Goal: Task Accomplishment & Management: Use online tool/utility

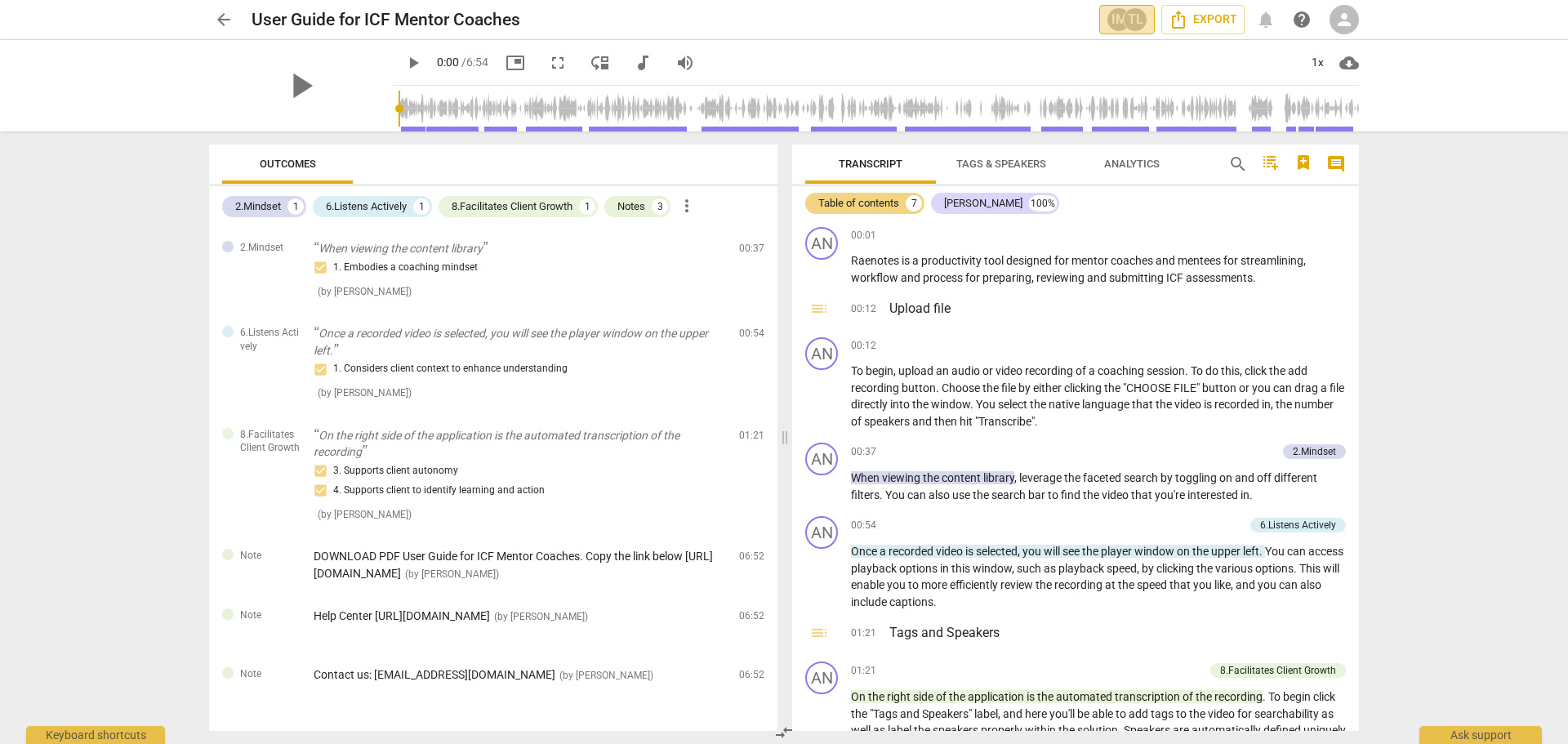
click at [1113, 28] on div "IM" at bounding box center [1119, 19] width 25 height 25
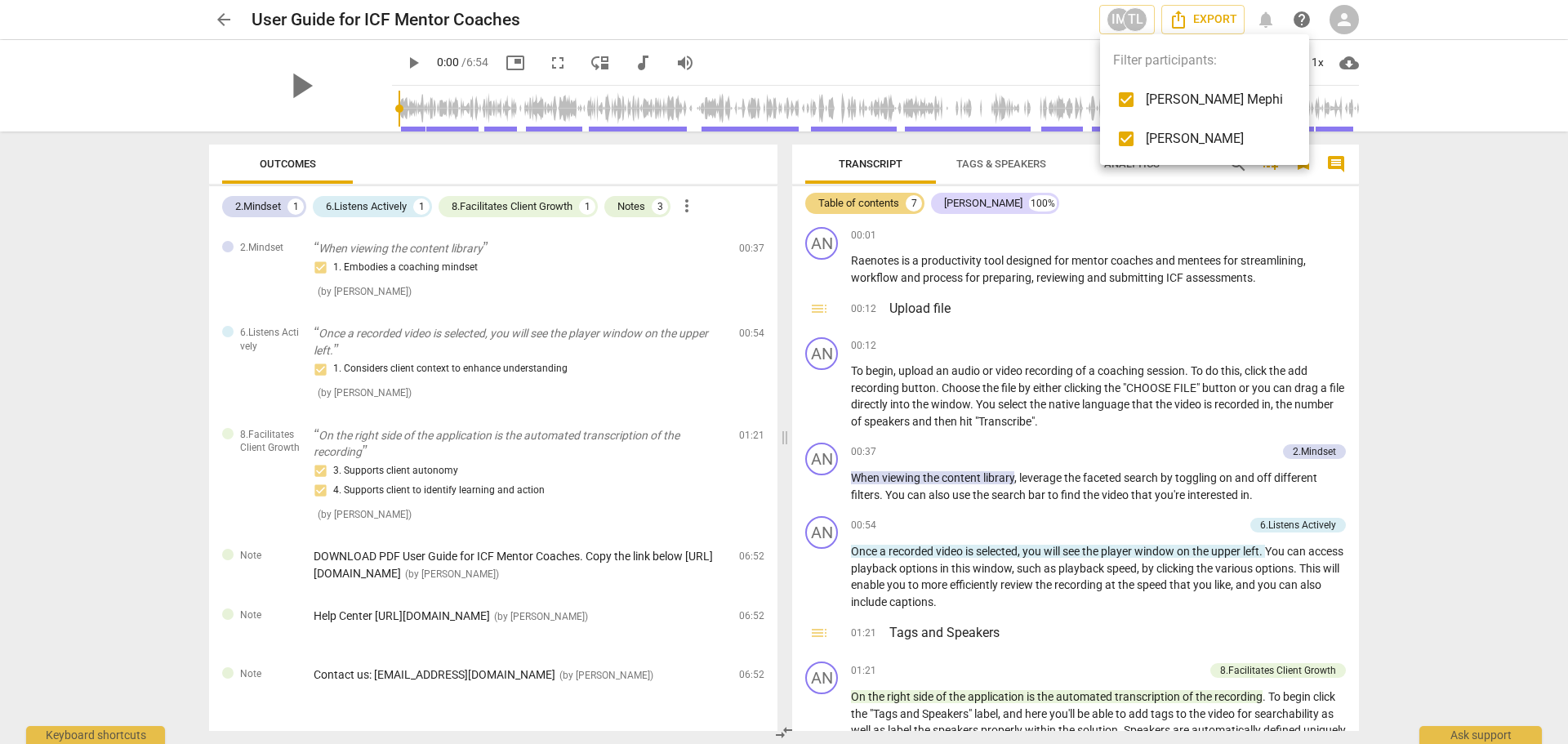
click at [1028, 26] on div at bounding box center [784, 372] width 1568 height 744
click at [220, 17] on span "arrow_back" at bounding box center [224, 20] width 20 height 20
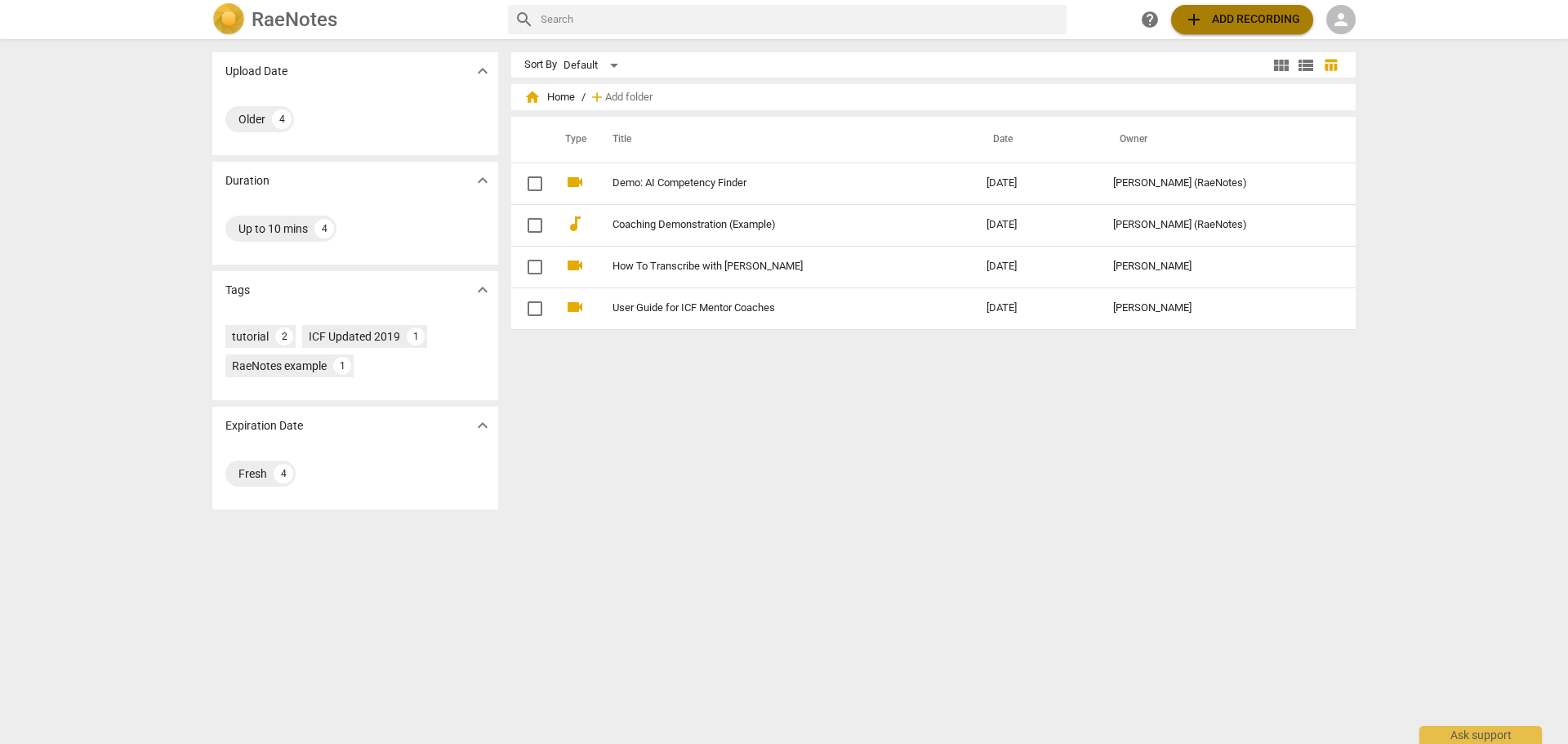
click at [1198, 29] on span "add" at bounding box center [1194, 20] width 20 height 20
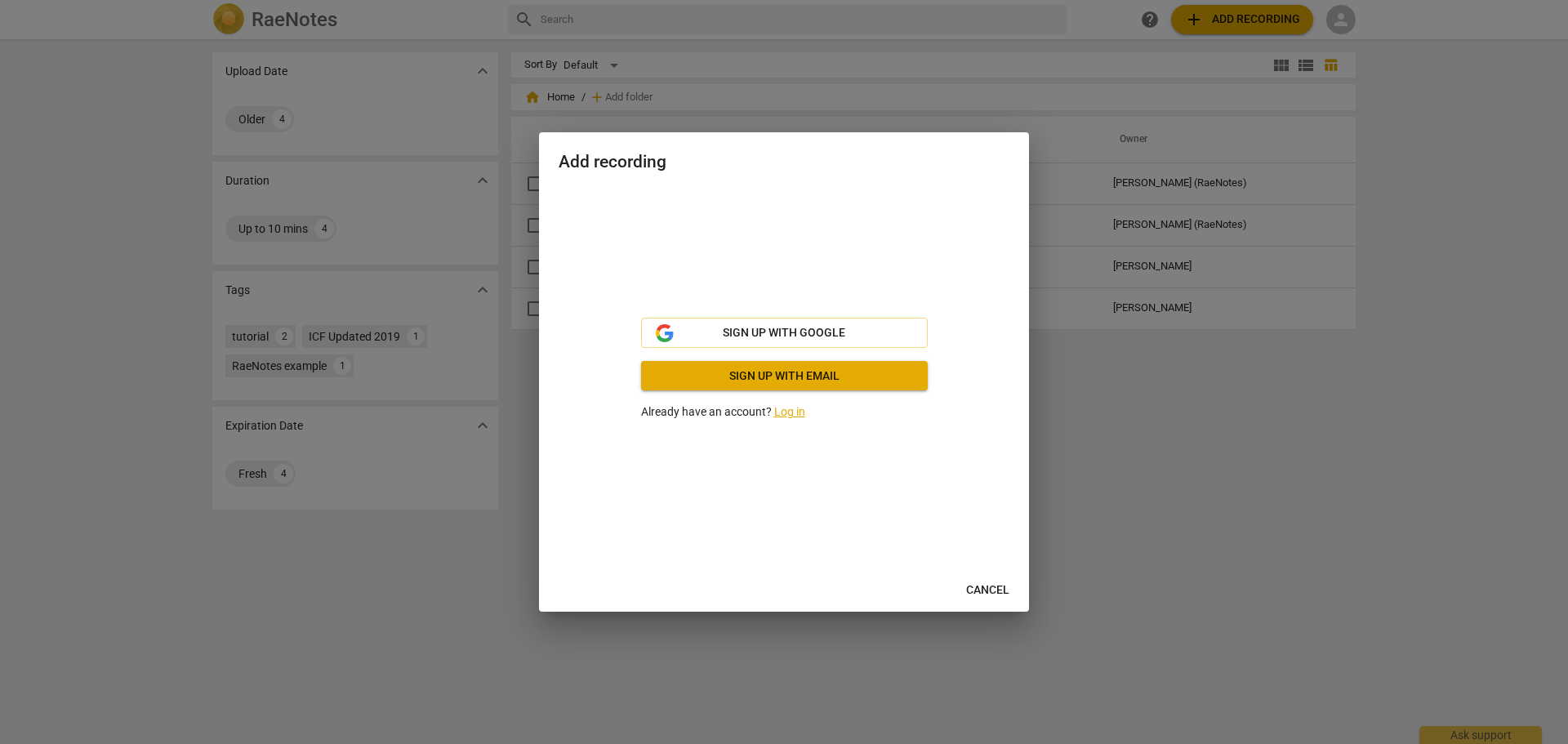
click at [790, 411] on link "Log in" at bounding box center [789, 411] width 31 height 13
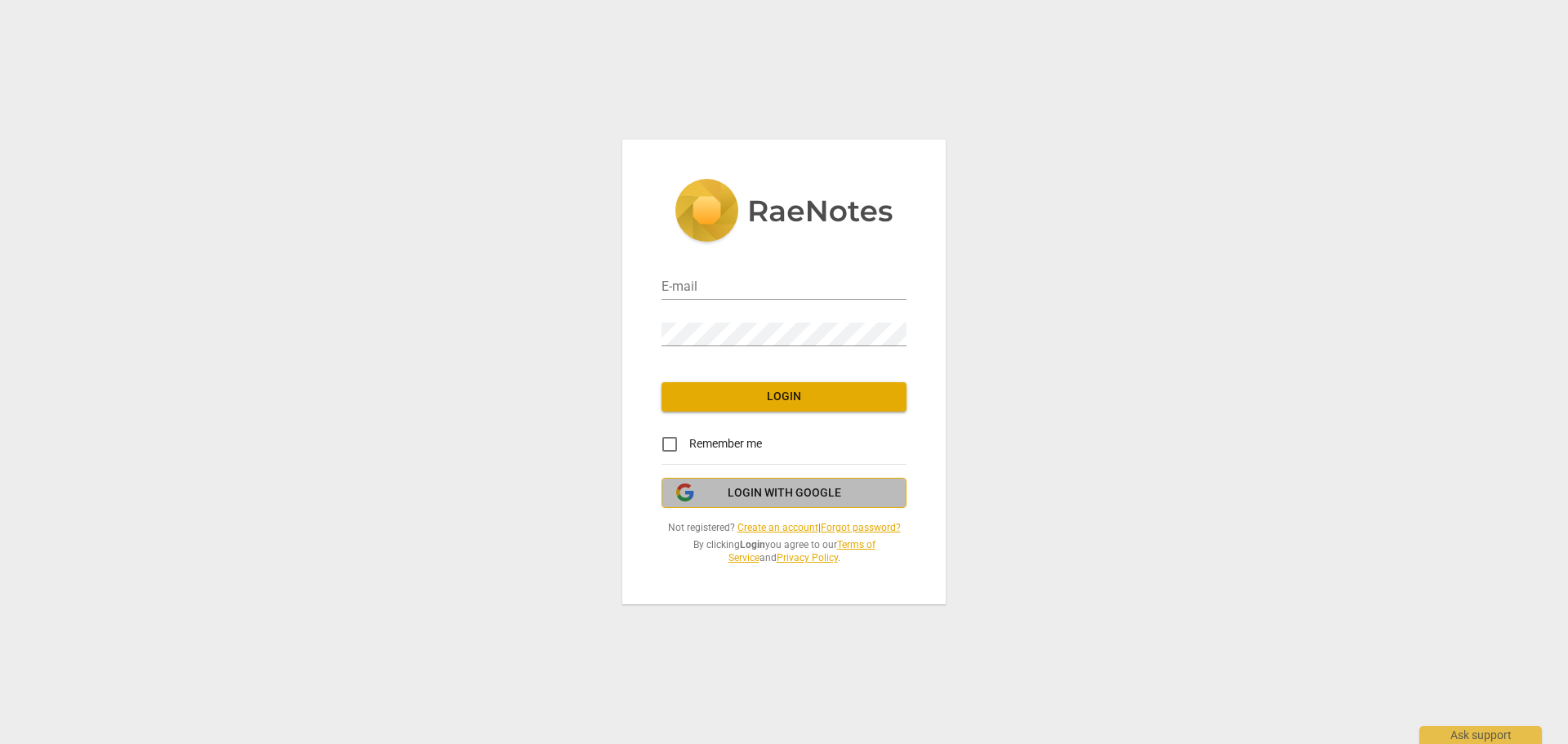
click at [789, 493] on span "Login with Google" at bounding box center [784, 493] width 113 height 16
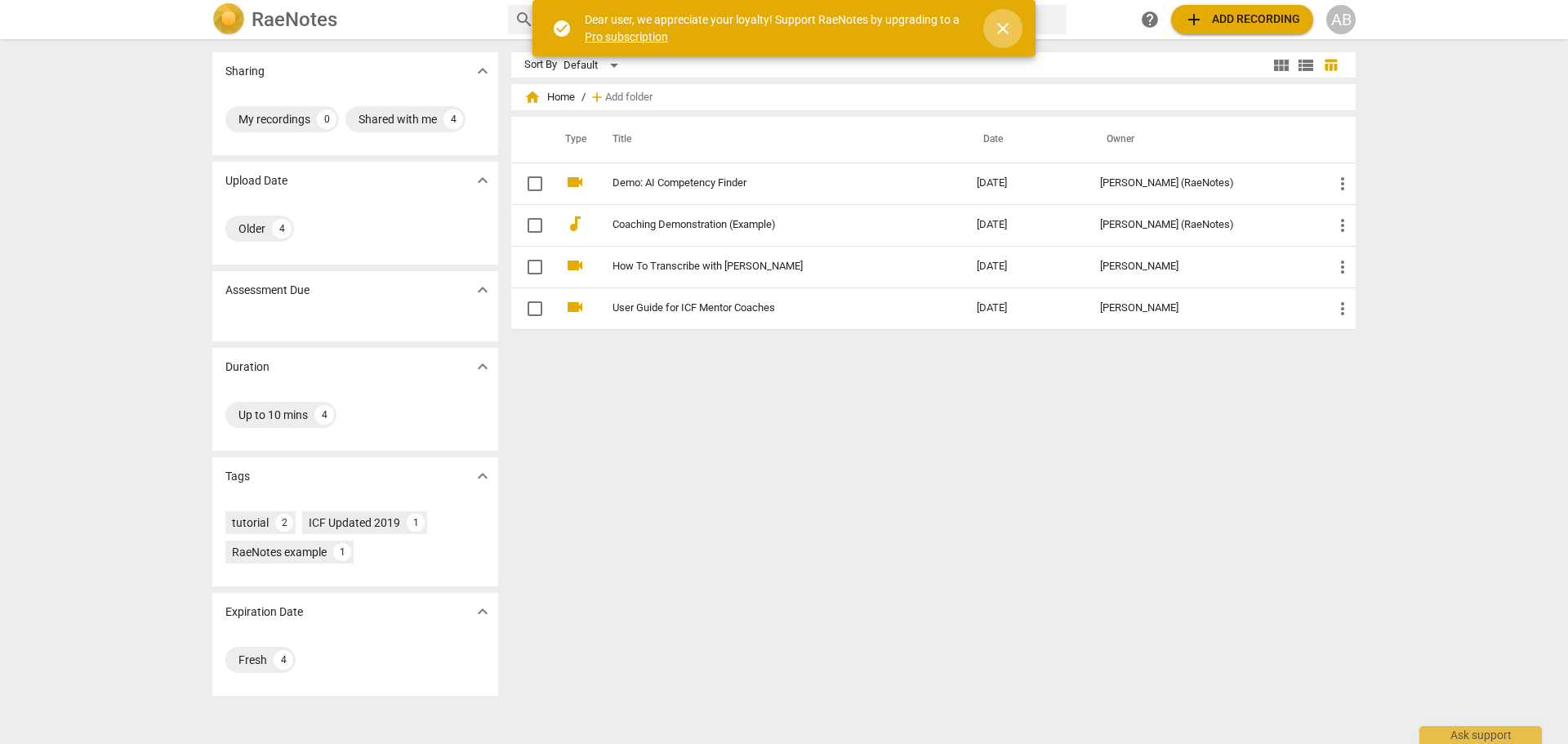
click at [1004, 22] on span "close" at bounding box center [1004, 29] width 20 height 20
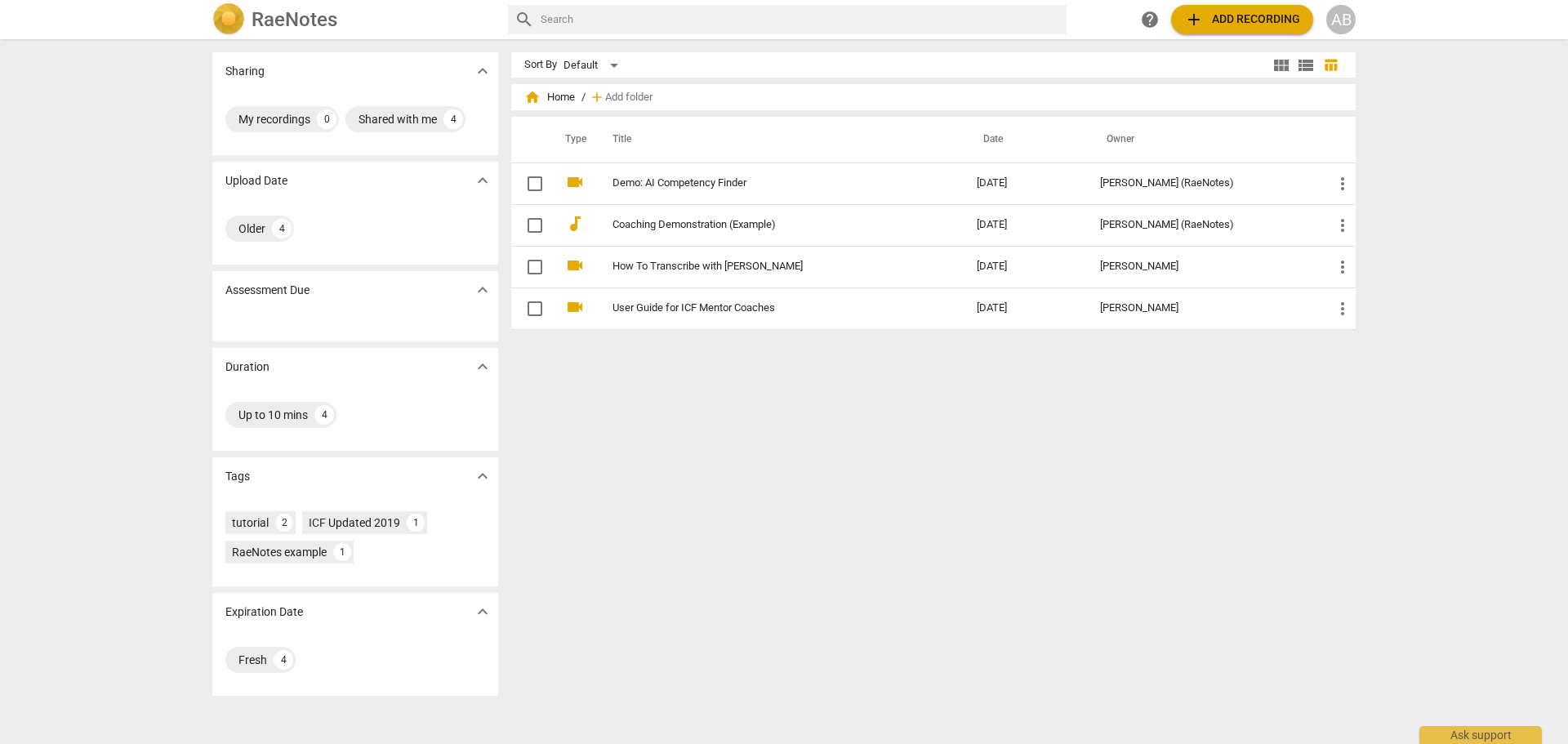
click at [944, 376] on div "Sort By Default view_module view_list table_chart home Home / add Add folder Ty…" at bounding box center [940, 391] width 858 height 678
click at [1189, 29] on span "add" at bounding box center [1194, 20] width 20 height 20
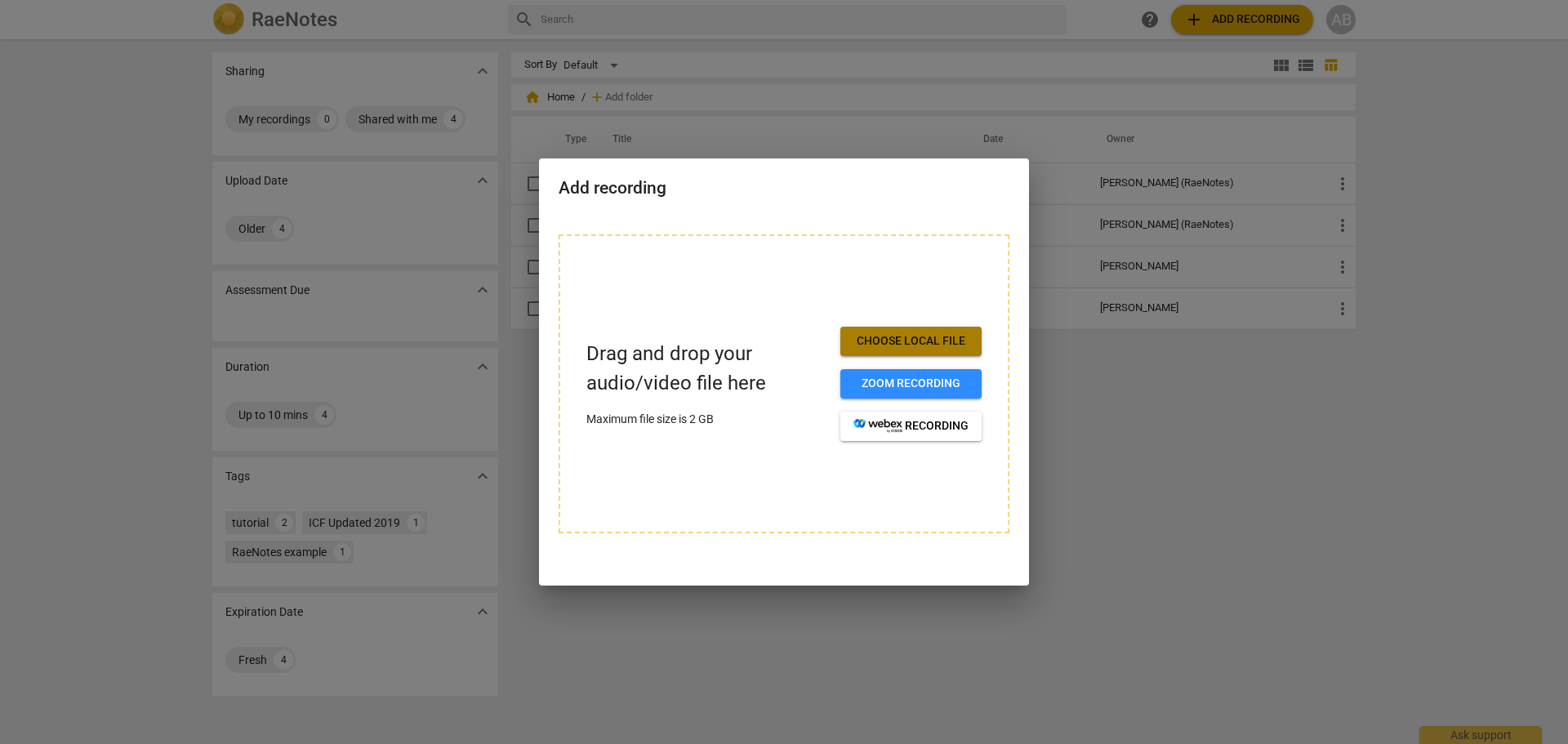
click at [905, 338] on span "Choose local file" at bounding box center [911, 341] width 115 height 16
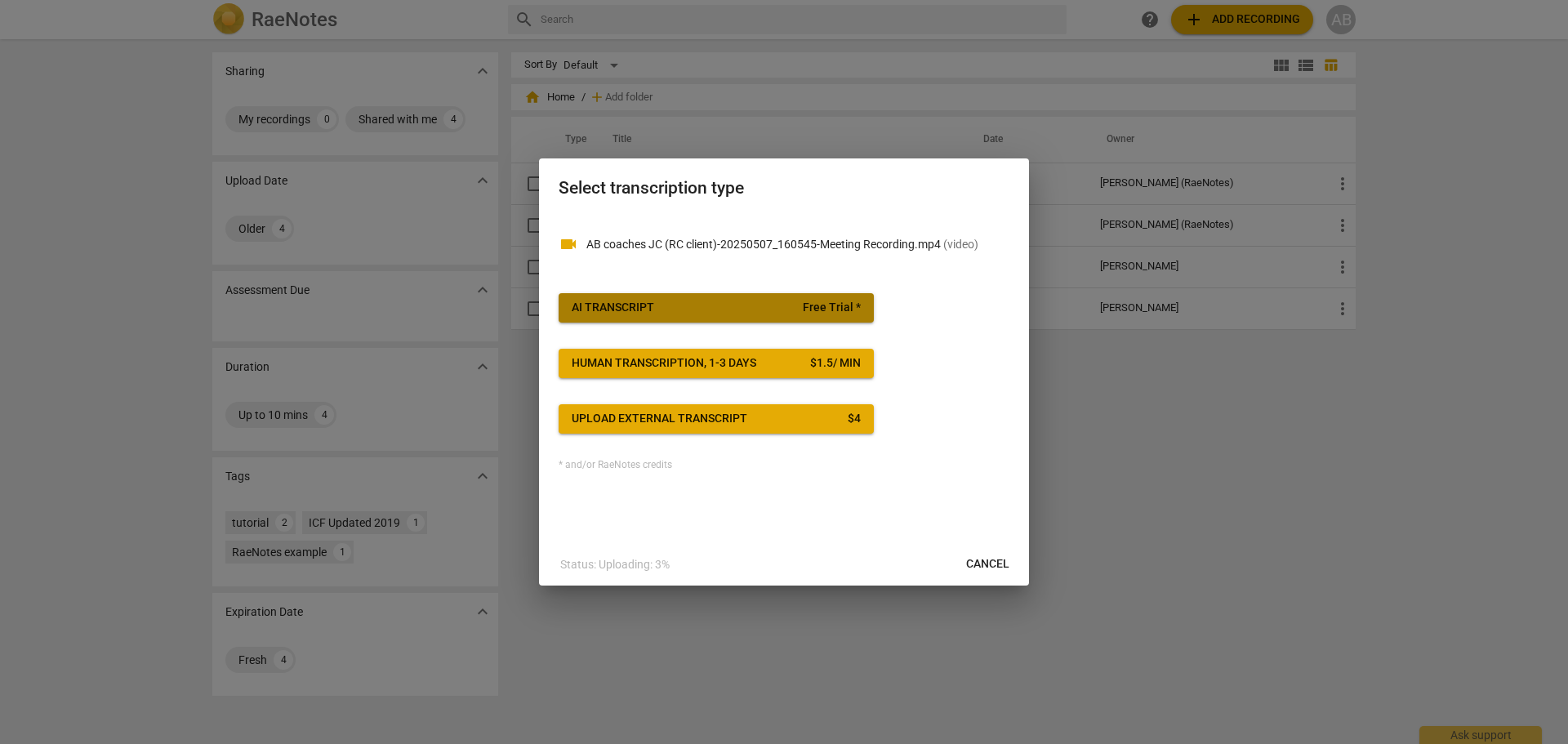
click at [676, 304] on span "AI Transcript Free Trial *" at bounding box center [715, 308] width 289 height 16
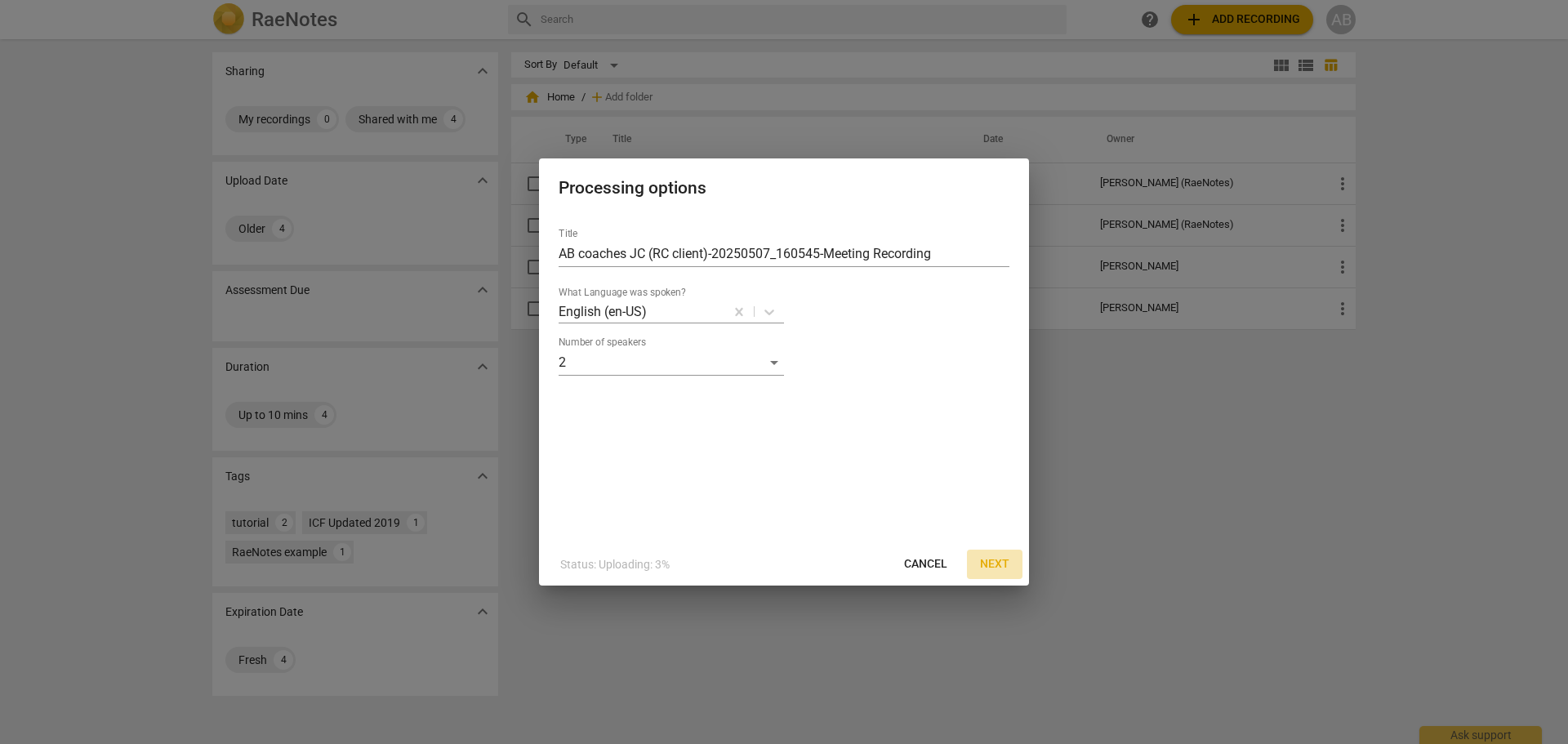
click at [988, 559] on span "Next" at bounding box center [995, 564] width 30 height 16
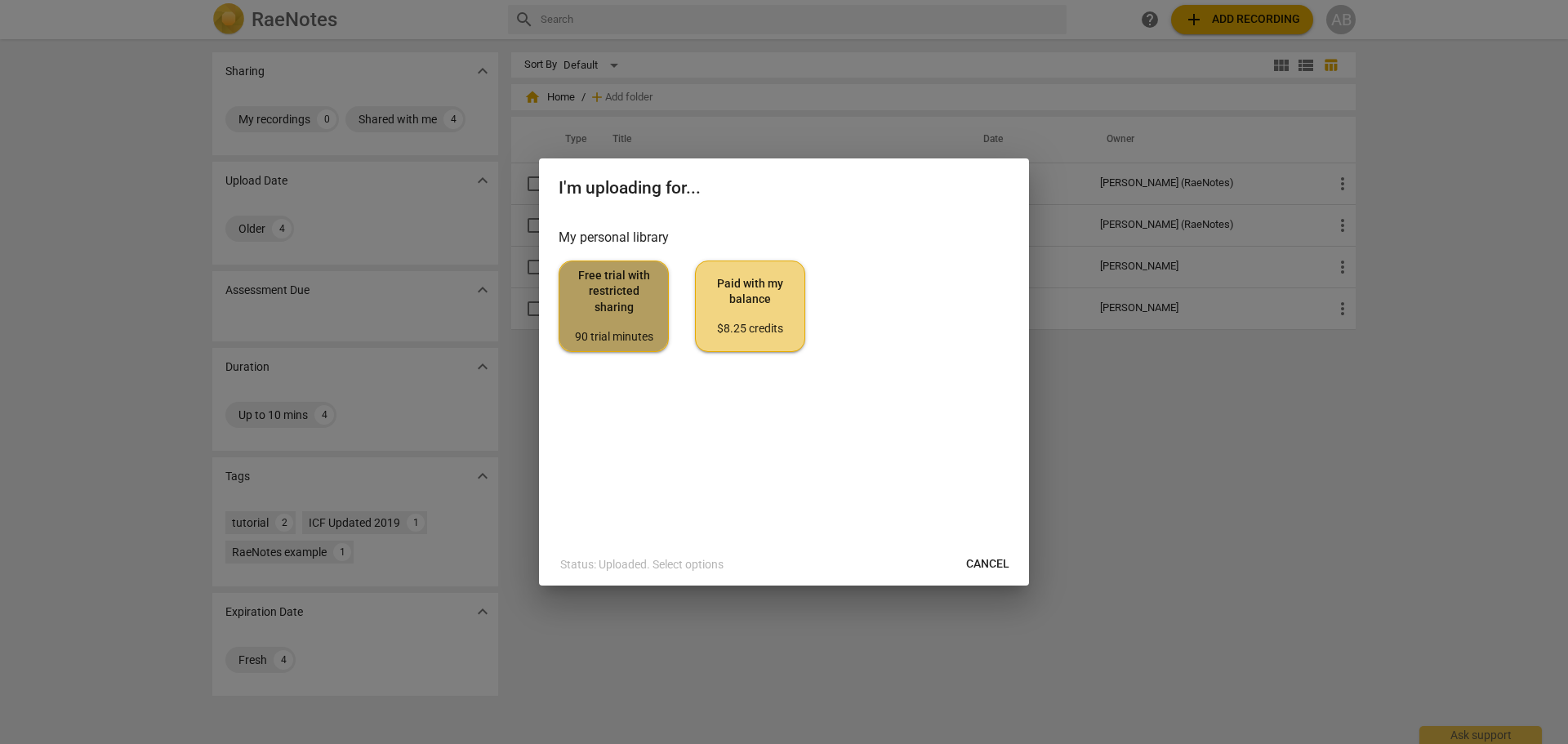
click at [642, 304] on span "Free trial with restricted sharing 90 trial minutes" at bounding box center [613, 306] width 82 height 76
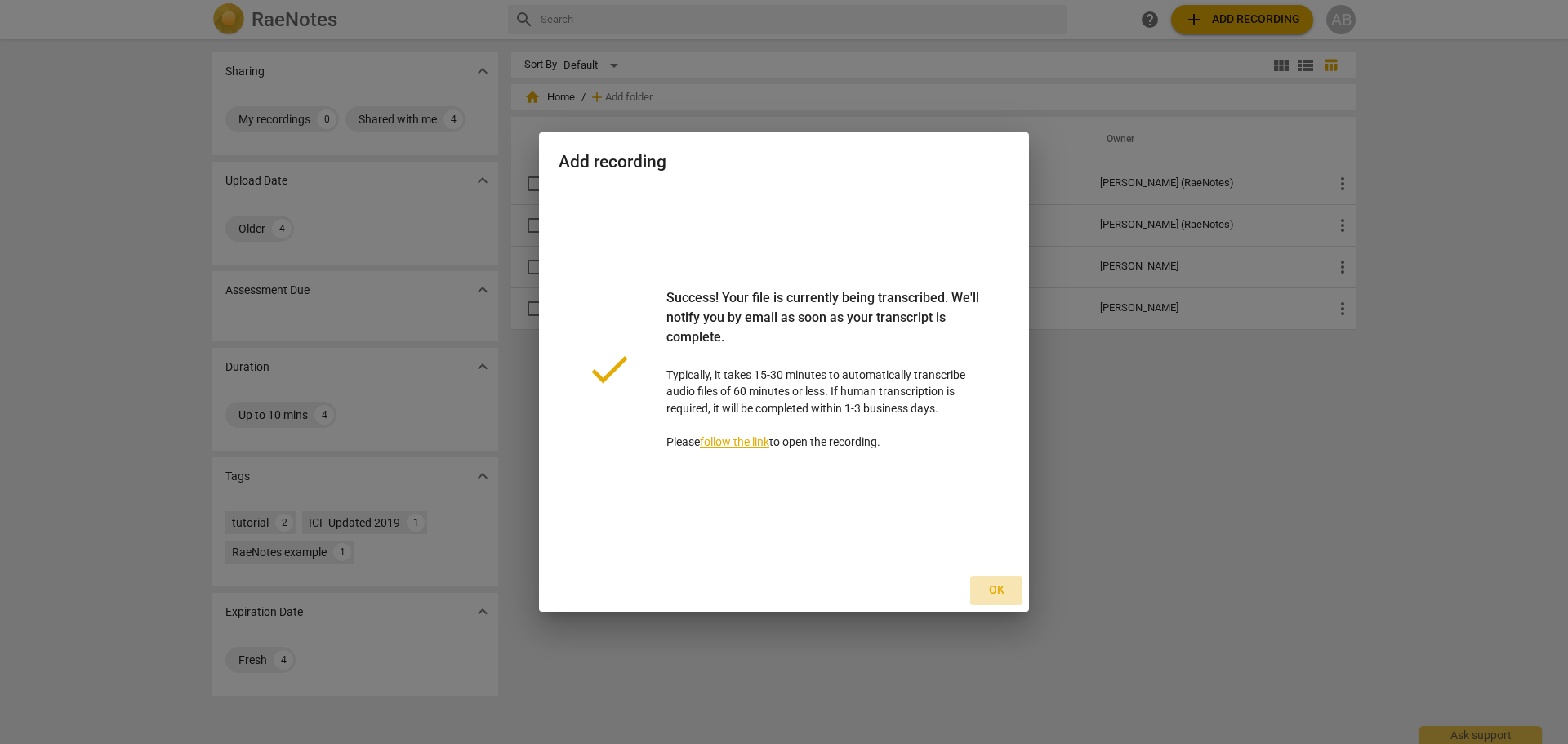
click at [987, 584] on span "Ok" at bounding box center [997, 590] width 26 height 16
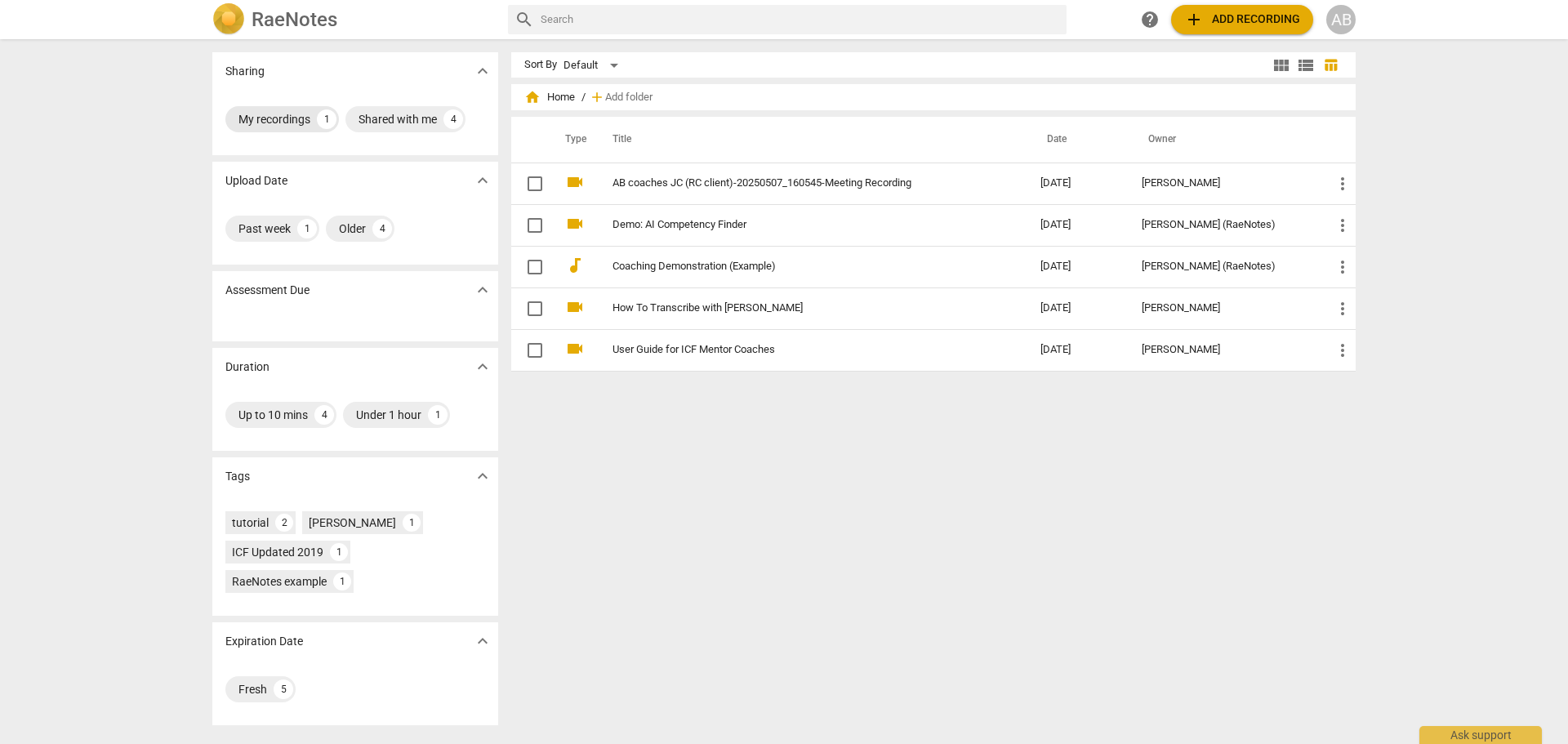
click at [314, 108] on div "My recordings 1" at bounding box center [282, 119] width 113 height 26
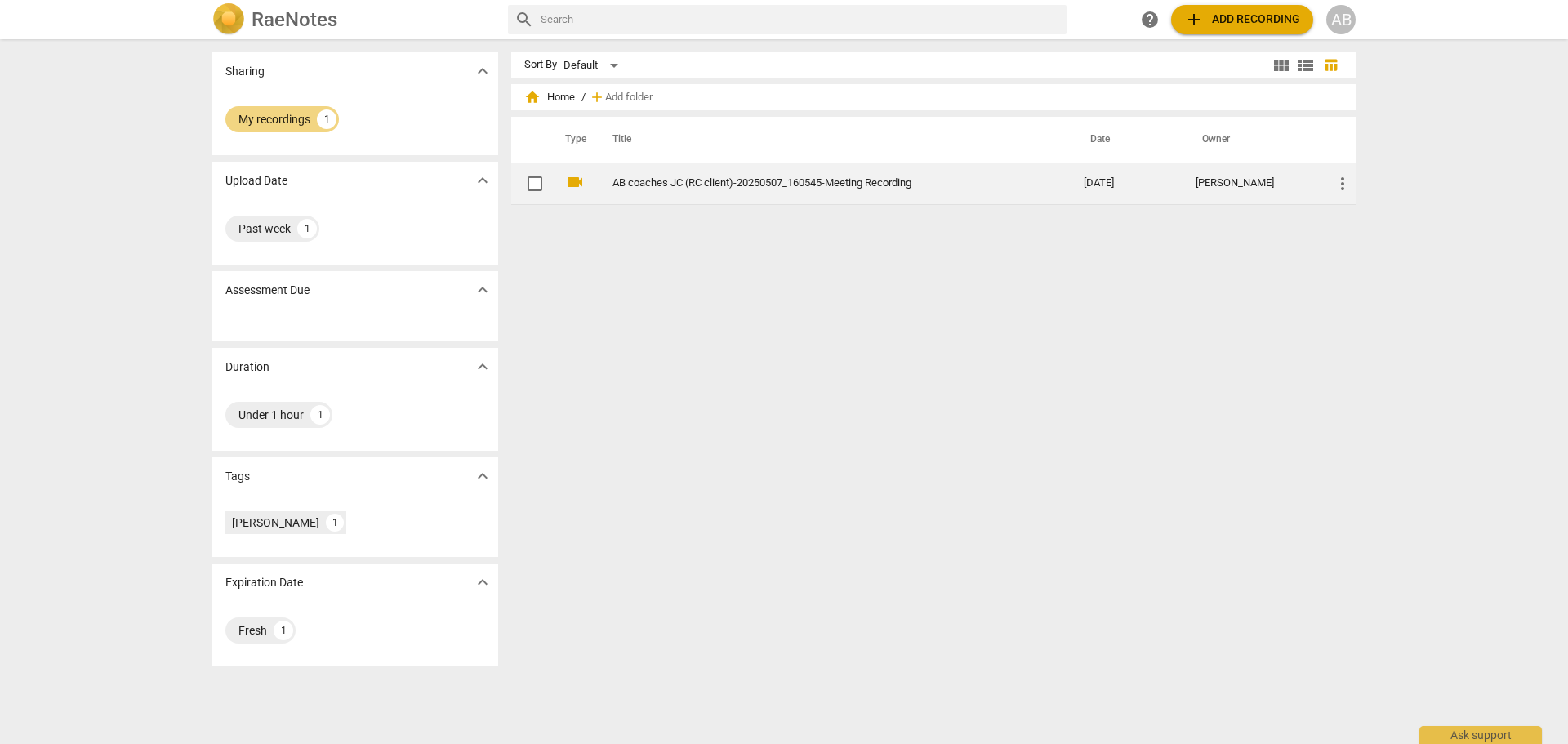
click at [613, 188] on link "AB coaches JC (RC client)-20250507_160545-Meeting Recording" at bounding box center [819, 183] width 412 height 12
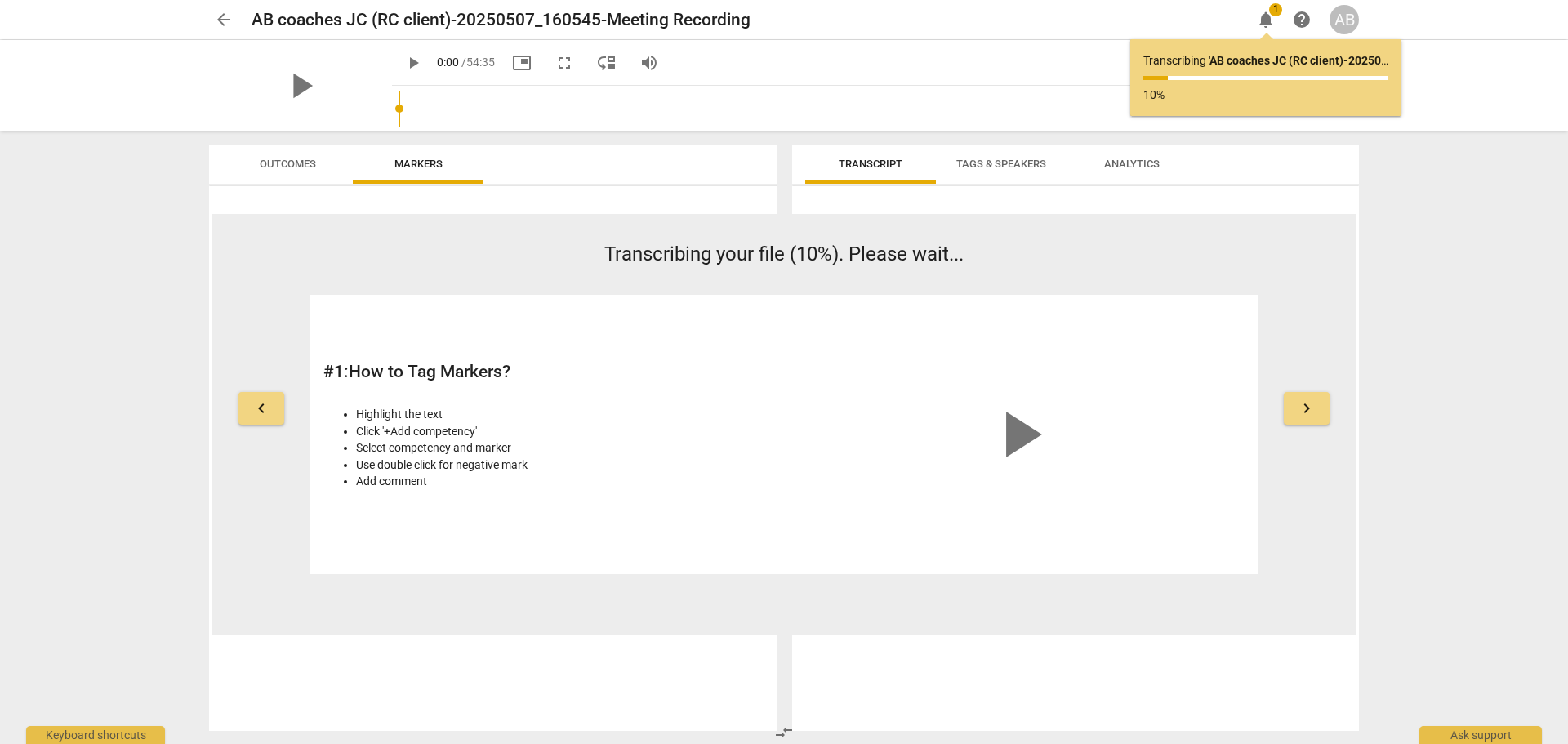
click at [398, 108] on input "range" at bounding box center [878, 108] width 961 height 53
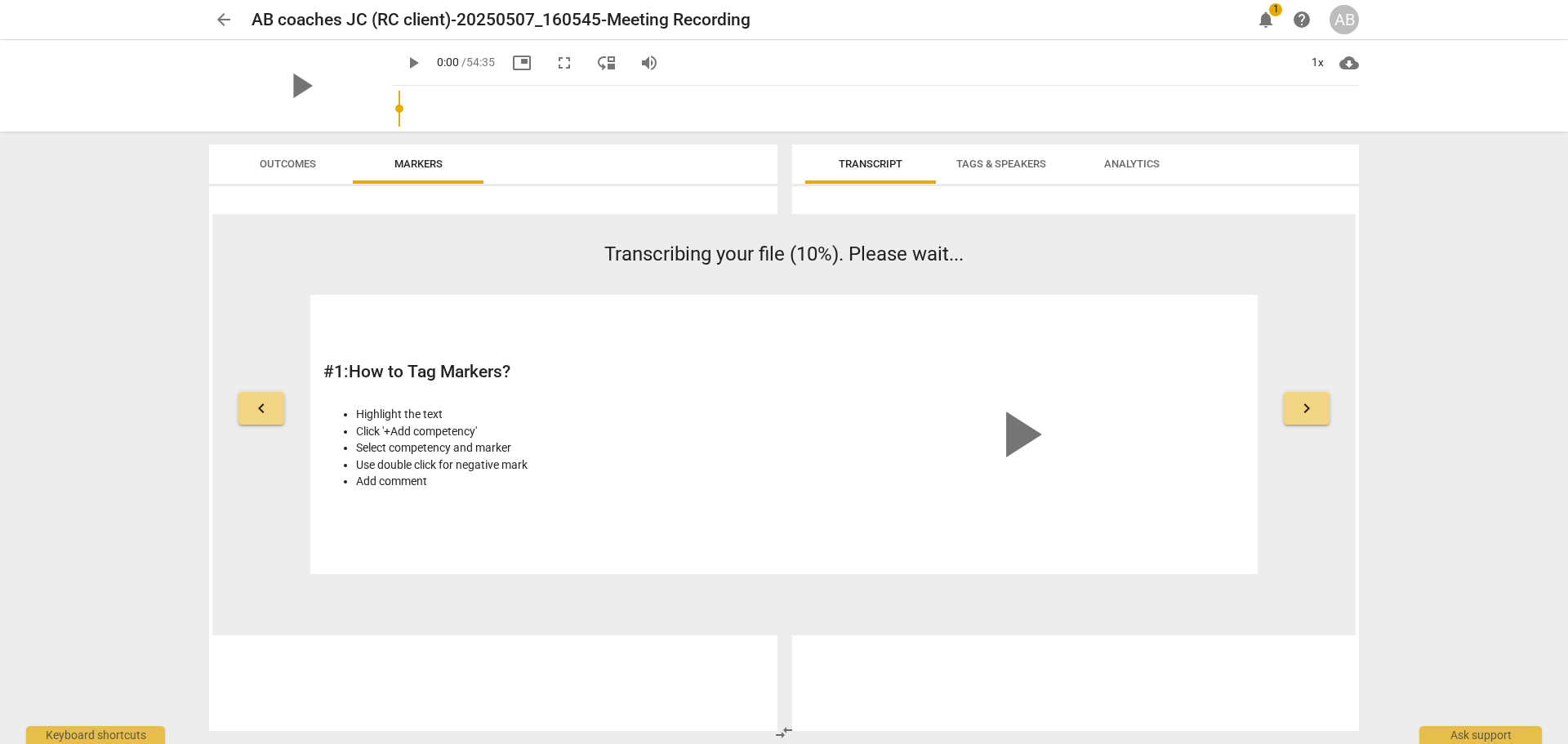
click at [1302, 23] on span "help" at bounding box center [1302, 20] width 20 height 20
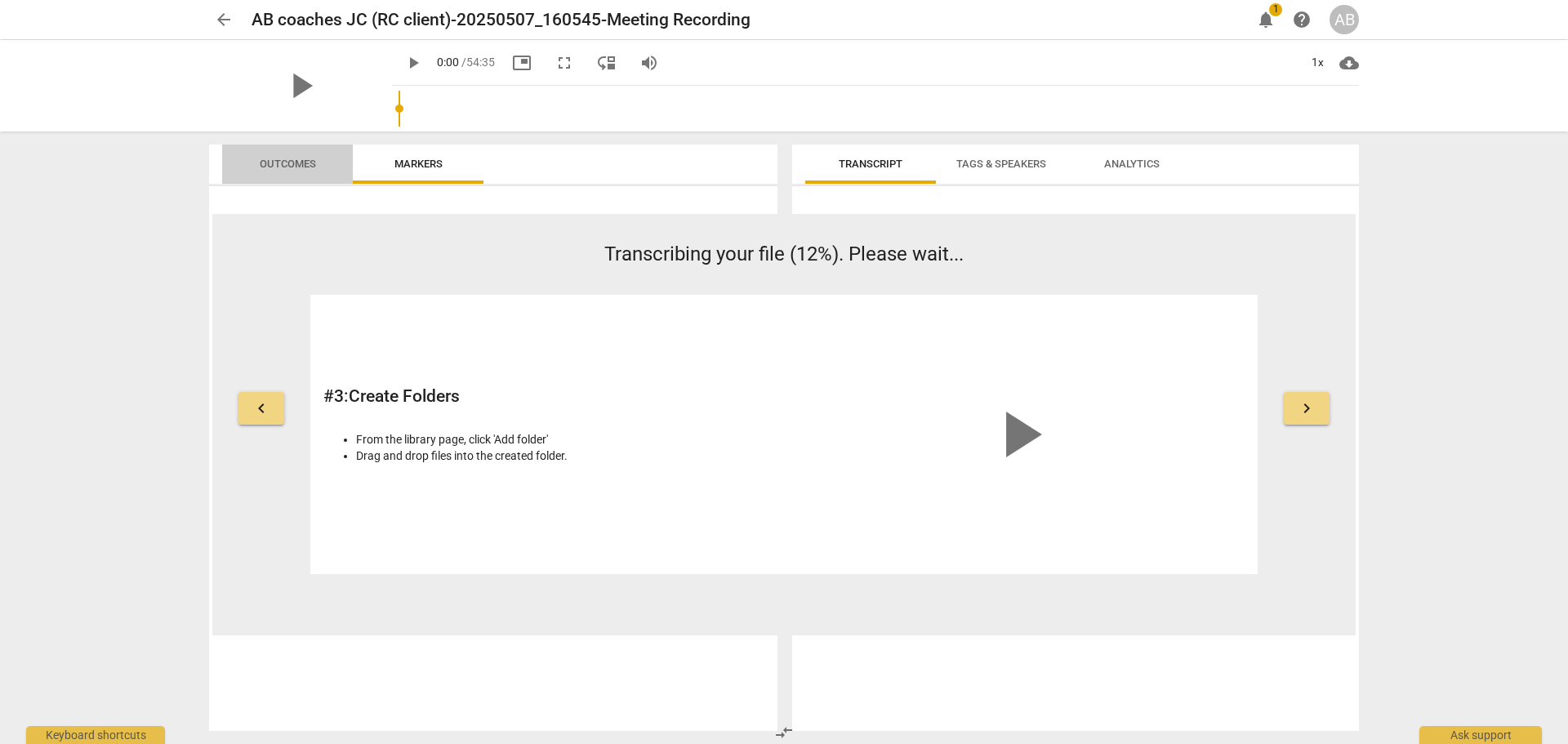
click at [302, 160] on span "Outcomes" at bounding box center [287, 164] width 57 height 12
click at [390, 160] on span "Markers" at bounding box center [418, 165] width 87 height 22
click at [1307, 15] on span "help" at bounding box center [1302, 20] width 20 height 20
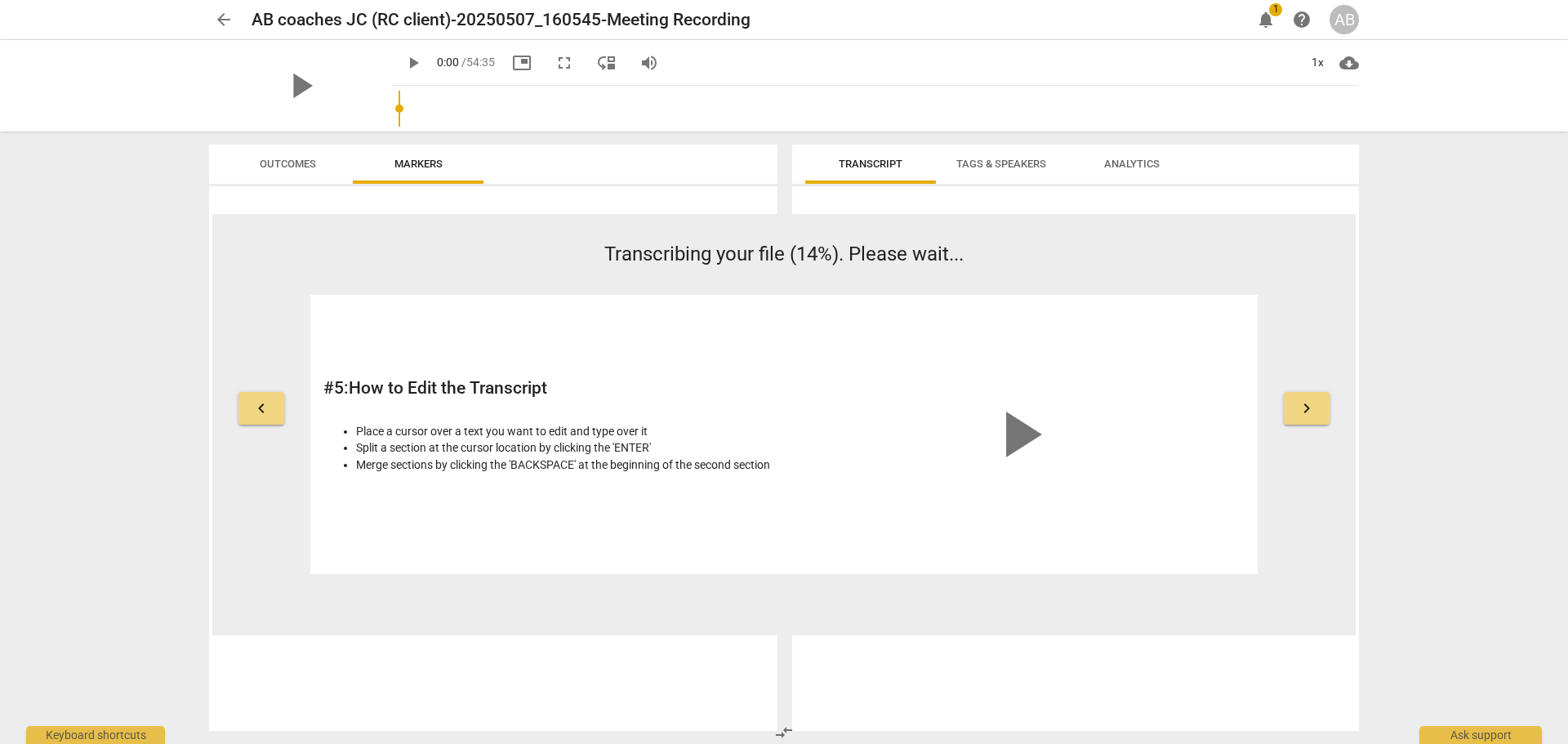
click at [398, 108] on input "range" at bounding box center [878, 108] width 961 height 53
click at [1305, 30] on button "help" at bounding box center [1303, 20] width 30 height 30
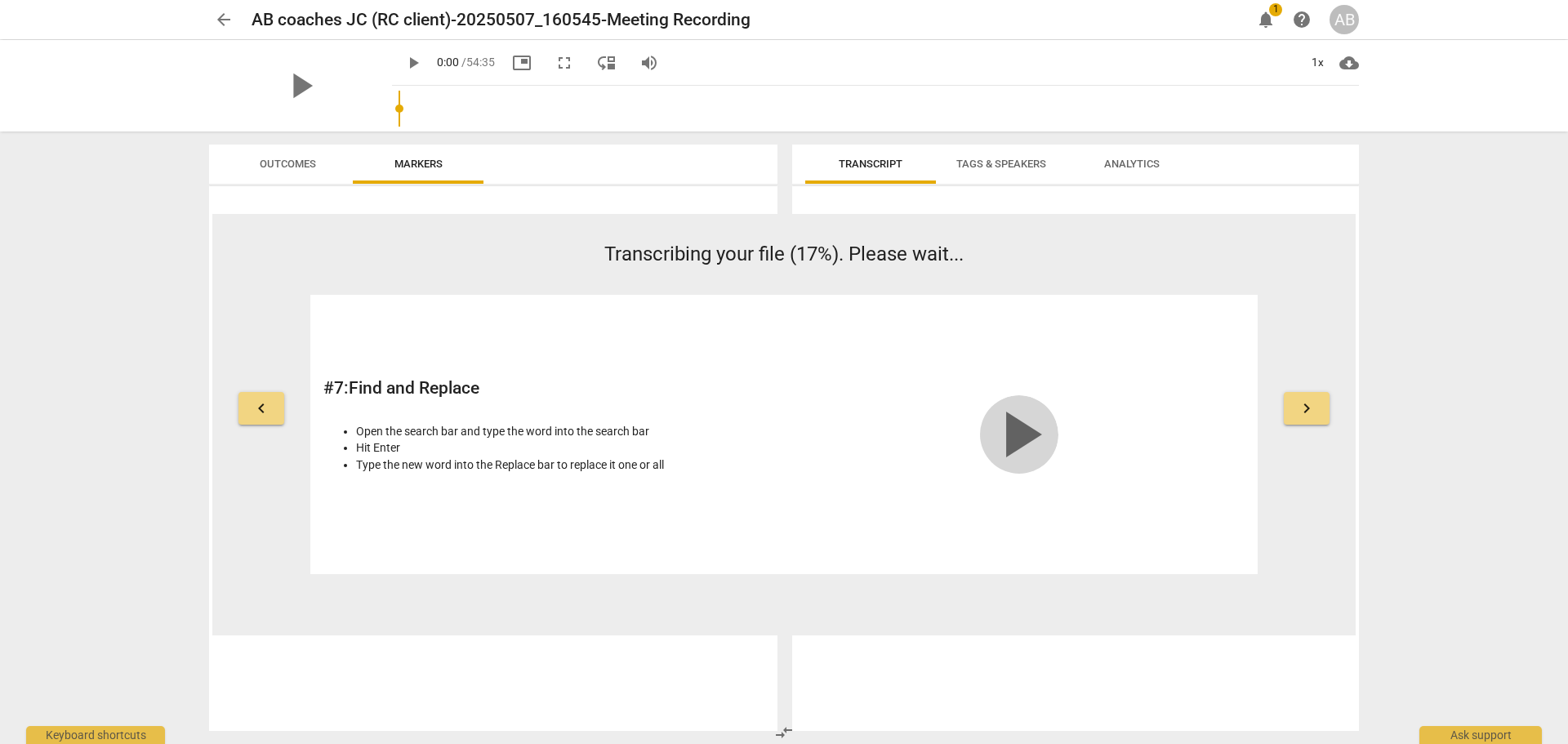
click at [1017, 429] on span "play_arrow" at bounding box center [1019, 434] width 78 height 78
click at [245, 411] on button "keyboard_arrow_left" at bounding box center [261, 408] width 46 height 33
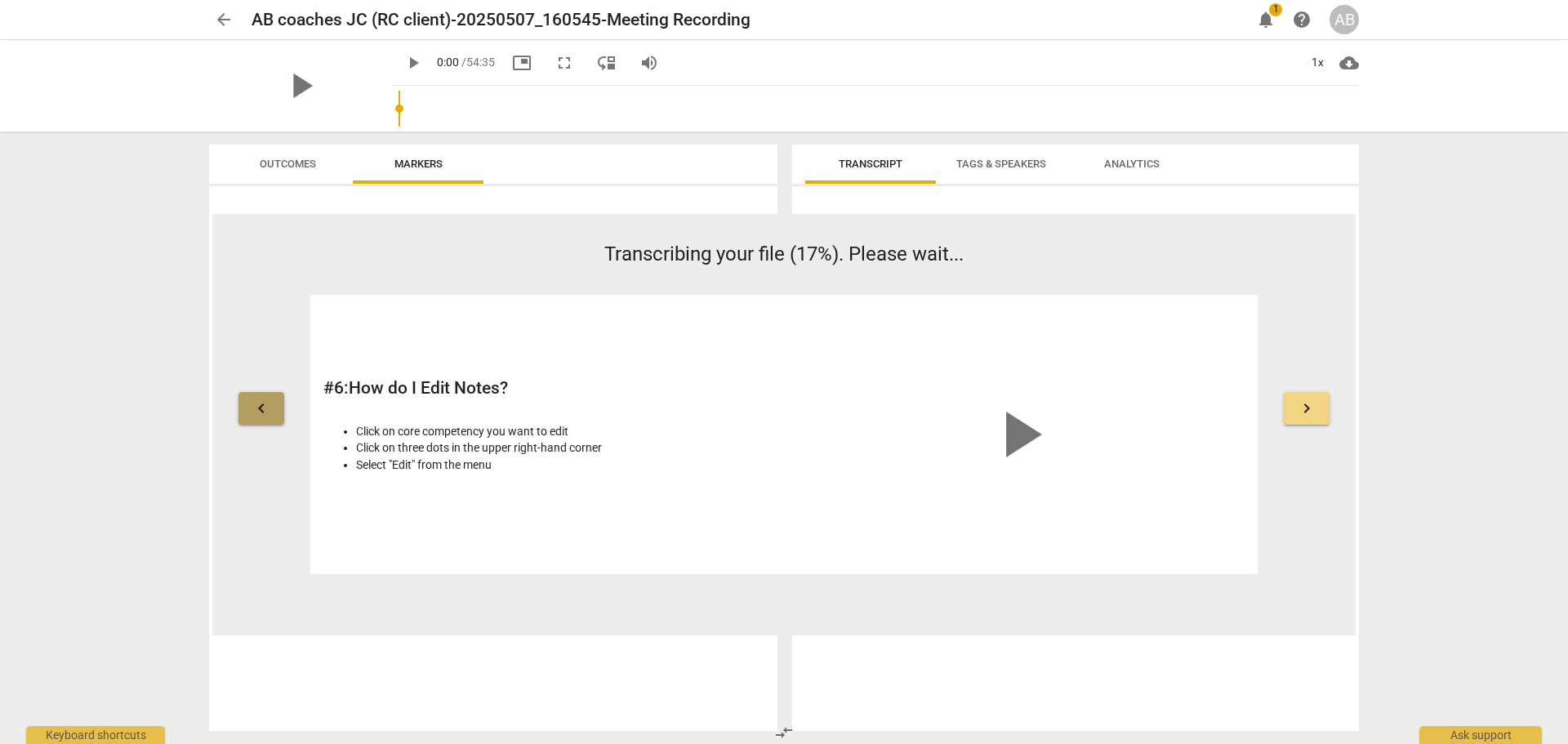
click at [245, 411] on button "keyboard_arrow_left" at bounding box center [261, 408] width 46 height 33
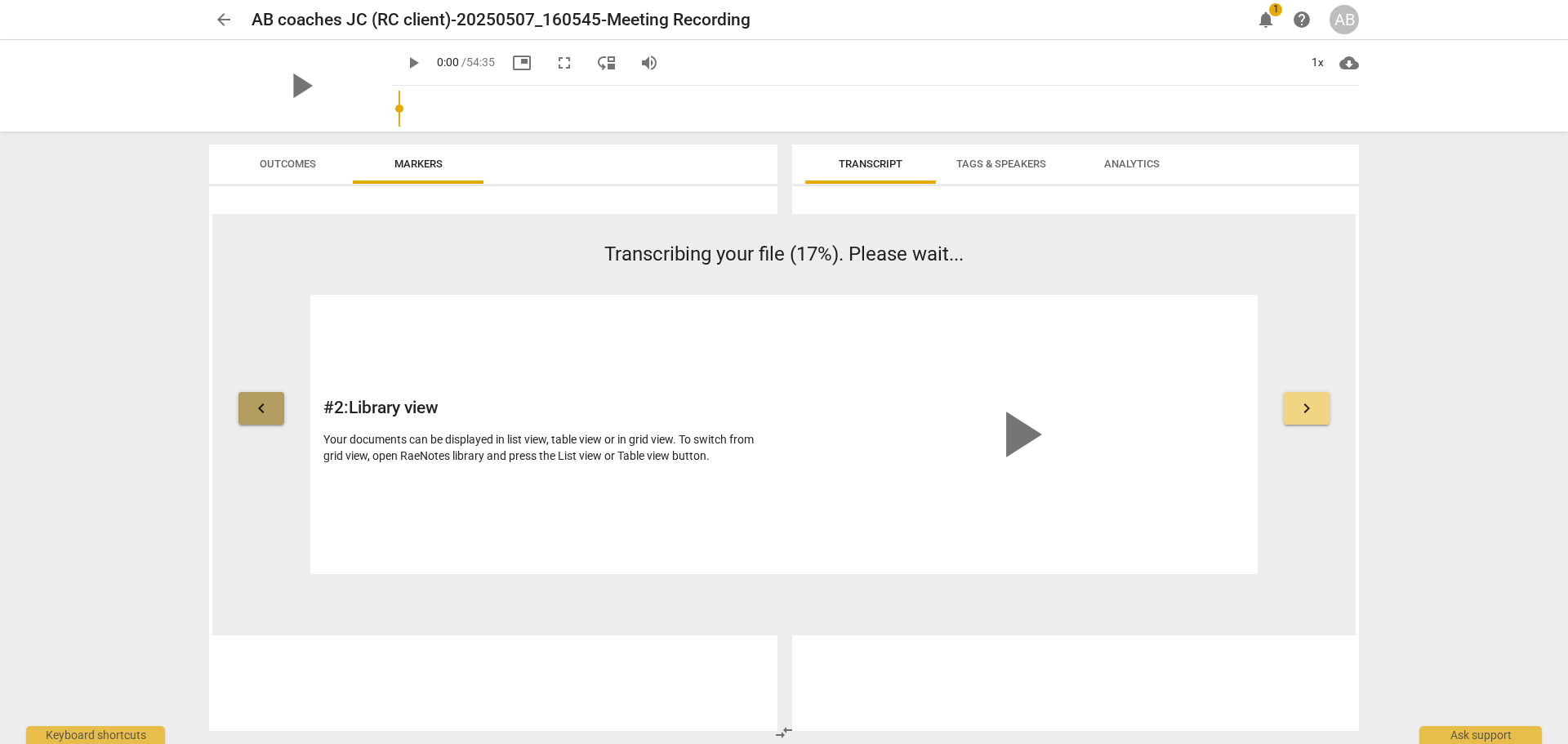
click at [245, 411] on button "keyboard_arrow_left" at bounding box center [261, 408] width 46 height 33
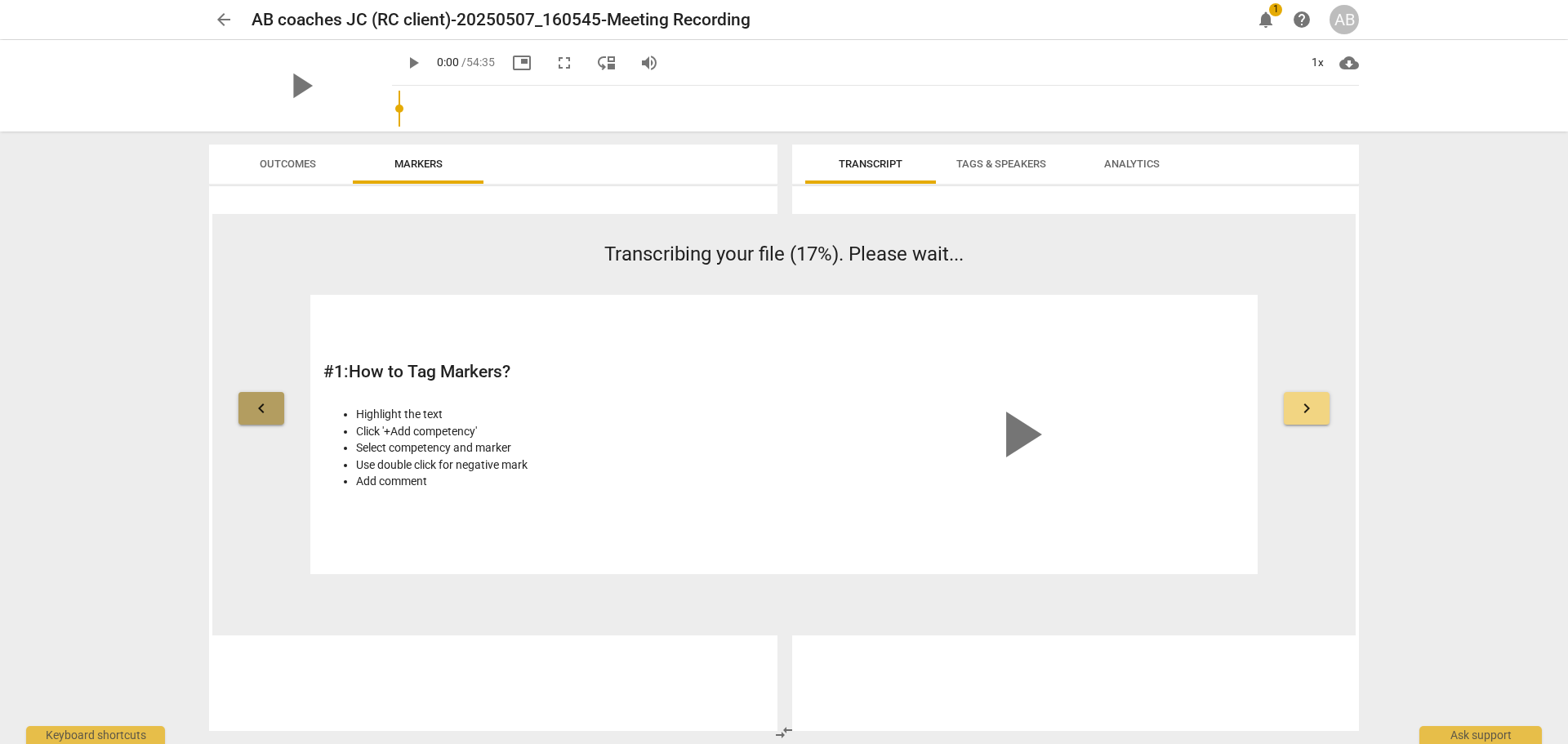
click at [245, 411] on button "keyboard_arrow_left" at bounding box center [261, 408] width 46 height 33
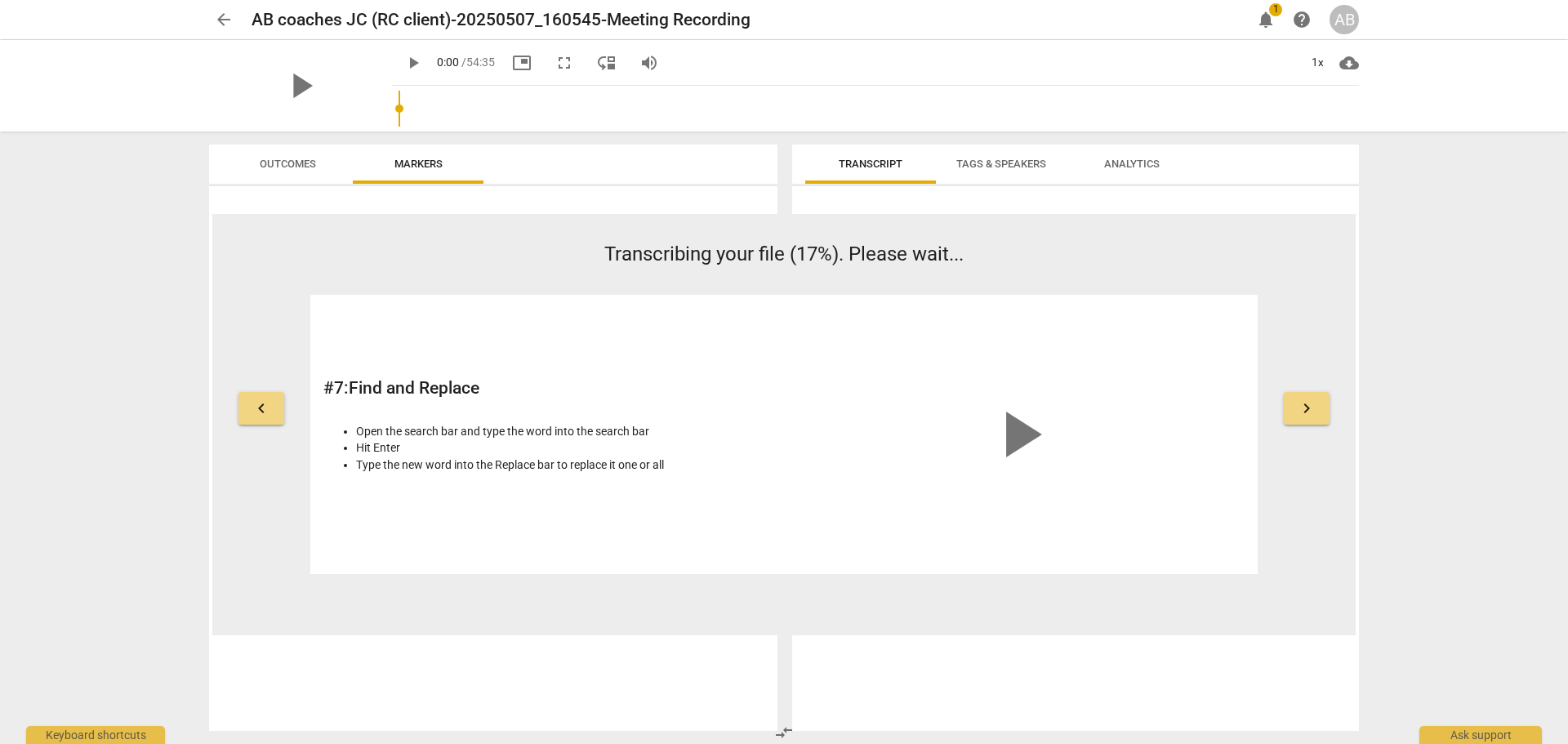
drag, startPoint x: 245, startPoint y: 411, endPoint x: 240, endPoint y: 485, distance: 74.2
click at [240, 485] on div "keyboard_arrow_left Transcribing your file (17%). Please wait... # 7 : Find and…" at bounding box center [784, 407] width 1144 height 335
click at [1470, 728] on div "Ask support" at bounding box center [1481, 731] width 122 height 26
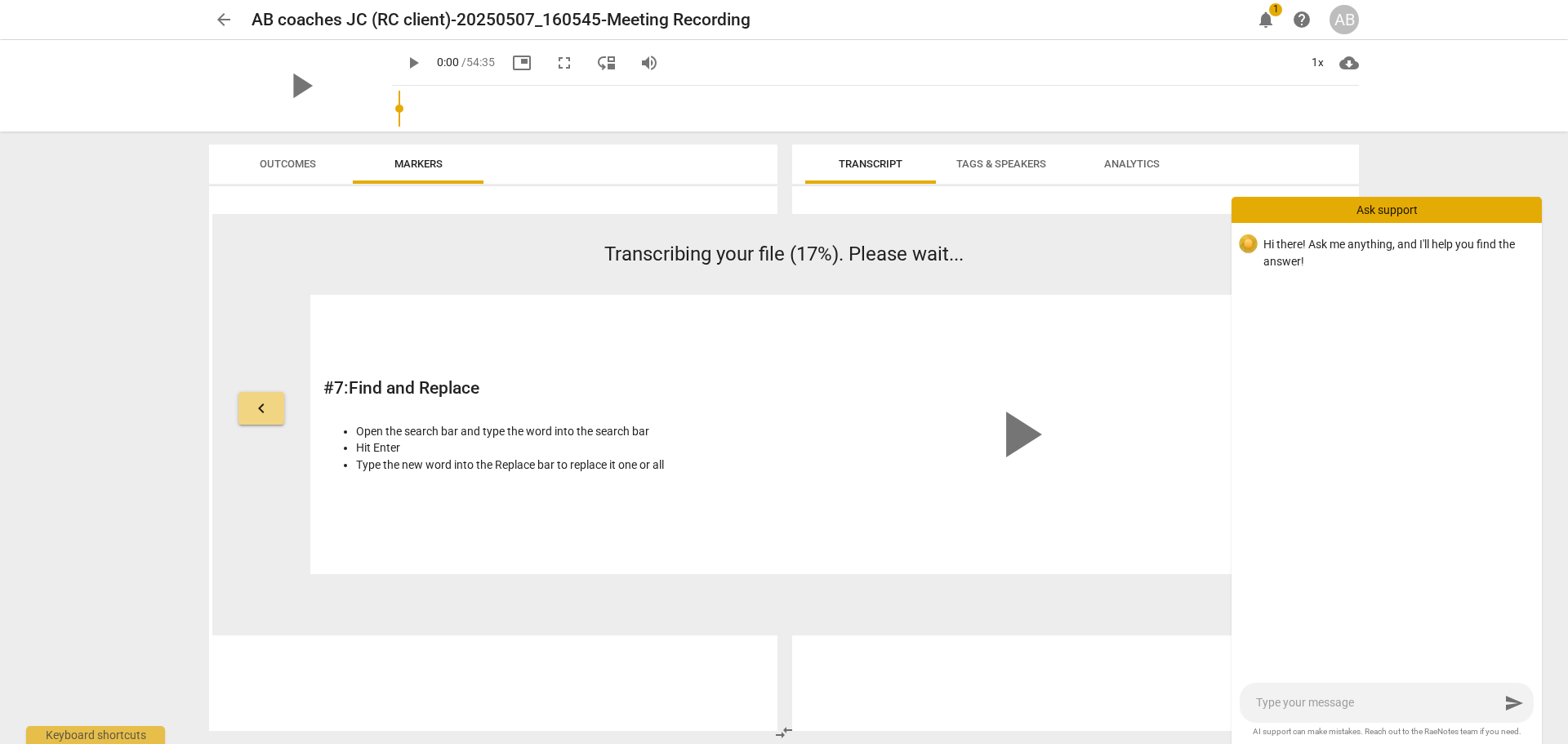
type textarea "I"
type textarea "I u"
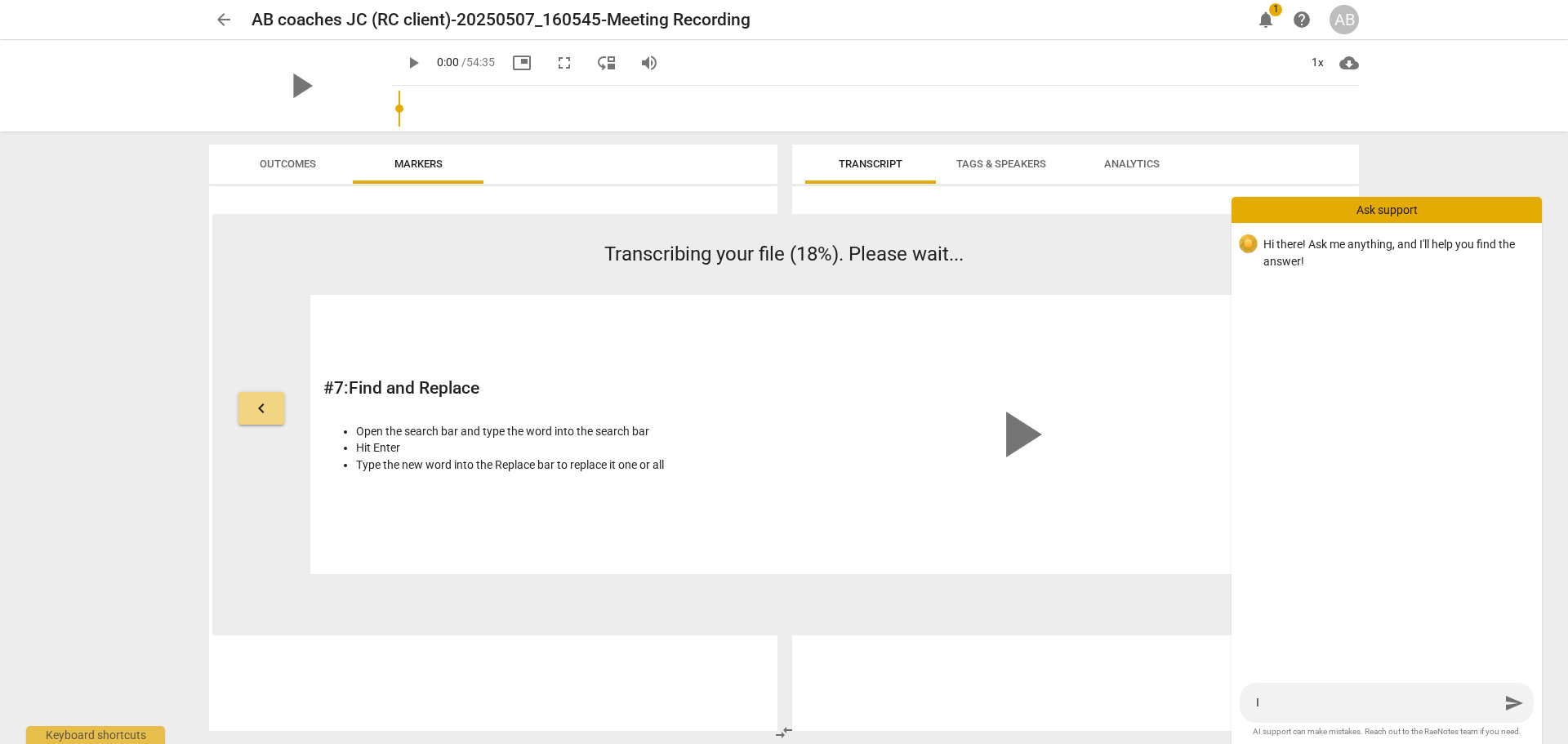
type textarea "I u"
type textarea "I up"
type textarea "I upl"
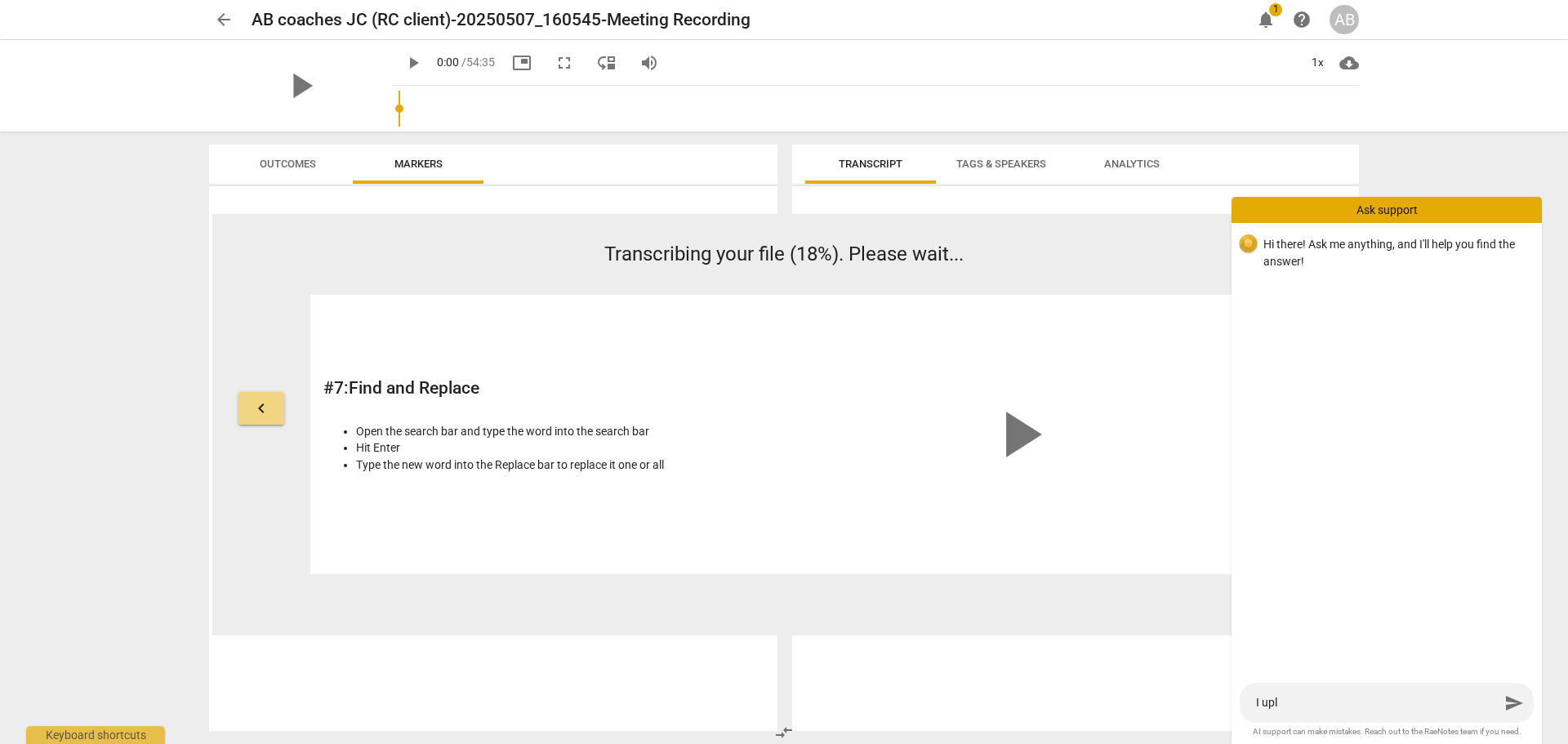
type textarea "I uplo"
type textarea "I uploa"
type textarea "I upload"
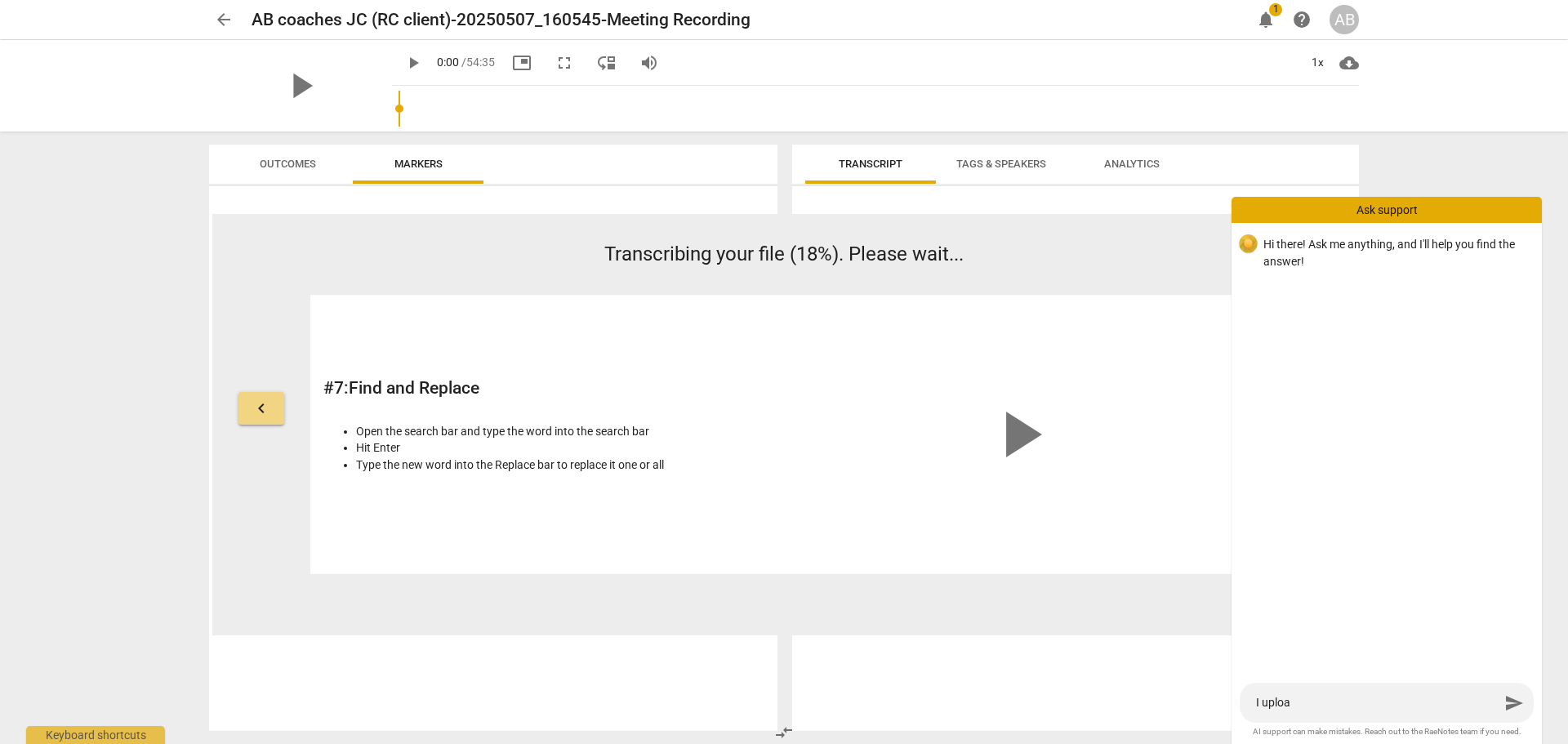
type textarea "I upload"
type textarea "I uploade"
type textarea "I uploaded"
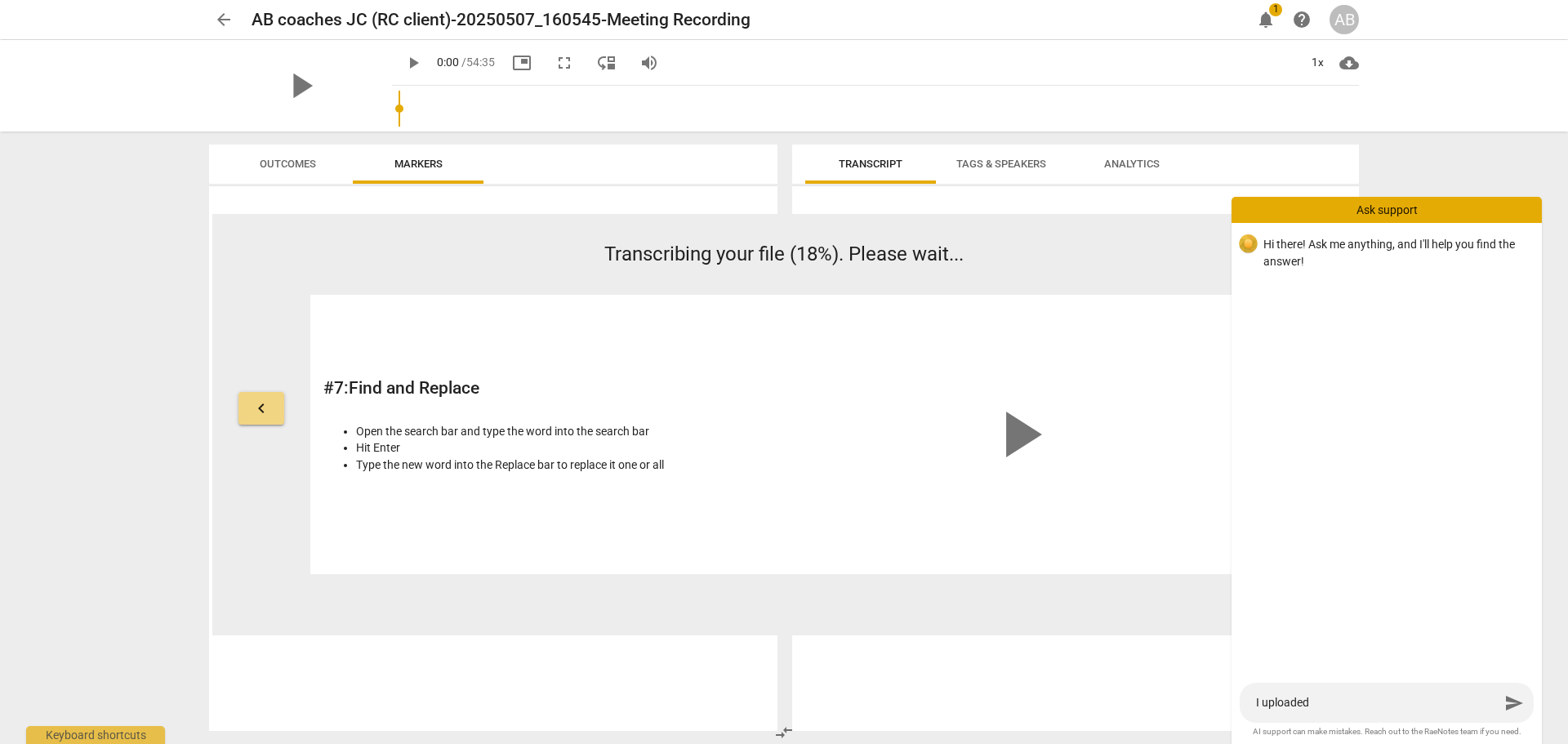
type textarea "I uploaded"
type textarea "I uploaded a"
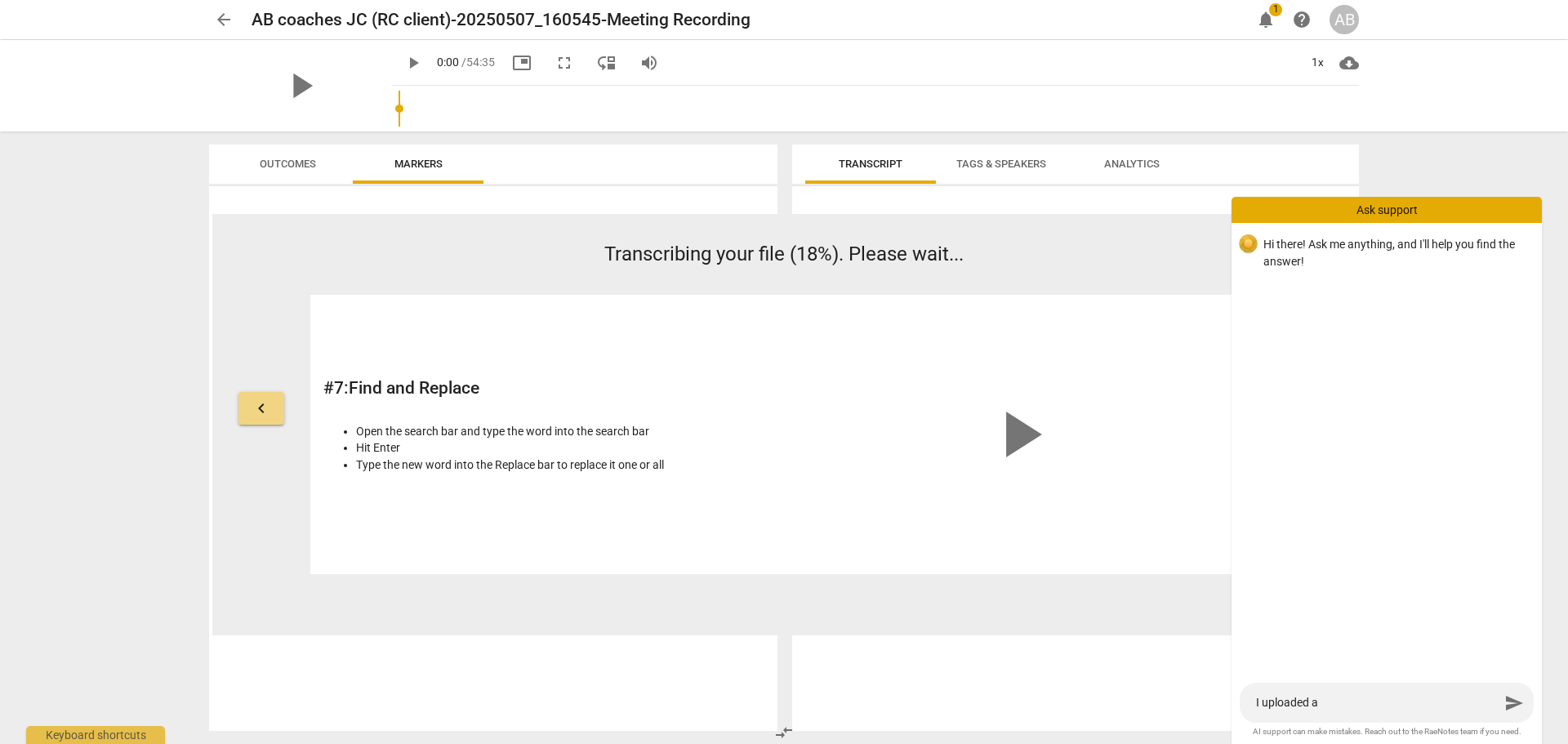
type textarea "I uploaded a"
type textarea "I uploaded a v"
type textarea "I uploaded a vi"
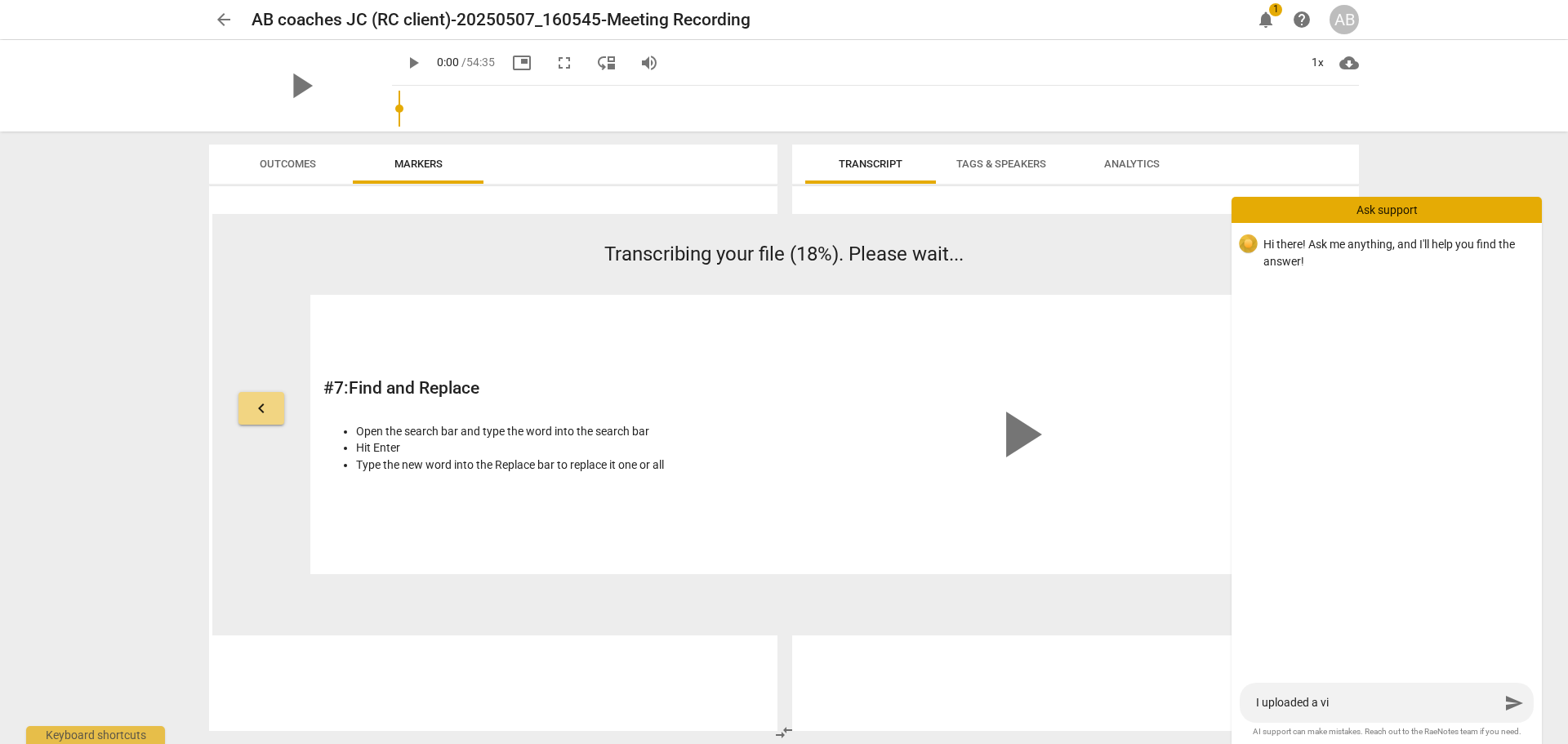
type textarea "I uploaded a v"
type textarea "I uploaded a"
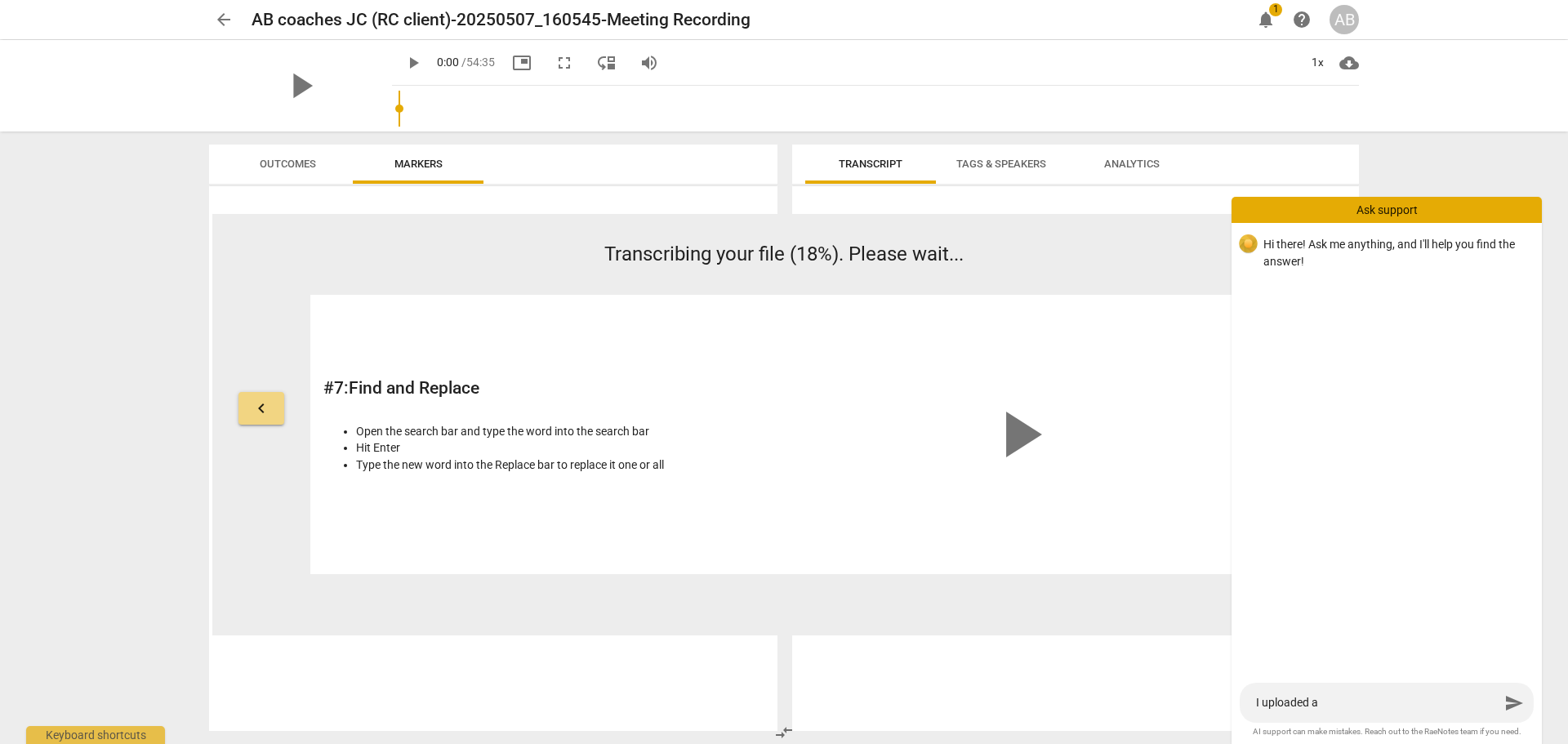
type textarea "I uploaded a"
type textarea "I uploaded"
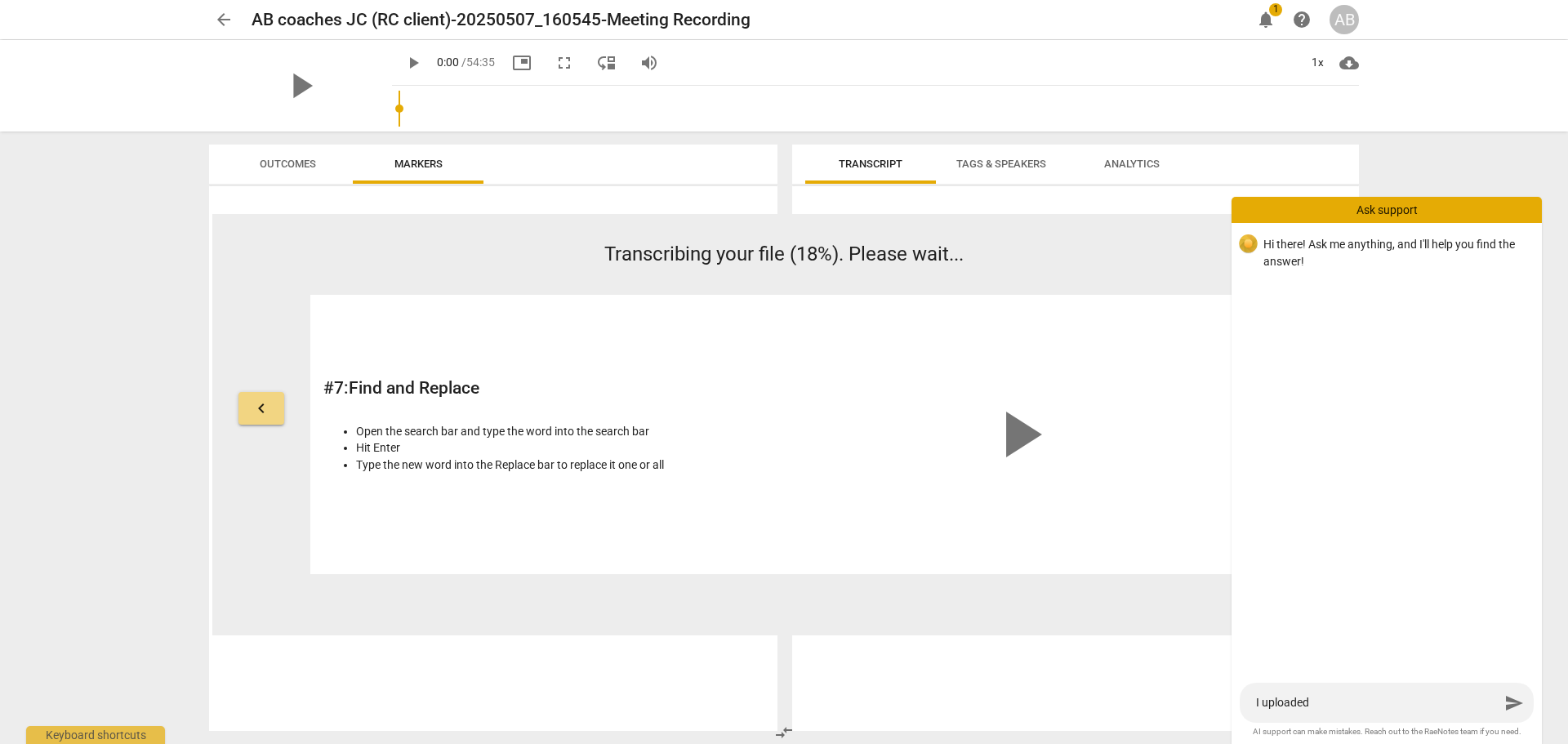
type textarea "I uploade"
type textarea "I upload"
type textarea "I uploa"
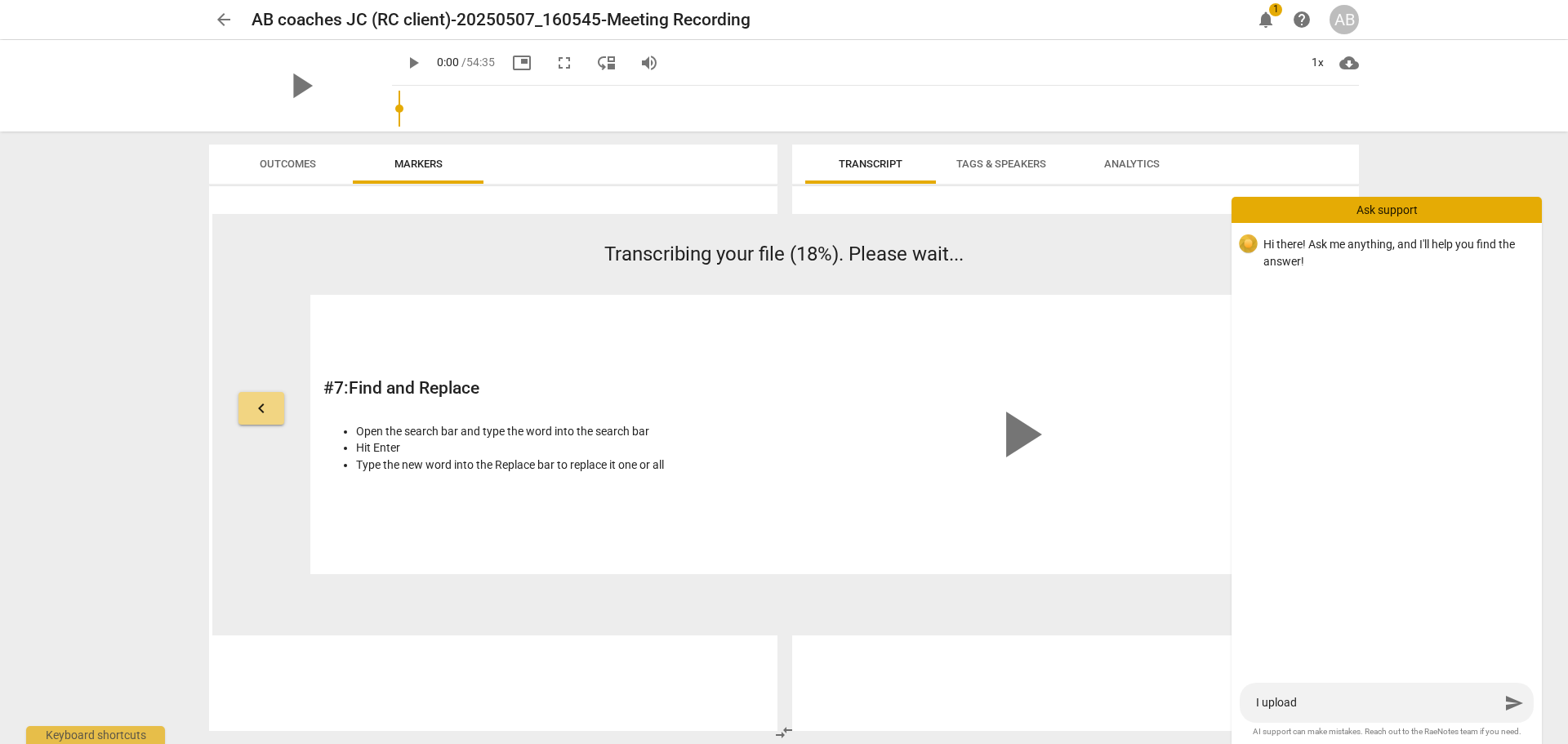
type textarea "I uploa"
type textarea "I uplo"
type textarea "I upl"
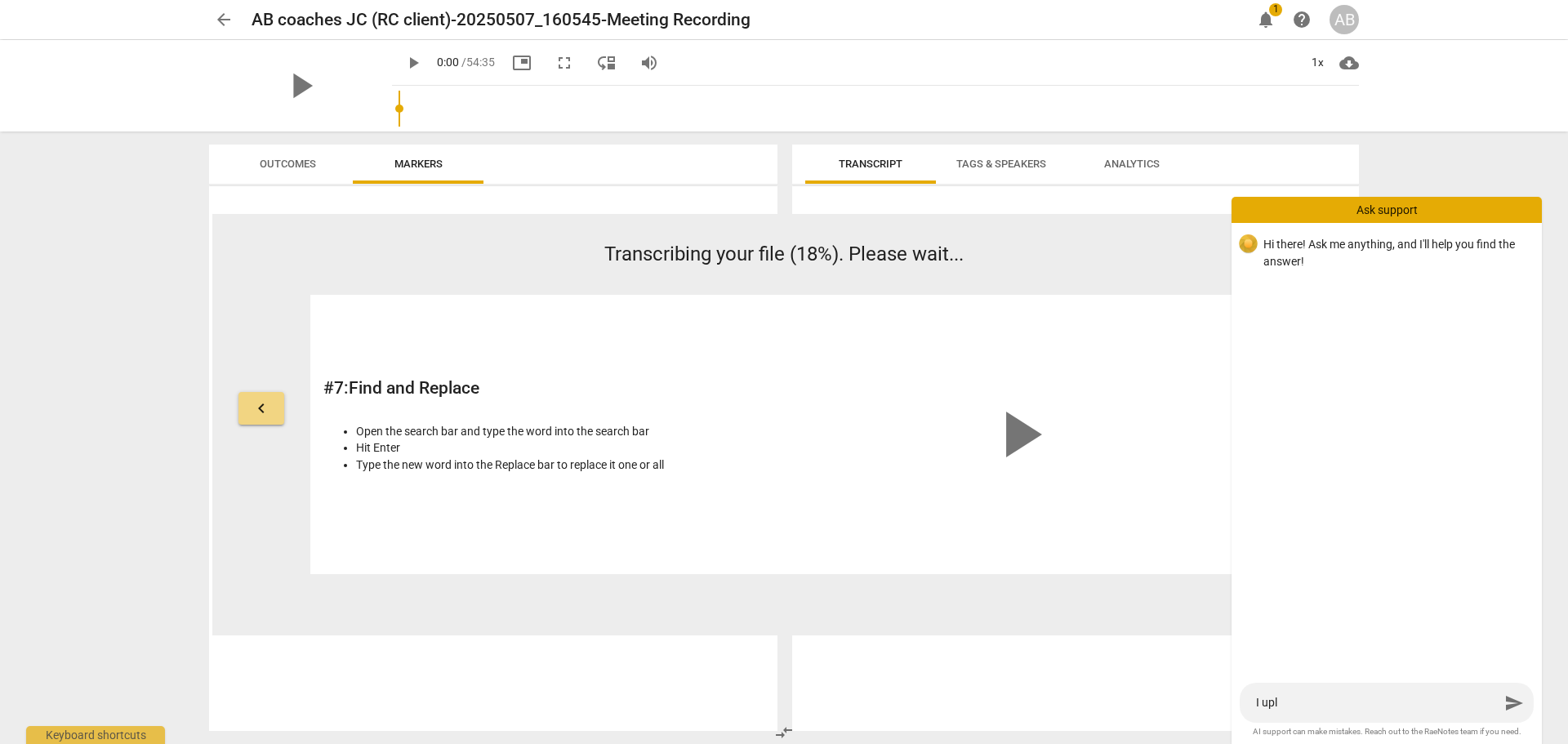
type textarea "I up"
type textarea "I u"
type textarea "I"
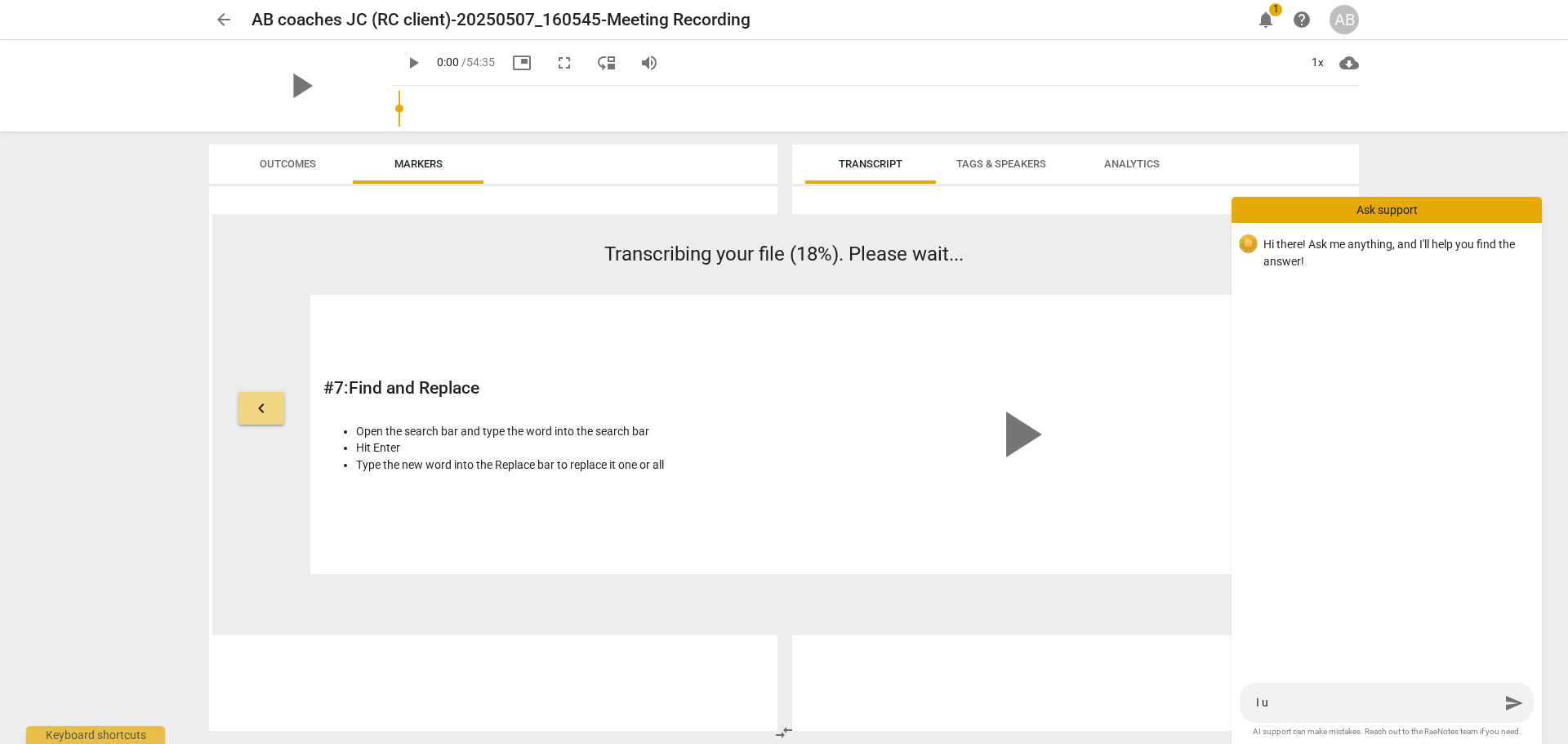
type textarea "I"
type textarea "H"
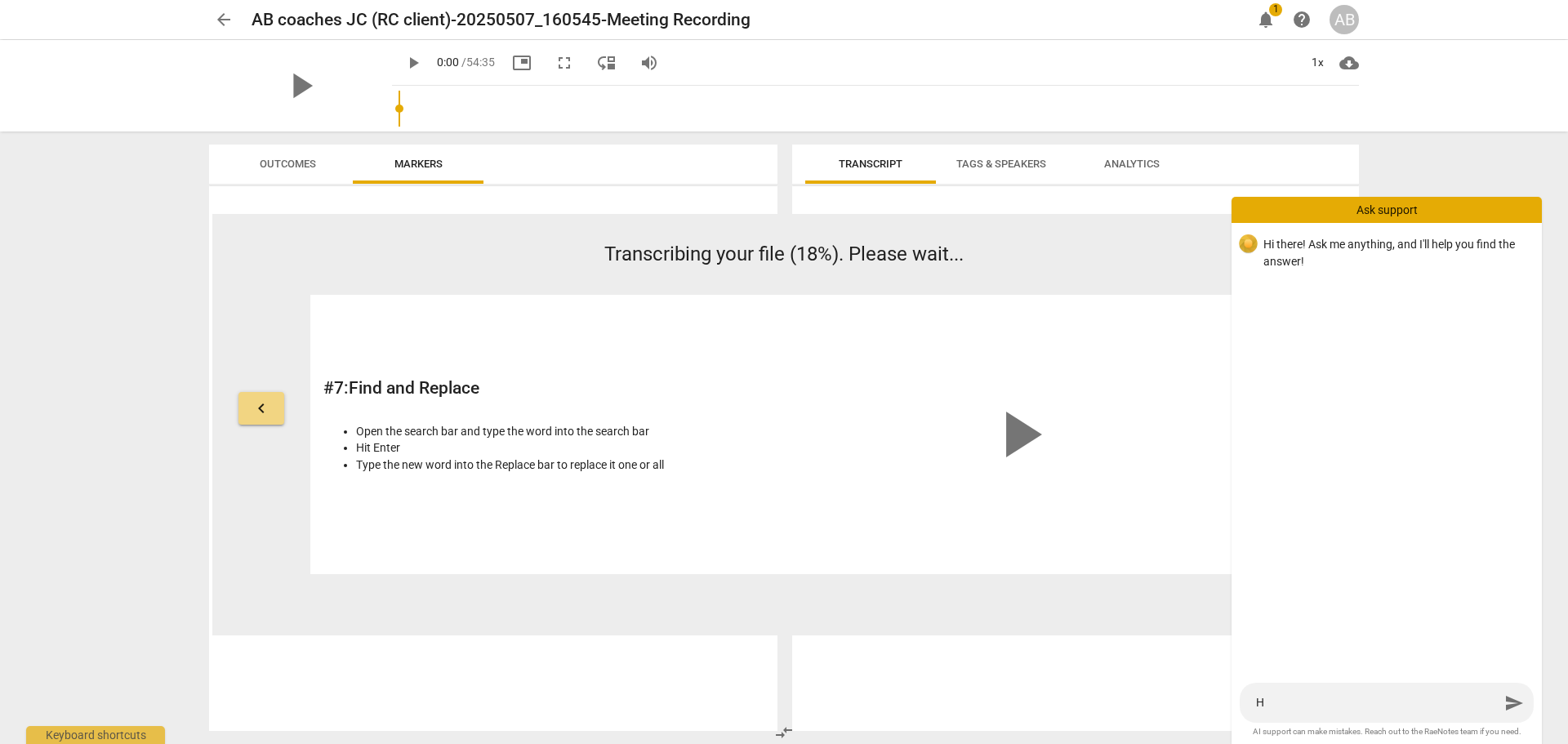
type textarea "Ho"
type textarea "How"
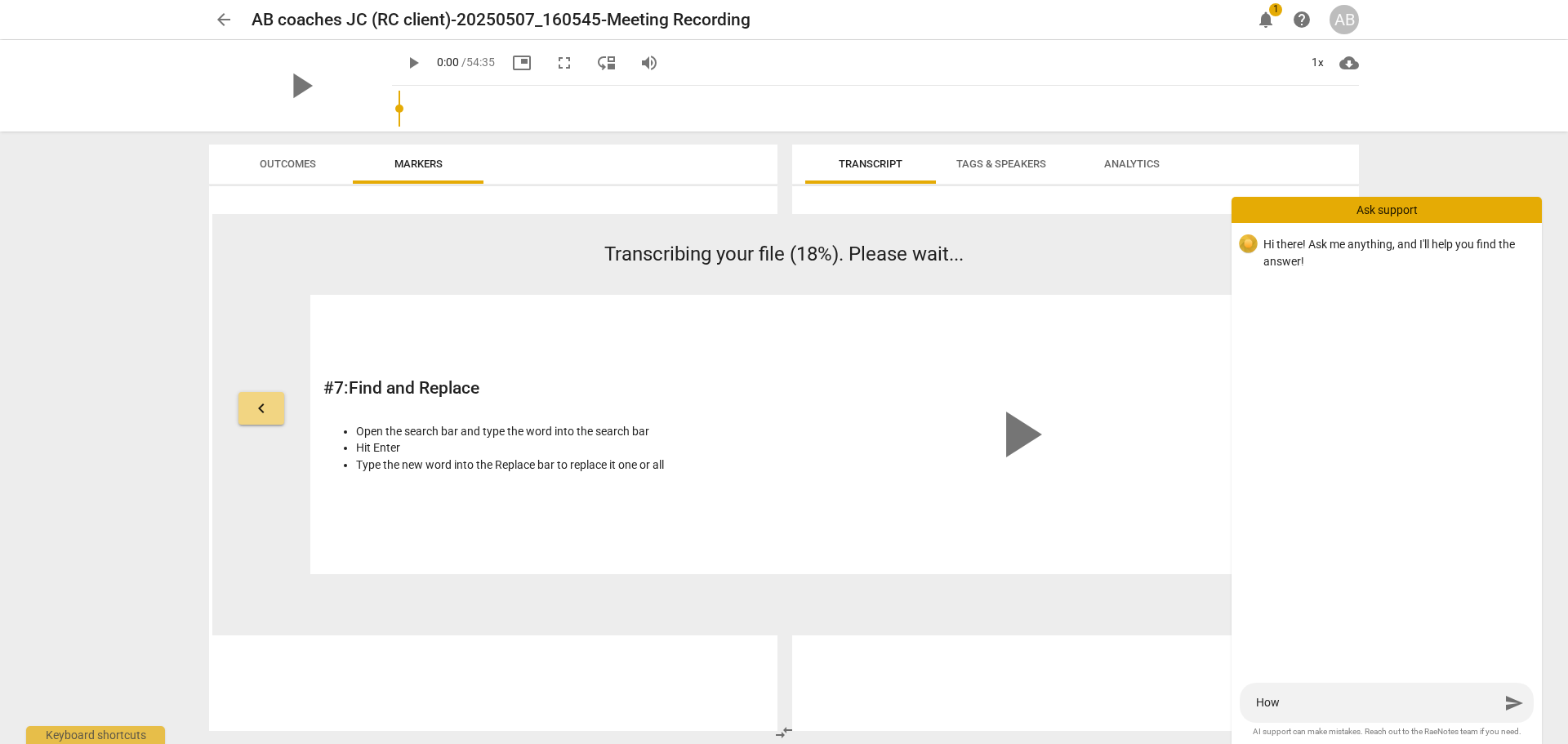
type textarea "How"
type textarea "How c"
type textarea "How ca"
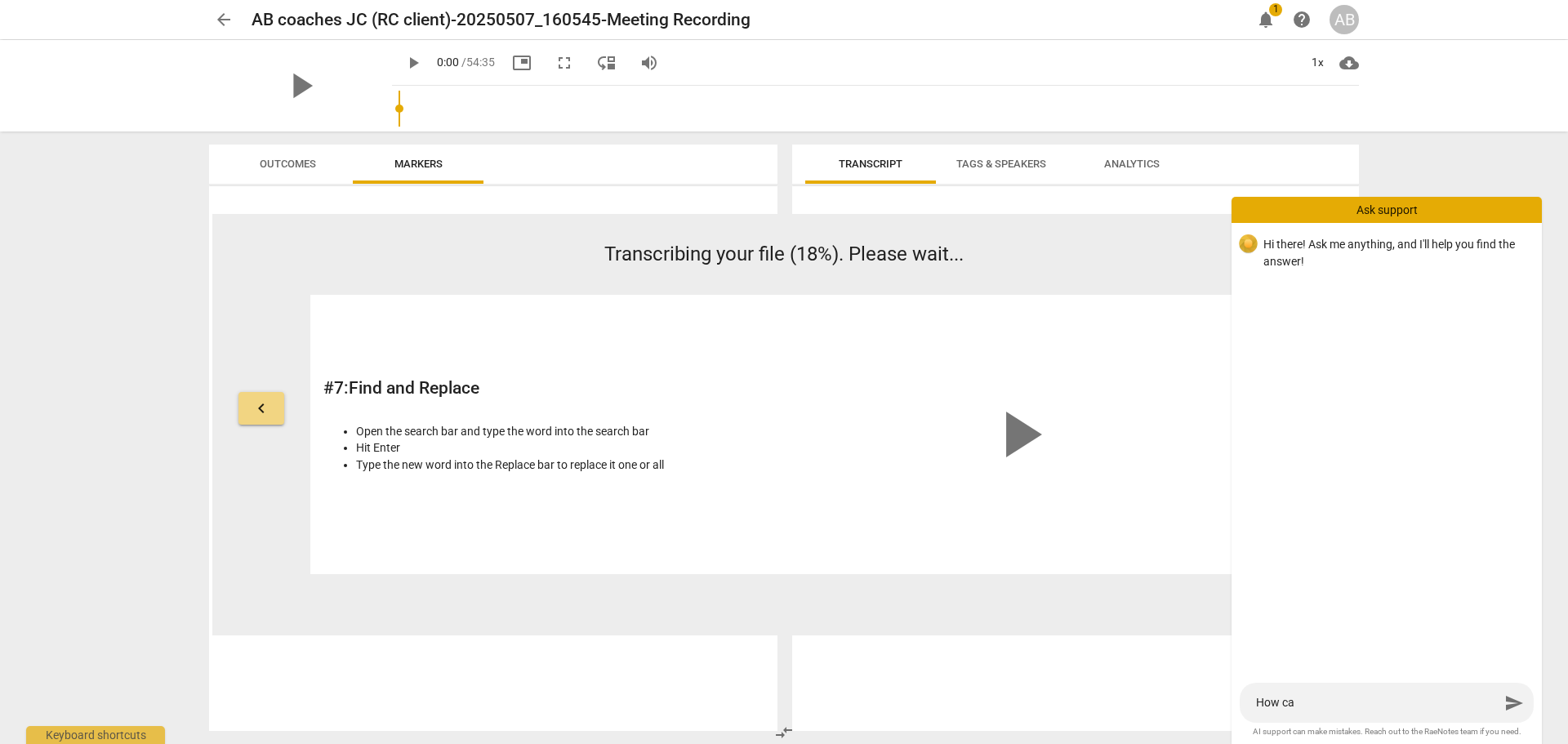
type textarea "How can"
type textarea "How can I"
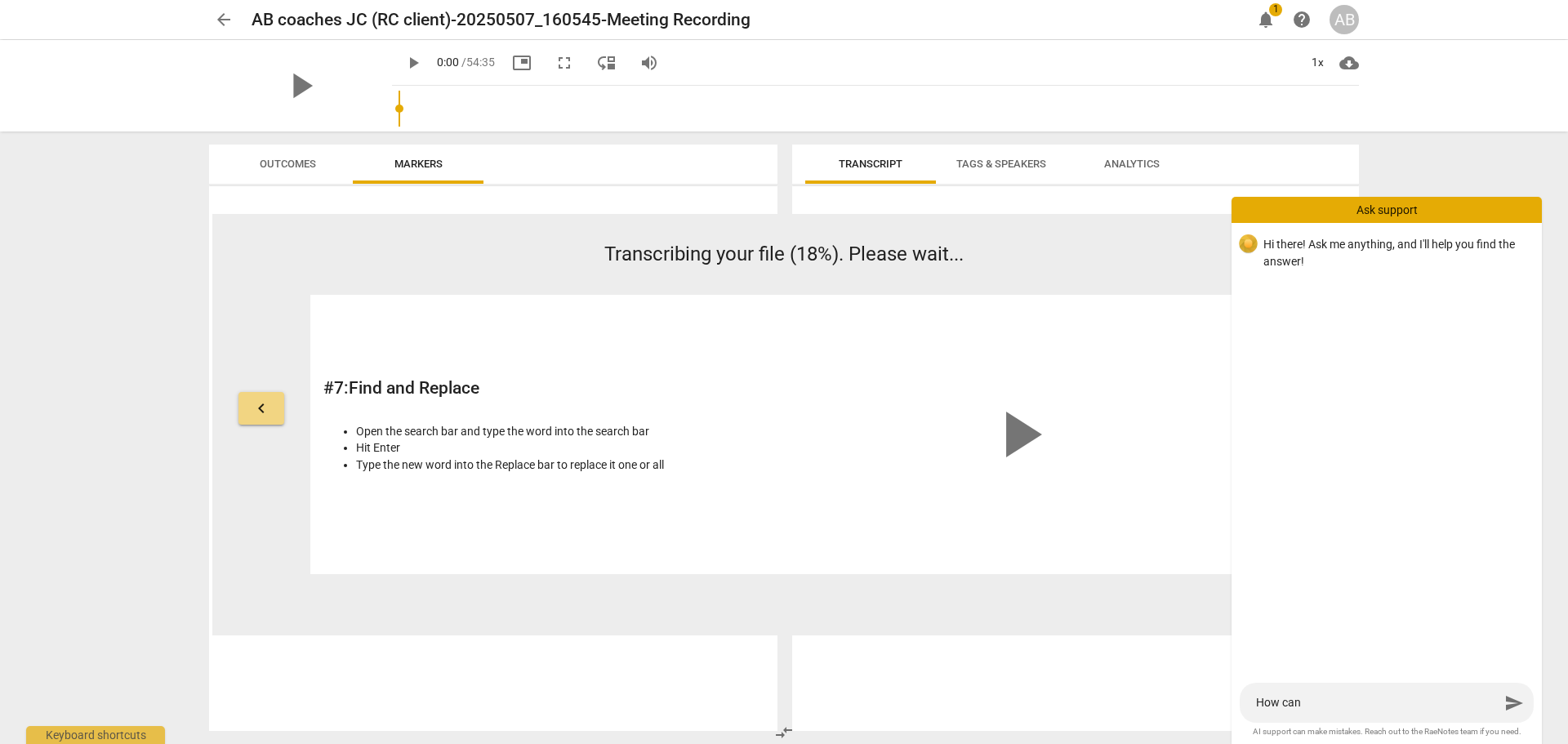
type textarea "How can I"
type textarea "How can I r"
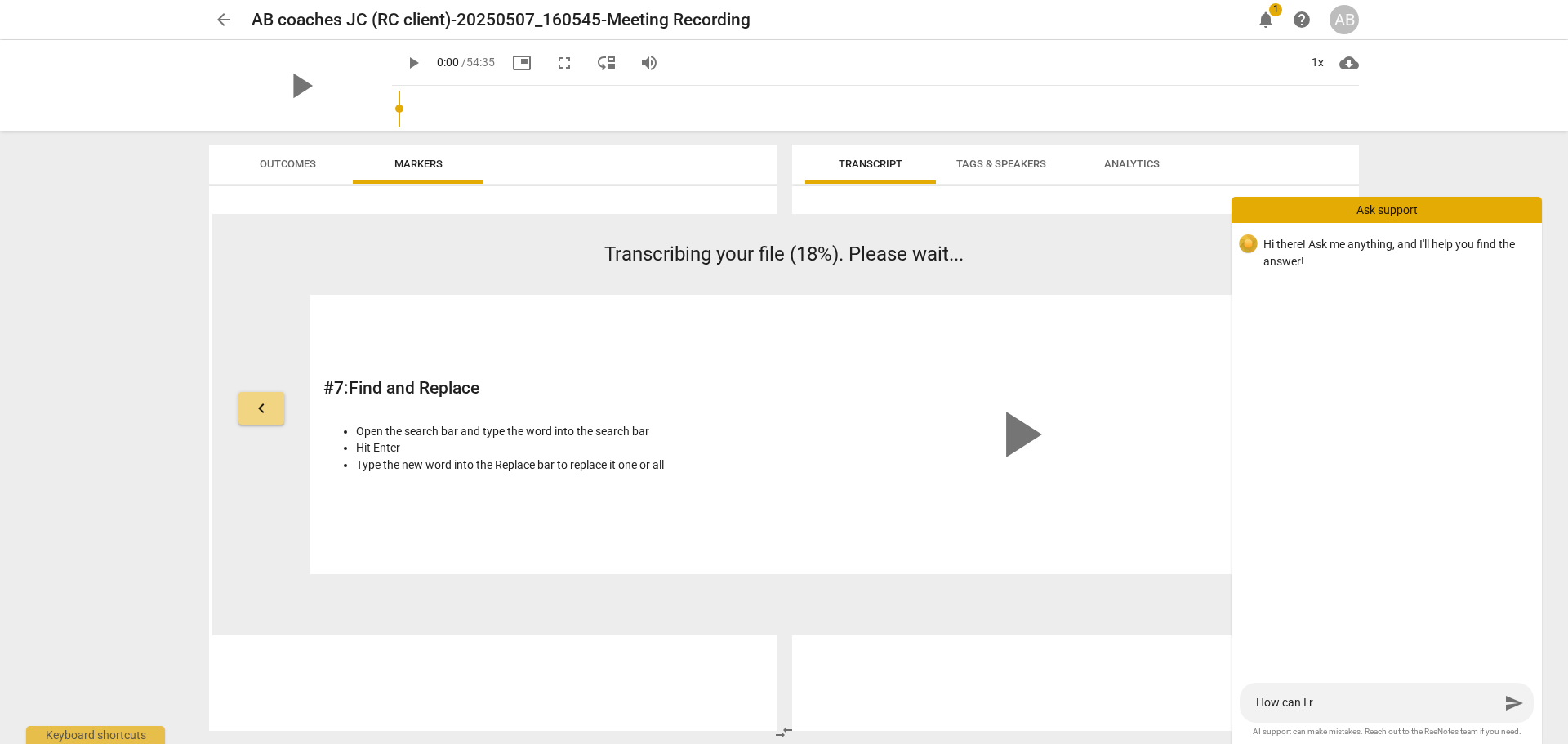
type textarea "How can I re"
type textarea "How can I rem"
type textarea "How can I remo"
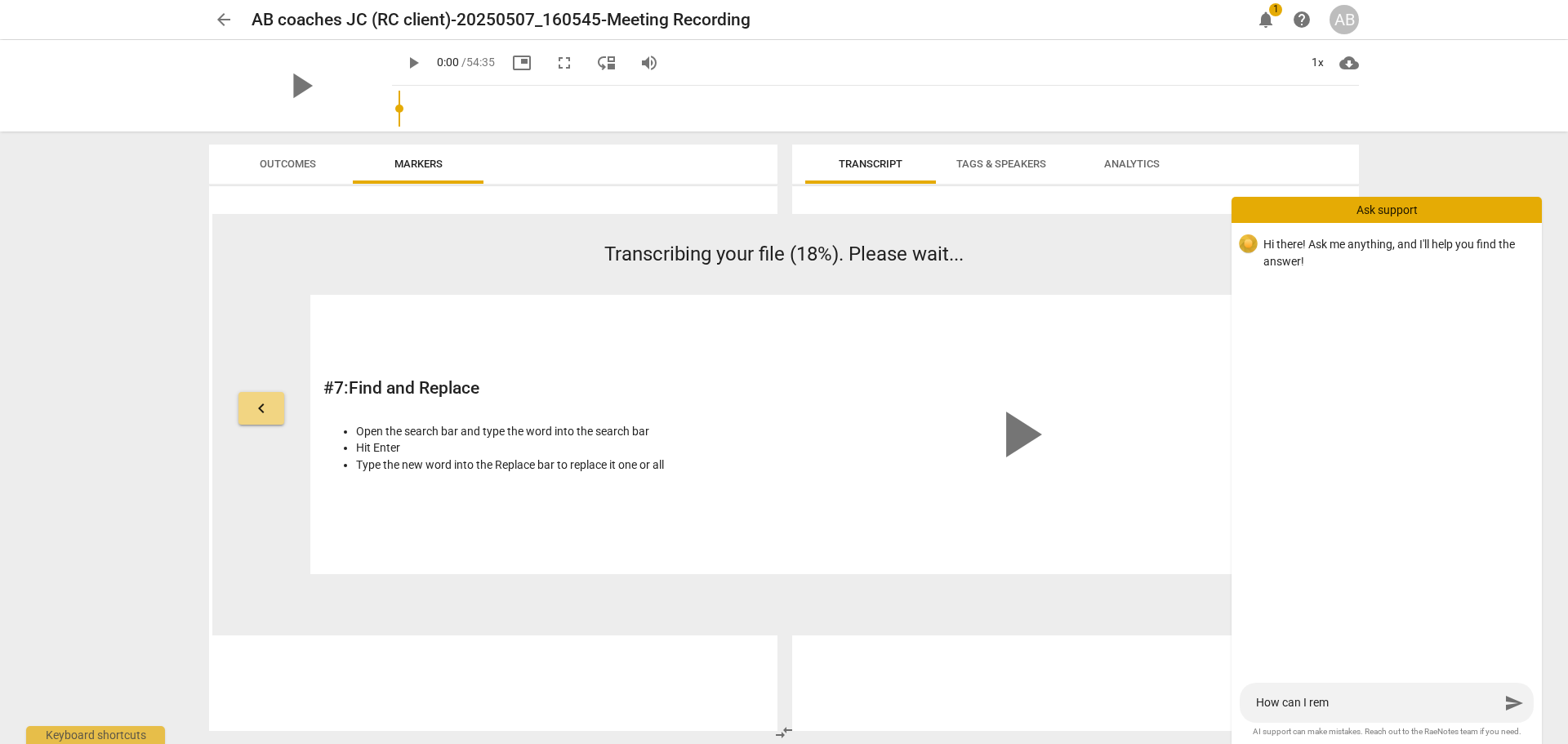
type textarea "How can I remo"
type textarea "How can I remov"
type textarea "How can I remo"
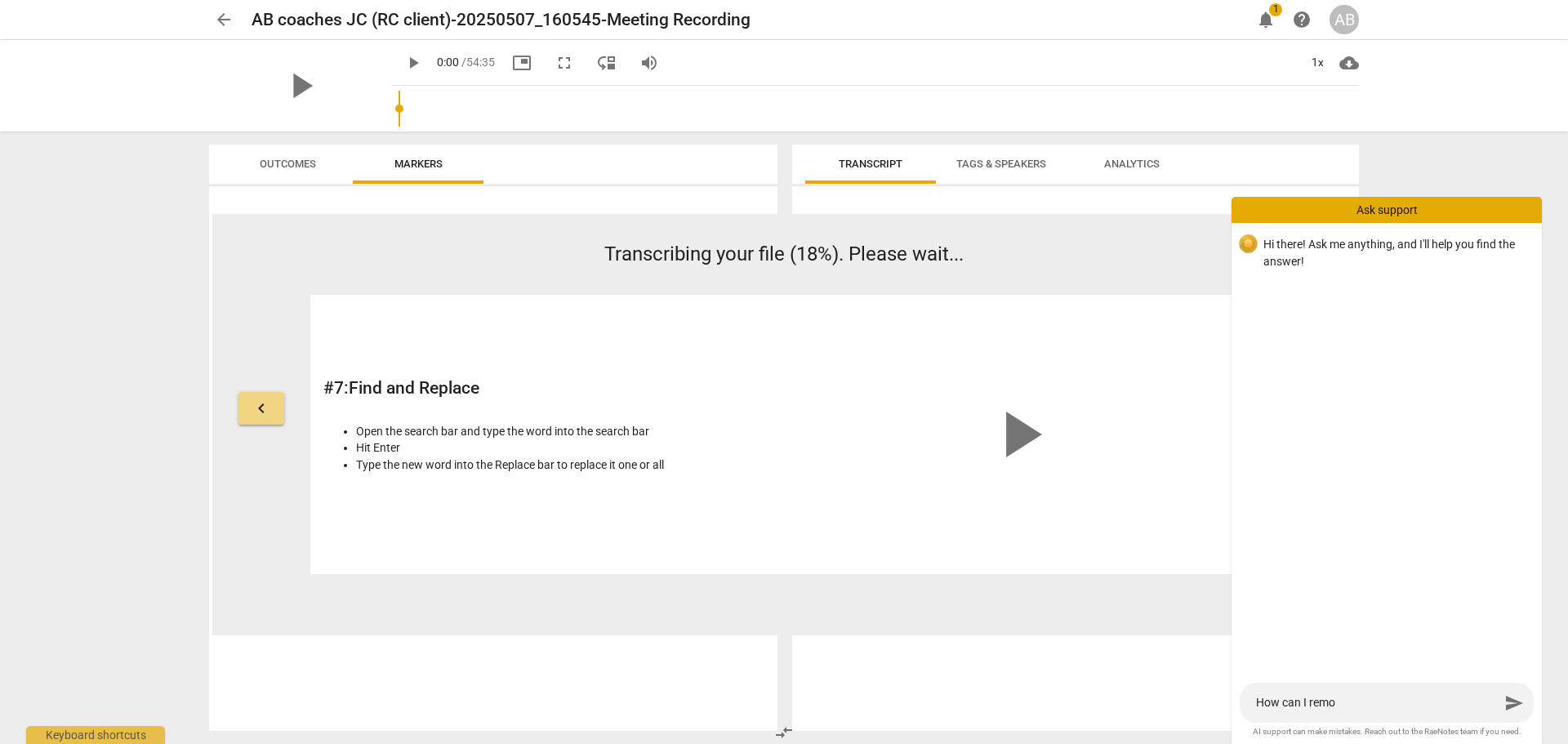
type textarea "How can I rem"
type textarea "How can I re"
type textarea "How can I r"
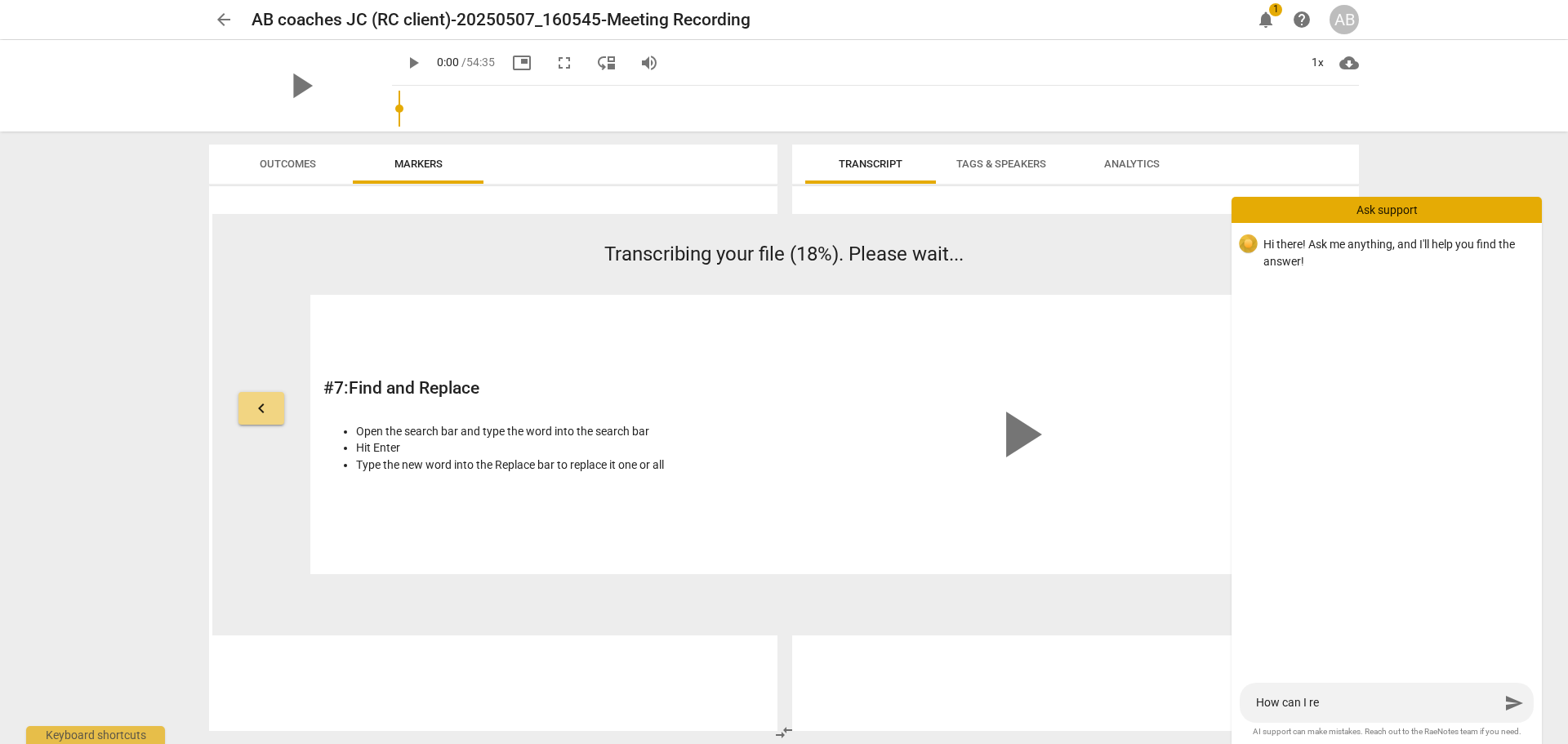
type textarea "How can I r"
type textarea "How can I"
type textarea "How can I s"
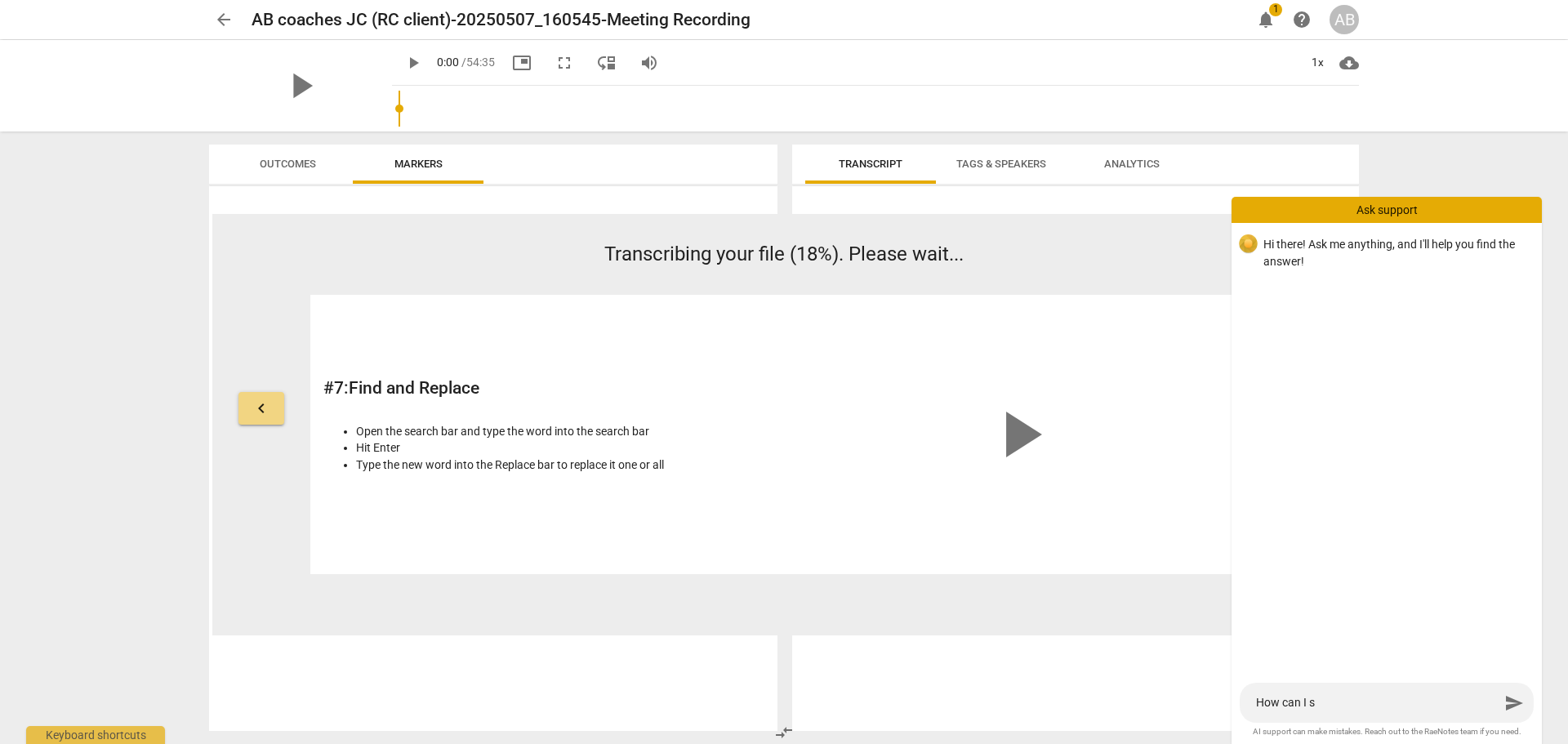
type textarea "How can I st"
type textarea "How can I str"
type textarea "How can I stri"
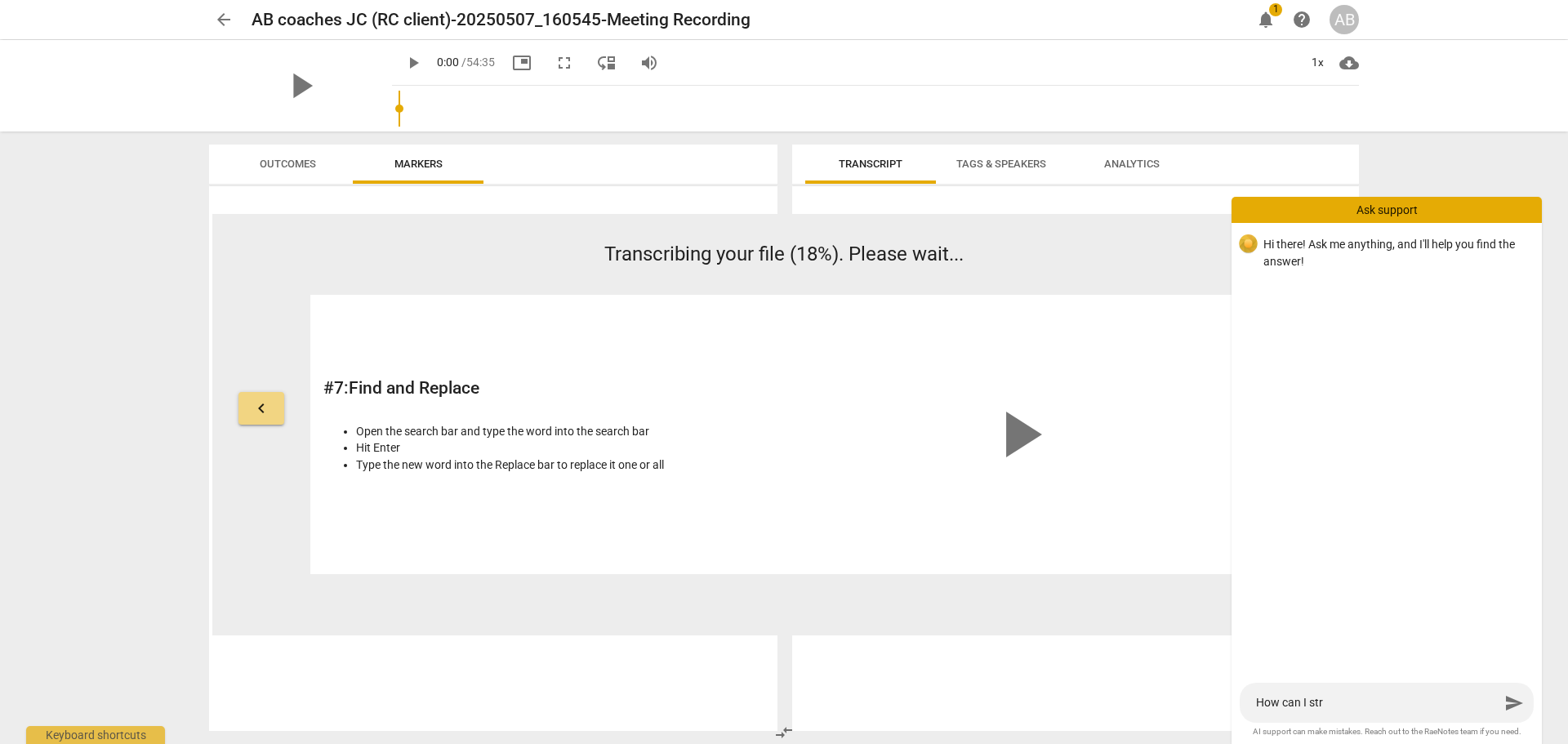
type textarea "How can I stri"
type textarea "How can I strip"
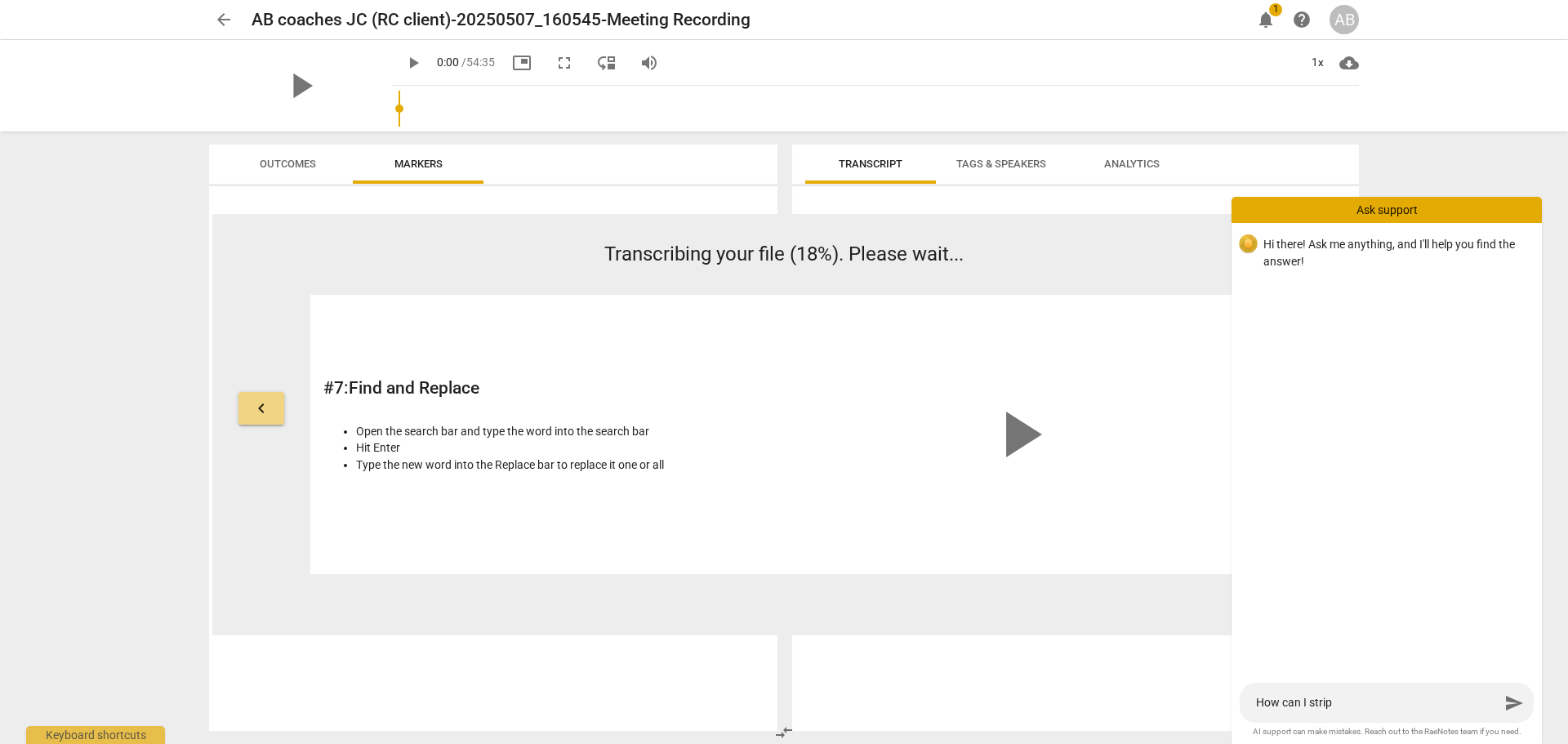
type textarea "How can I strip o"
type textarea "How can I strip ou"
type textarea "How can I strip out"
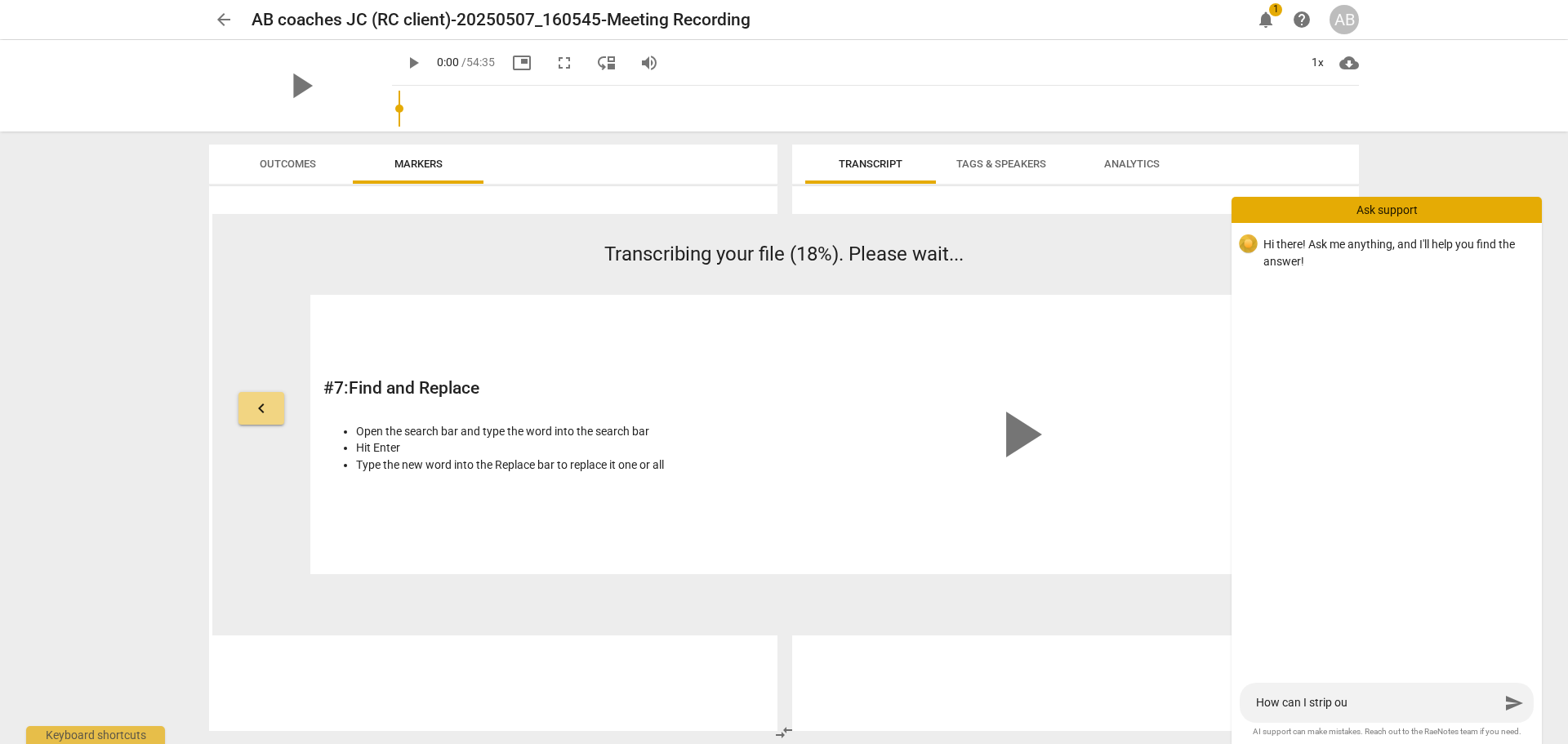
type textarea "How can I strip out"
type textarea "How can I strip out t"
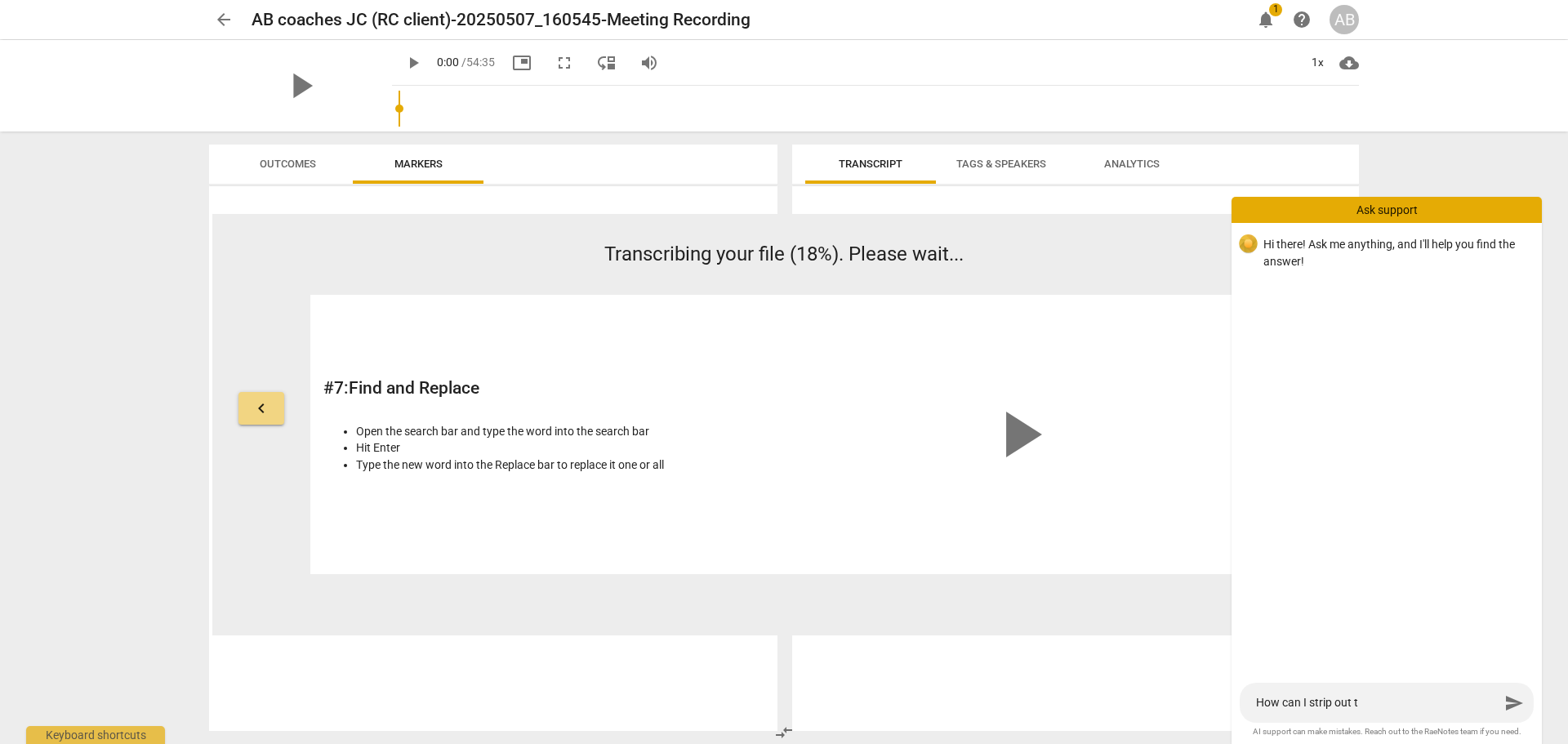
type textarea "How can I strip out th"
type textarea "How can I strip out the"
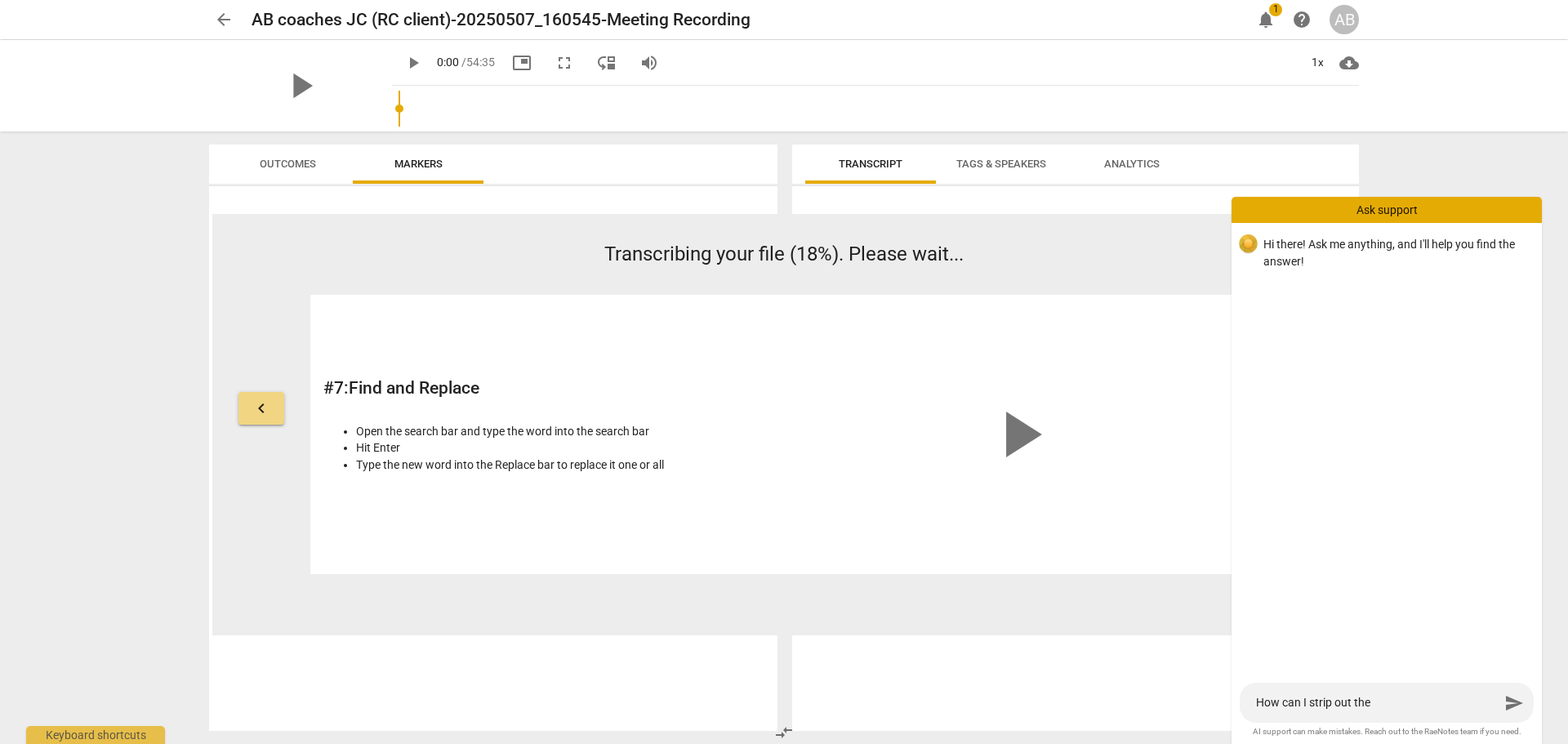
type textarea "How can I strip out the"
type textarea "How can I strip out the v"
type textarea "How can I strip out the vi"
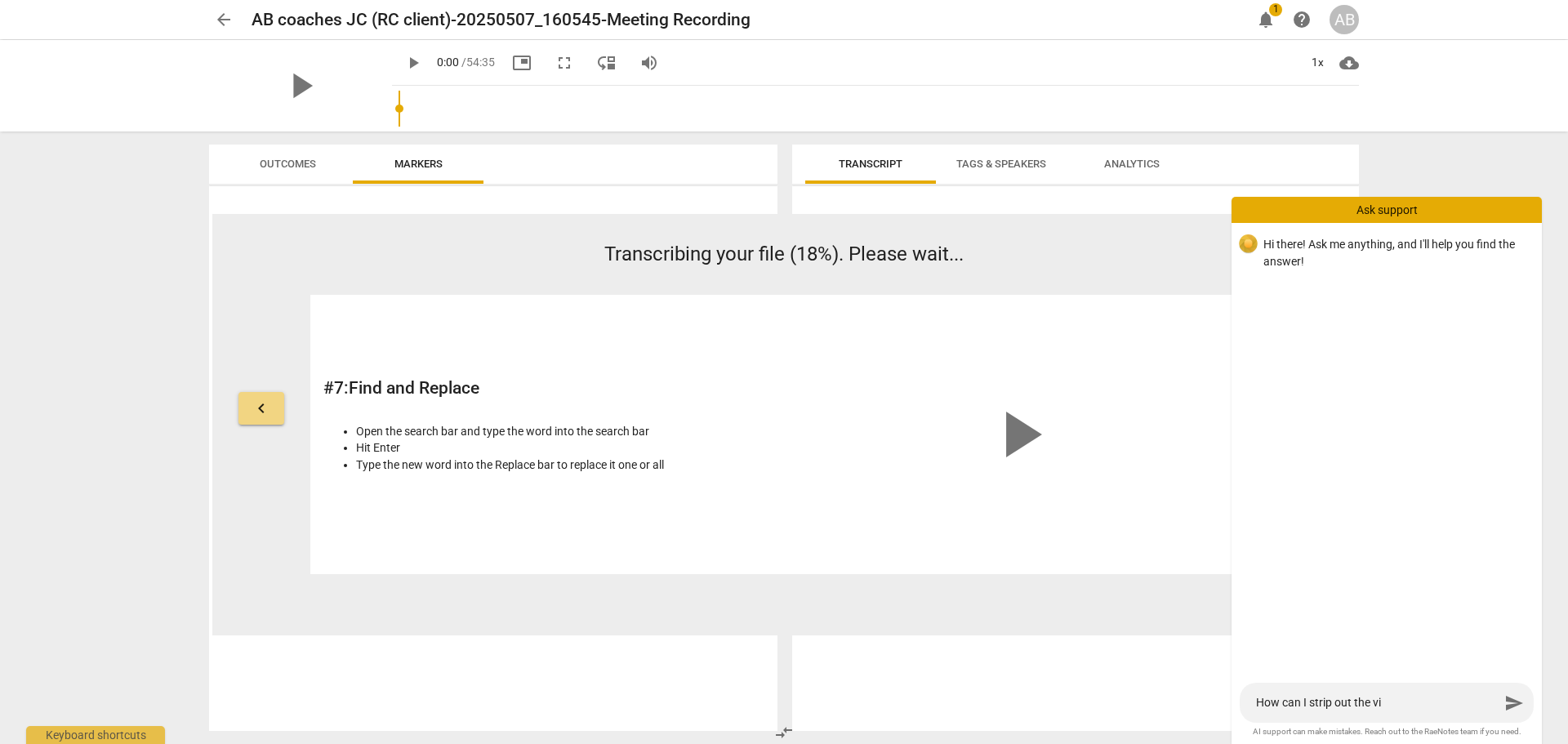
type textarea "How can I strip out the vid"
type textarea "How can I strip out the vide"
type textarea "How can I strip out the video"
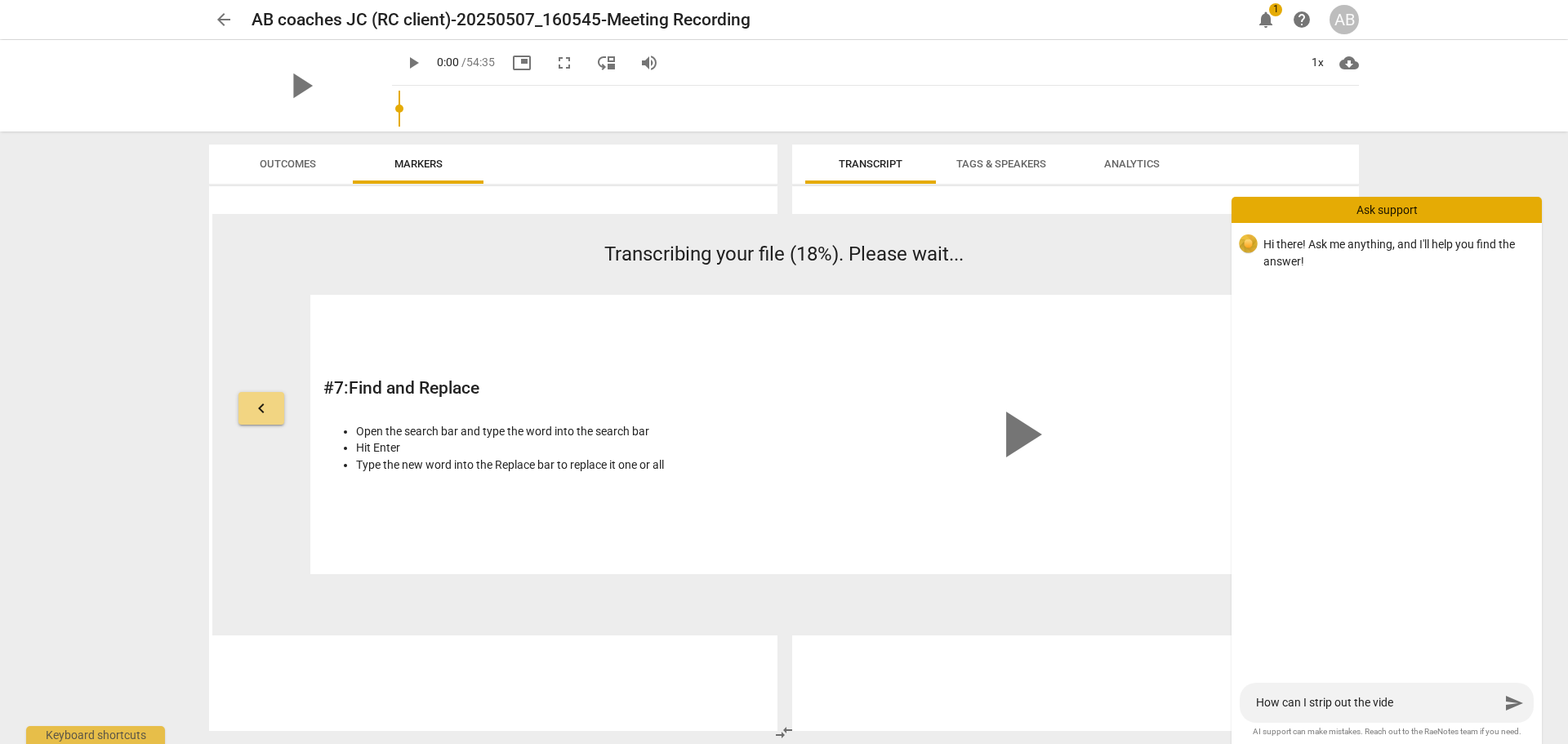
type textarea "How can I strip out the video"
type textarea "How can I strip out the video a"
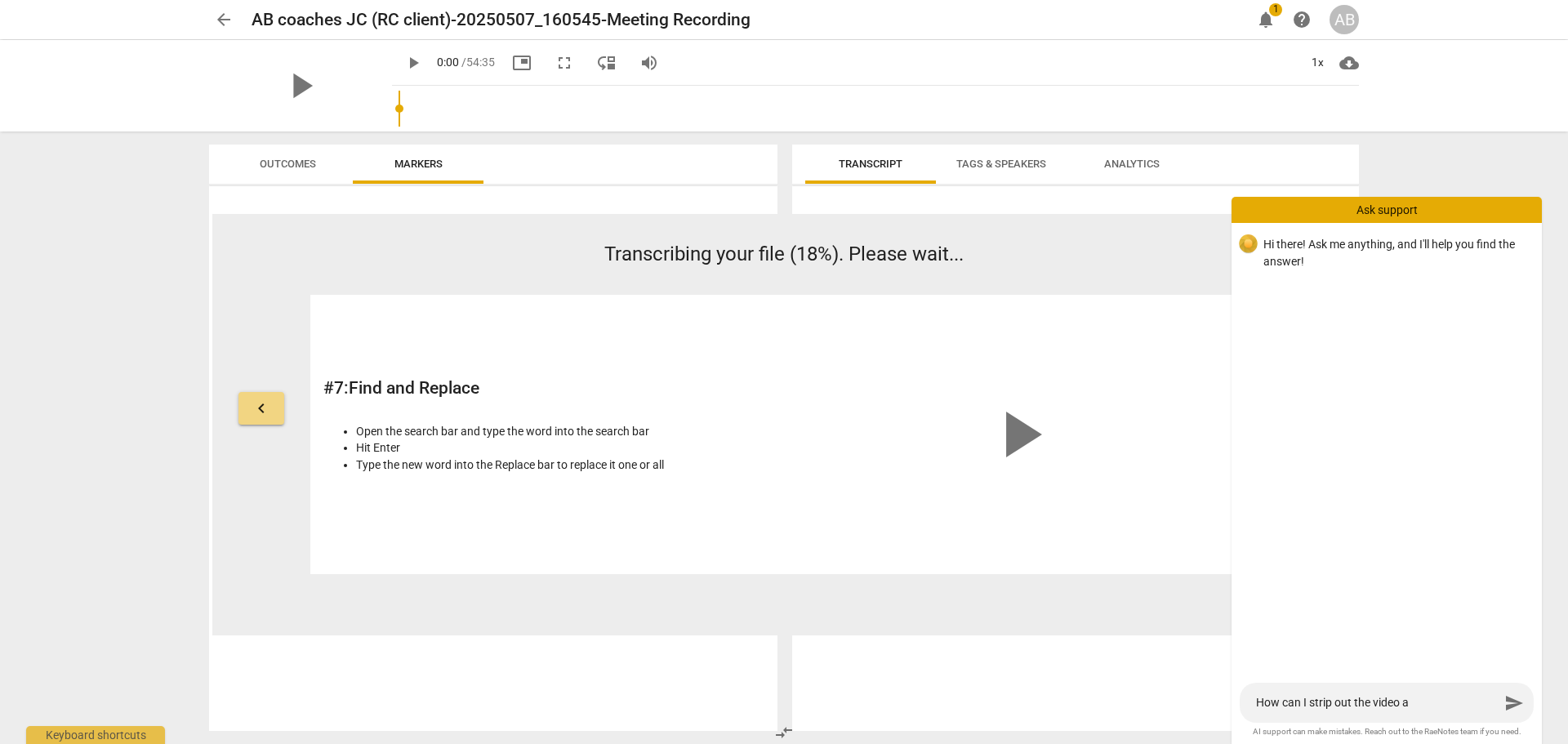
type textarea "How can I strip out the video an"
type textarea "How can I strip out the video and"
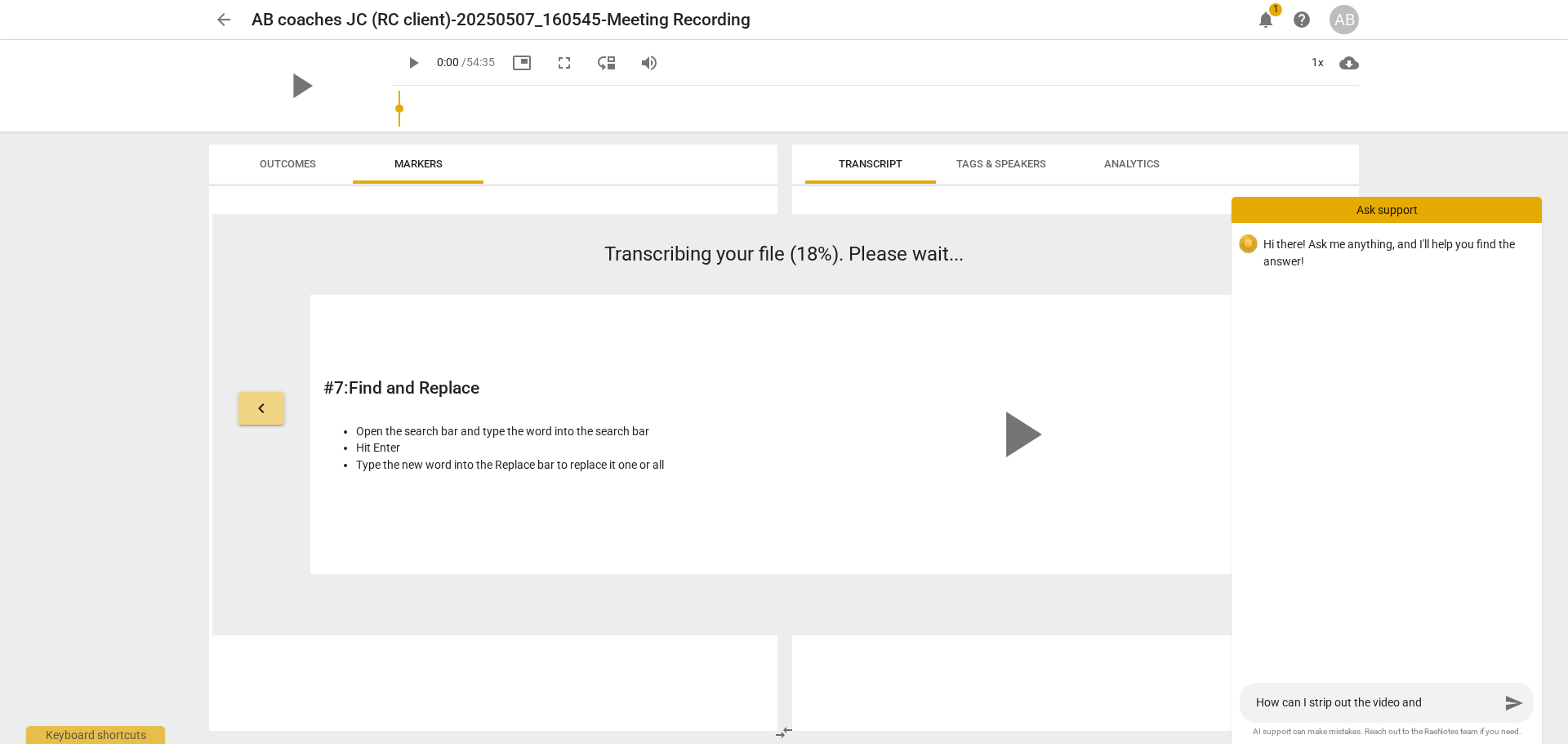
type textarea "How can I strip out the video and"
type textarea "How can I strip out the video and l"
type textarea "How can I strip out the video and le"
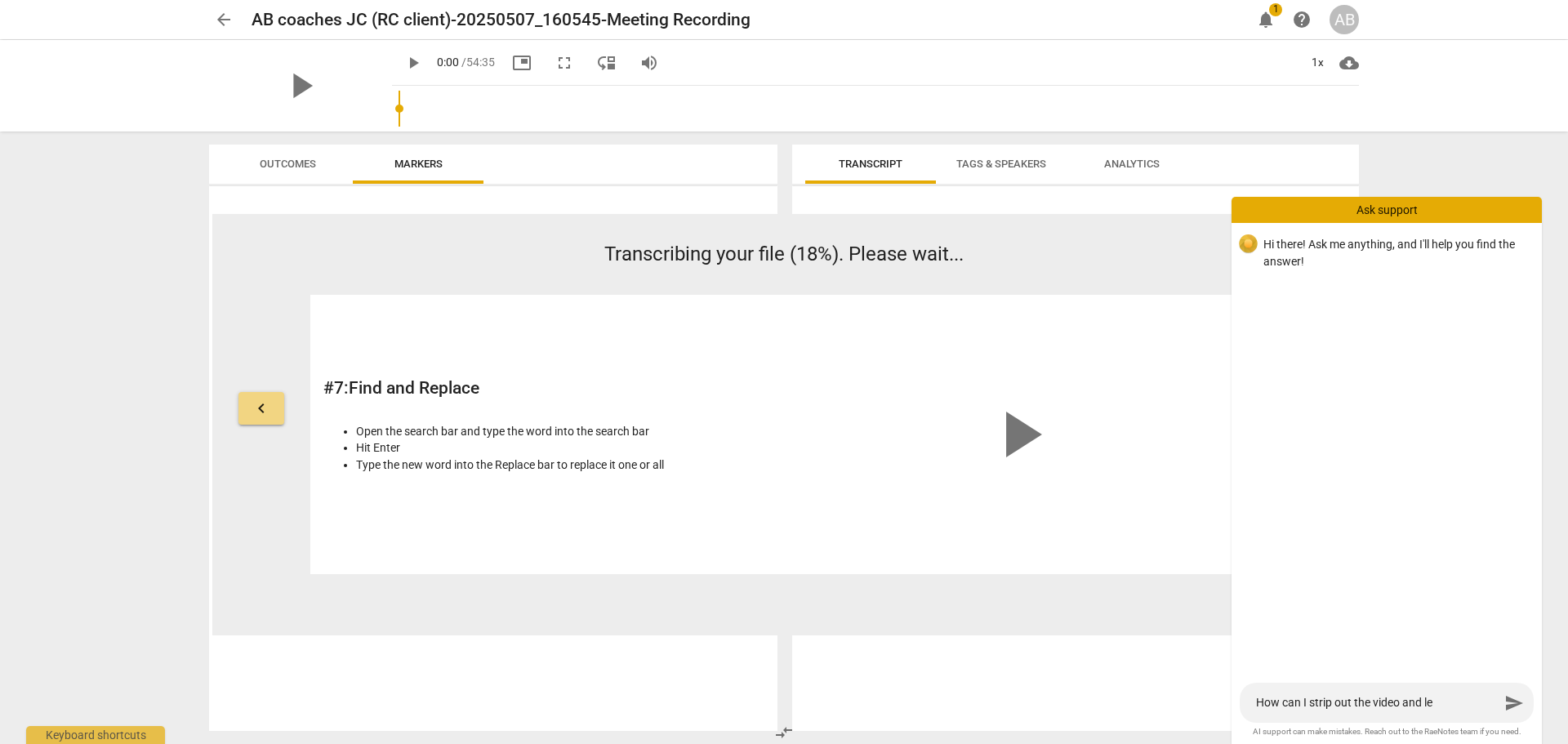
type textarea "How can I strip out the video and lea"
type textarea "How can I strip out the video and leae"
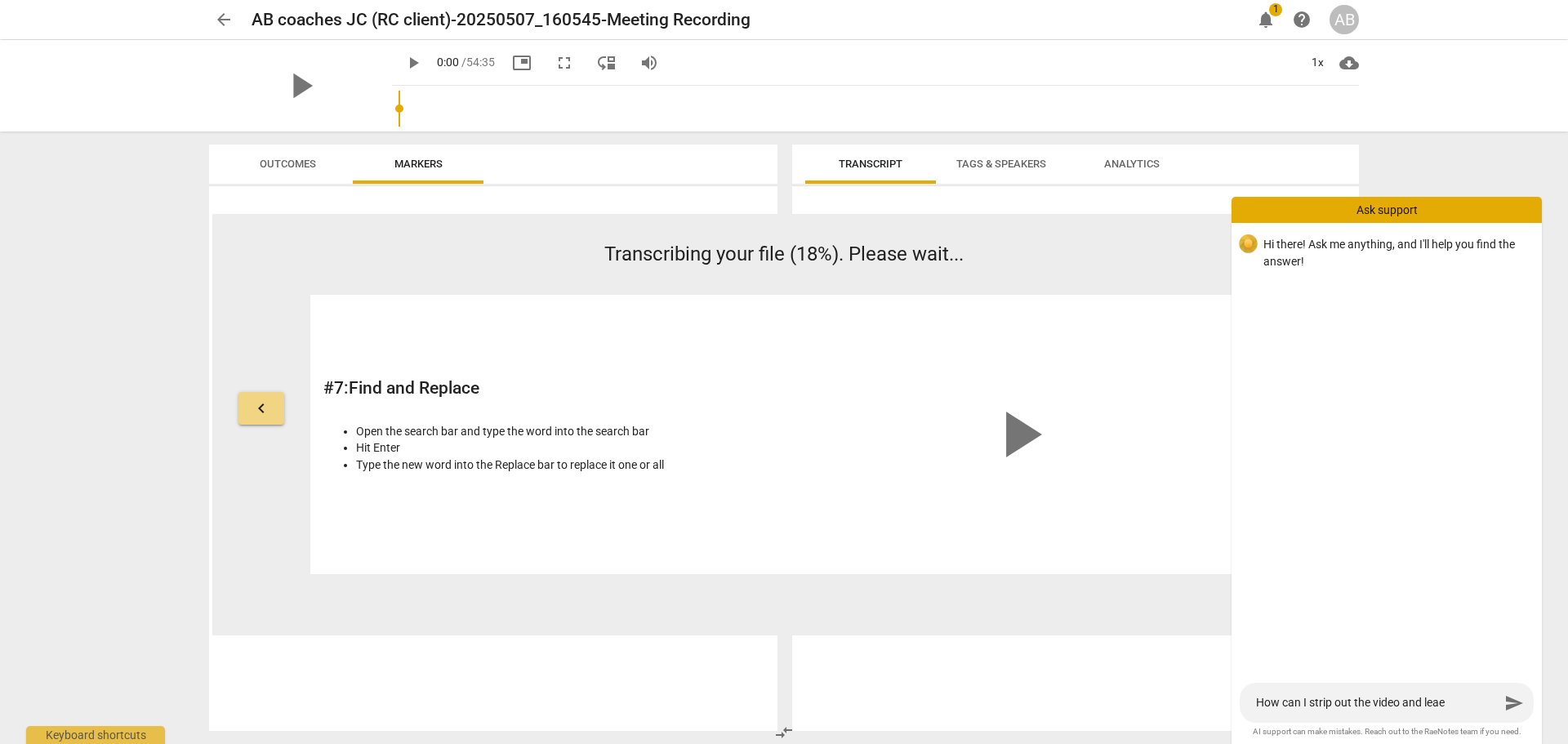
type textarea "How can I strip out the video and leae"
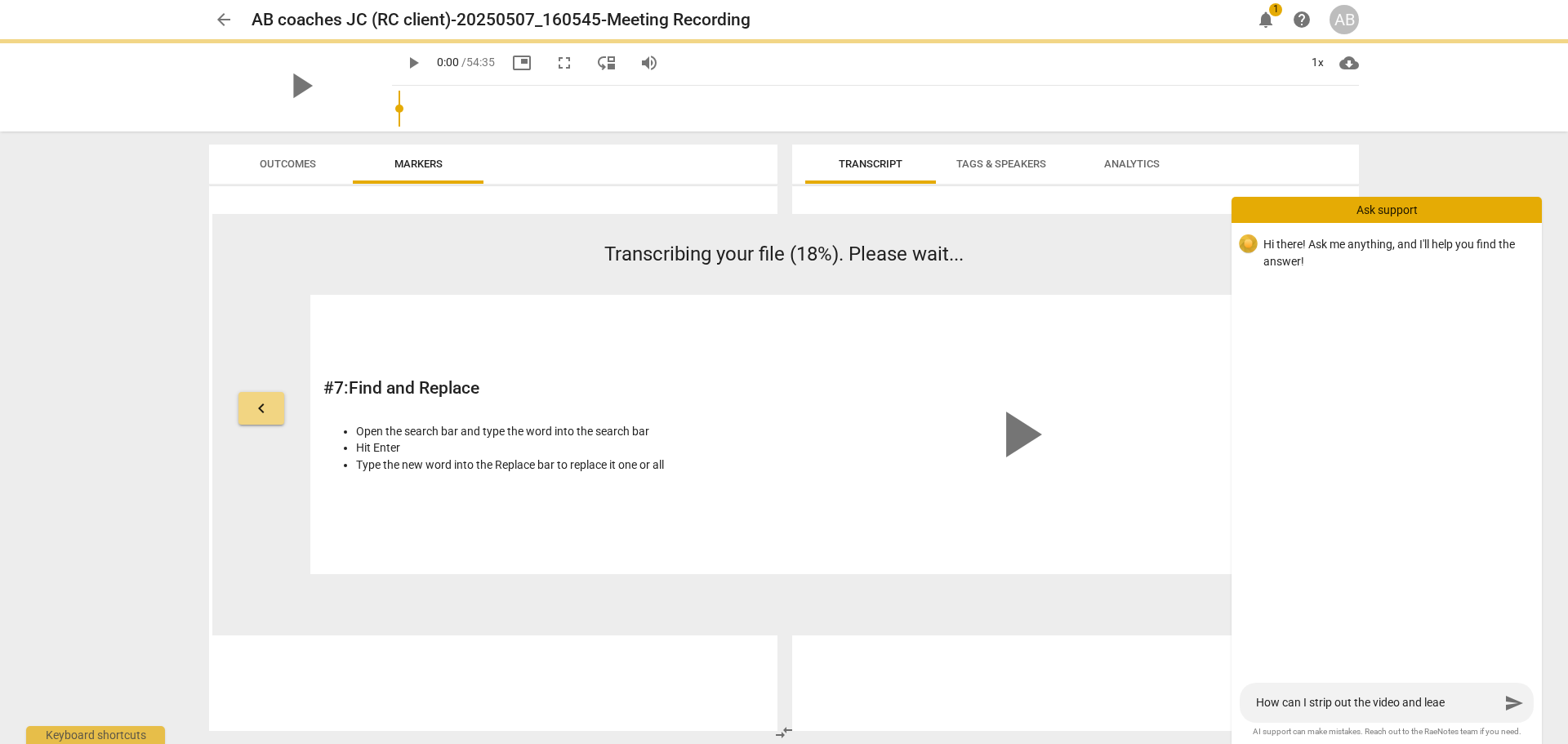
type textarea "How can I strip out the video and leae"
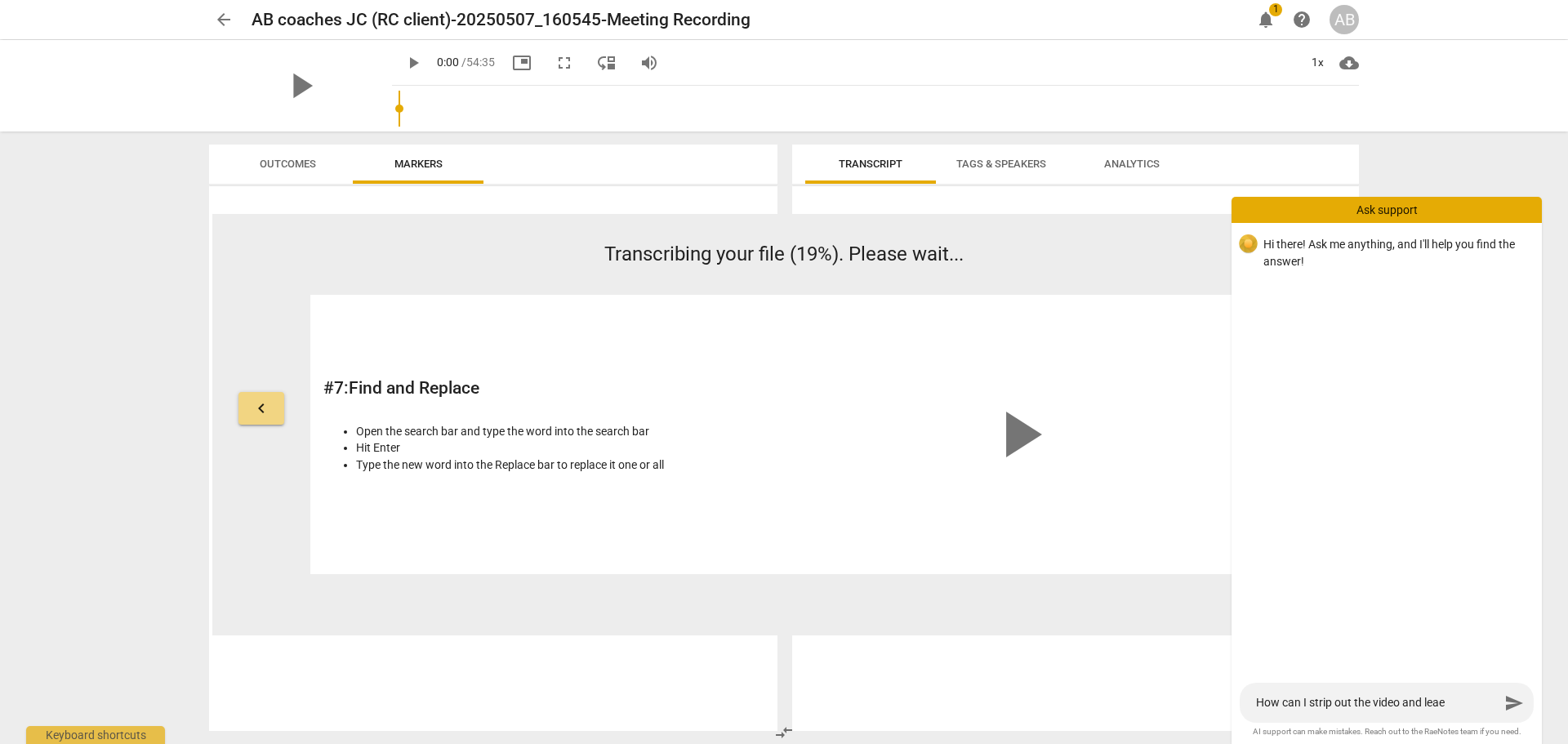
type textarea "How can I strip out the video and lea"
type textarea "How can I strip out the video and leav"
type textarea "How can I strip out the video and leave"
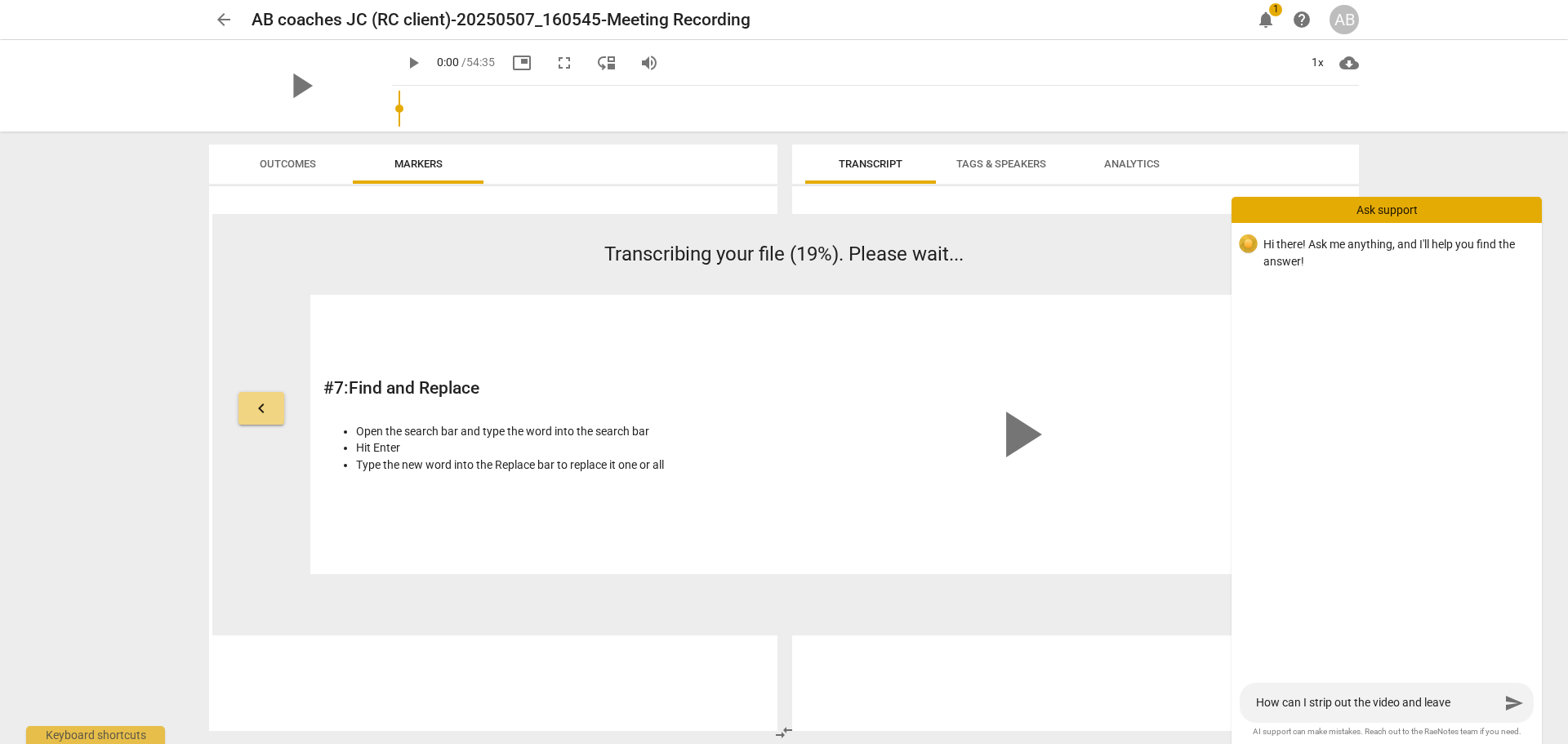
type textarea "How can I strip out the video and leave"
type textarea "How can I strip out the video and leave o"
type textarea "How can I strip out the video and leave on"
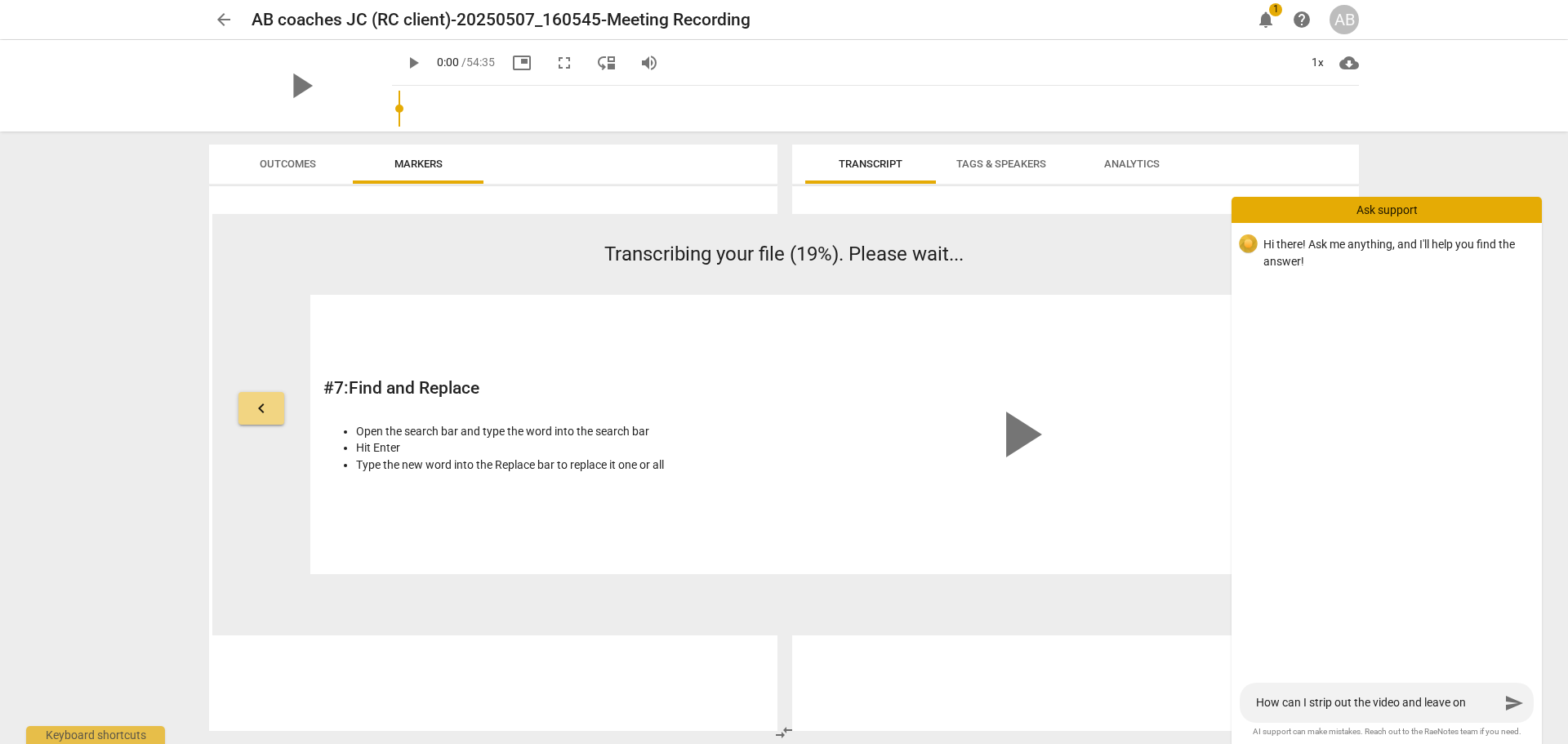
type textarea "How can I strip out the video and leave onl"
type textarea "How can I strip out the video and leave only"
type textarea "How can I strip out the video and leave only a"
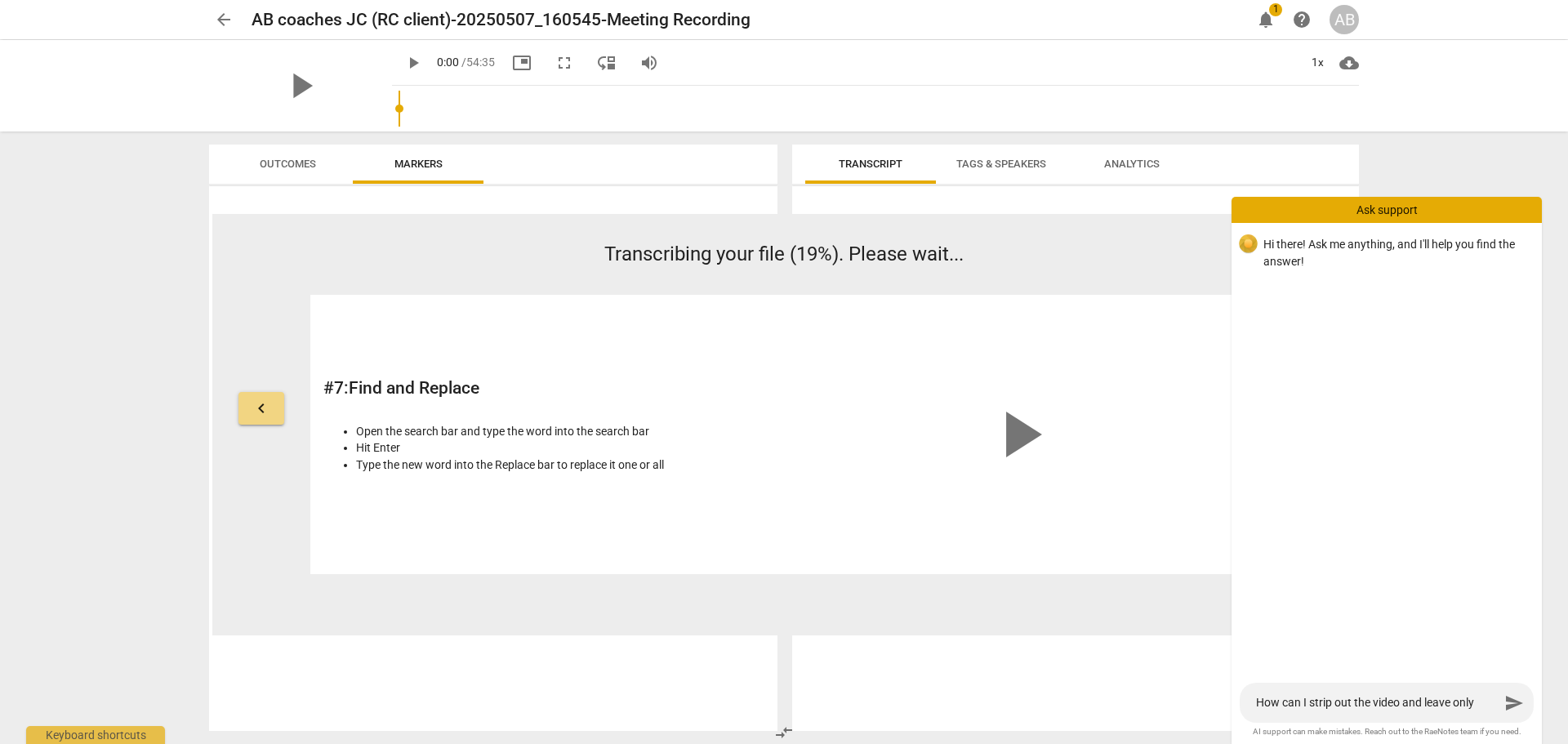
type textarea "How can I strip out the video and leave only a"
type textarea "How can I strip out the video and leave only au"
type textarea "How can I strip out the video and leave only aud"
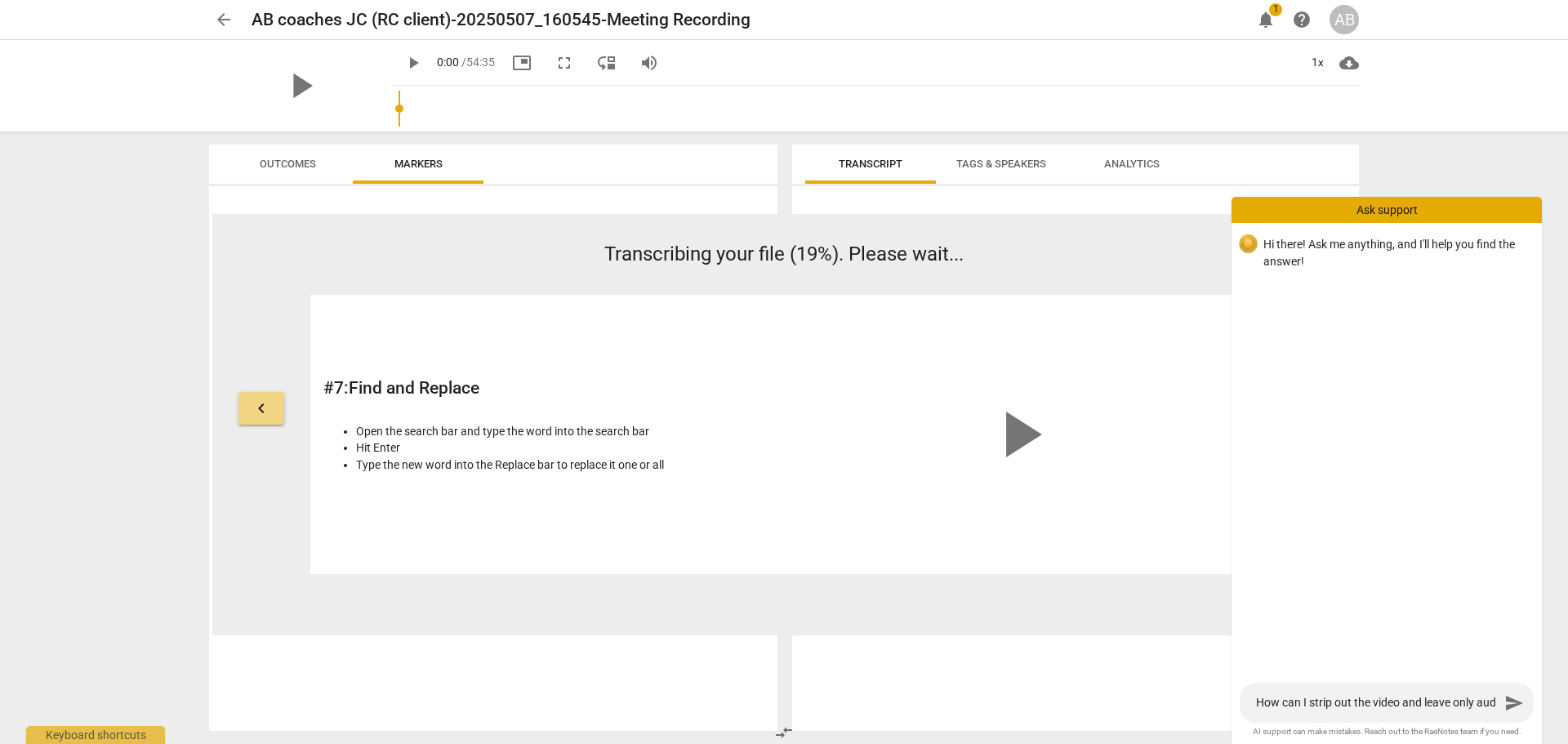
type textarea "How can I strip out the video and leave only audi"
type textarea "How can I strip out the video and leave only audio"
type textarea "How can I strip out the video and leave only audio?"
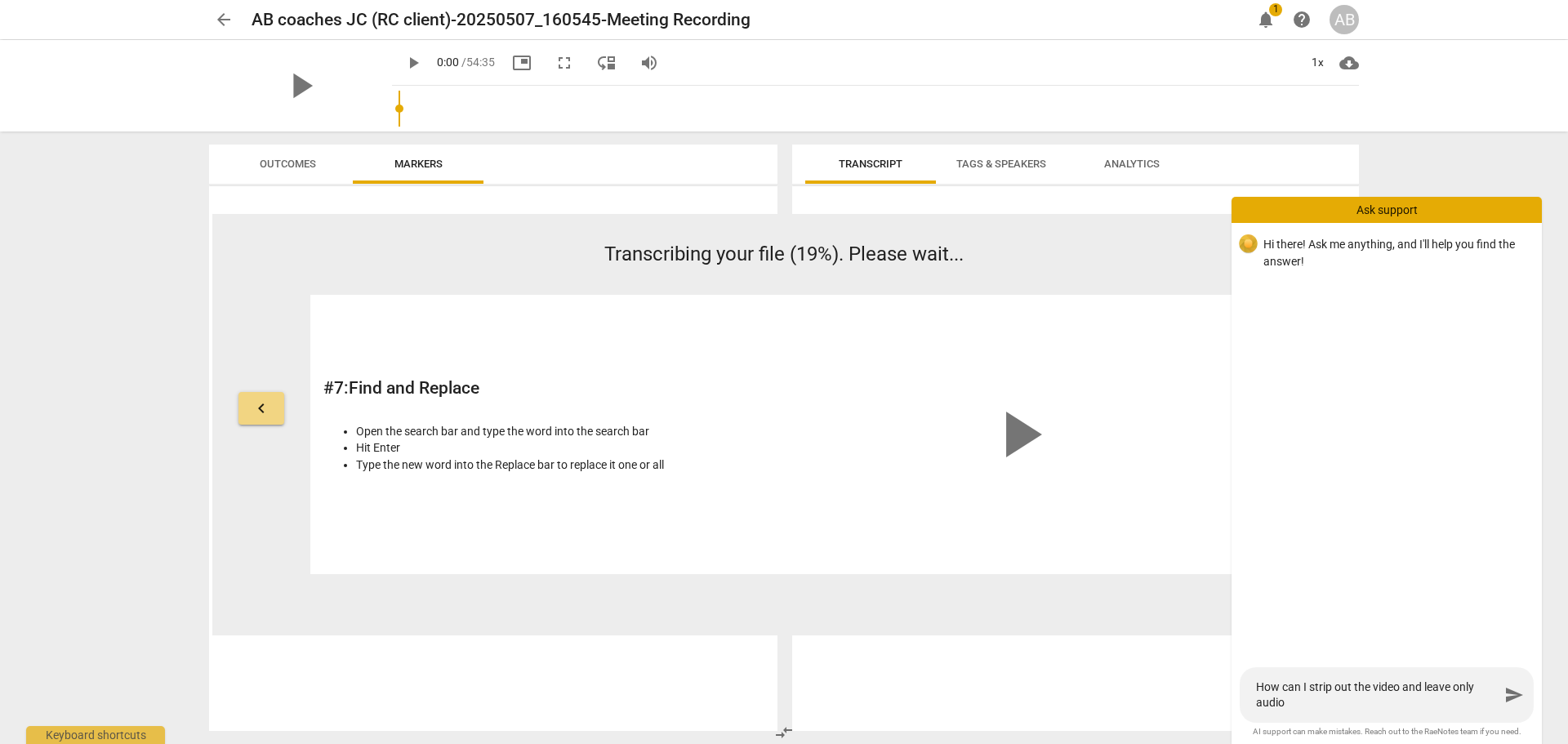
type textarea "How can I strip out the video and leave only audio?"
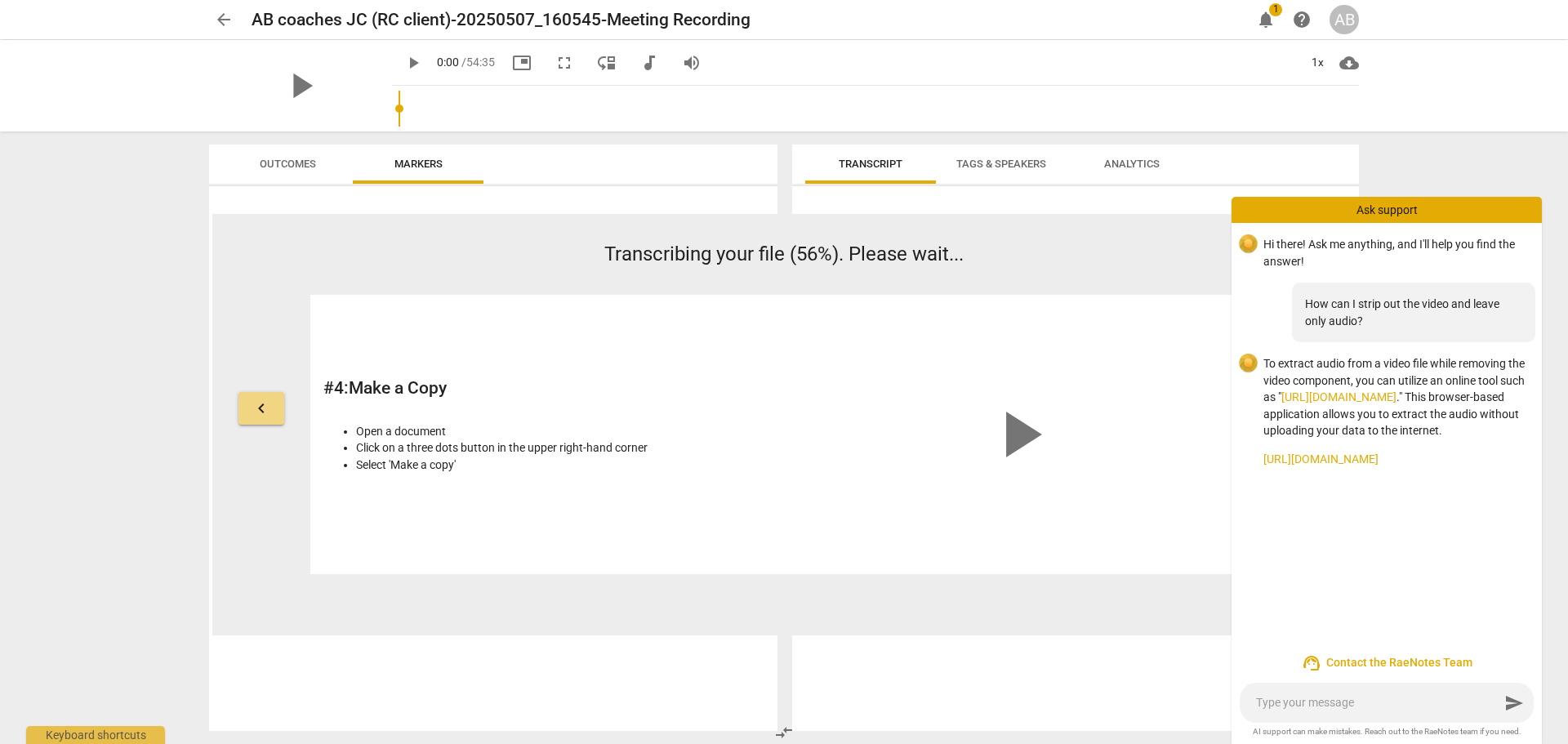
click at [1345, 397] on link "[URL][DOMAIN_NAME]" at bounding box center [1339, 396] width 115 height 13
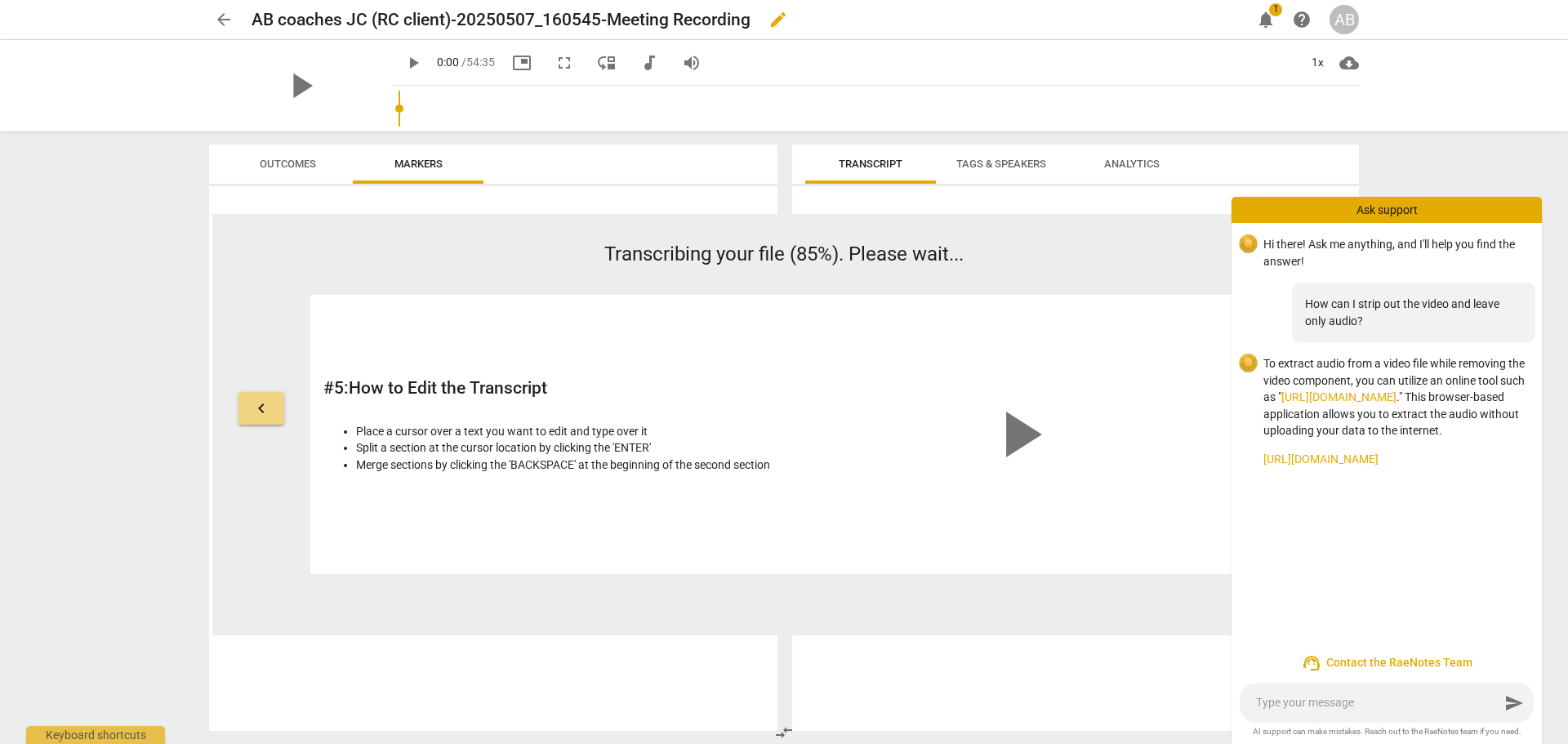
click at [1023, 15] on div "AB coaches JC (RC client)-20250507_160545-Meeting Recording edit" at bounding box center [744, 20] width 987 height 30
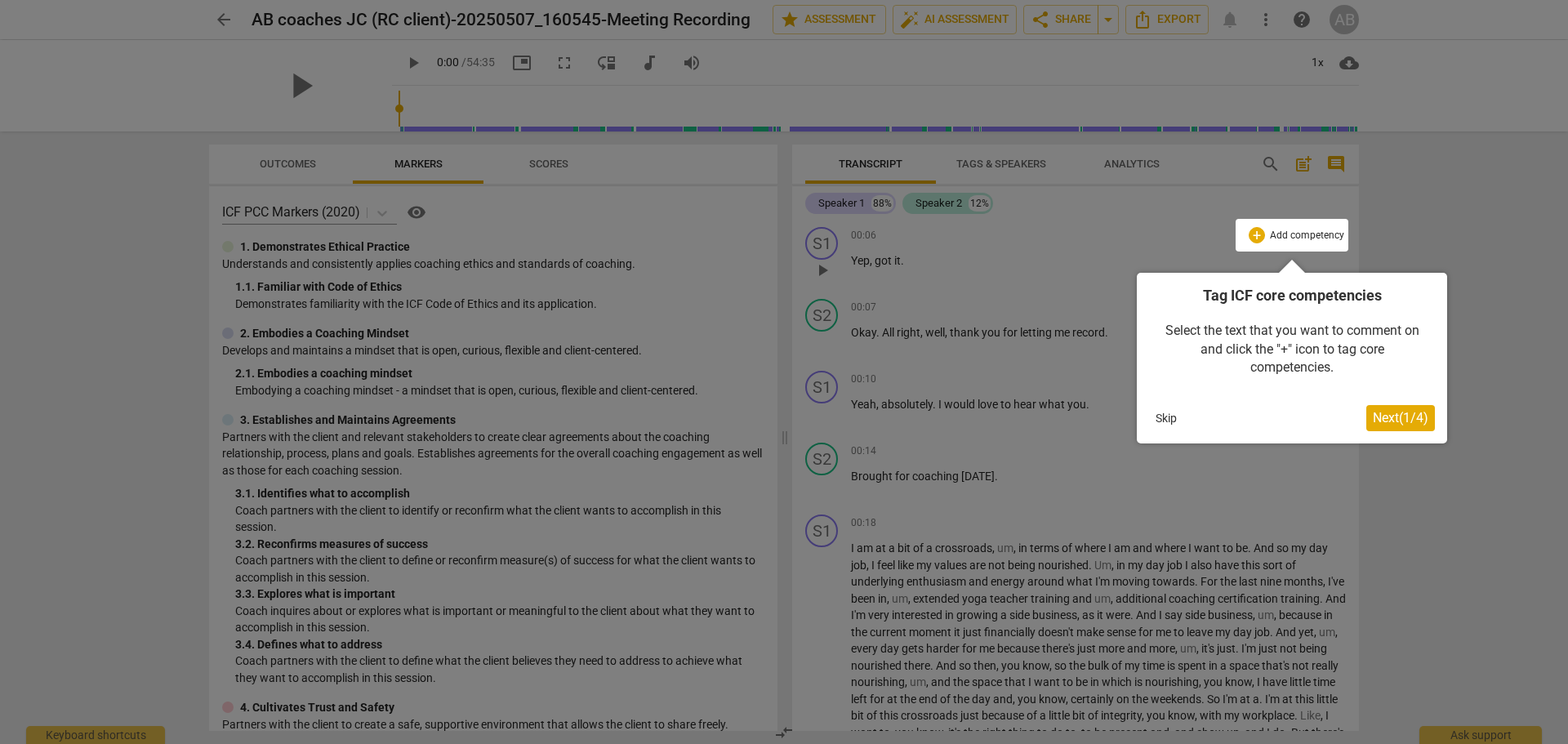
click at [1384, 416] on span "Next ( 1 / 4 )" at bounding box center [1401, 418] width 56 height 16
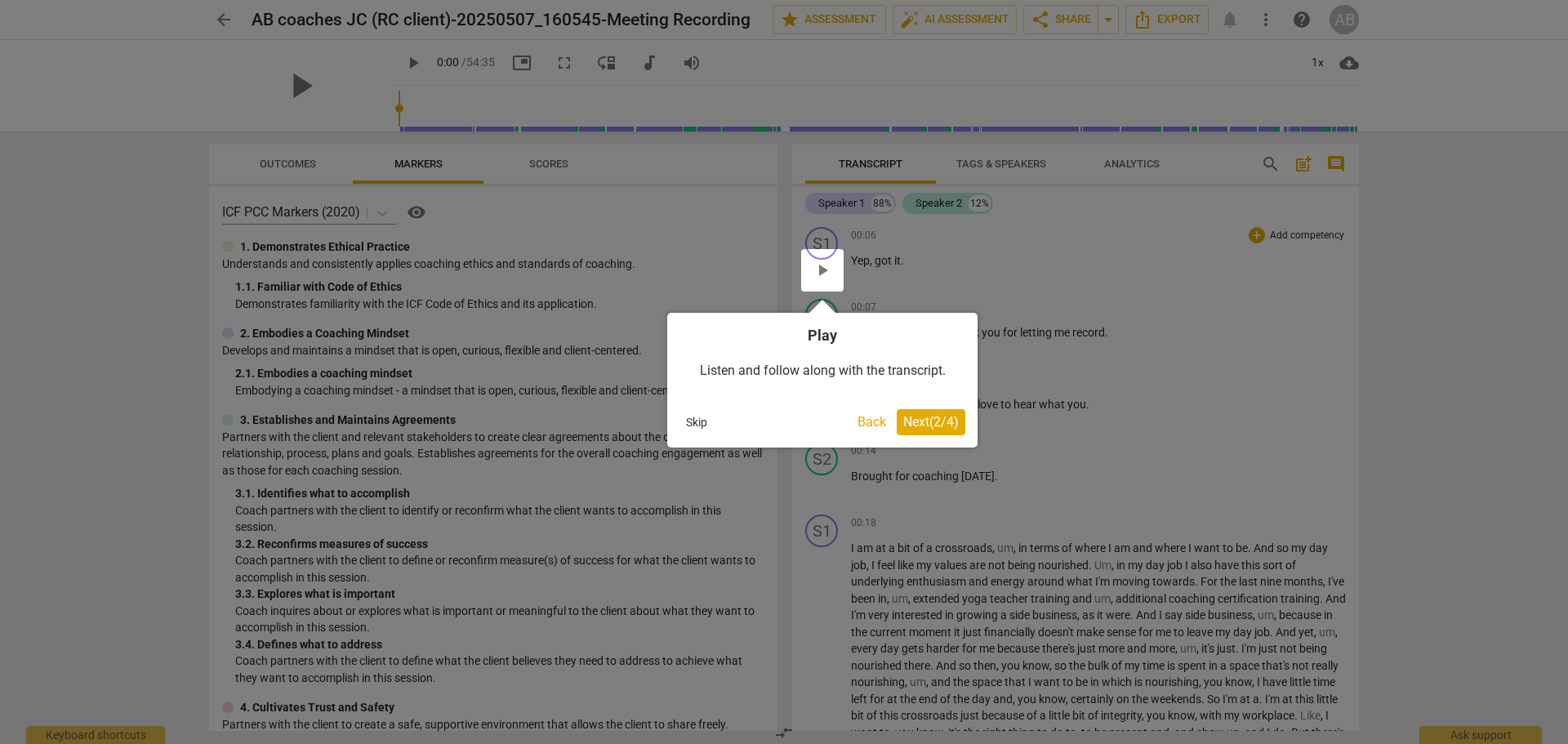
click at [916, 424] on span "Next ( 2 / 4 )" at bounding box center [931, 422] width 56 height 16
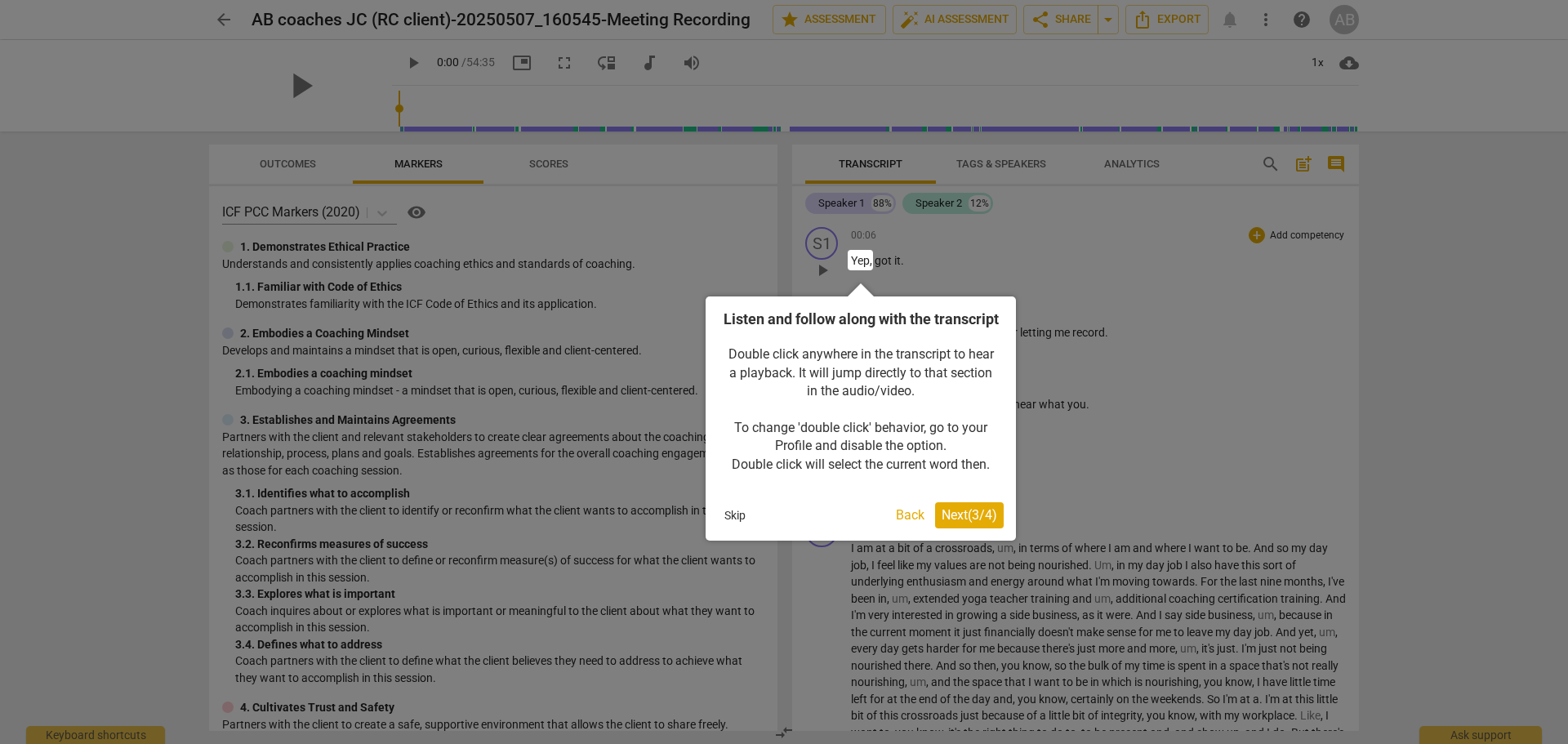
click at [976, 522] on span "Next ( 3 / 4 )" at bounding box center [970, 515] width 56 height 16
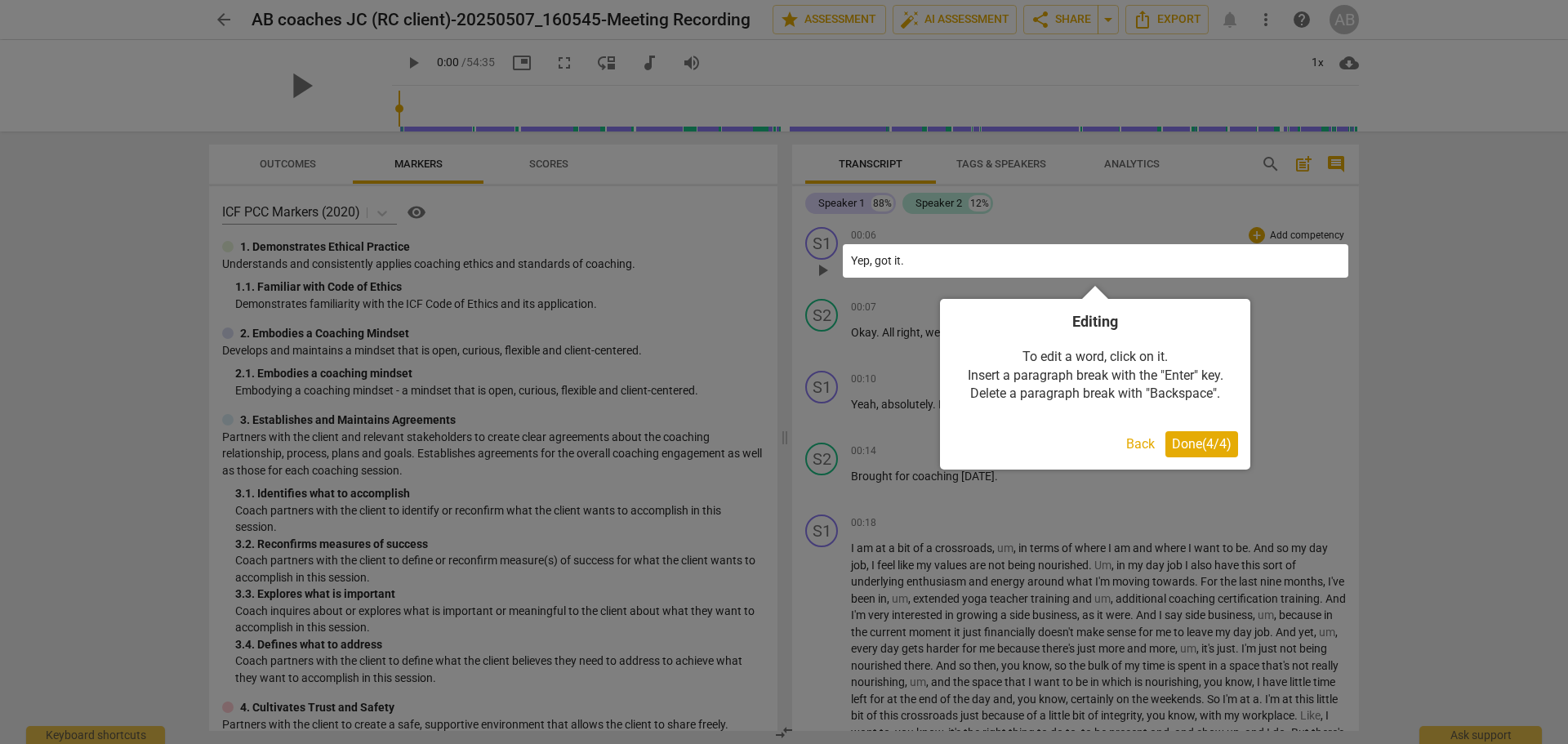
click at [1173, 441] on span "Done ( 4 / 4 )" at bounding box center [1202, 444] width 60 height 16
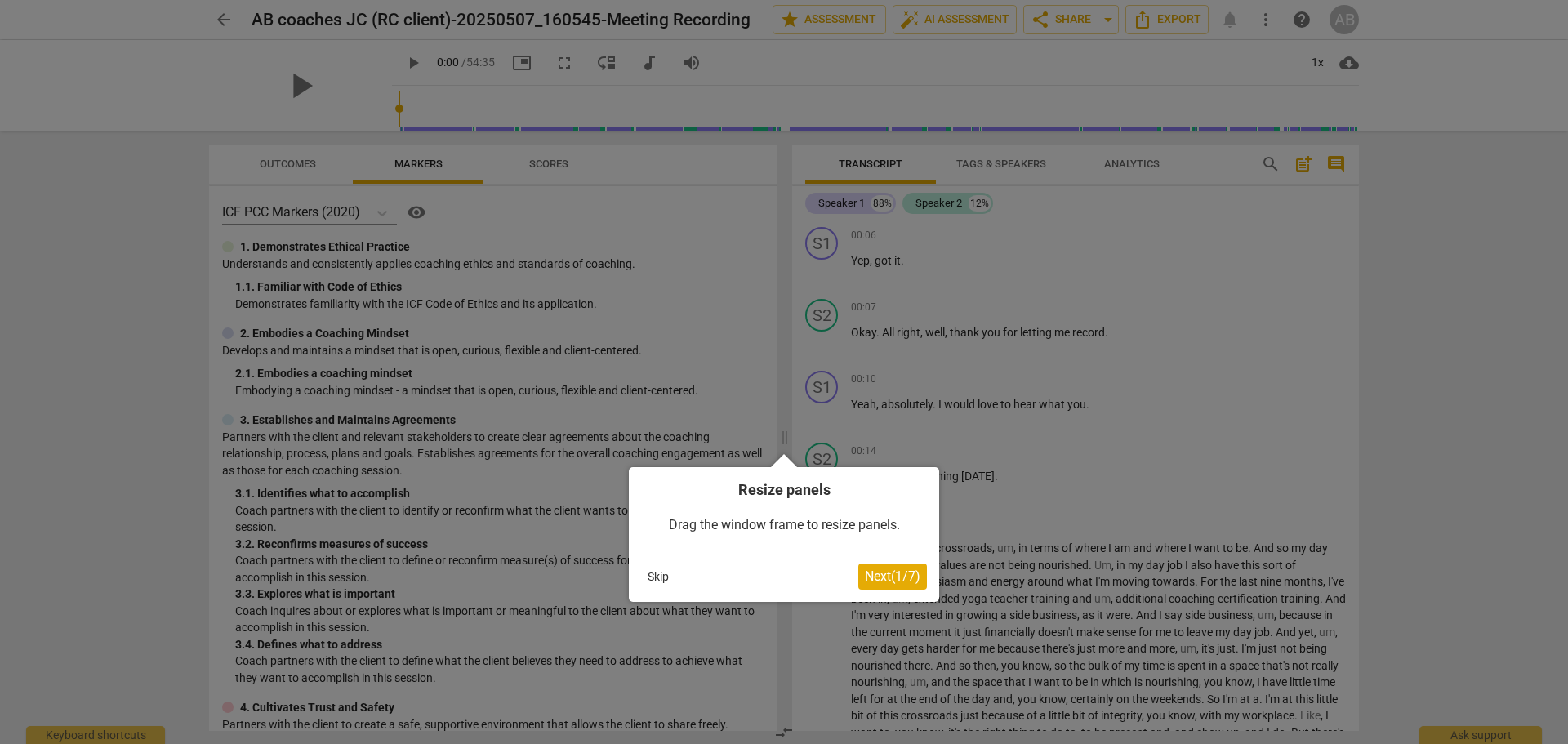
click at [910, 574] on span "Next ( 1 / 7 )" at bounding box center [893, 576] width 56 height 16
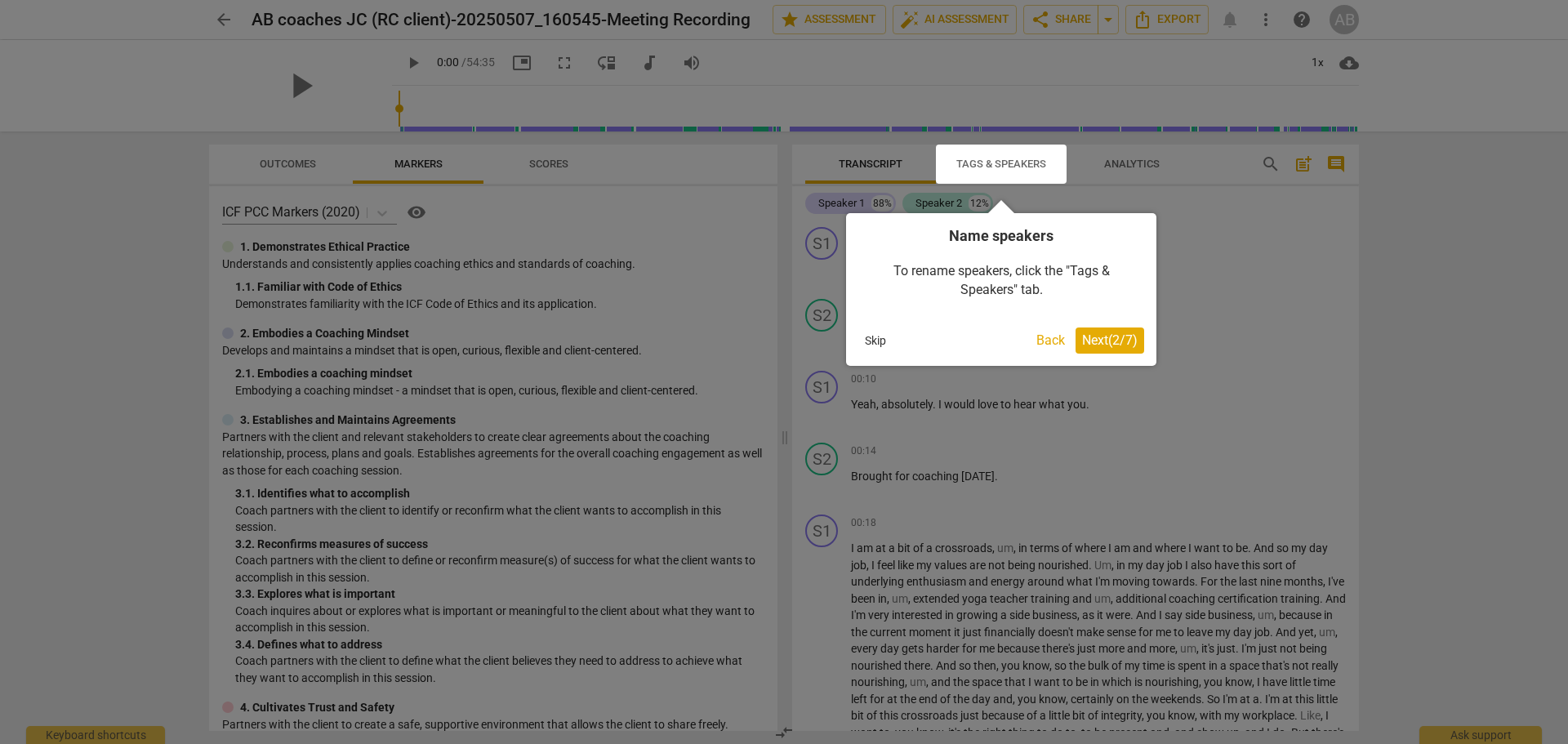
click at [1092, 337] on span "Next ( 2 / 7 )" at bounding box center [1110, 341] width 56 height 16
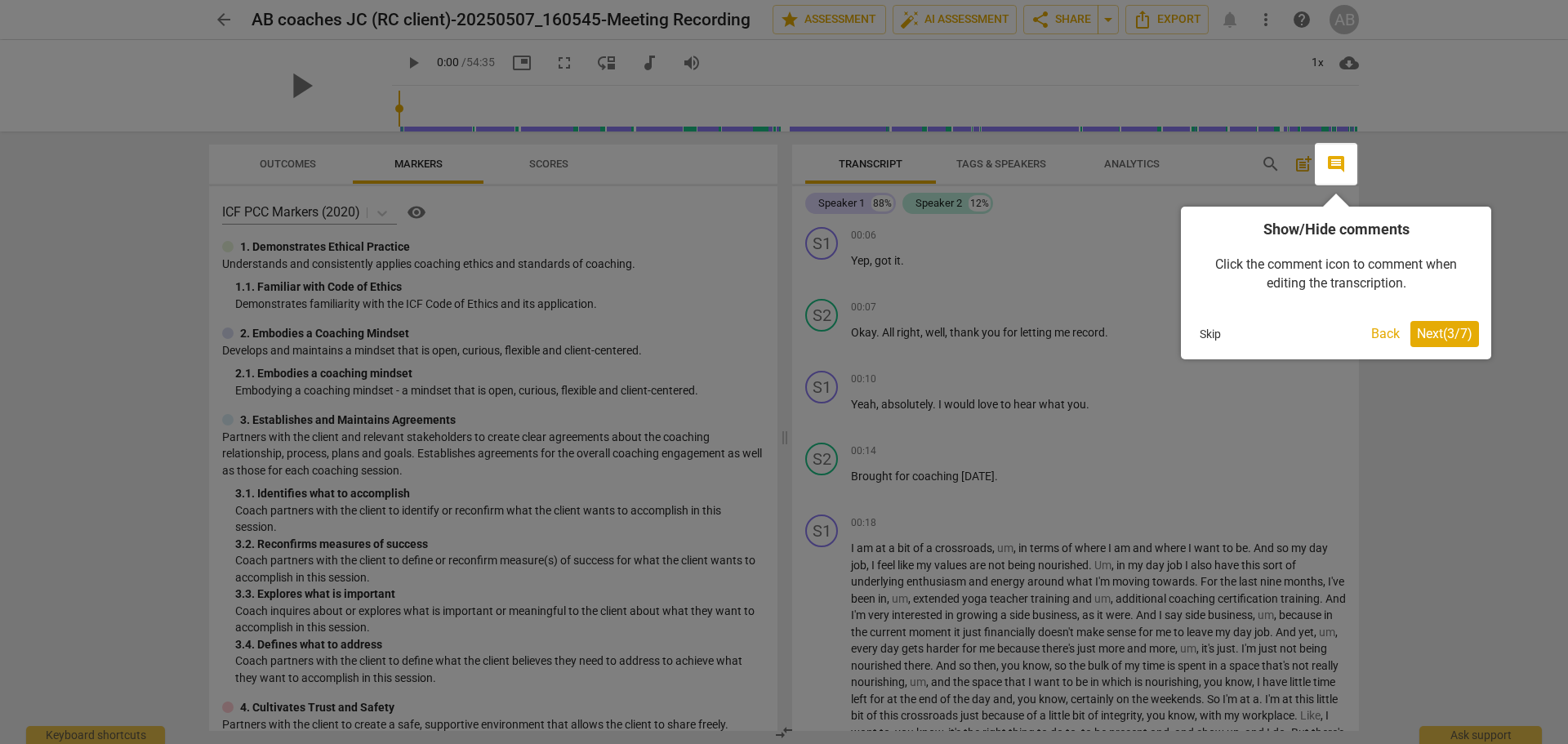
click at [1003, 239] on div at bounding box center [784, 372] width 1568 height 744
click at [997, 158] on div at bounding box center [784, 372] width 1568 height 744
click at [944, 204] on div at bounding box center [784, 372] width 1568 height 744
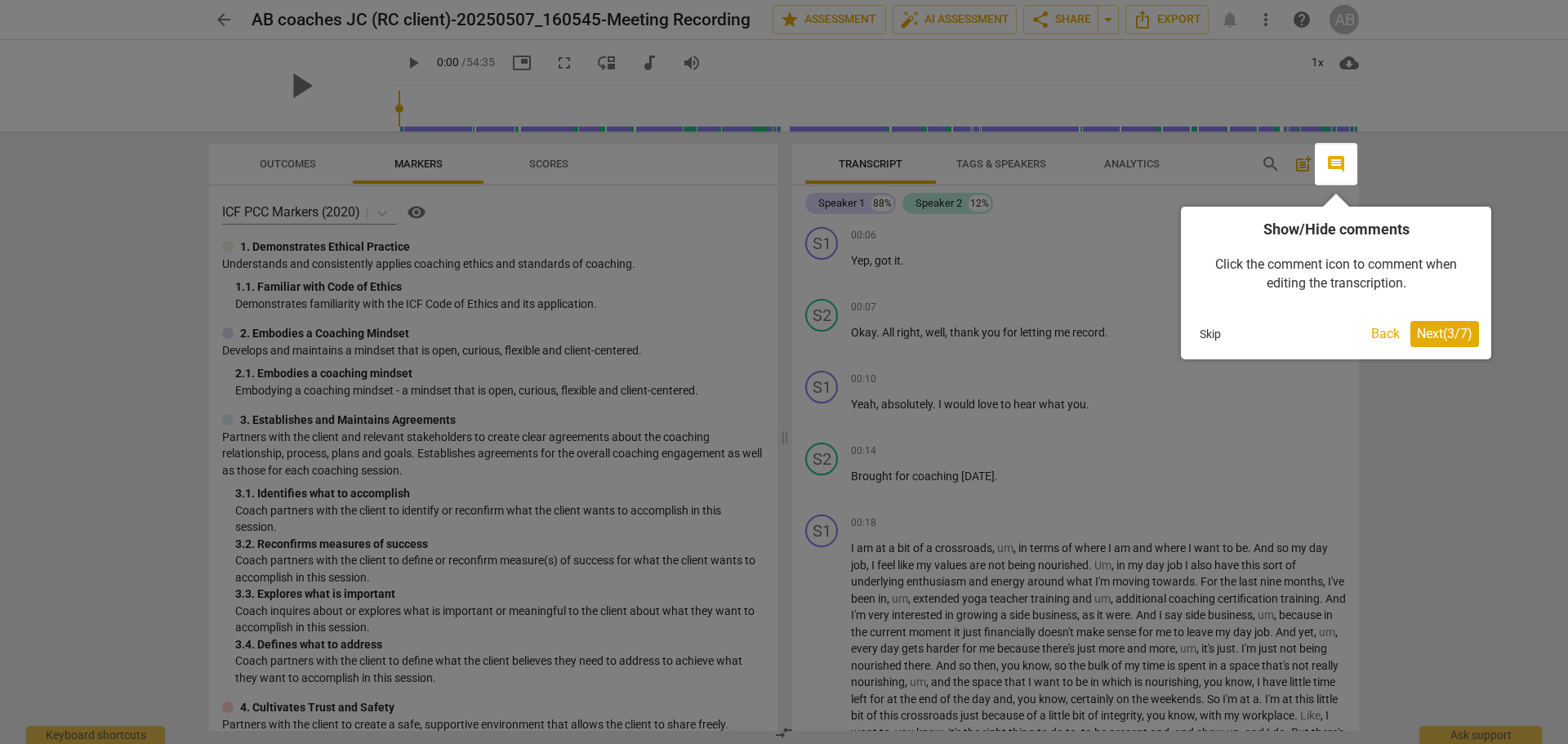
click at [1454, 336] on span "Next ( 3 / 7 )" at bounding box center [1445, 334] width 56 height 16
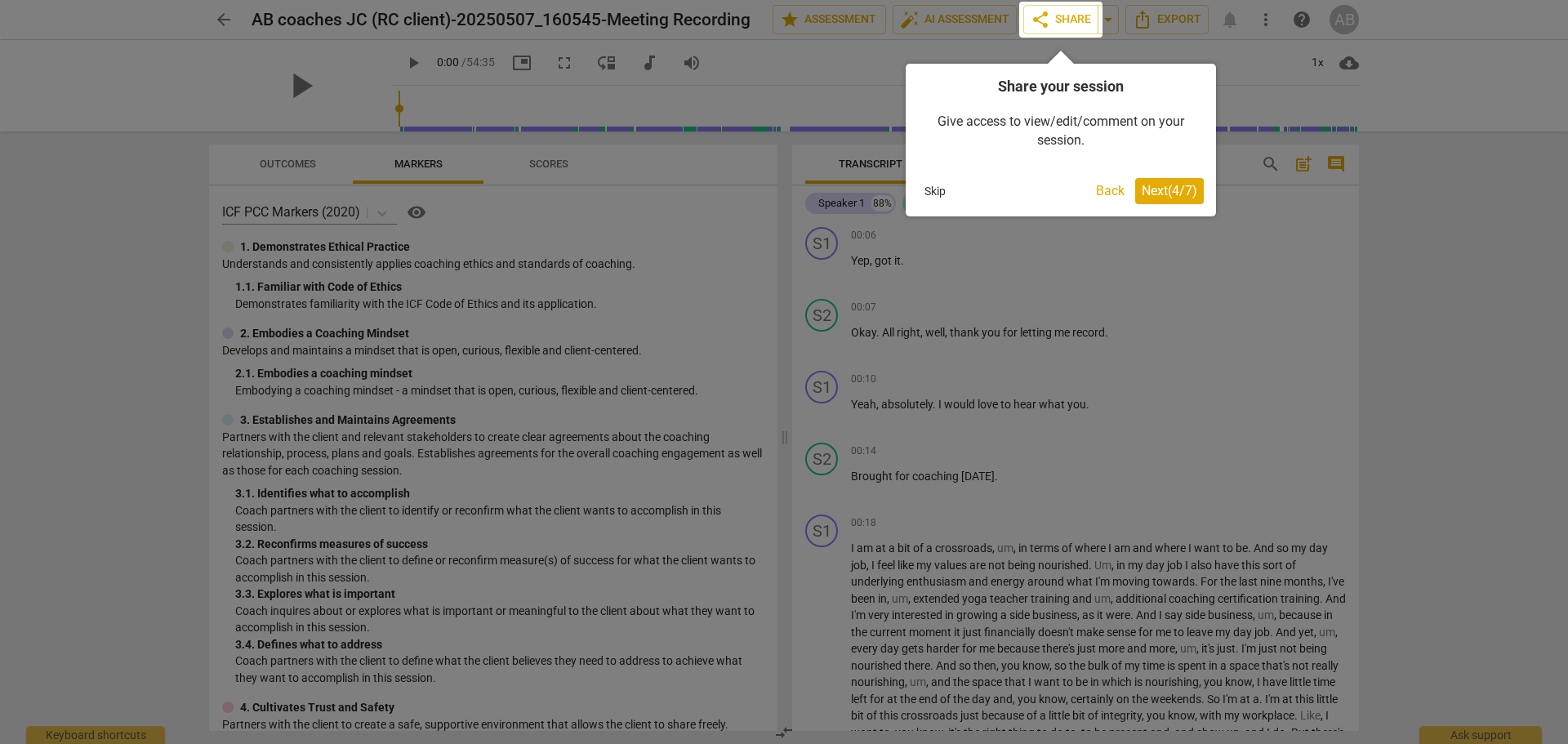
click at [1166, 188] on span "Next ( 4 / 7 )" at bounding box center [1170, 191] width 56 height 16
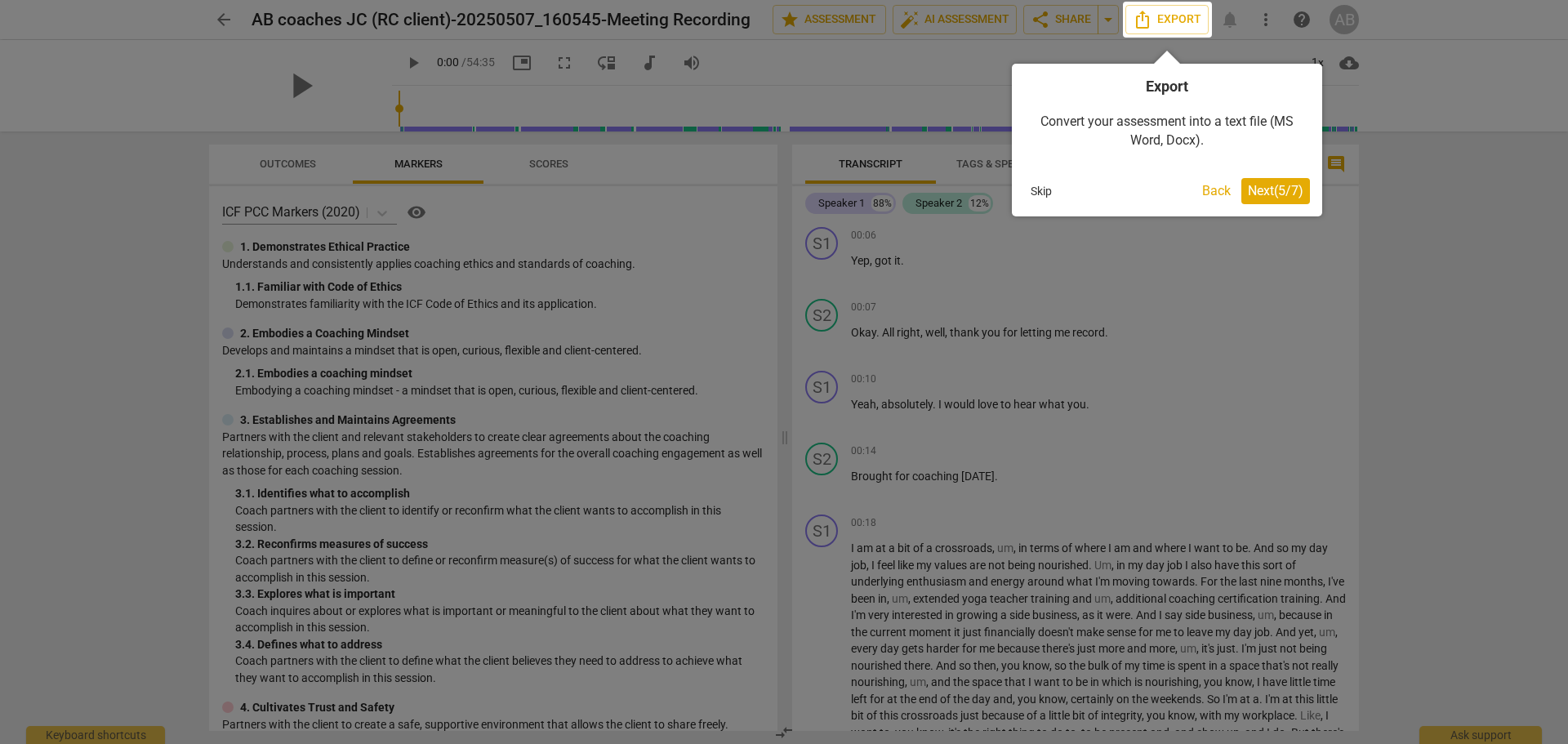
click at [1274, 188] on span "Next ( 5 / 7 )" at bounding box center [1276, 191] width 56 height 16
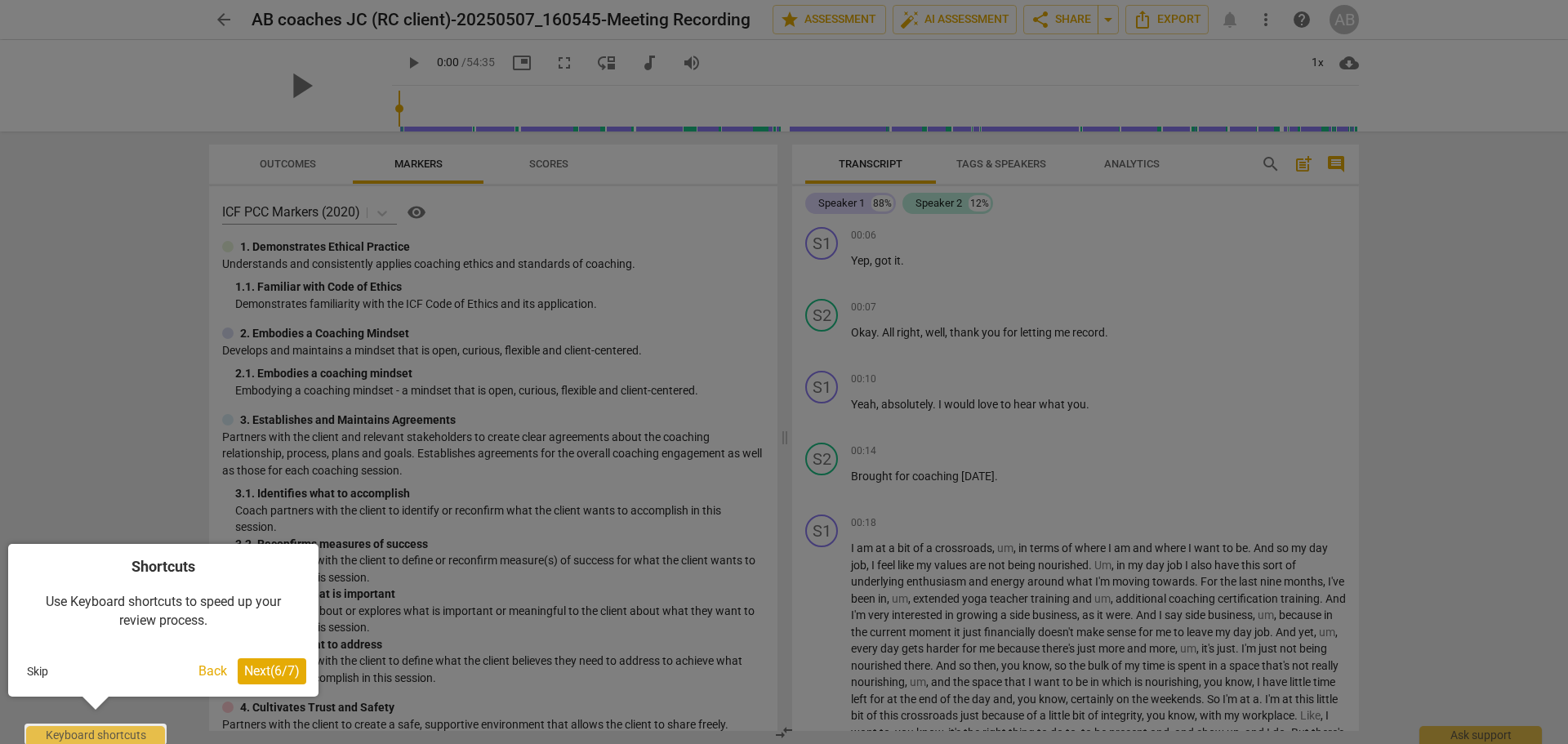
click at [270, 670] on span "Next ( 6 / 7 )" at bounding box center [272, 671] width 56 height 16
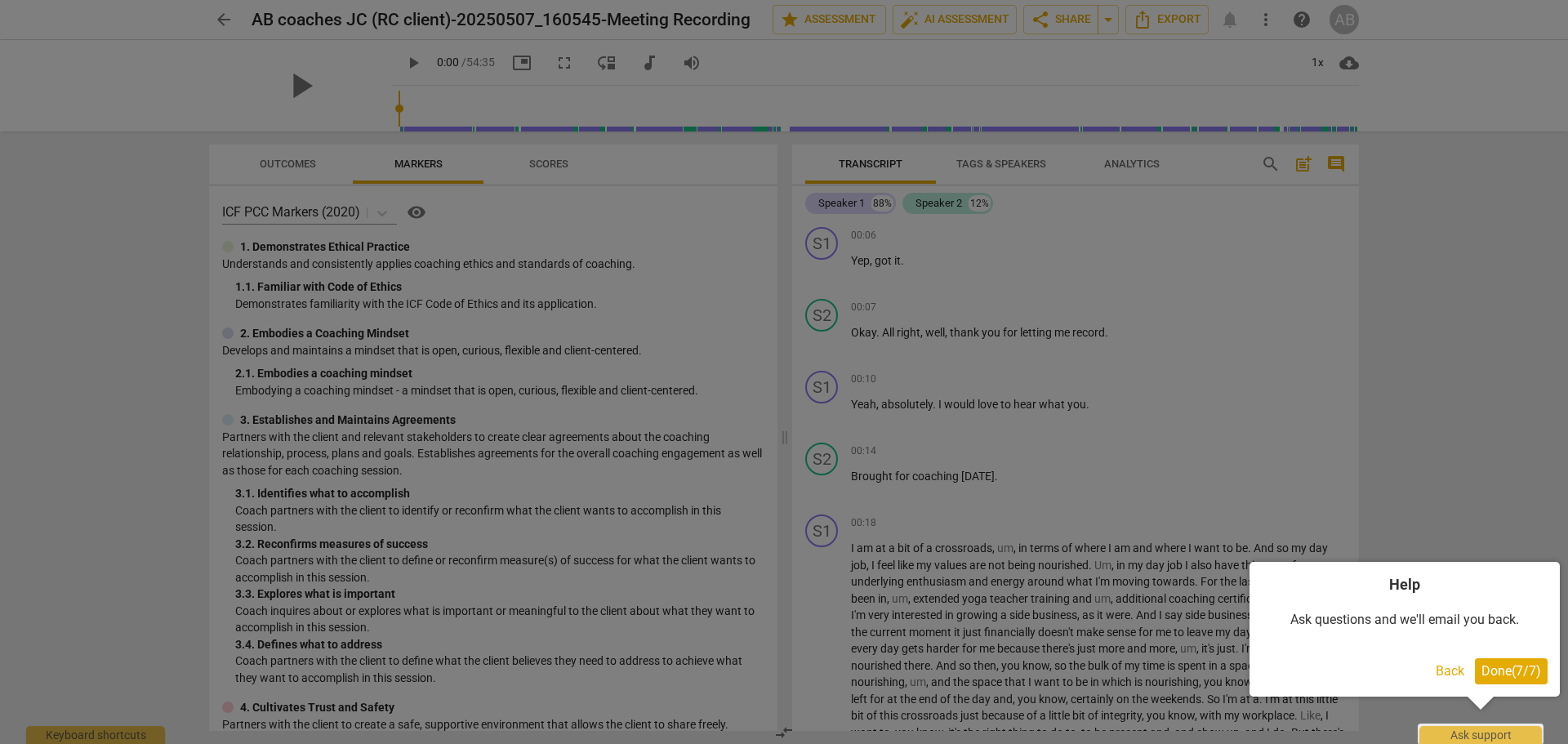
click at [1504, 668] on span "Done ( 7 / 7 )" at bounding box center [1511, 671] width 60 height 16
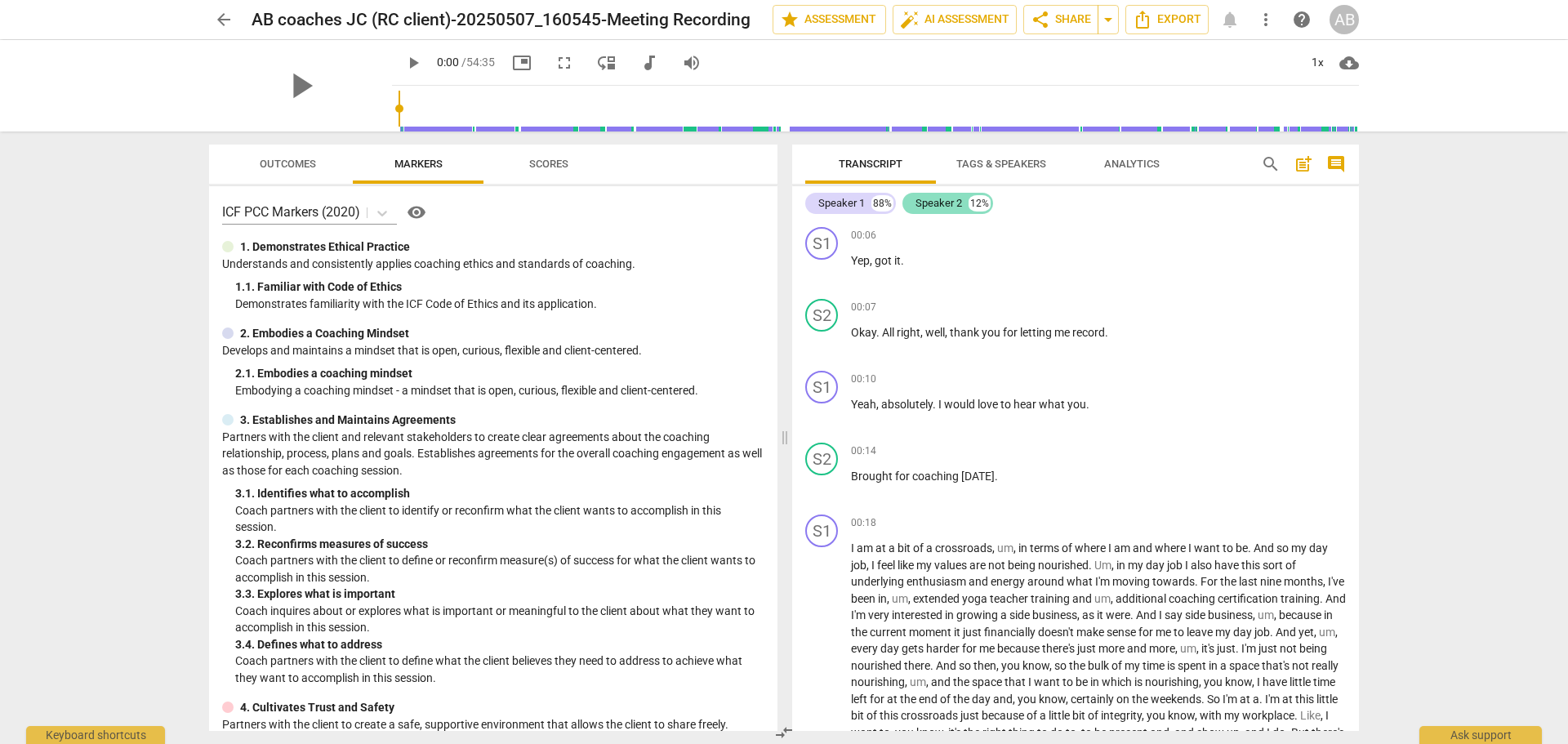
click at [936, 199] on div "Speaker 2" at bounding box center [939, 203] width 47 height 16
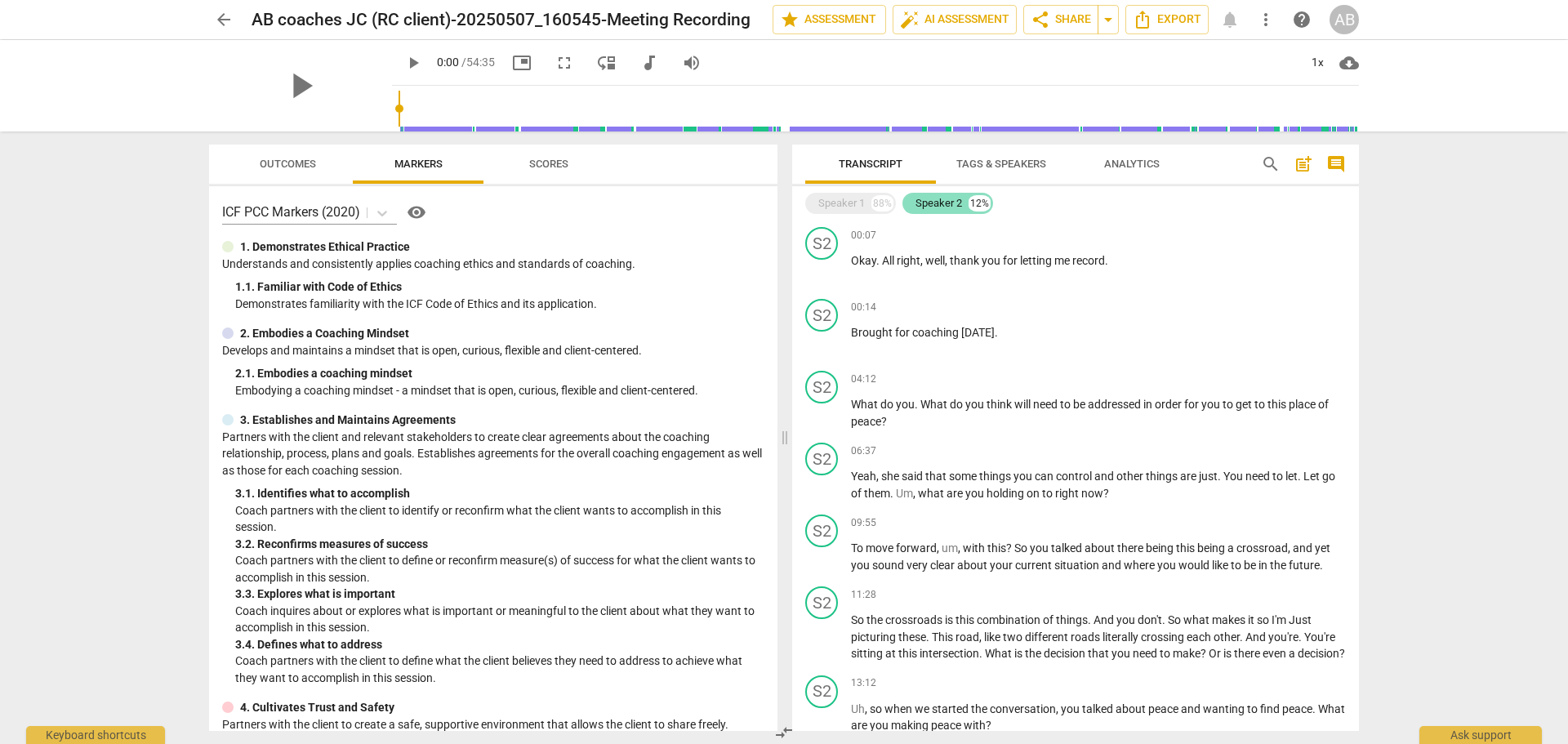
click at [936, 199] on div "Speaker 2" at bounding box center [939, 203] width 47 height 16
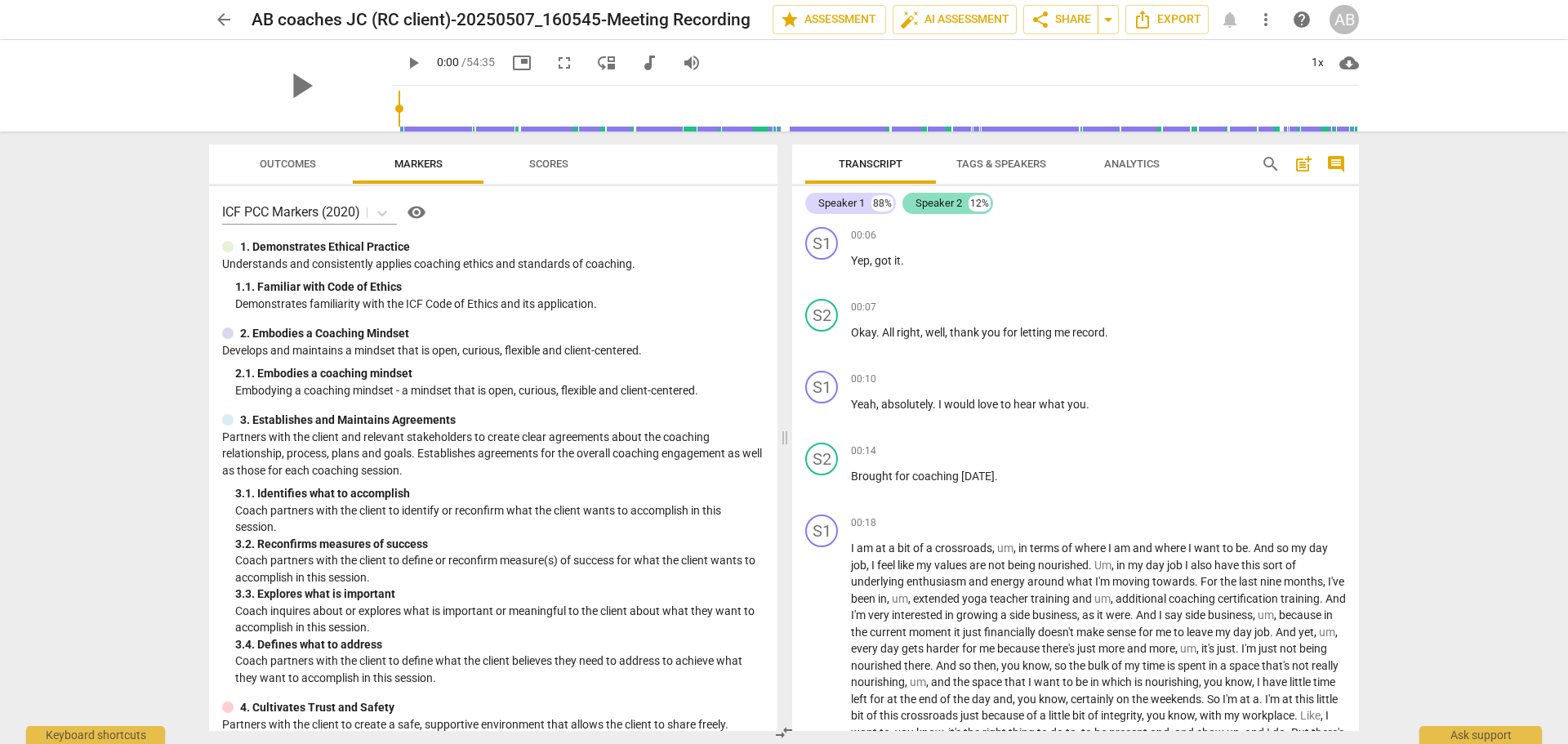
click at [936, 199] on div "Speaker 2" at bounding box center [939, 203] width 47 height 16
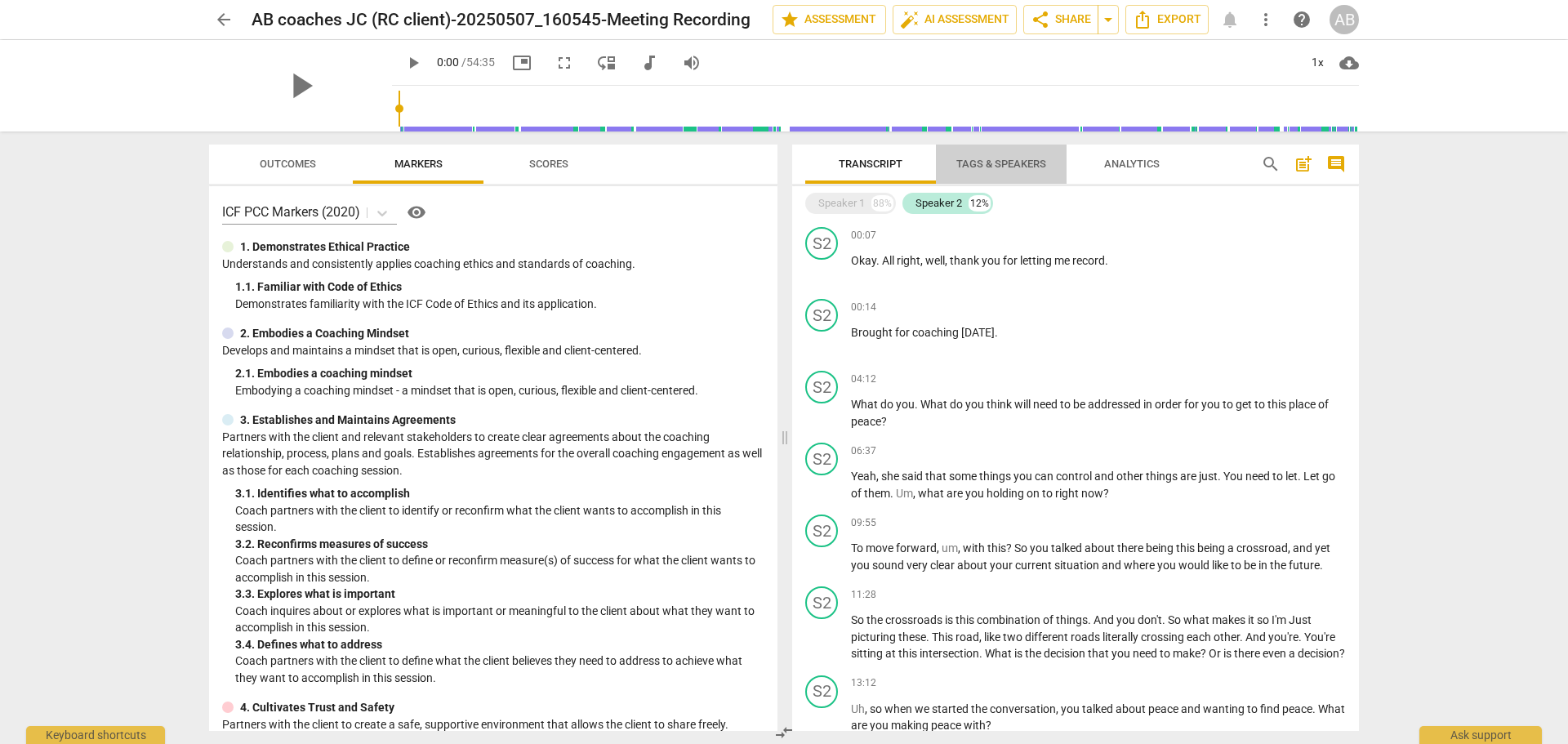
drag, startPoint x: 936, startPoint y: 199, endPoint x: 984, endPoint y: 157, distance: 63.8
click at [984, 158] on span "Tags & Speakers" at bounding box center [1002, 164] width 89 height 12
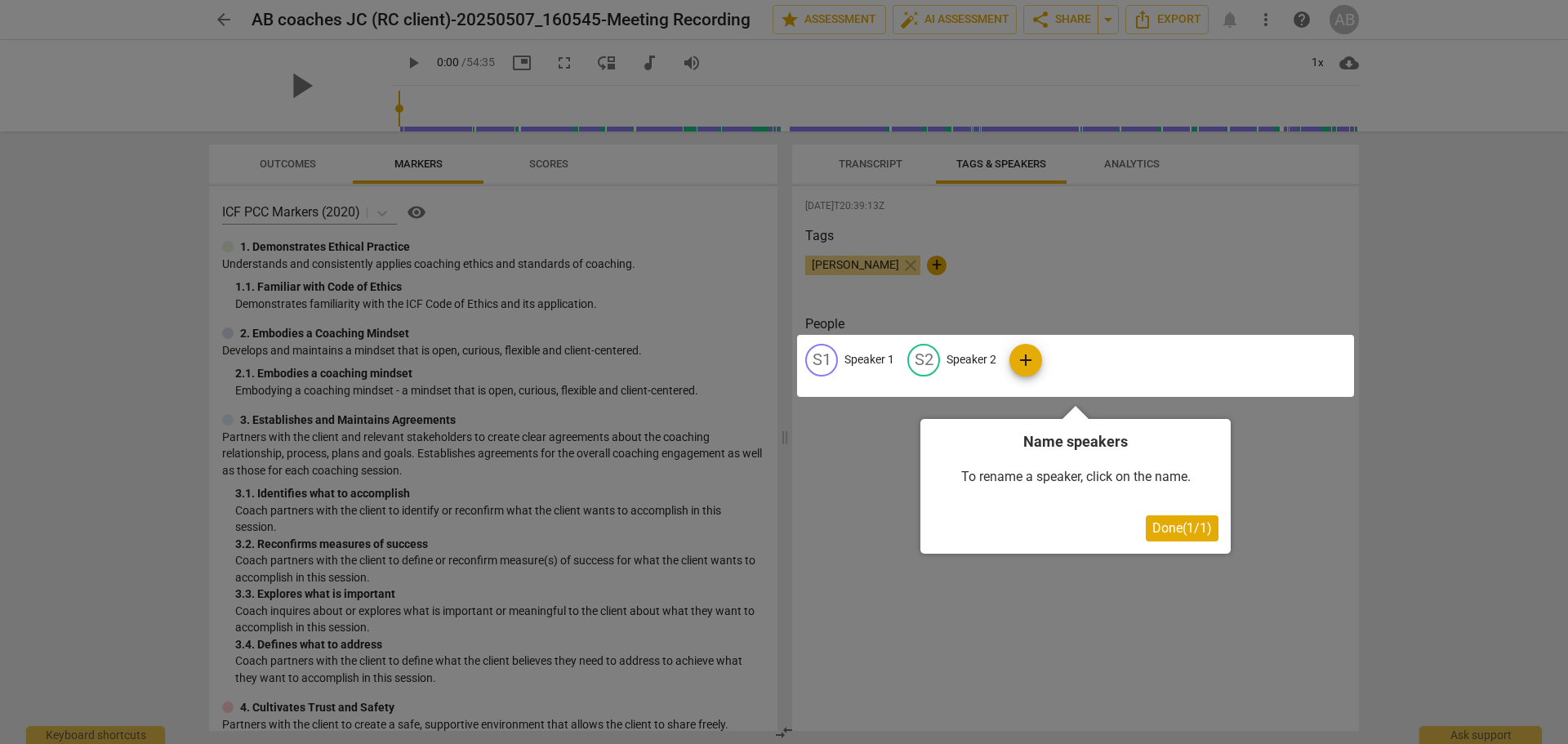
click at [1020, 359] on div at bounding box center [1075, 366] width 557 height 62
click at [980, 360] on div at bounding box center [1075, 366] width 557 height 62
click at [1170, 521] on span "Done ( 1 / 1 )" at bounding box center [1182, 528] width 60 height 16
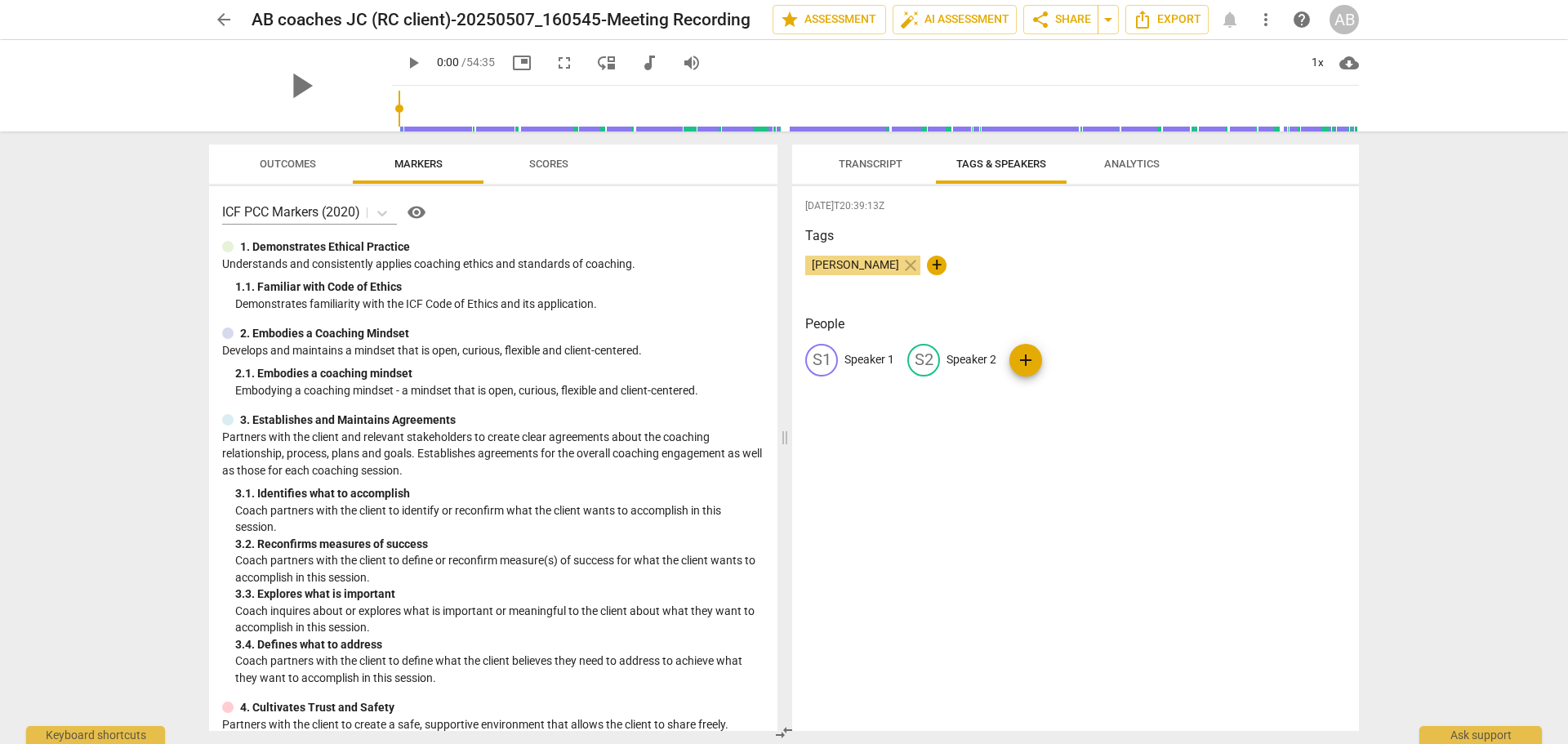
click at [961, 357] on p "Speaker 2" at bounding box center [972, 359] width 50 height 17
click at [845, 264] on span "[PERSON_NAME]" at bounding box center [856, 264] width 100 height 13
click at [953, 358] on p "Speaker 2" at bounding box center [972, 359] width 50 height 17
click at [953, 358] on input "Speaker 2" at bounding box center [1013, 360] width 131 height 26
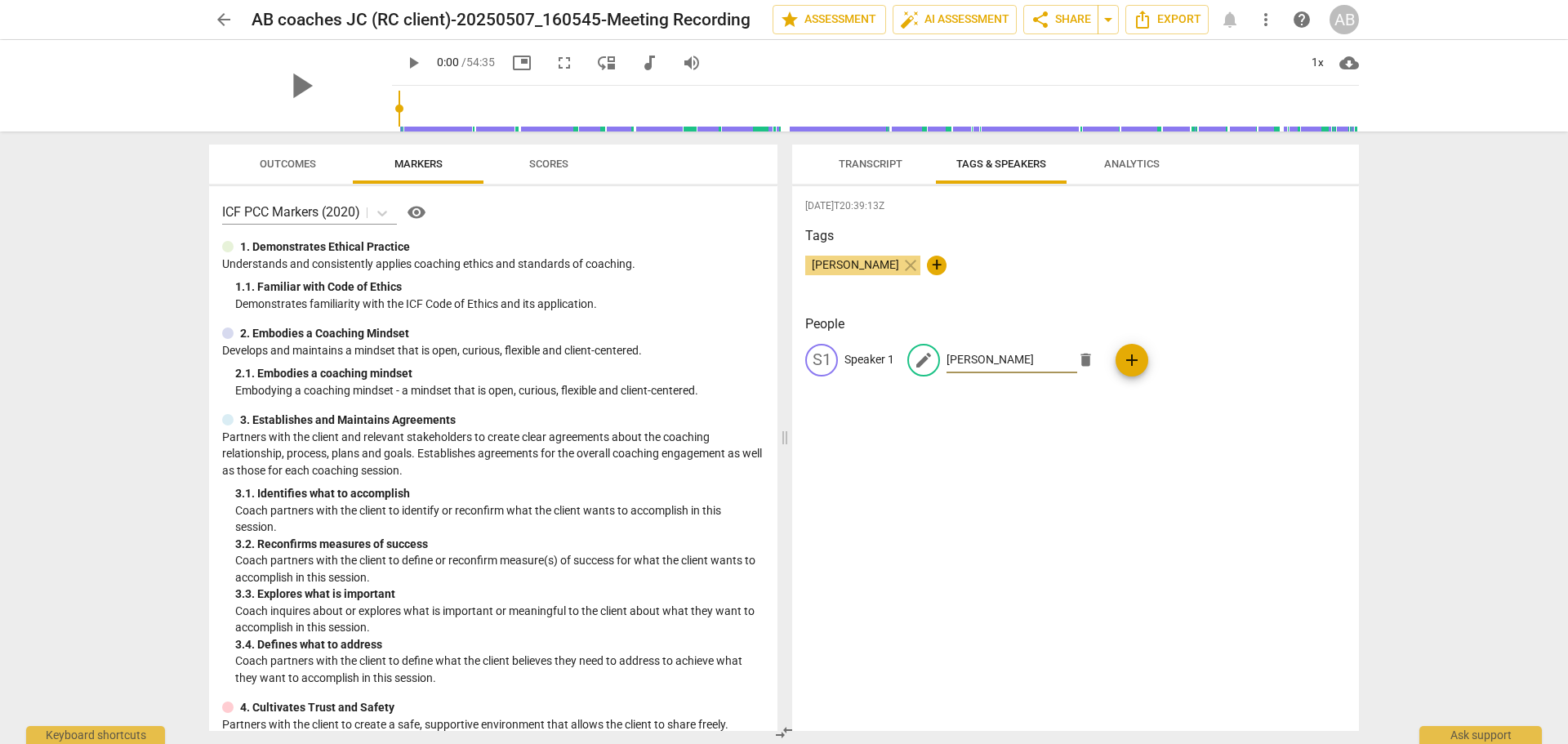
type input "[PERSON_NAME]"
click at [931, 424] on div "[DATE]T20:39:13Z Tags [PERSON_NAME] close + People S1 Speaker 1 edit [PERSON_NA…" at bounding box center [1075, 458] width 567 height 544
click at [868, 360] on p "Speaker 1" at bounding box center [869, 359] width 50 height 17
click at [868, 360] on input "Speaker 1" at bounding box center [910, 360] width 131 height 26
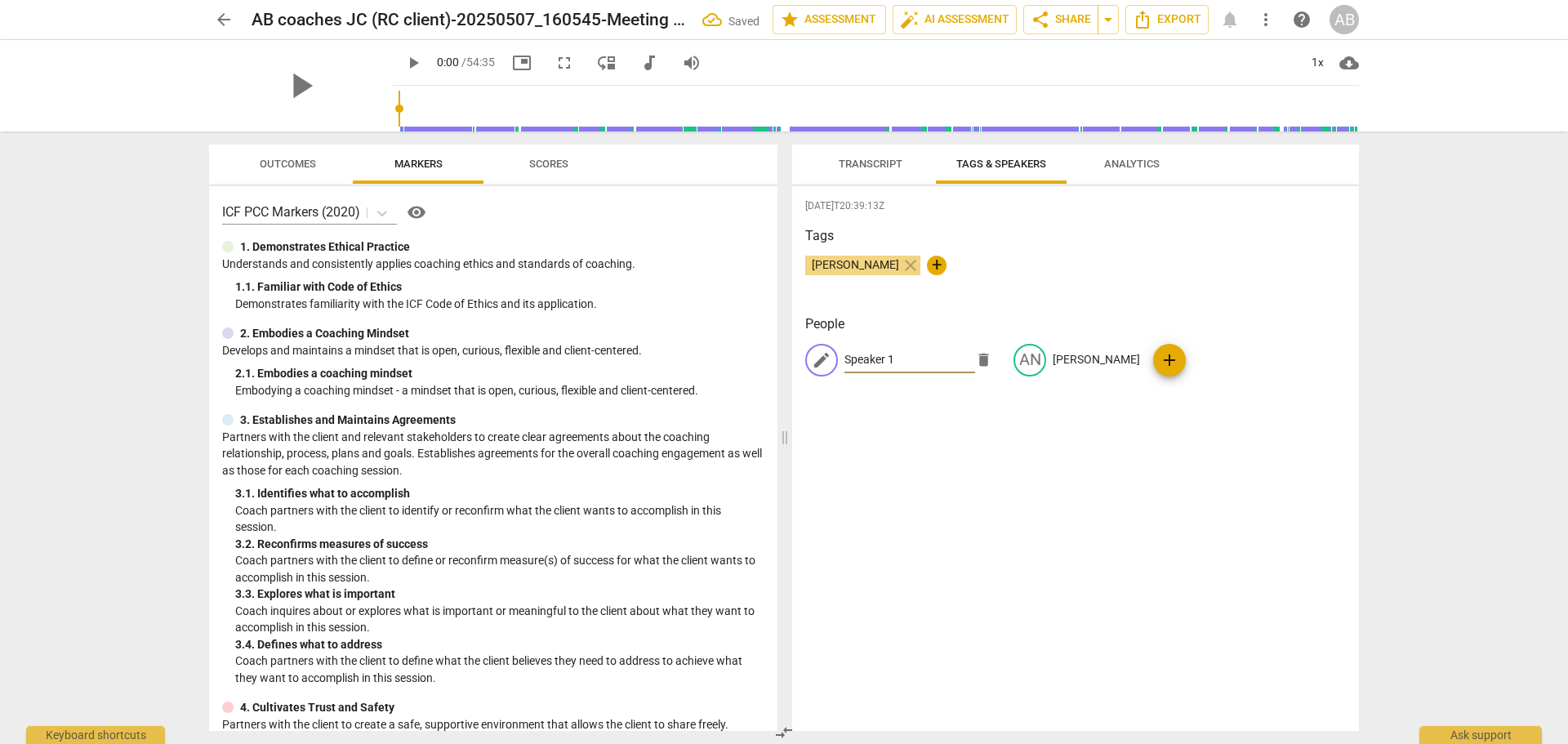
click at [868, 360] on input "Speaker 1" at bounding box center [910, 360] width 131 height 26
type input "Client"
click at [862, 412] on div "[DATE]T20:39:13Z Tags [PERSON_NAME] close + People CL Client AN [PERSON_NAME] a…" at bounding box center [1075, 458] width 567 height 544
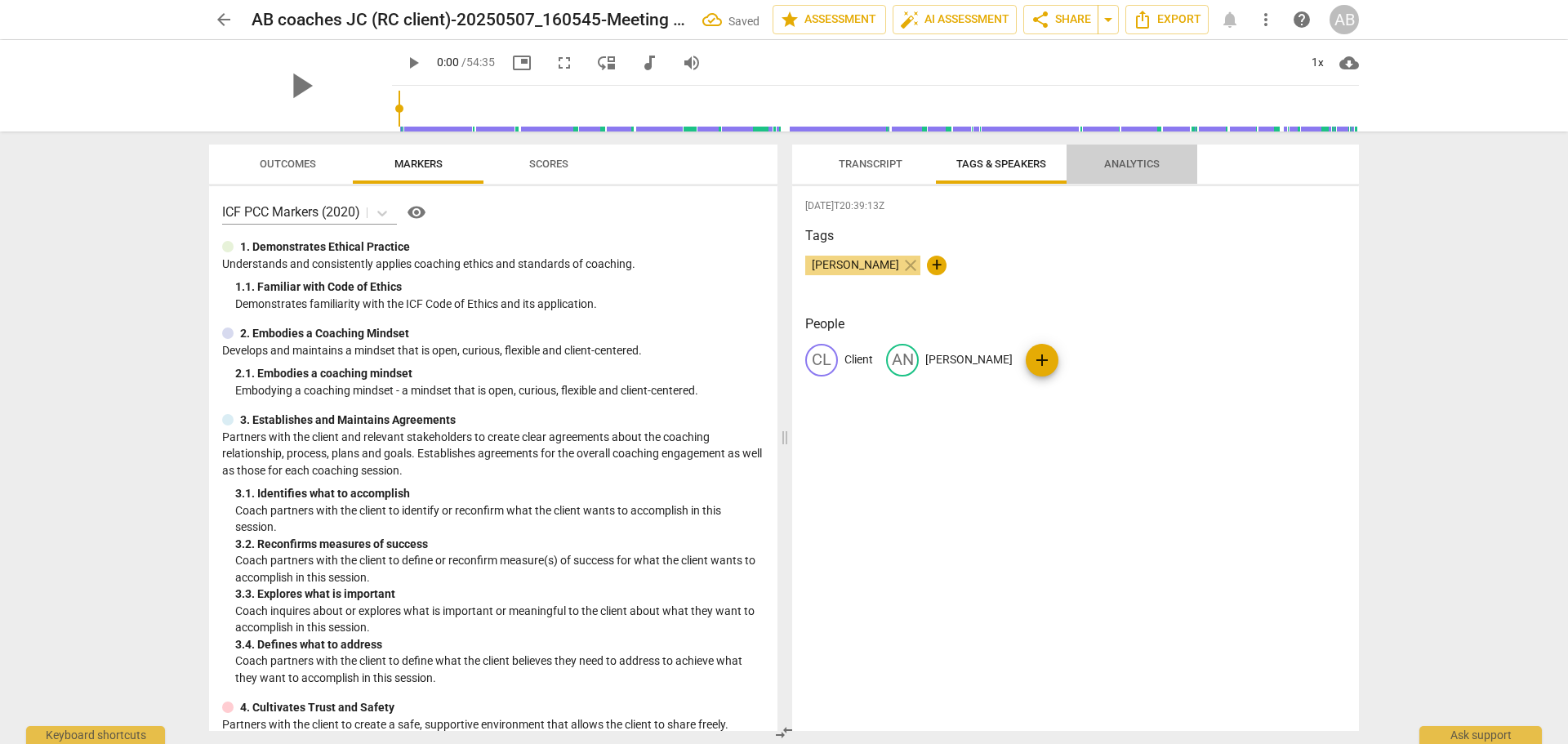
click at [1102, 169] on span "Analytics" at bounding box center [1132, 165] width 94 height 22
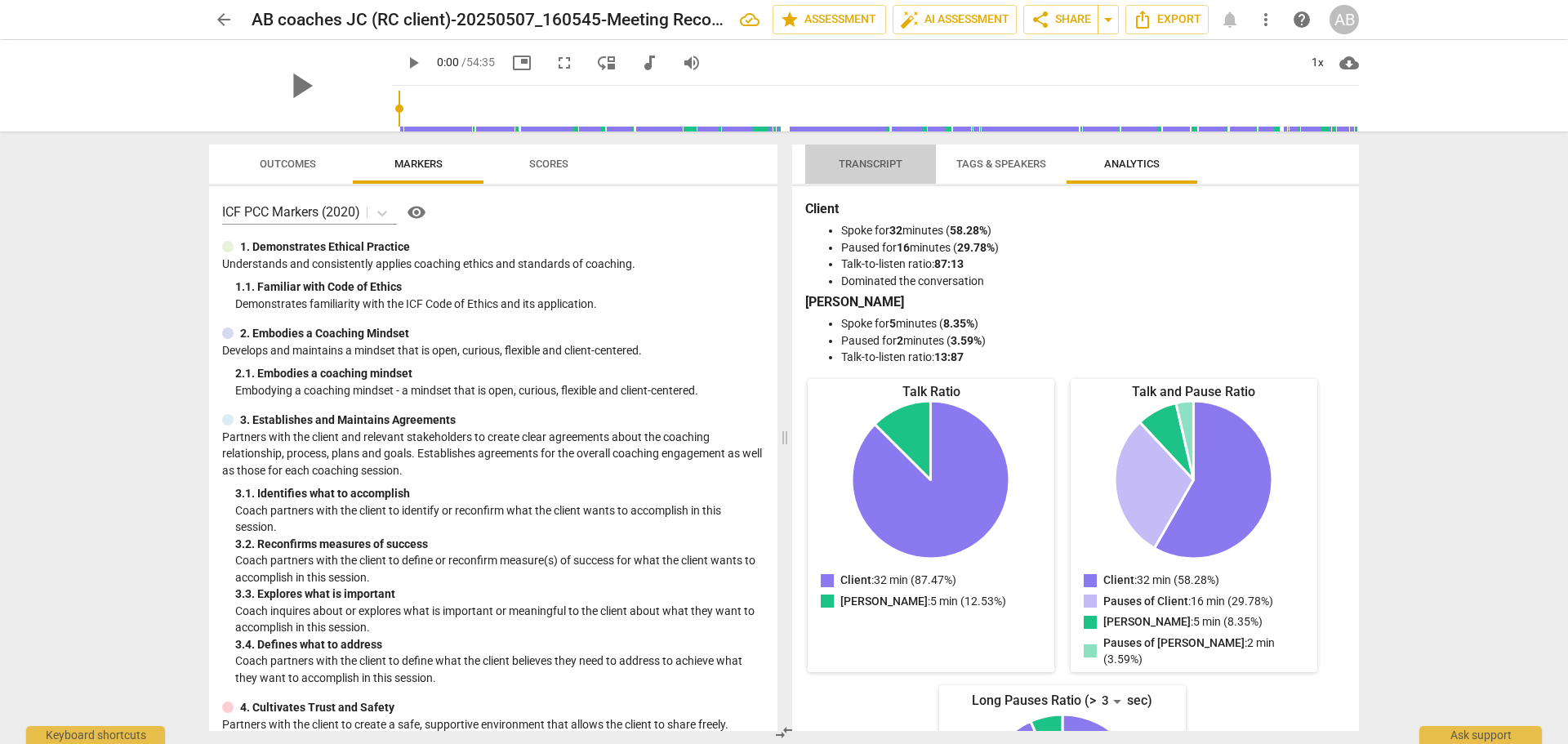
click at [857, 158] on span "Transcript" at bounding box center [870, 164] width 64 height 12
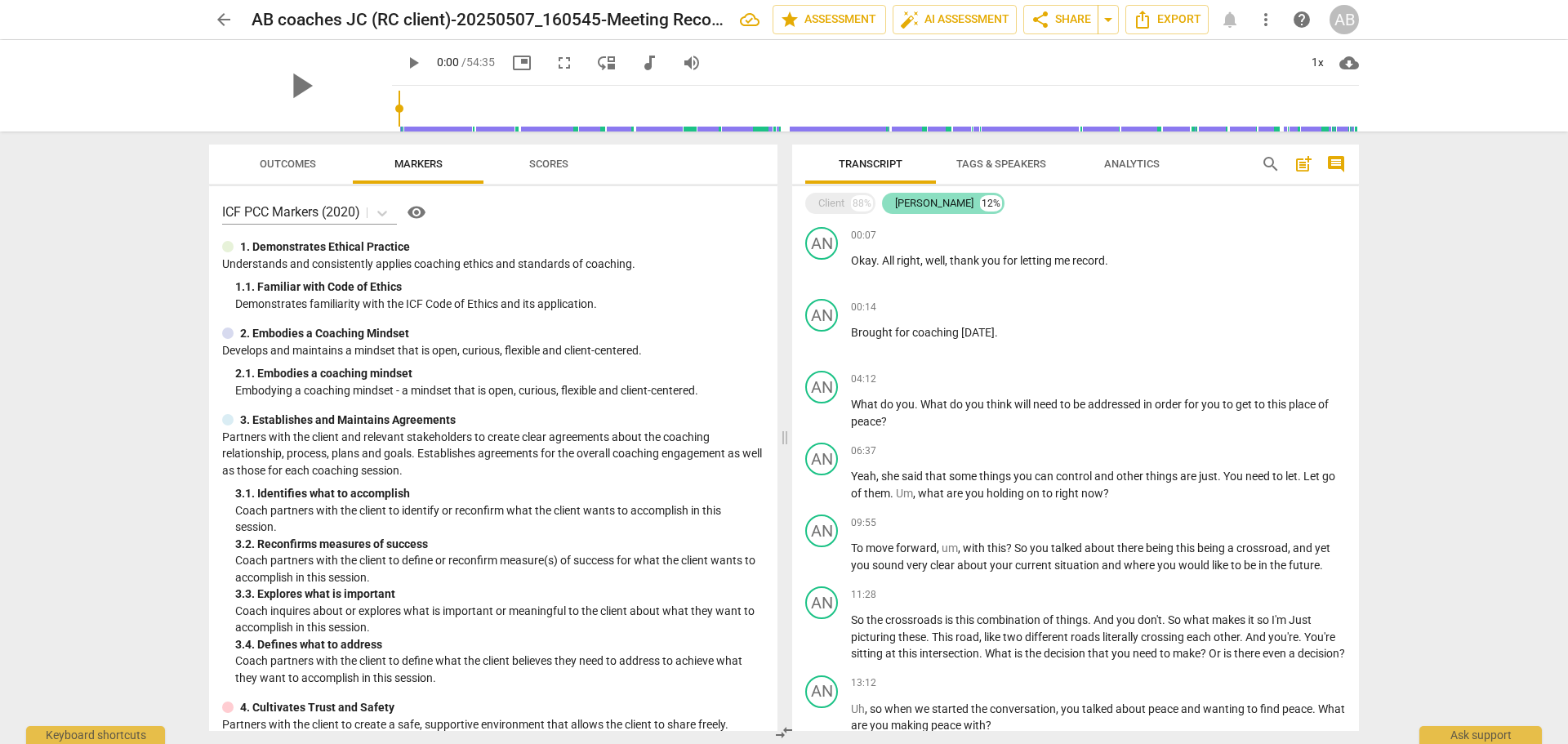
click at [906, 206] on div "[PERSON_NAME]" at bounding box center [934, 203] width 78 height 16
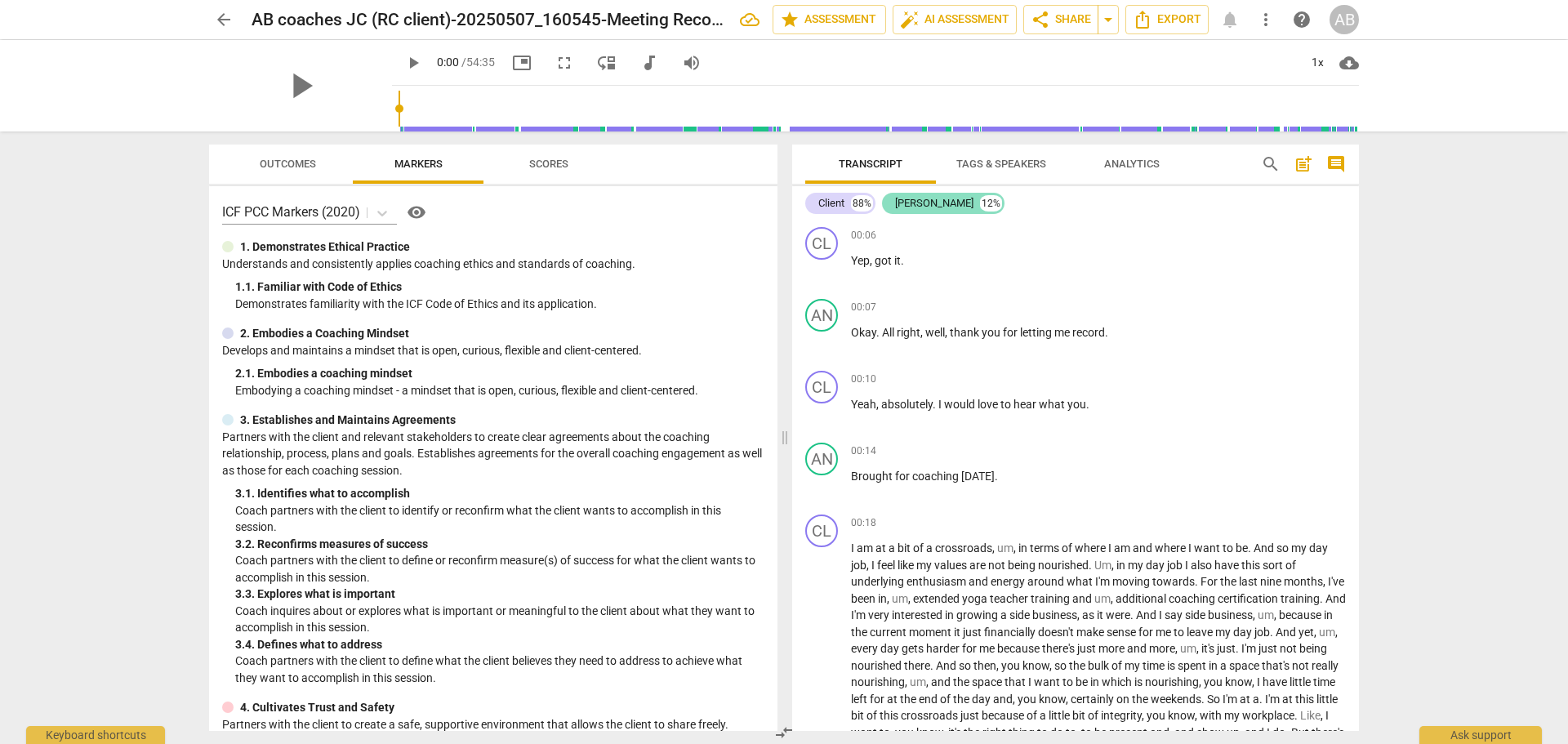
click at [906, 206] on div "[PERSON_NAME]" at bounding box center [934, 203] width 78 height 16
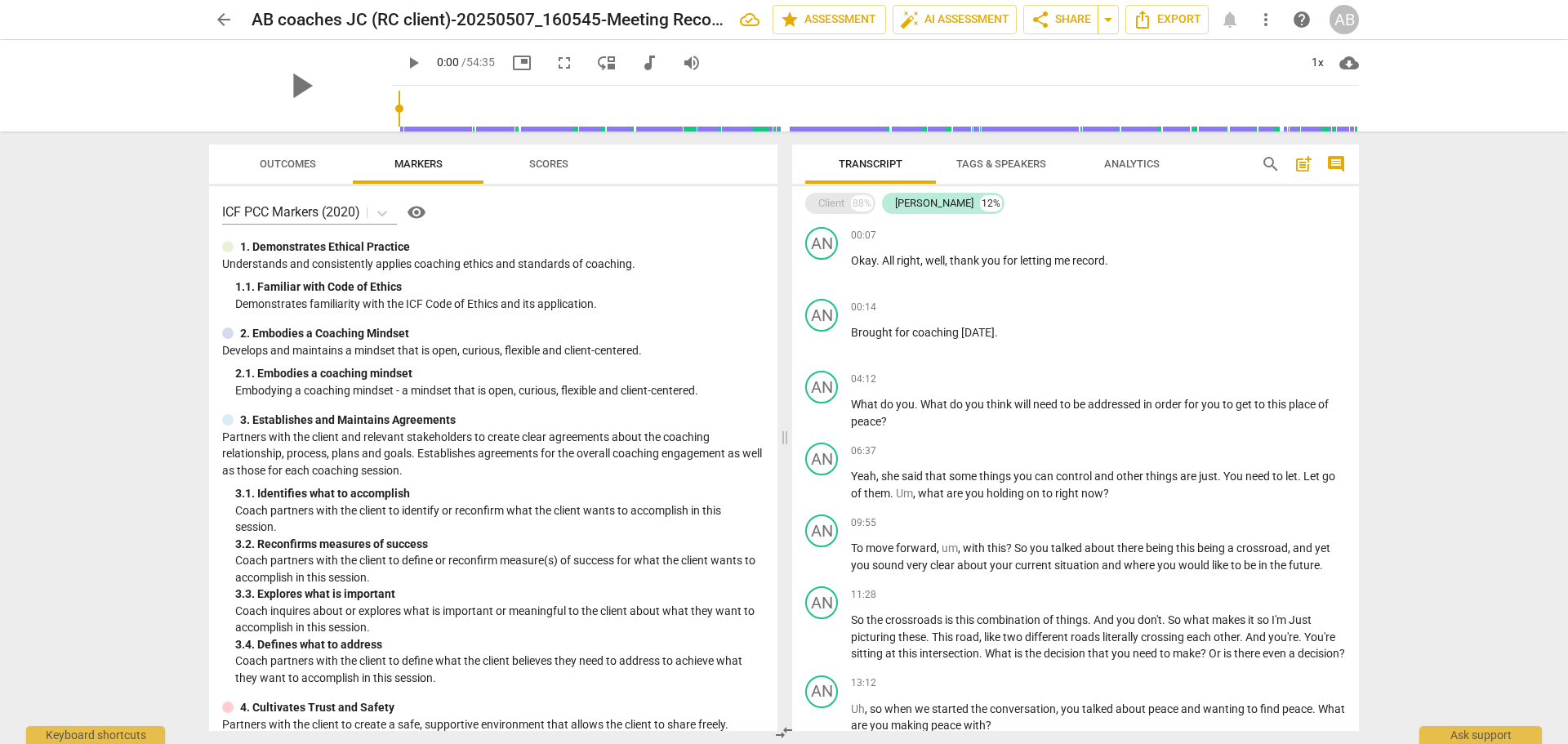
click at [833, 205] on div "Client" at bounding box center [832, 203] width 26 height 16
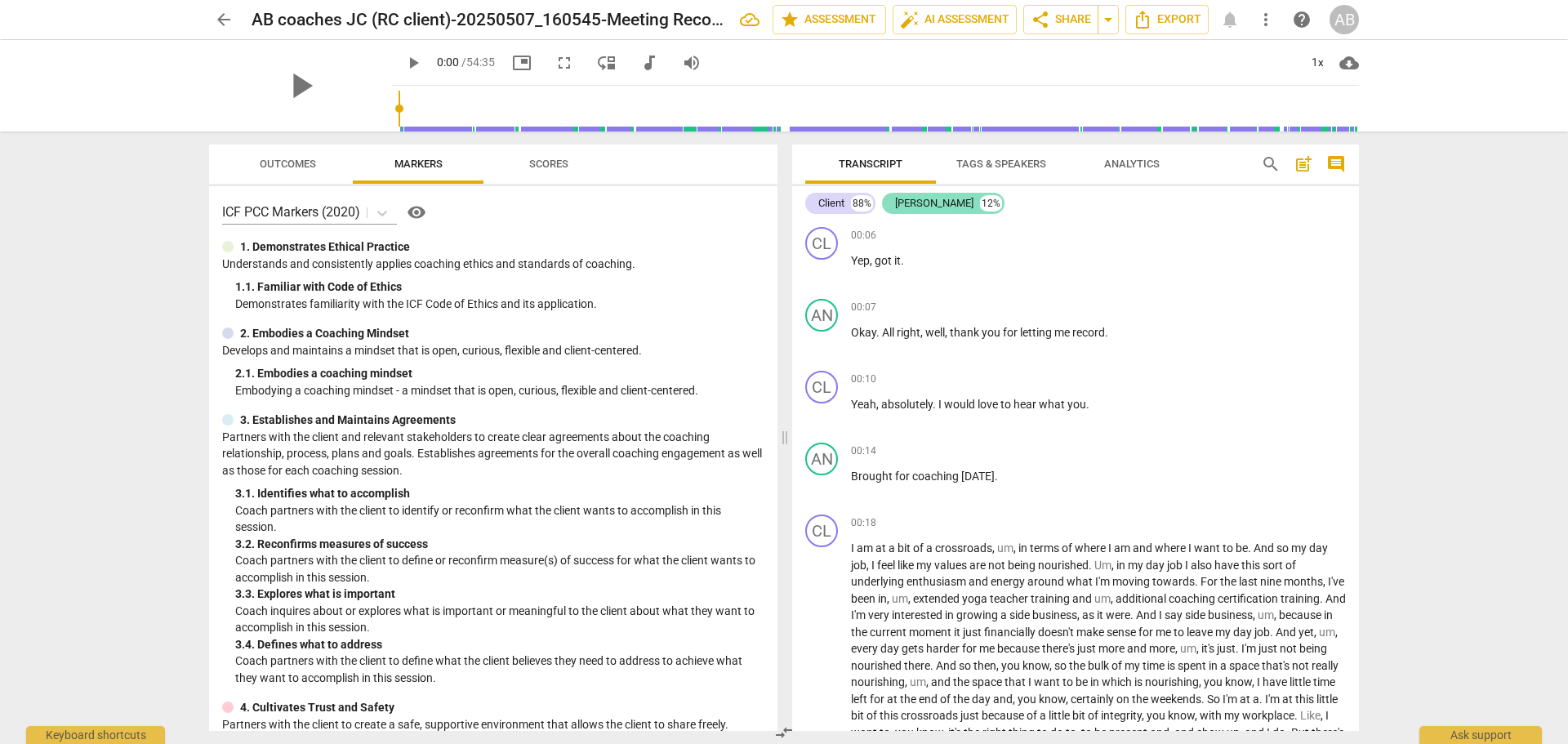
click at [897, 206] on div "[PERSON_NAME]" at bounding box center [934, 203] width 78 height 16
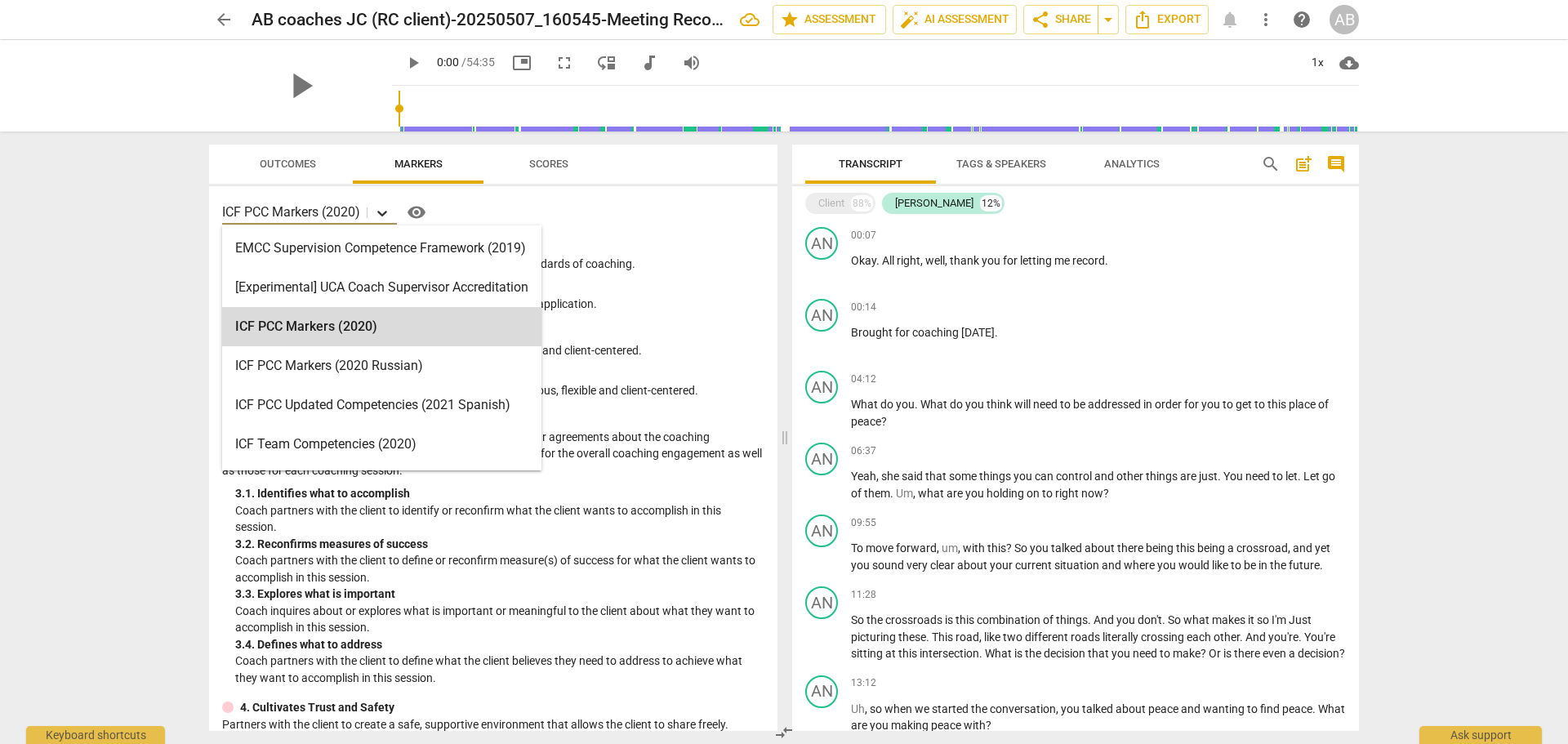
click at [395, 216] on div at bounding box center [383, 213] width 30 height 24
click at [370, 320] on div "ICF PCC Markers (2020)" at bounding box center [382, 326] width 319 height 39
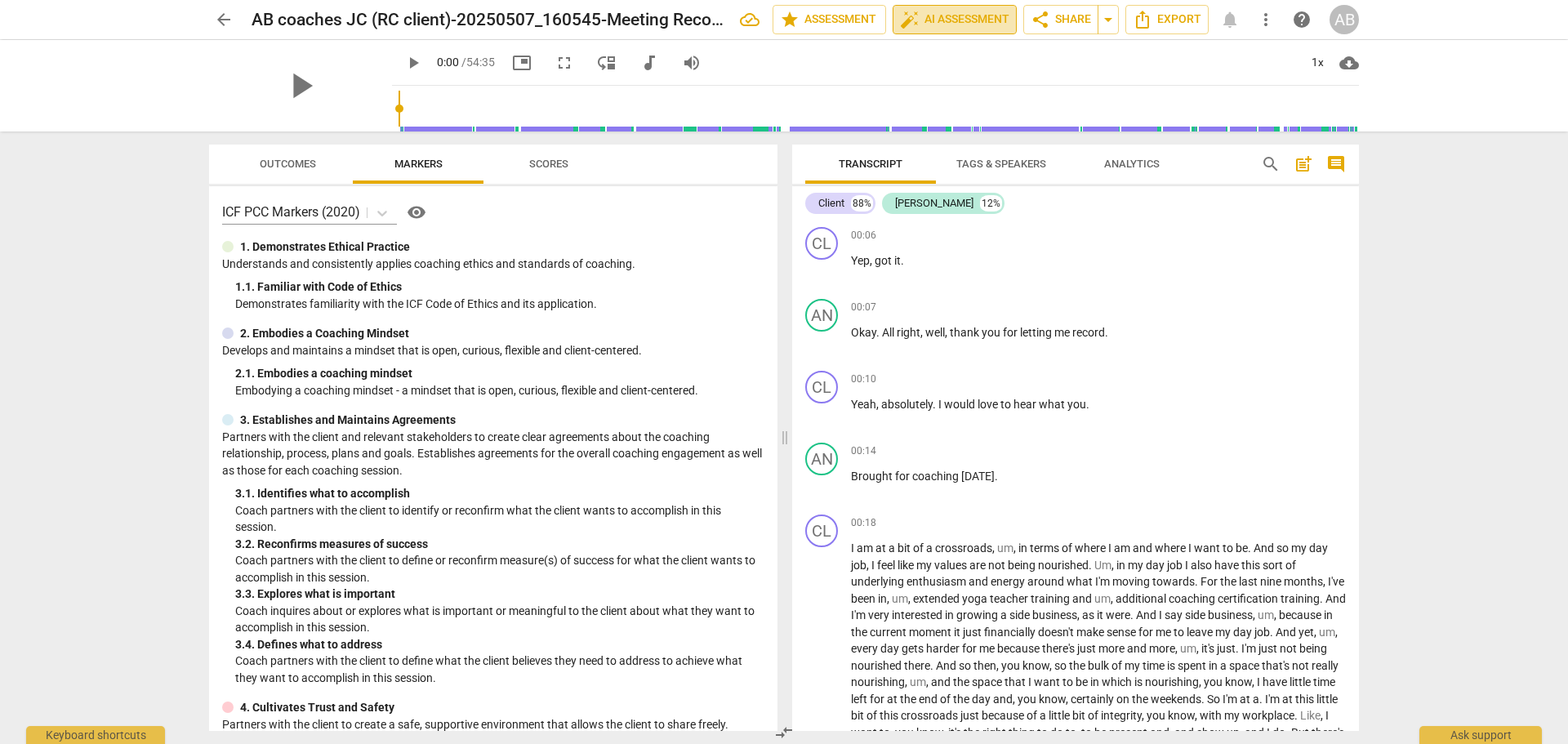
click at [948, 19] on span "auto_fix_high AI Assessment" at bounding box center [955, 20] width 109 height 20
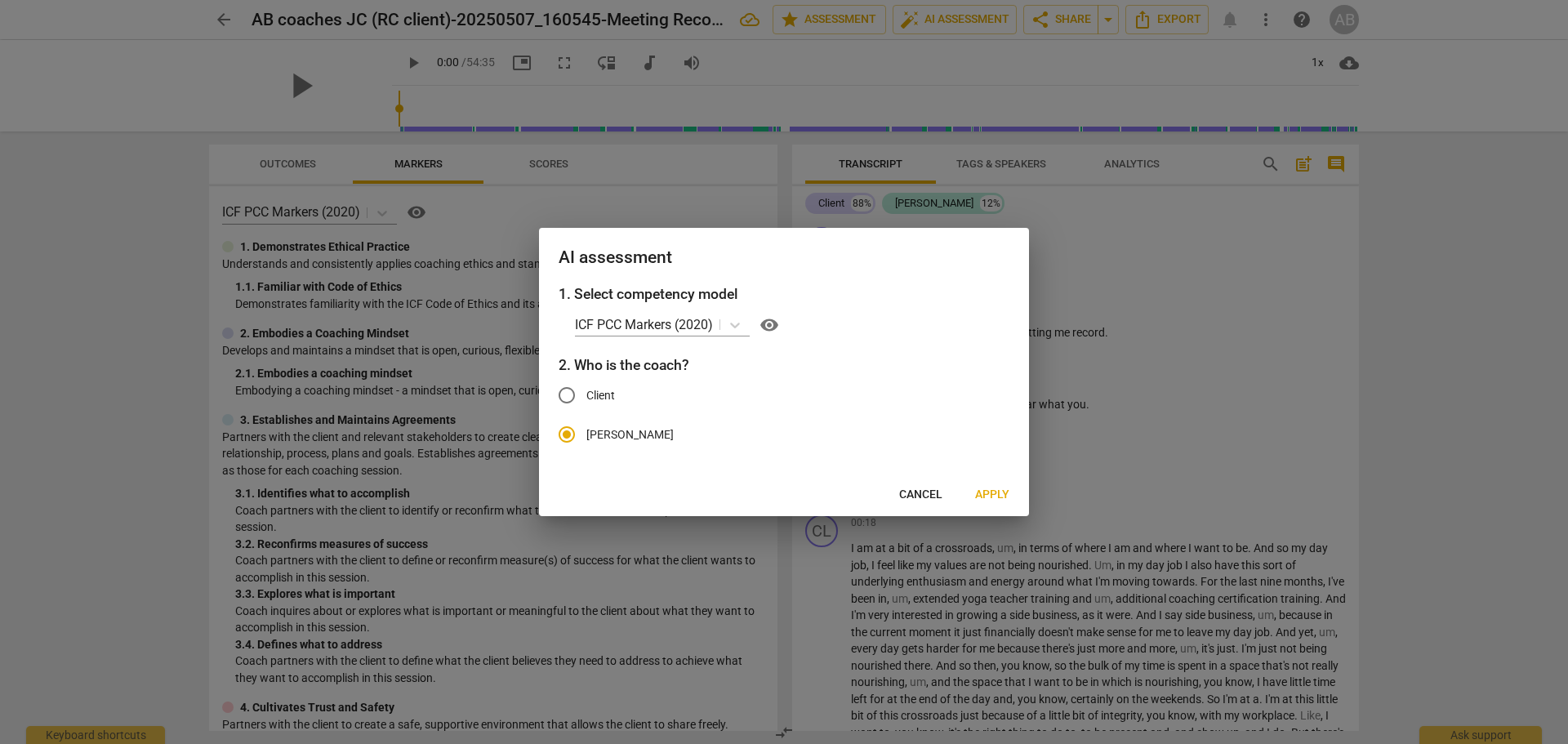
click at [985, 491] on span "Apply" at bounding box center [993, 495] width 35 height 16
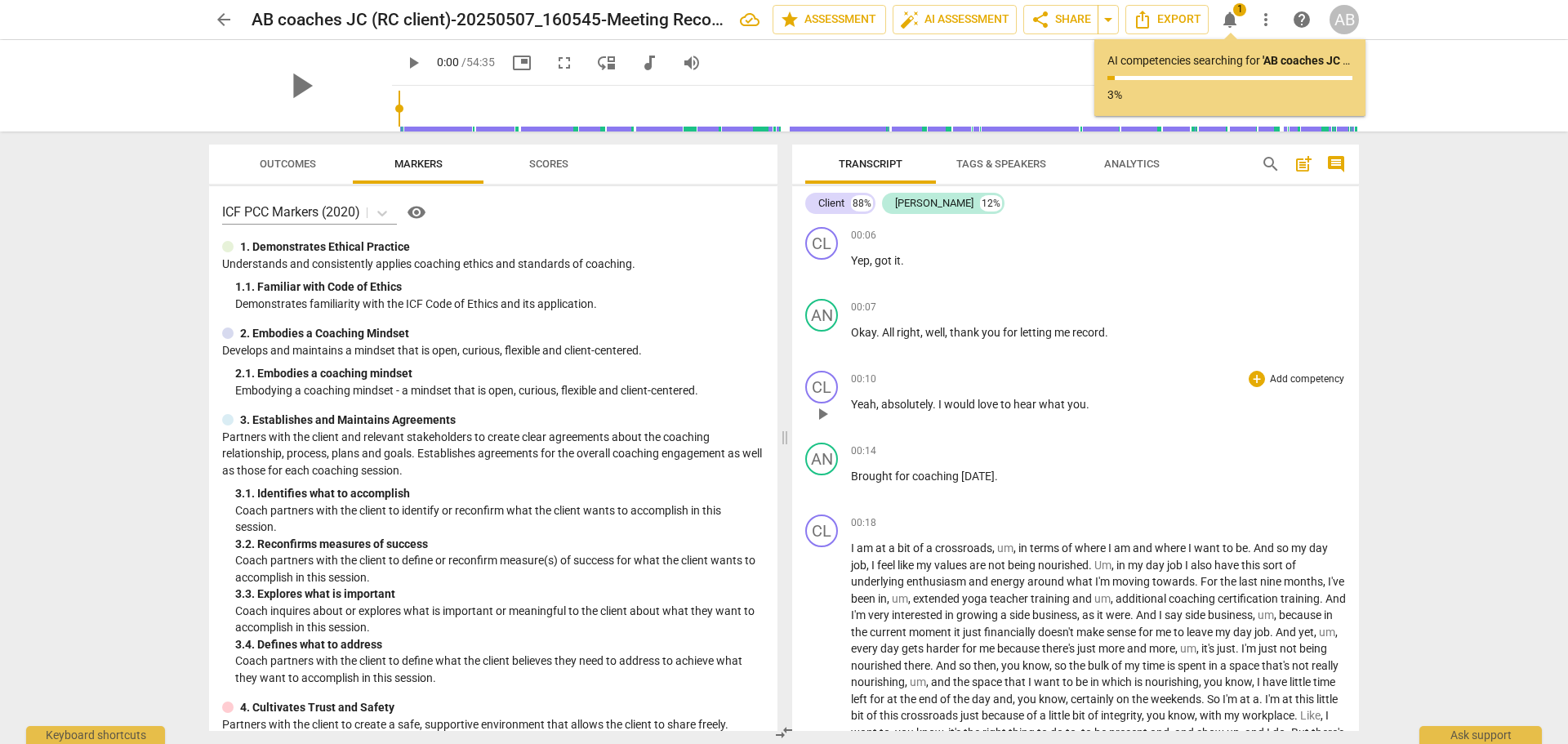
click at [1055, 400] on span "what" at bounding box center [1053, 403] width 29 height 13
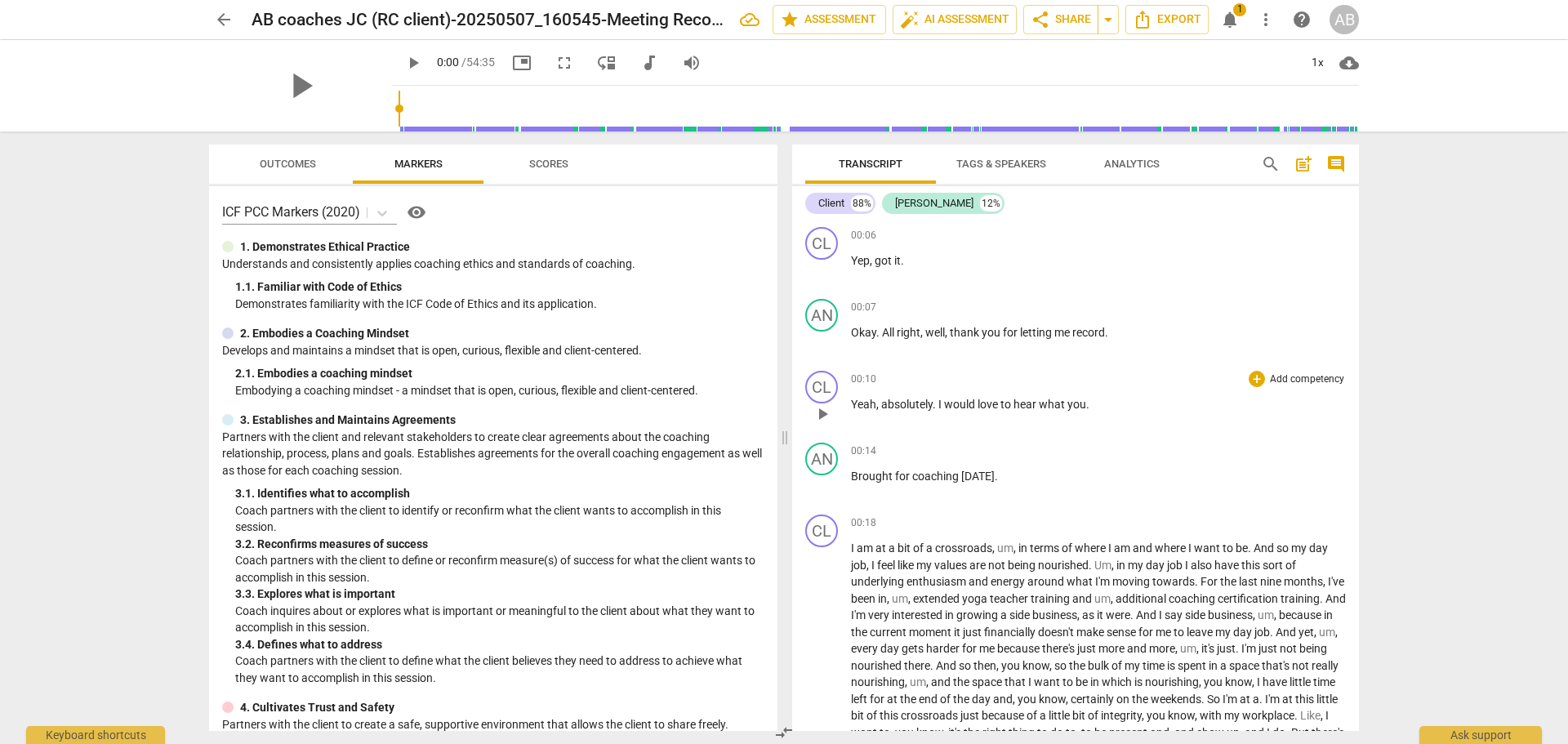
click at [939, 403] on span "I" at bounding box center [942, 403] width 6 height 13
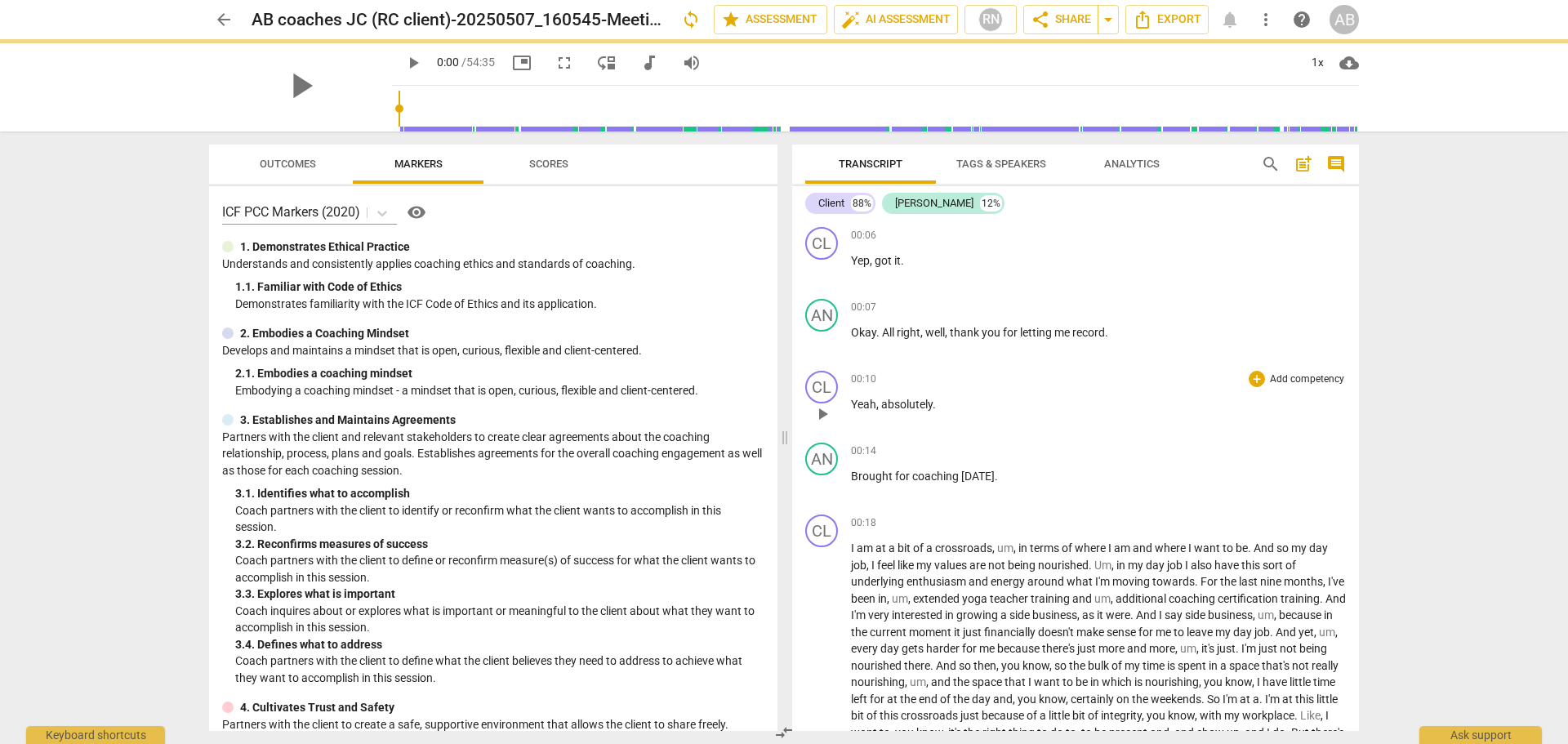
paste p
click at [962, 545] on span "crossroads" at bounding box center [964, 547] width 58 height 13
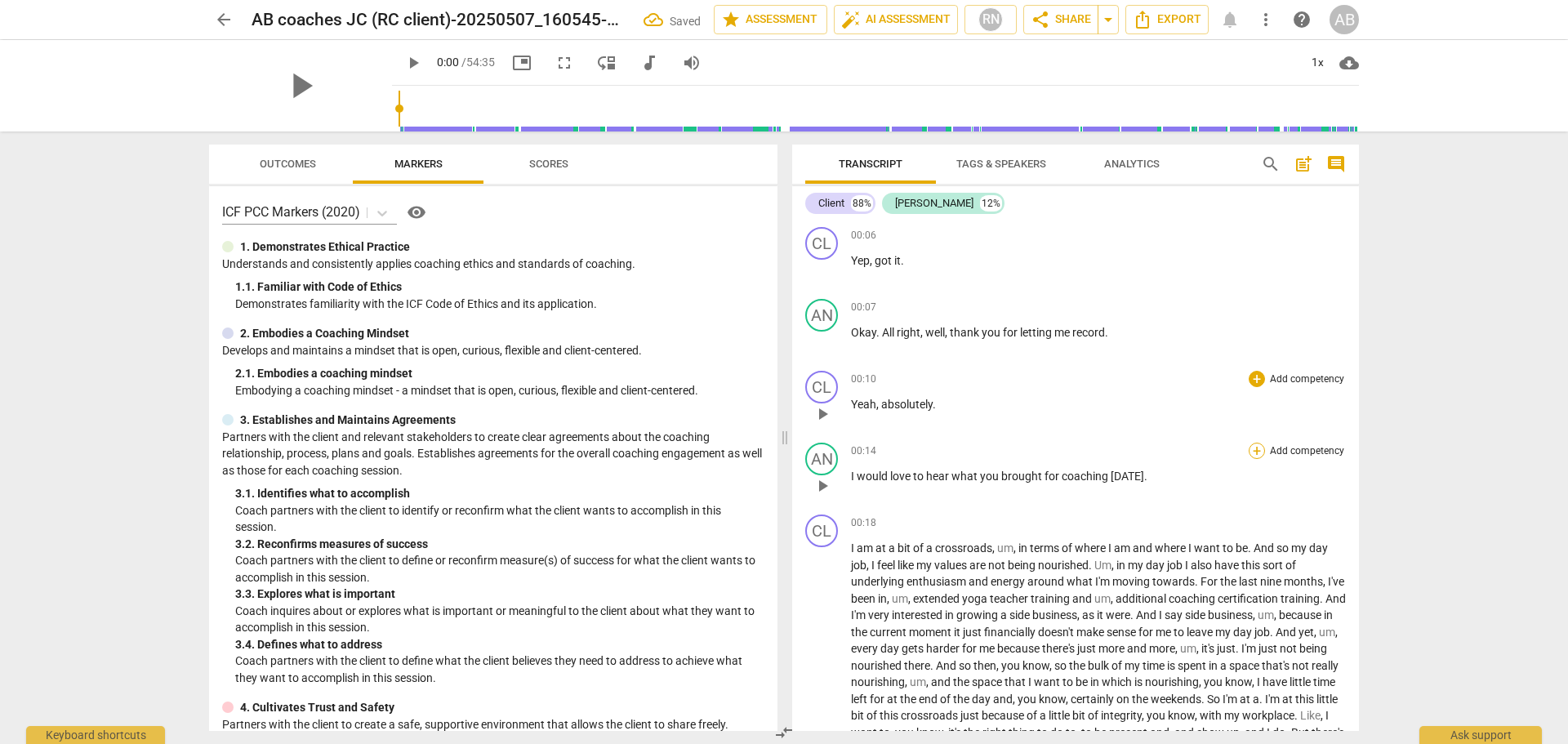
click at [1249, 447] on div "+" at bounding box center [1257, 451] width 16 height 16
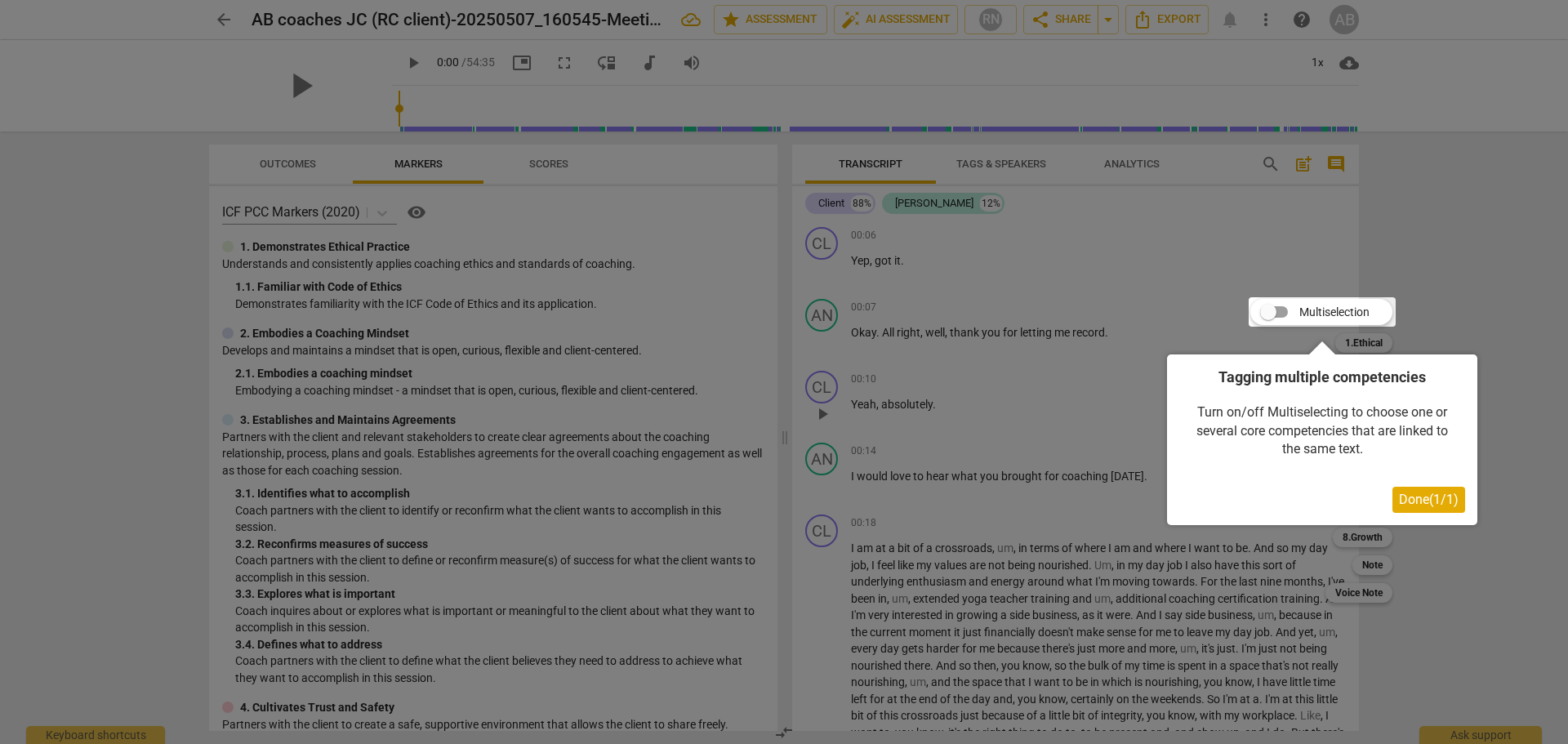
click at [1405, 500] on span "Done ( 1 / 1 )" at bounding box center [1429, 500] width 60 height 16
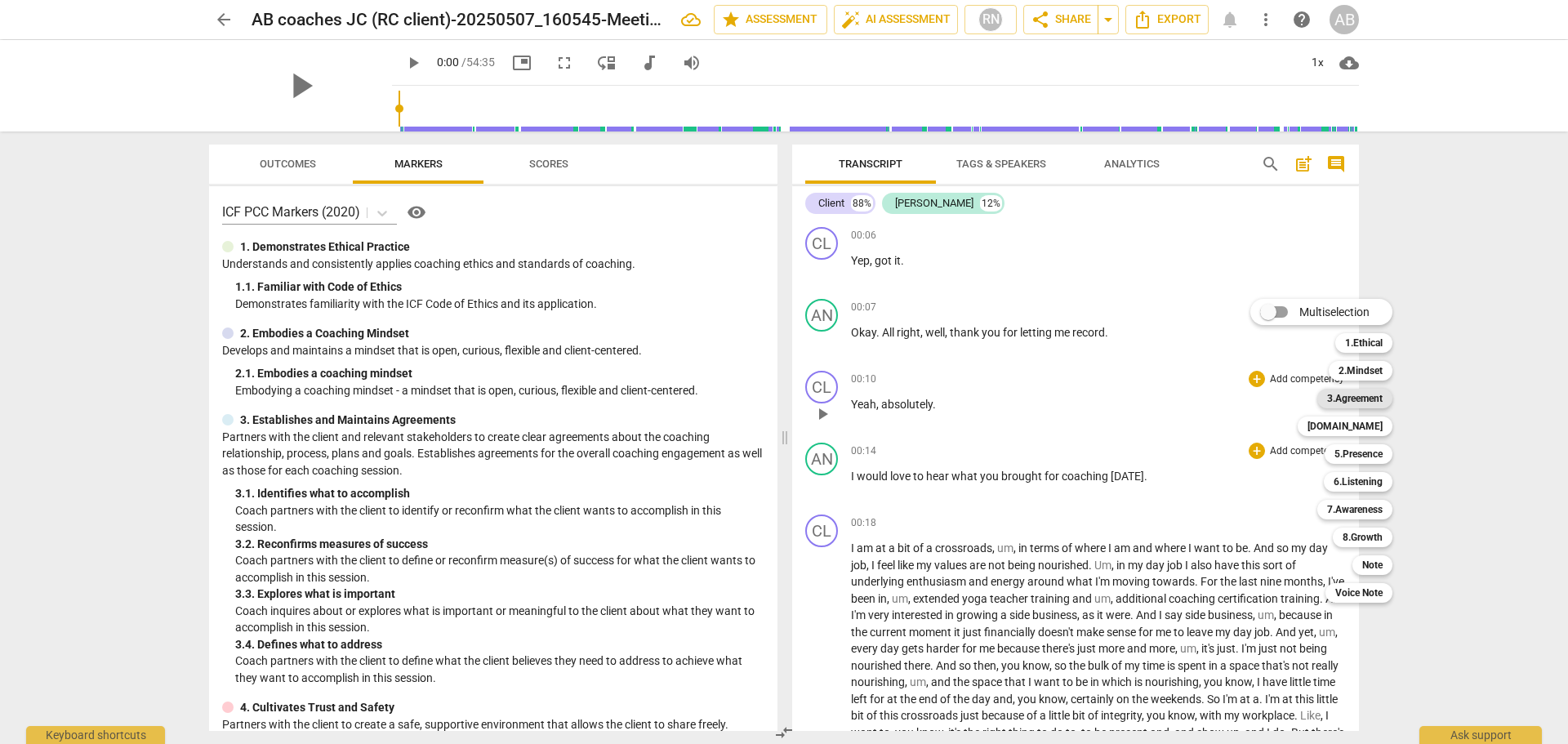
click at [1361, 394] on b "3.Agreement" at bounding box center [1355, 398] width 56 height 20
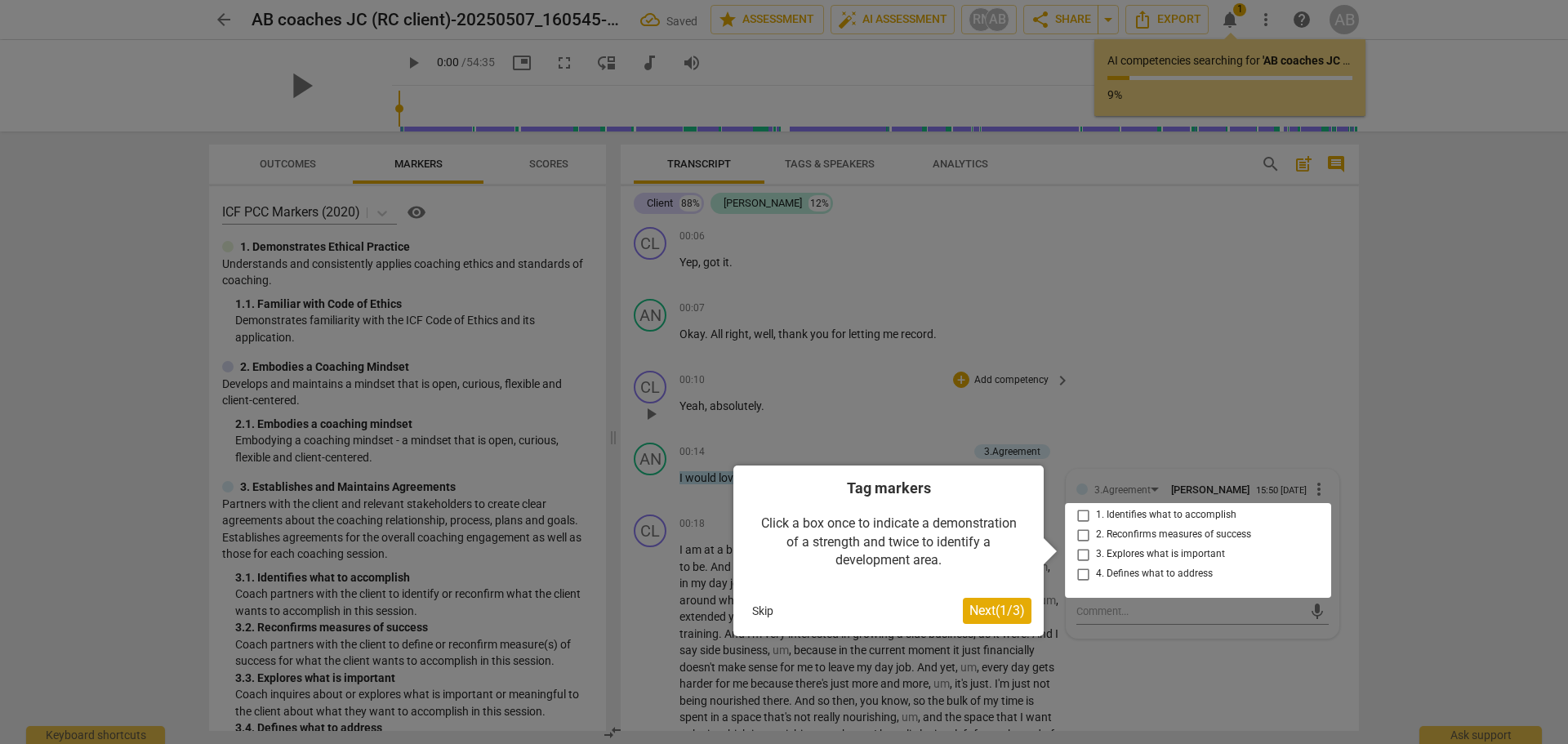
click at [1081, 522] on div at bounding box center [1198, 549] width 266 height 94
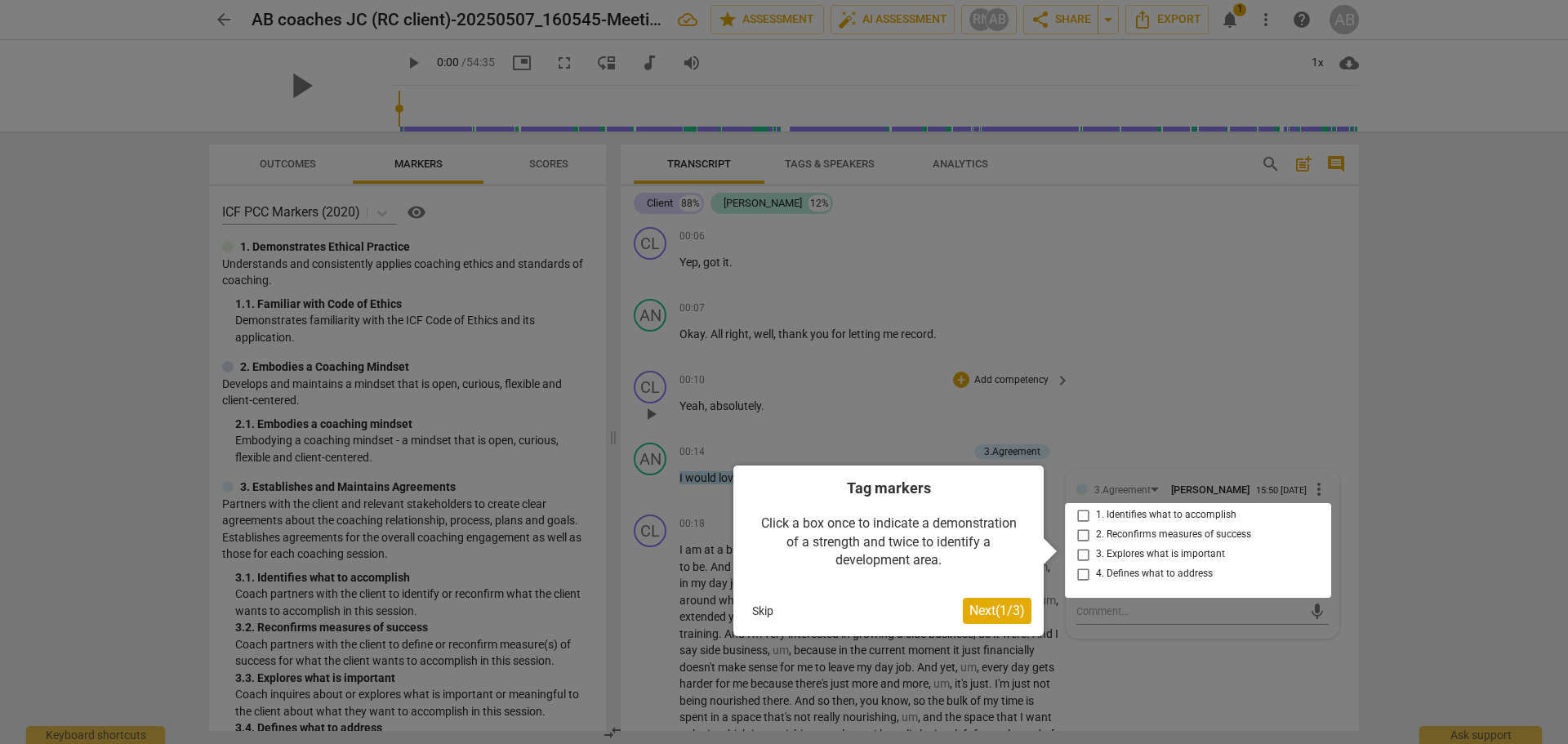
click at [1014, 607] on span "Next ( 1 / 3 )" at bounding box center [998, 611] width 56 height 16
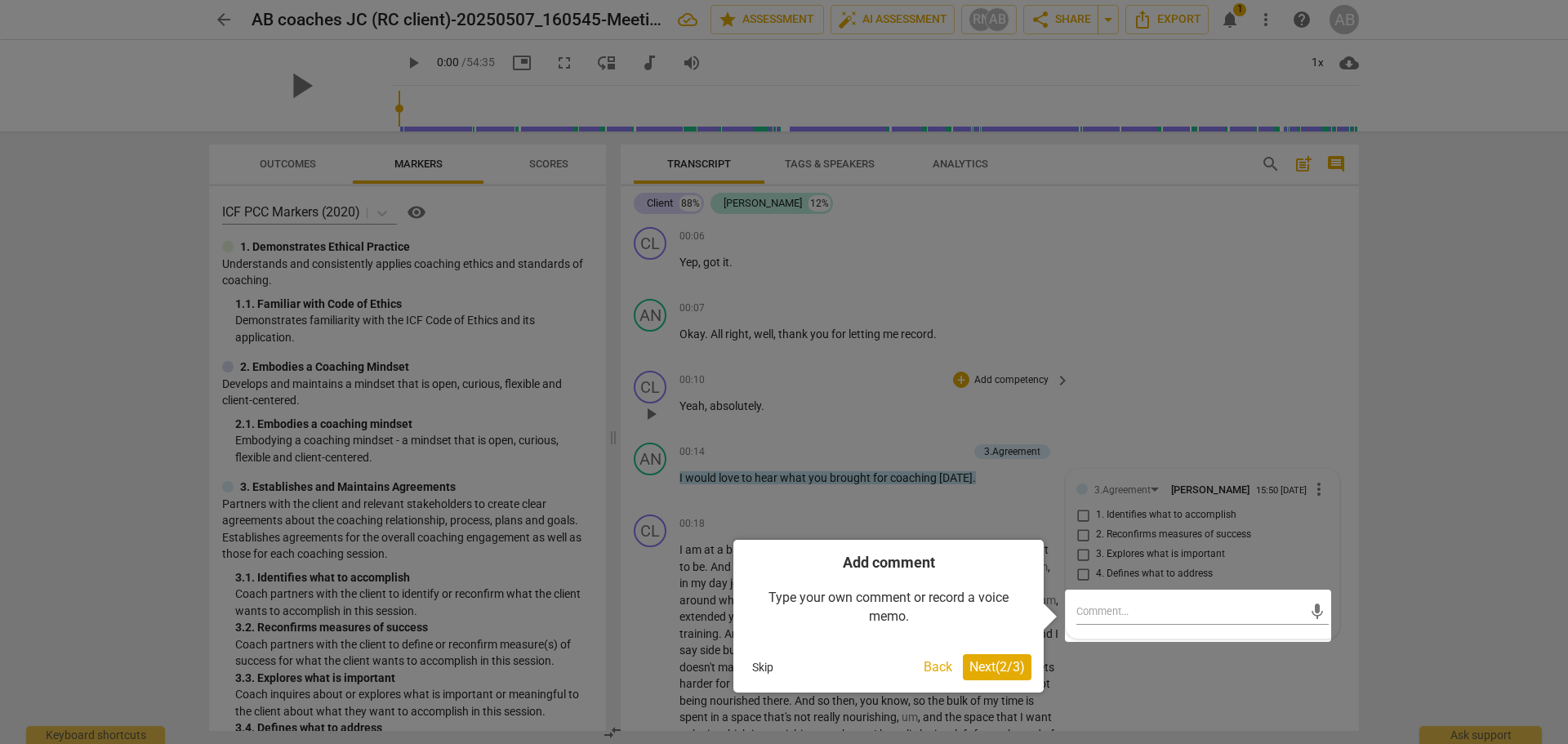
click at [999, 672] on span "Next ( 2 / 3 )" at bounding box center [998, 667] width 56 height 16
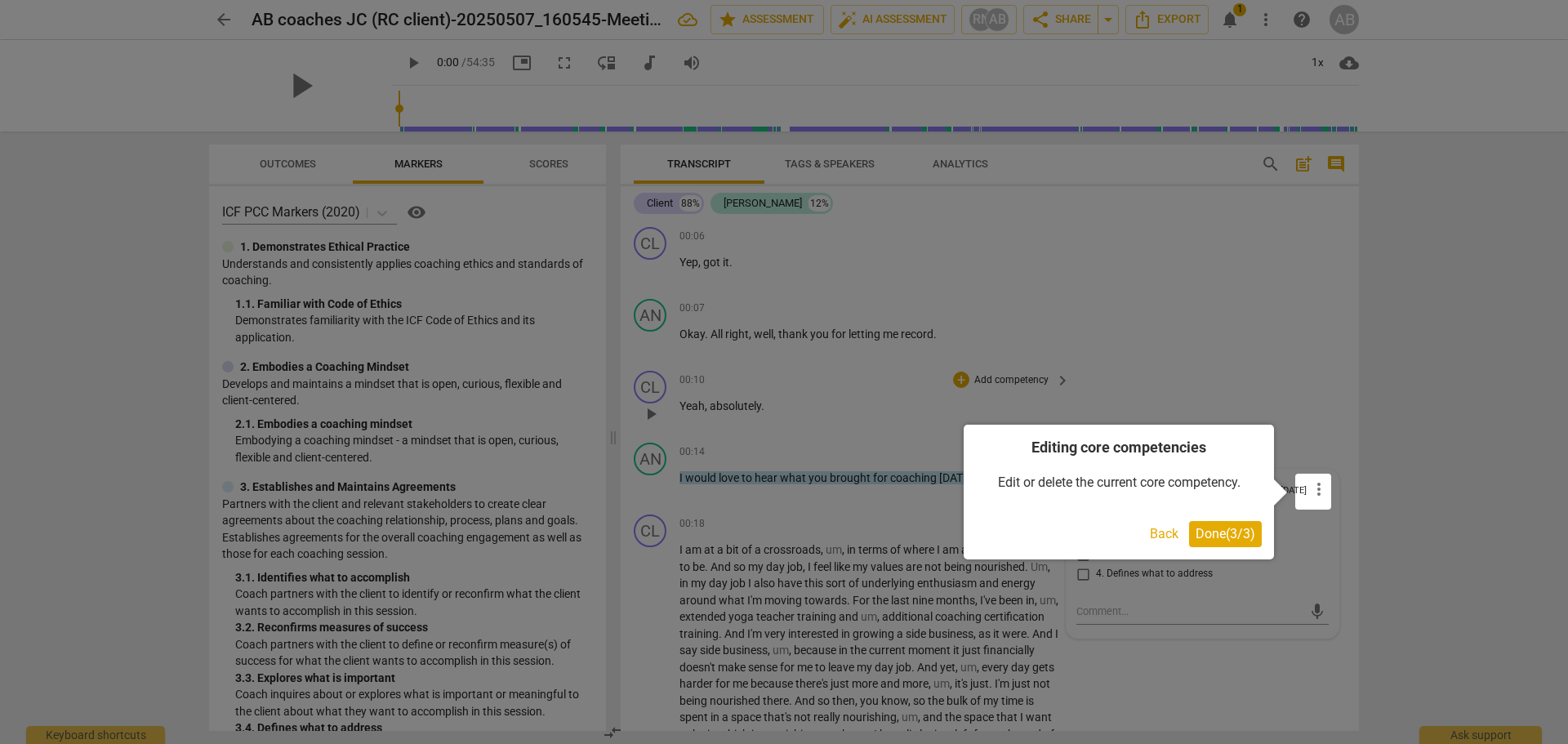
click at [1227, 530] on span "Done ( 3 / 3 )" at bounding box center [1225, 533] width 60 height 16
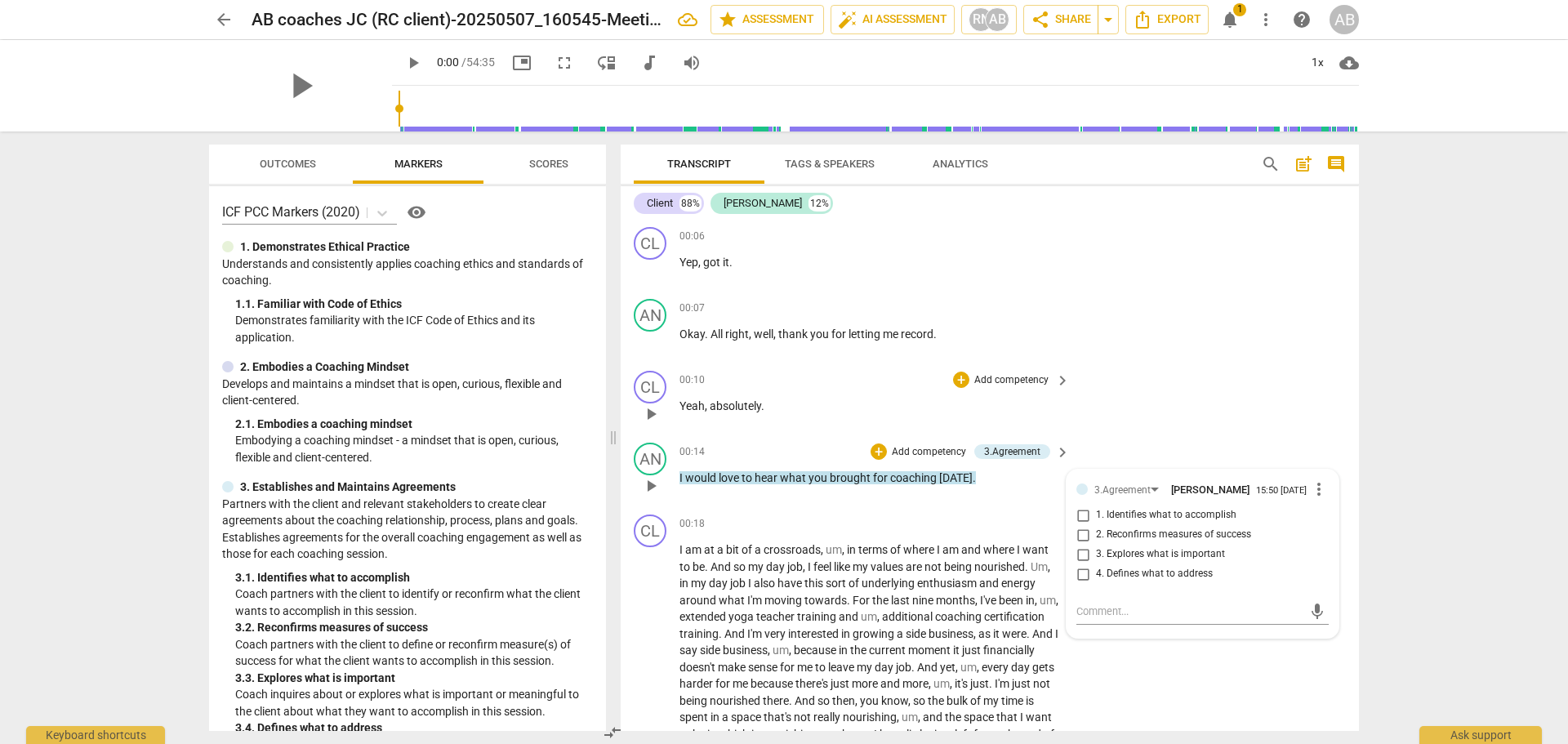
click at [1080, 521] on input "1. Identifies what to accomplish" at bounding box center [1083, 516] width 26 height 20
checkbox input "true"
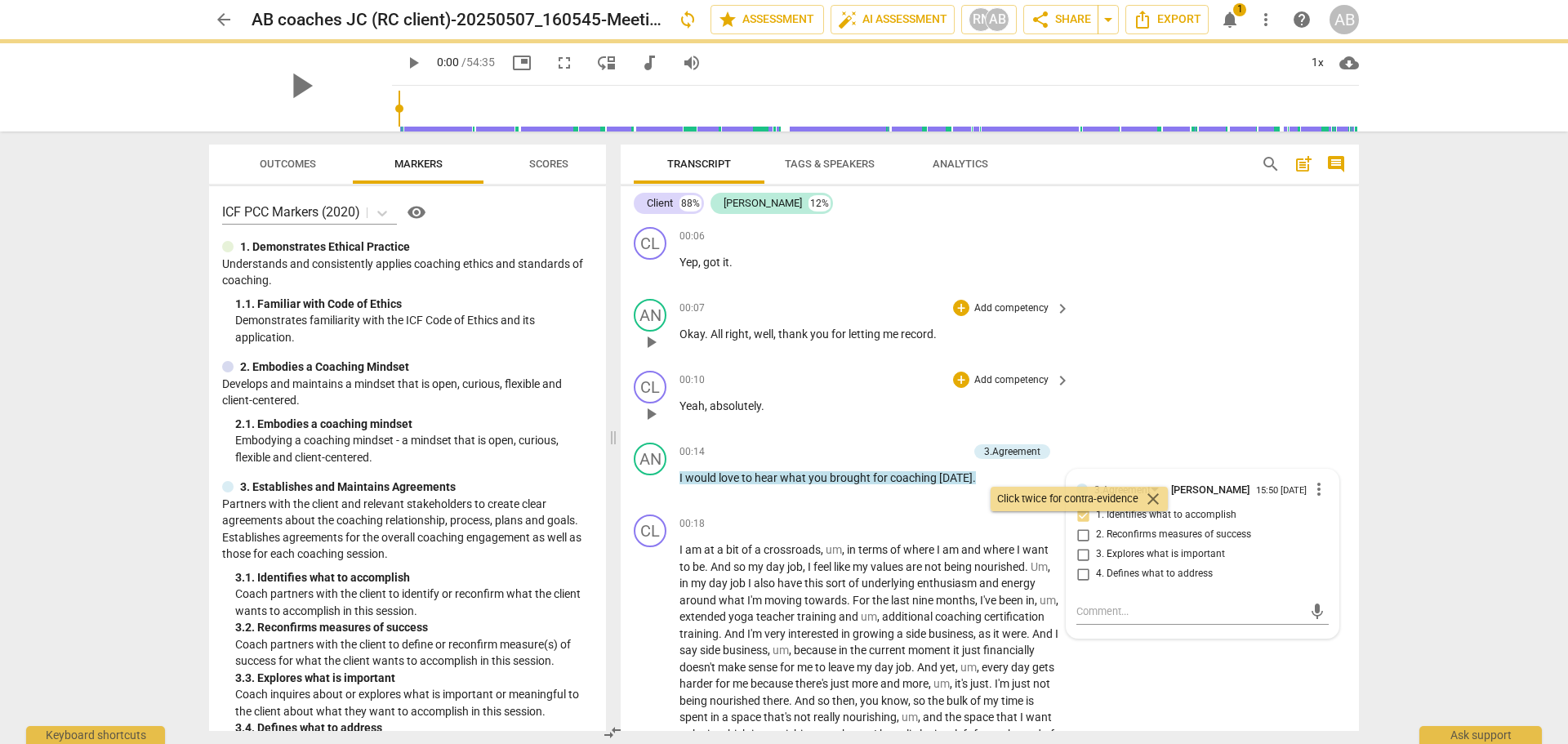
click at [1003, 302] on p "Add competency" at bounding box center [1012, 308] width 78 height 15
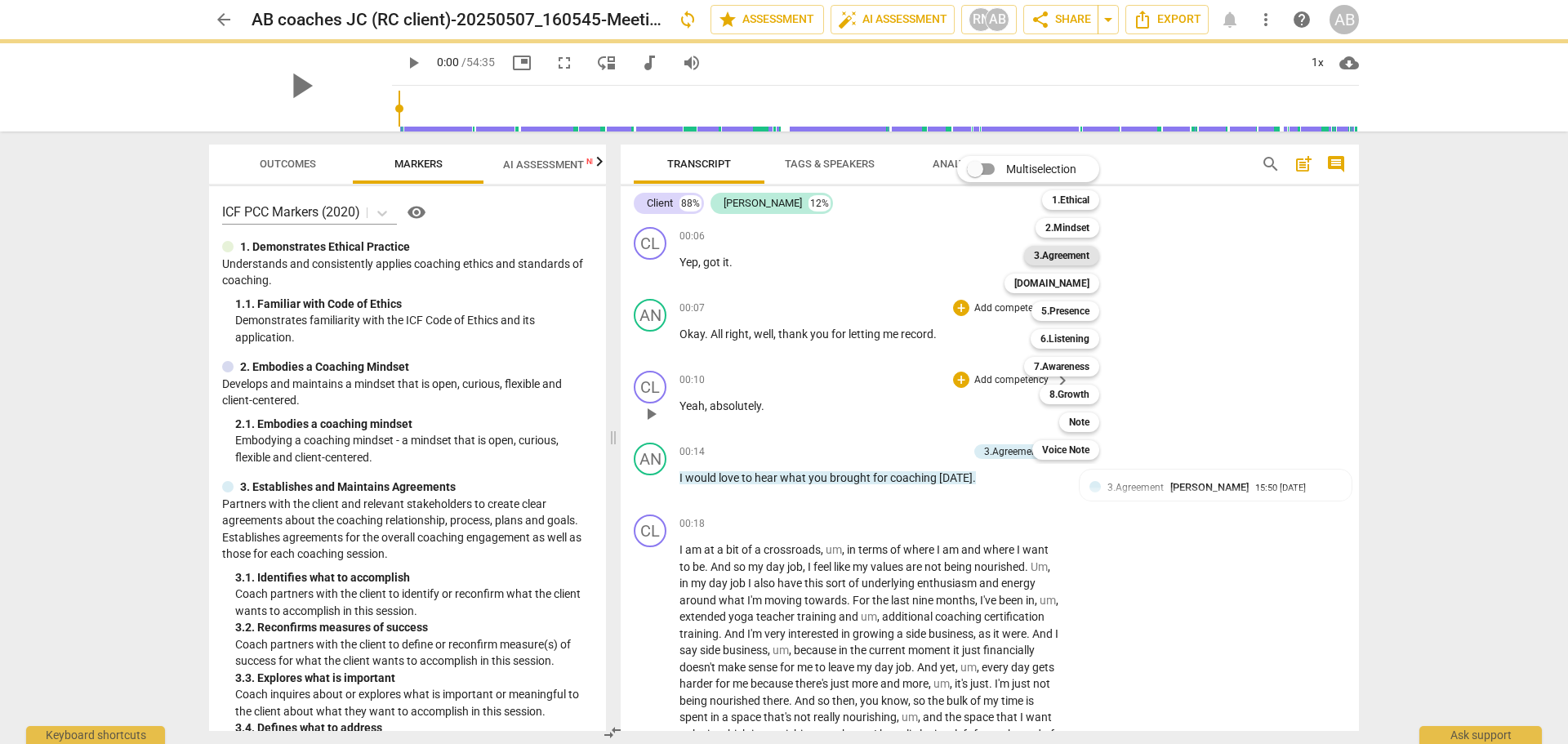
click at [1068, 252] on b "3.Agreement" at bounding box center [1062, 255] width 56 height 20
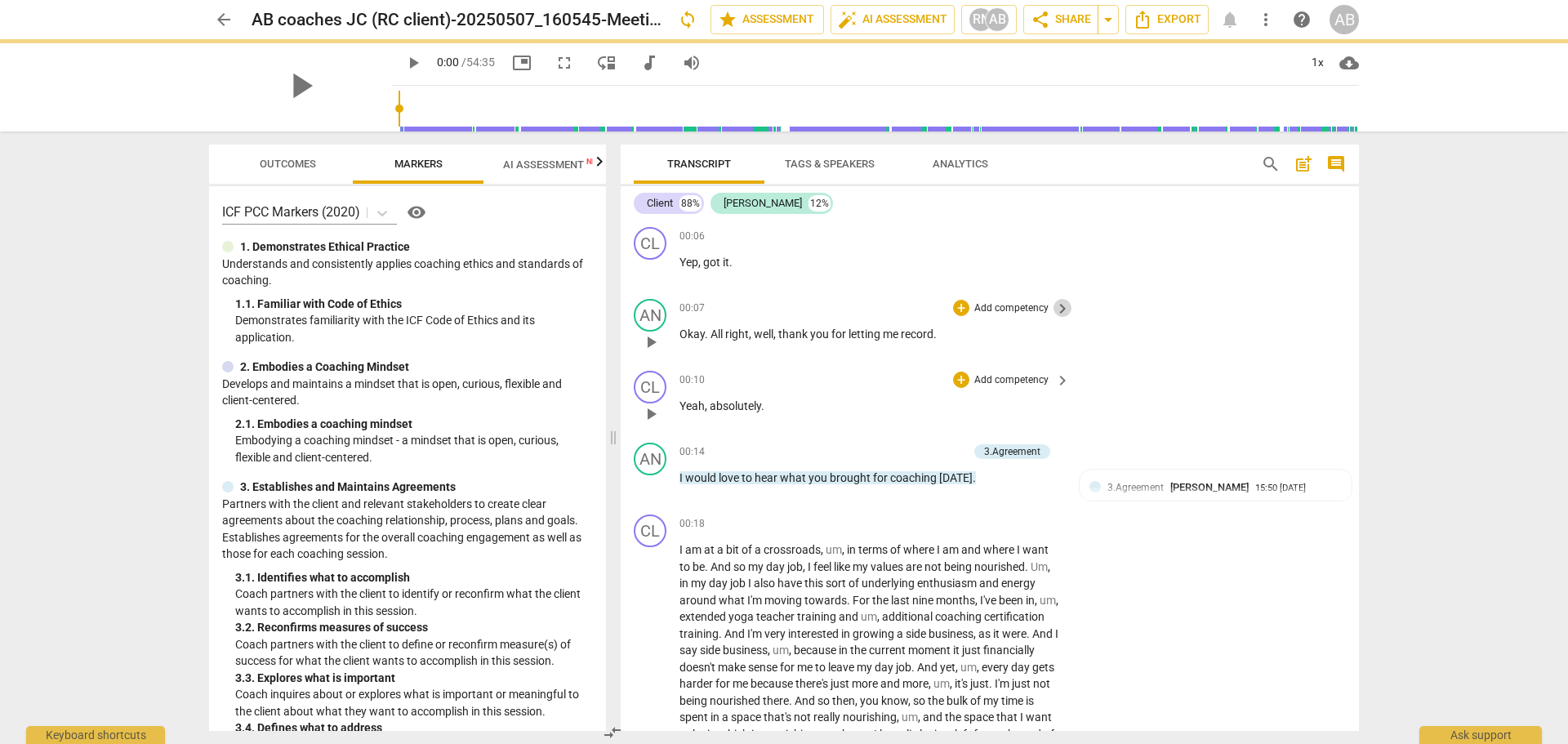
click at [1062, 300] on span "keyboard_arrow_right" at bounding box center [1063, 309] width 20 height 20
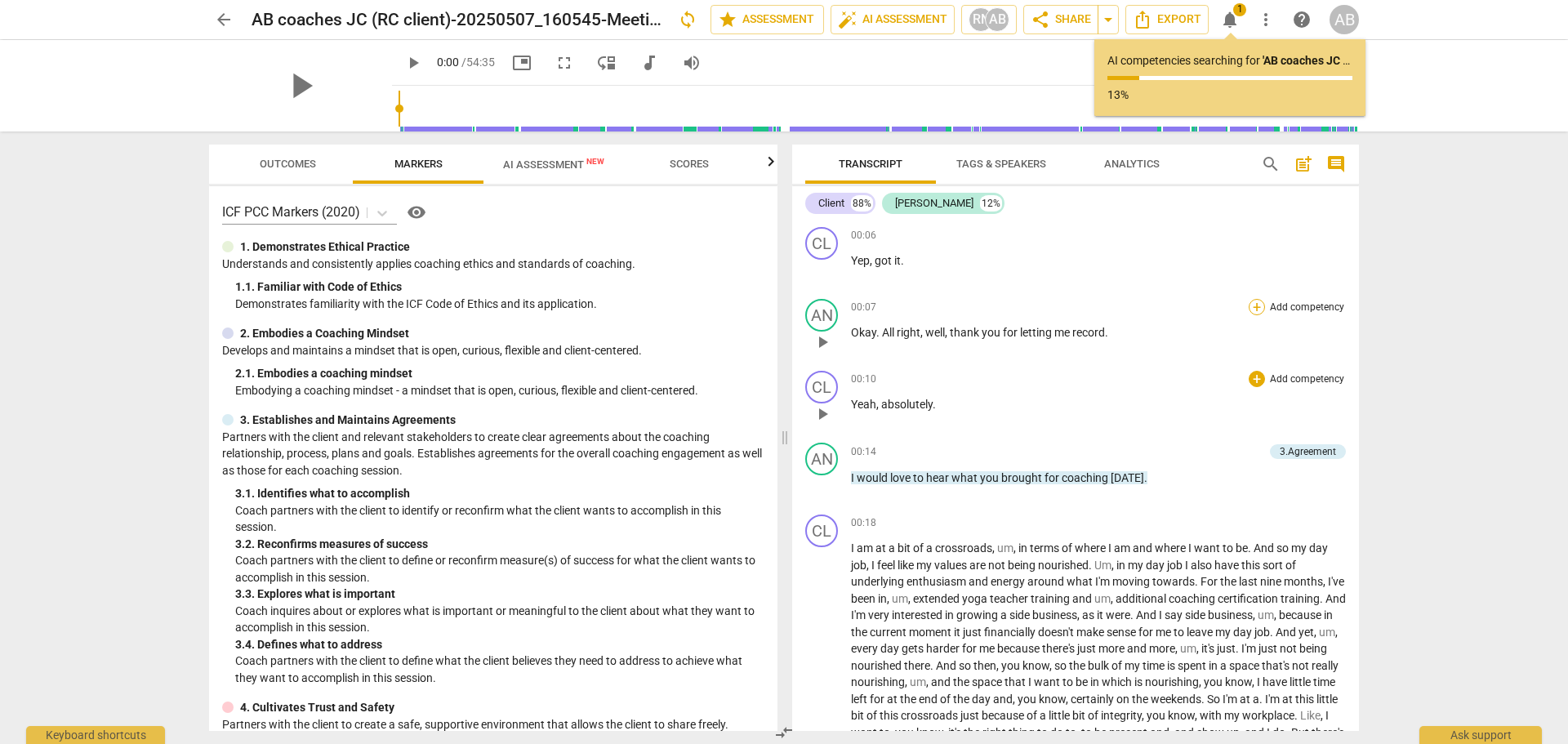
click at [1253, 305] on div "+" at bounding box center [1257, 307] width 16 height 16
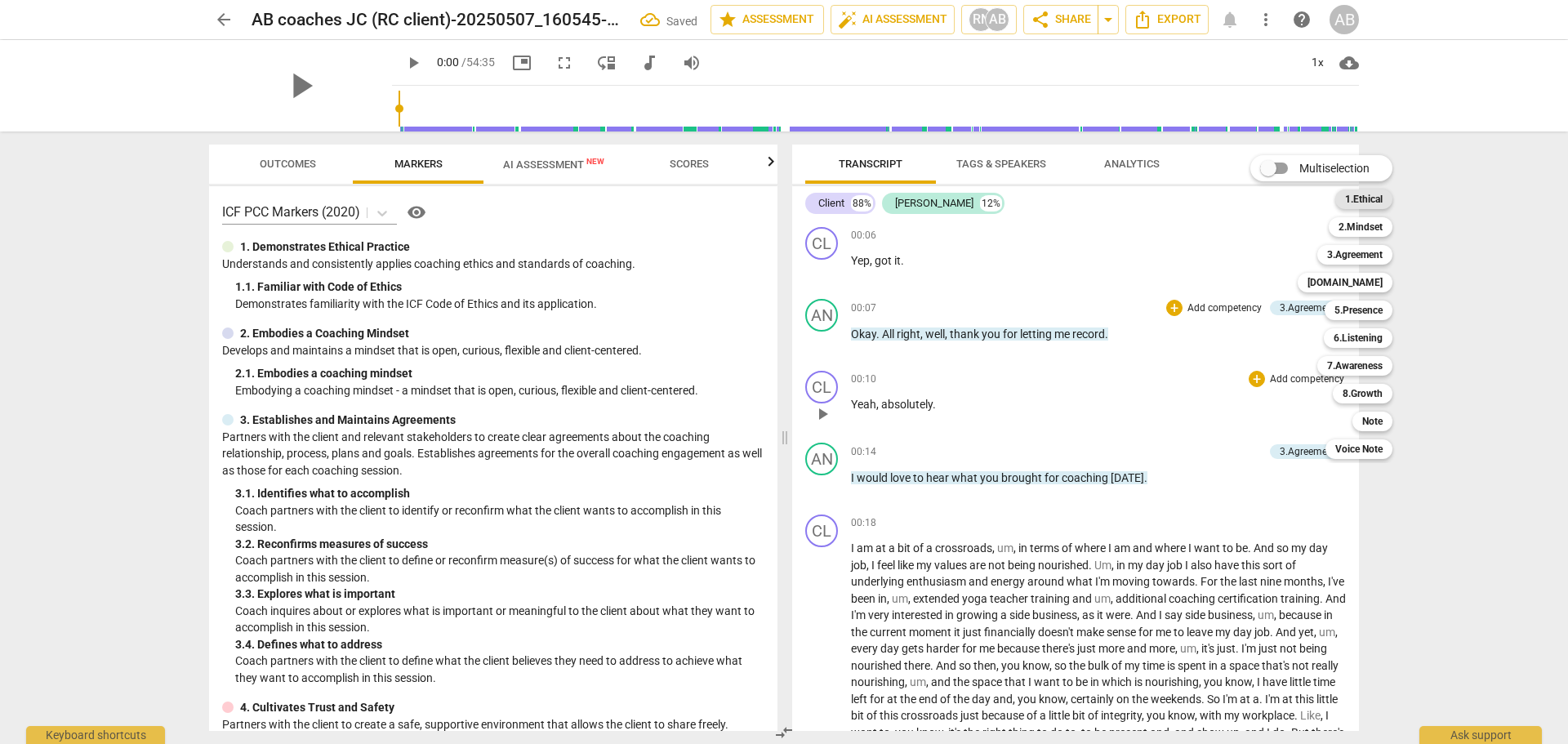
click at [1372, 200] on b "1.Ethical" at bounding box center [1364, 200] width 38 height 20
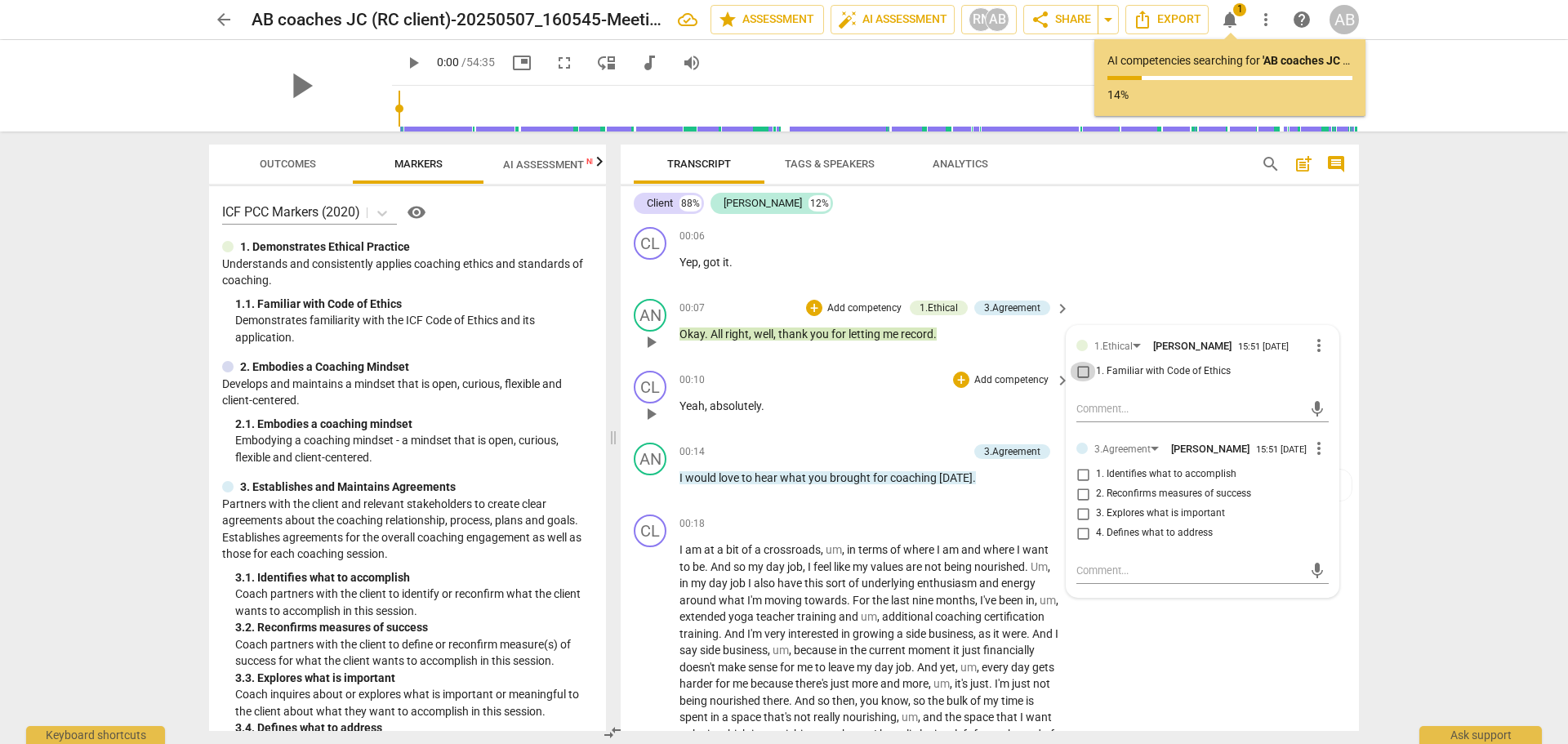
click at [1078, 373] on input "1. Familiar with Code of Ethics" at bounding box center [1083, 372] width 26 height 20
checkbox input "true"
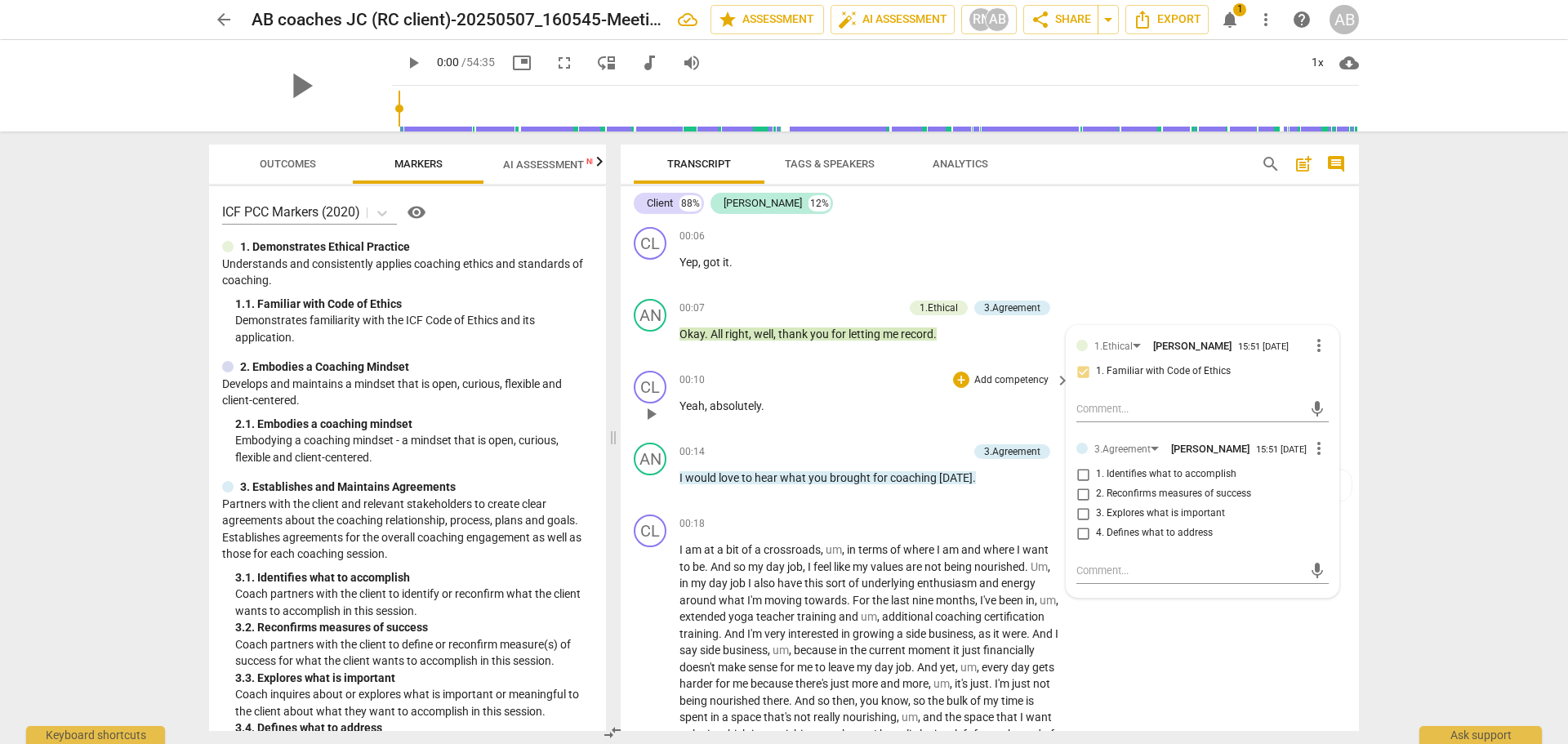
click at [1008, 398] on p "Yeah , absolutely ." at bounding box center [870, 405] width 383 height 17
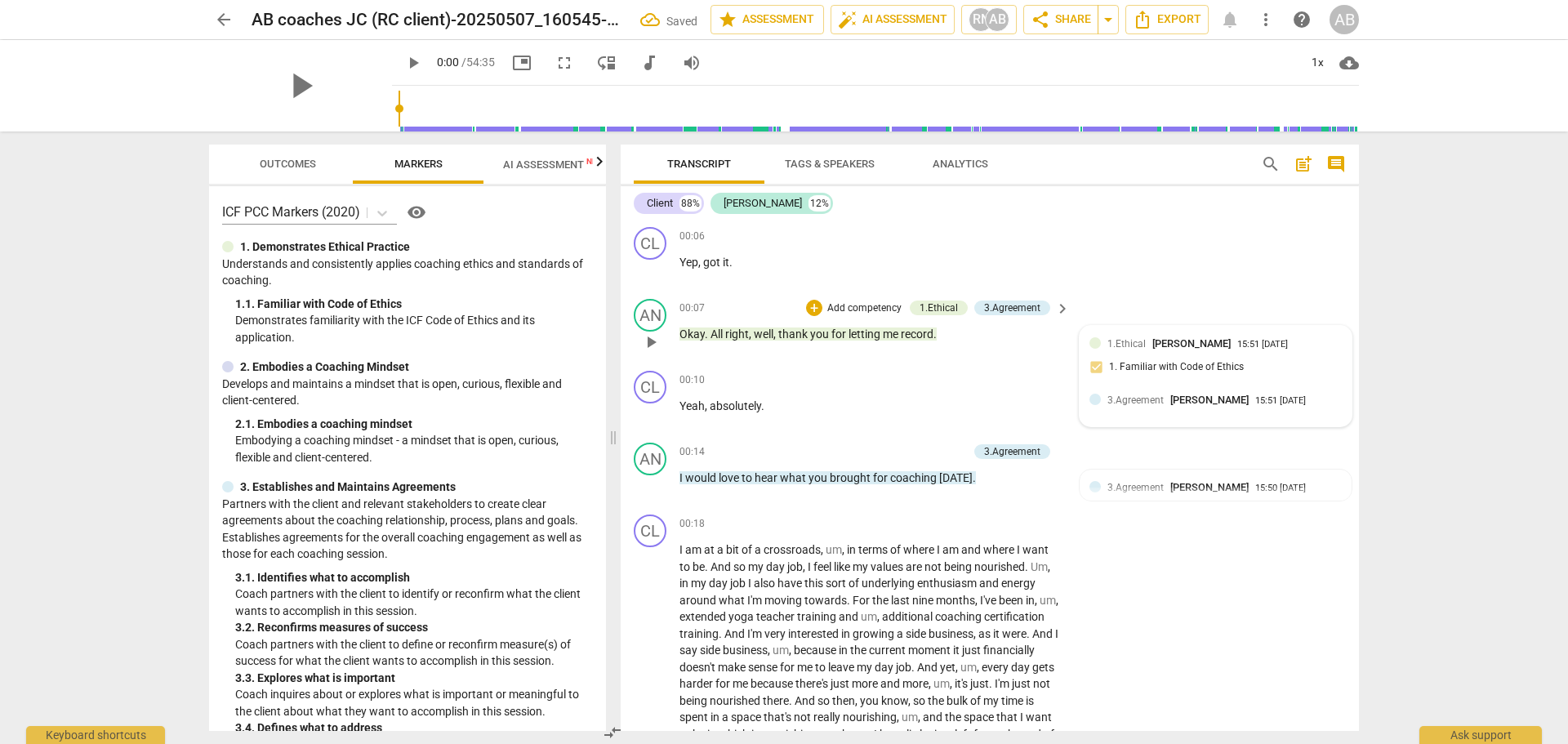
scroll to position [6, 0]
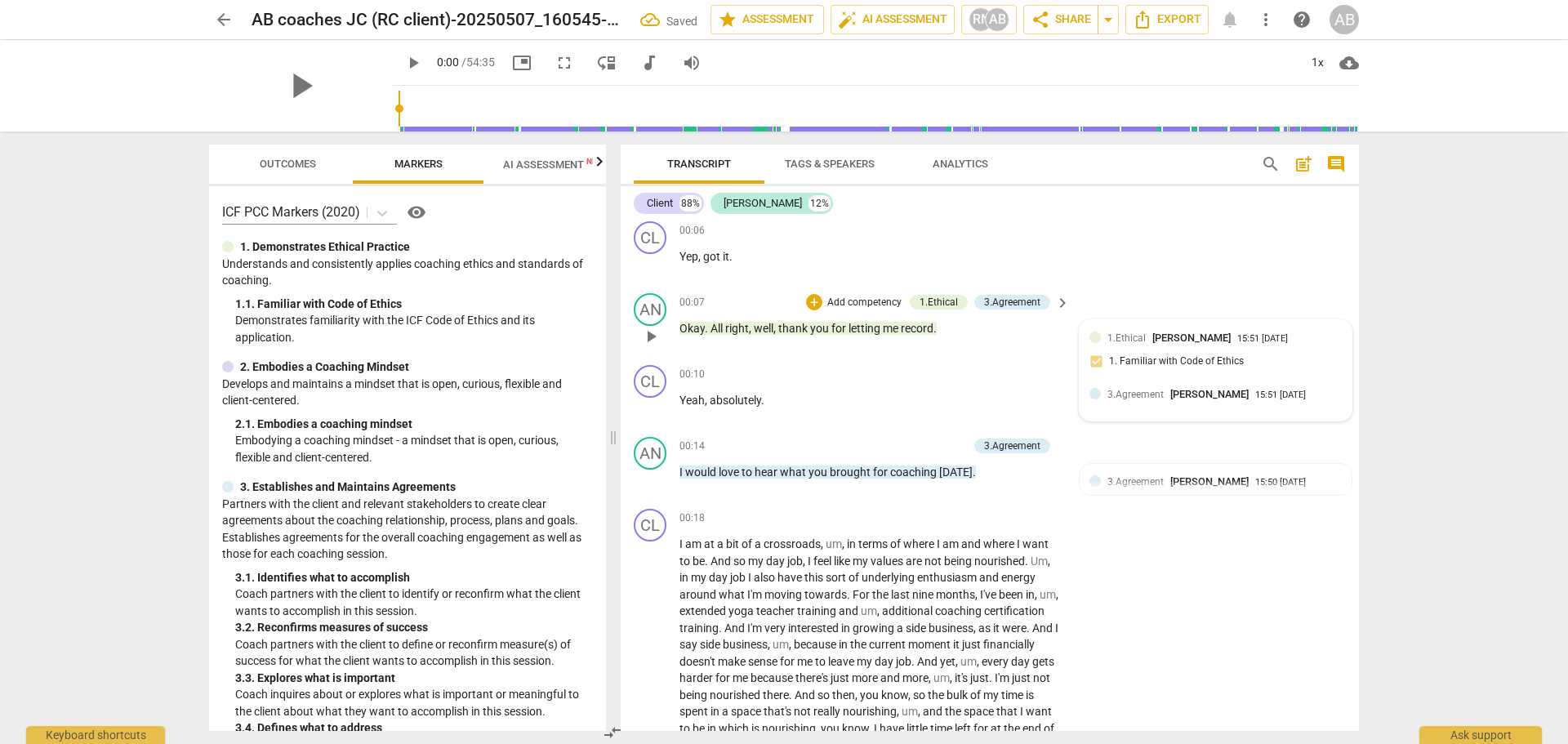
click at [1119, 392] on span "3.Agreement" at bounding box center [1136, 394] width 57 height 12
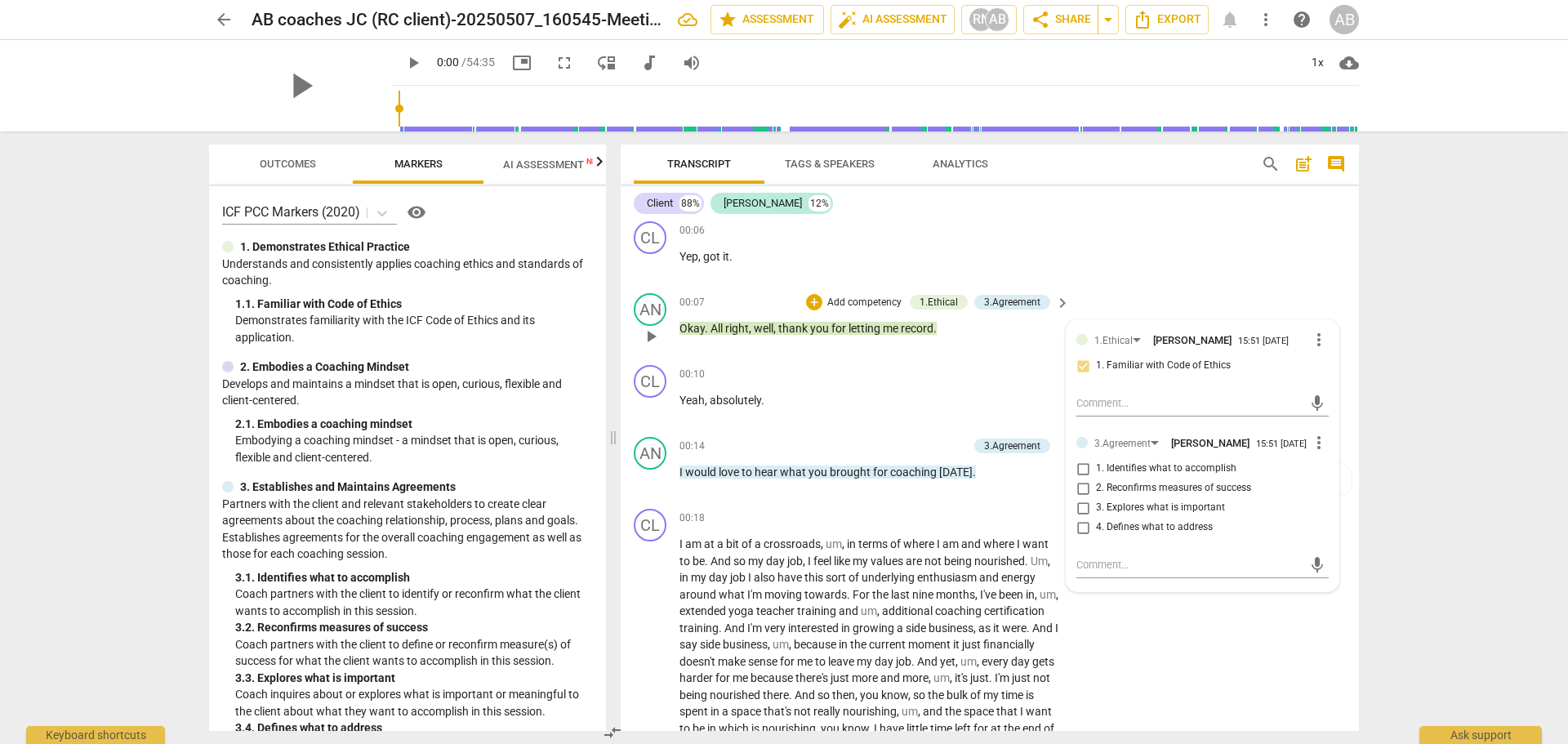
click at [1116, 512] on span "3. Explores what is important" at bounding box center [1161, 508] width 129 height 15
click at [1096, 512] on input "3. Explores what is important" at bounding box center [1083, 508] width 26 height 20
click at [1116, 512] on span "3. Explores what is important" at bounding box center [1161, 508] width 129 height 15
click at [1096, 512] on input "3. Explores what is important" at bounding box center [1083, 508] width 26 height 20
click at [1116, 512] on span "3. Explores what is important" at bounding box center [1161, 508] width 129 height 15
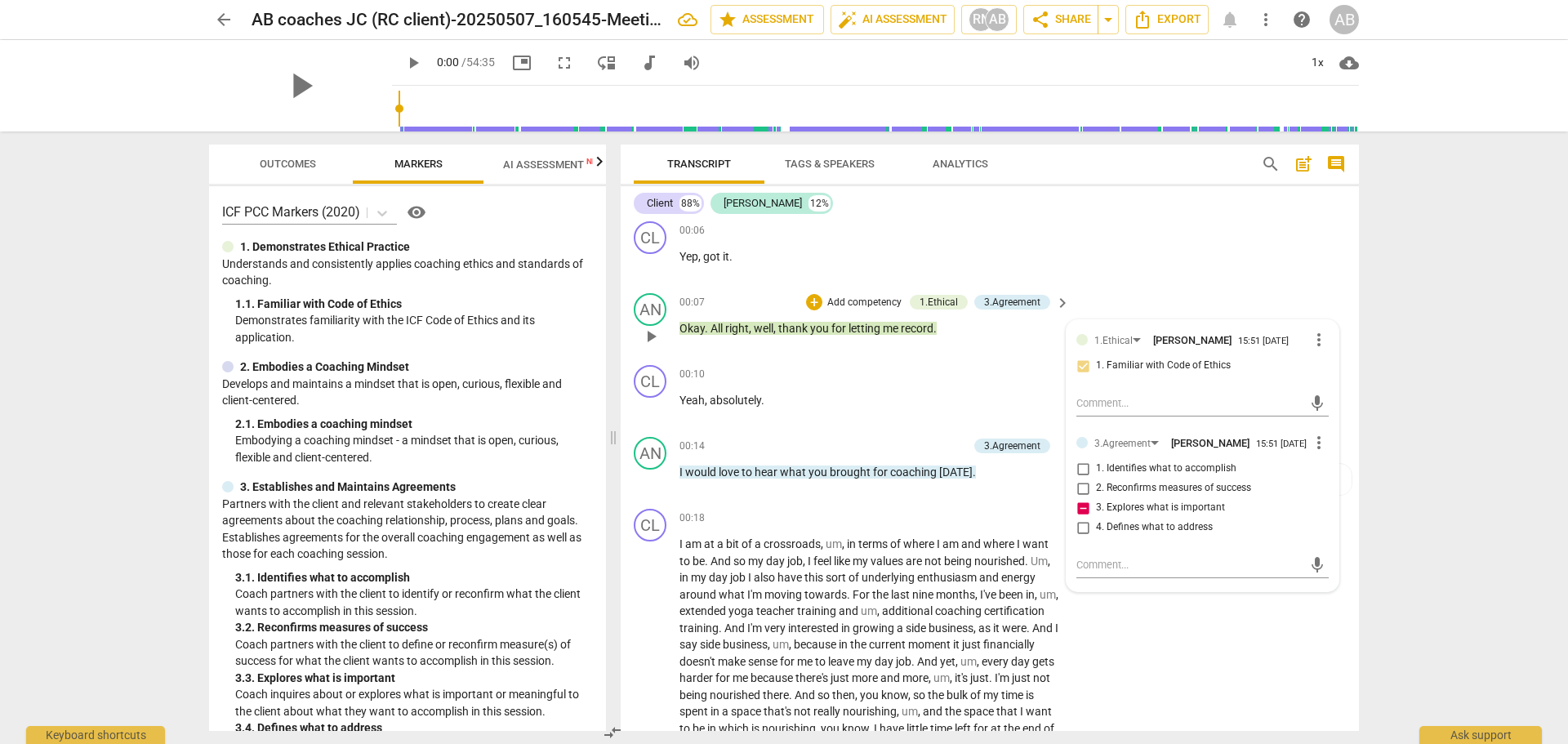
click at [1096, 512] on input "3. Explores what is important" at bounding box center [1083, 508] width 26 height 20
checkbox input "false"
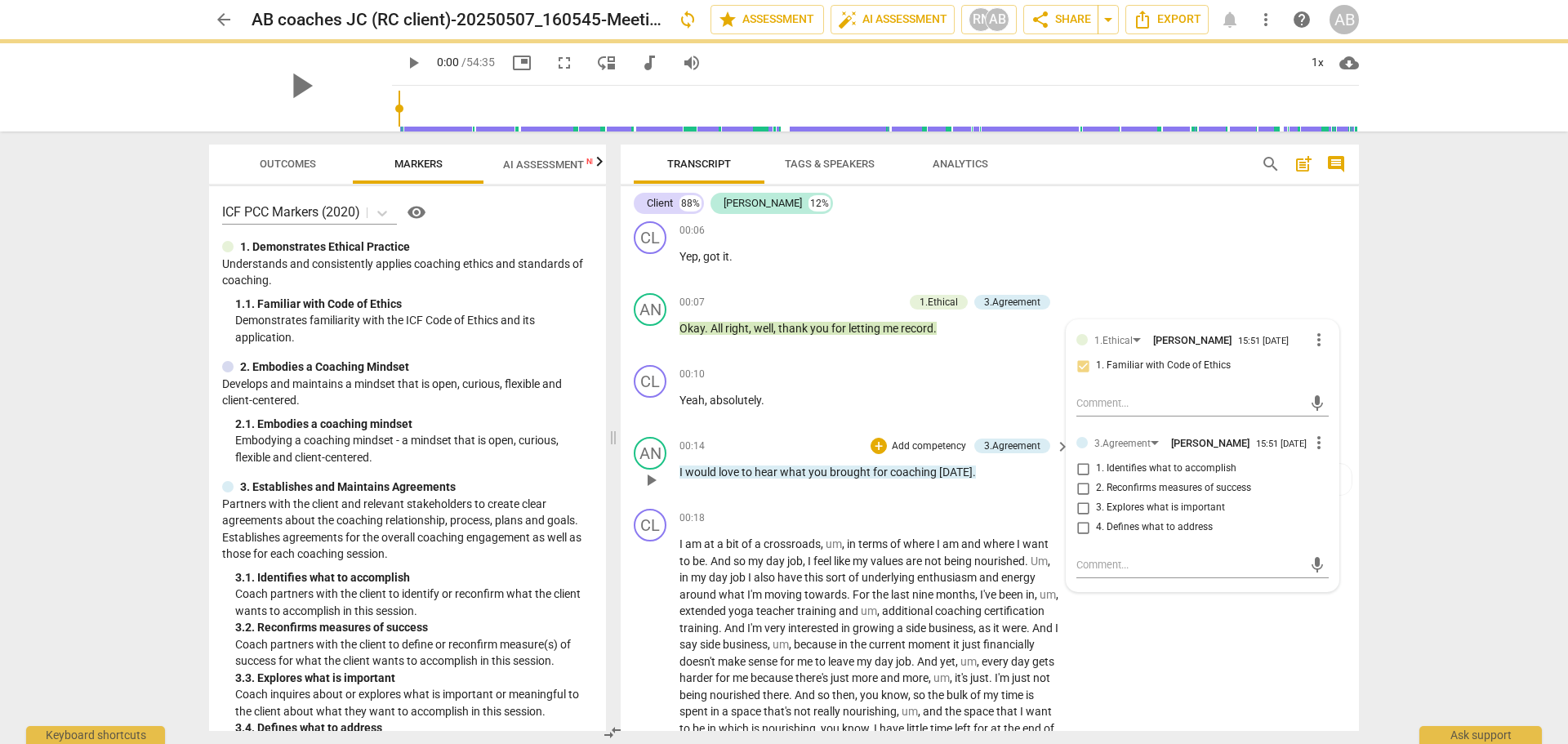
click at [892, 500] on div "AN play_arrow pause 00:14 + Add competency 3.Agreement keyboard_arrow_right I w…" at bounding box center [990, 466] width 738 height 72
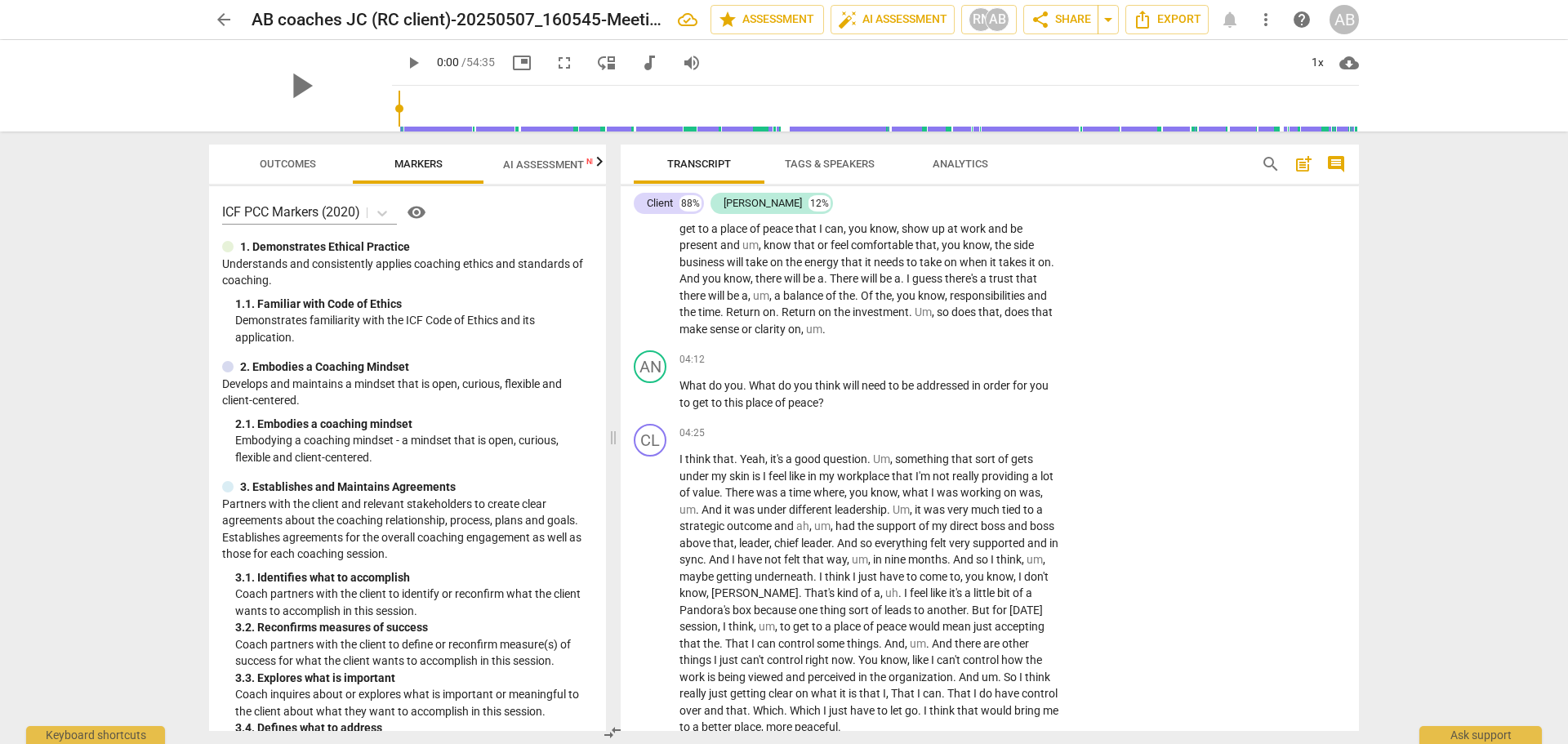
scroll to position [846, 0]
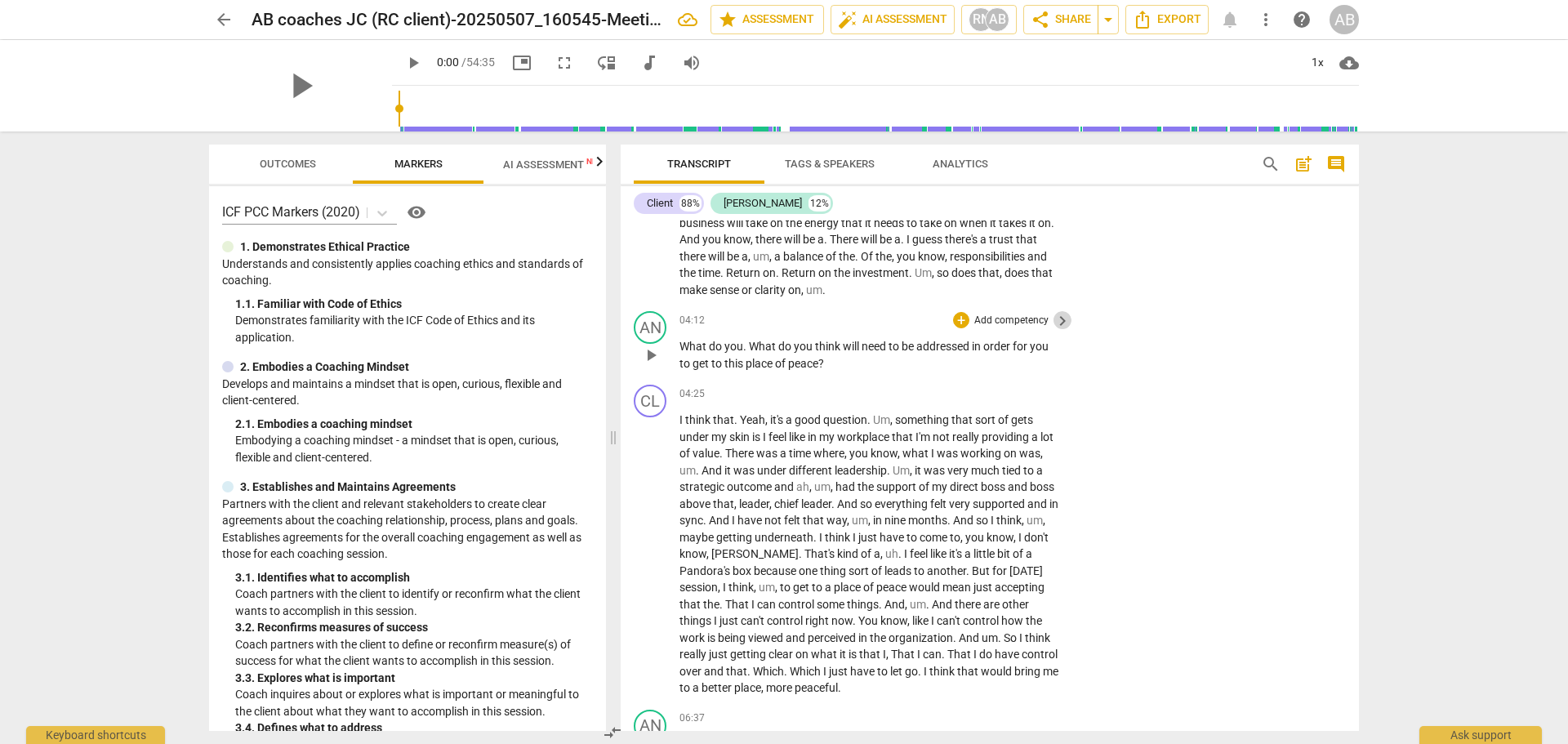
click at [1057, 319] on span "keyboard_arrow_right" at bounding box center [1063, 321] width 20 height 20
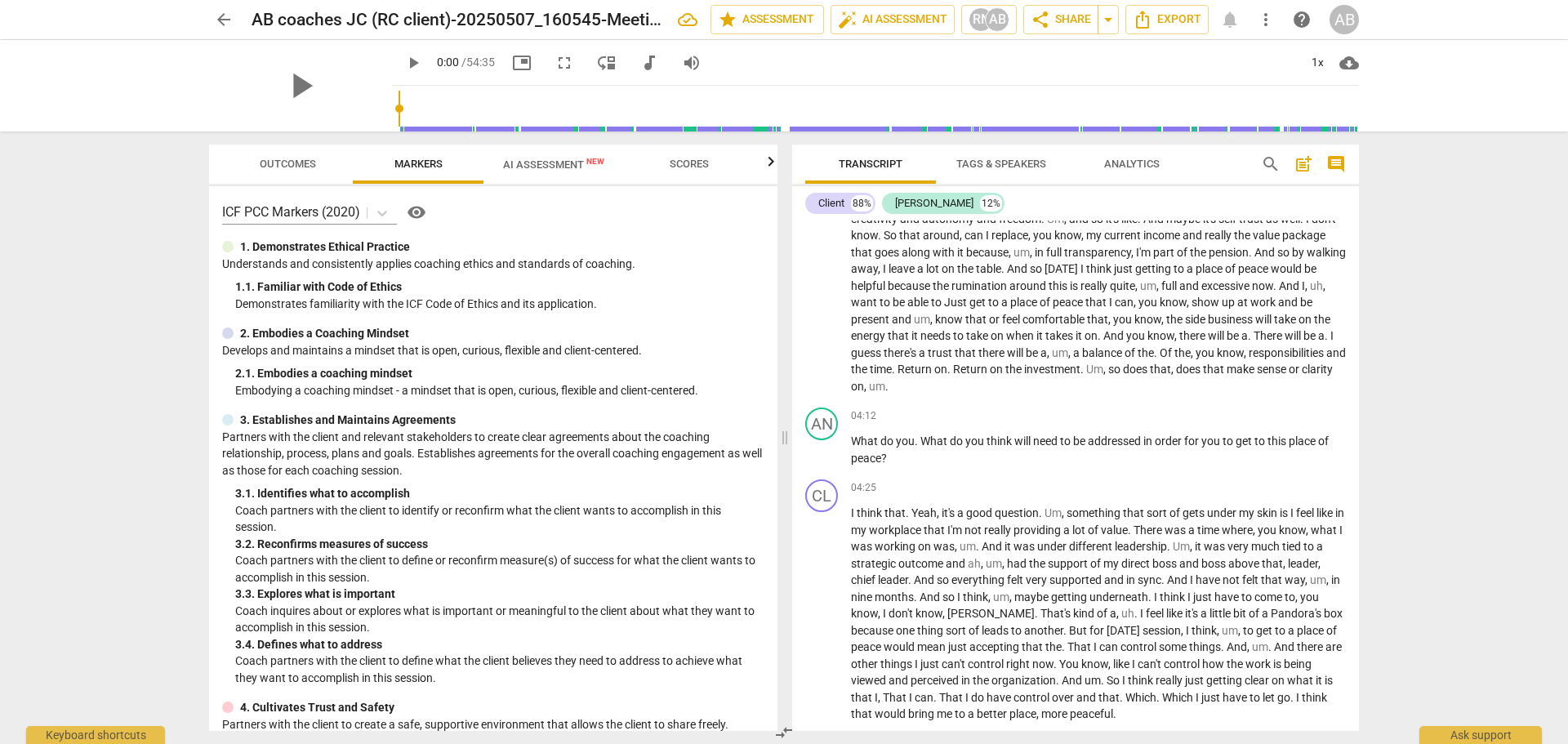
scroll to position [615, 0]
click at [1253, 414] on div "+" at bounding box center [1257, 414] width 16 height 16
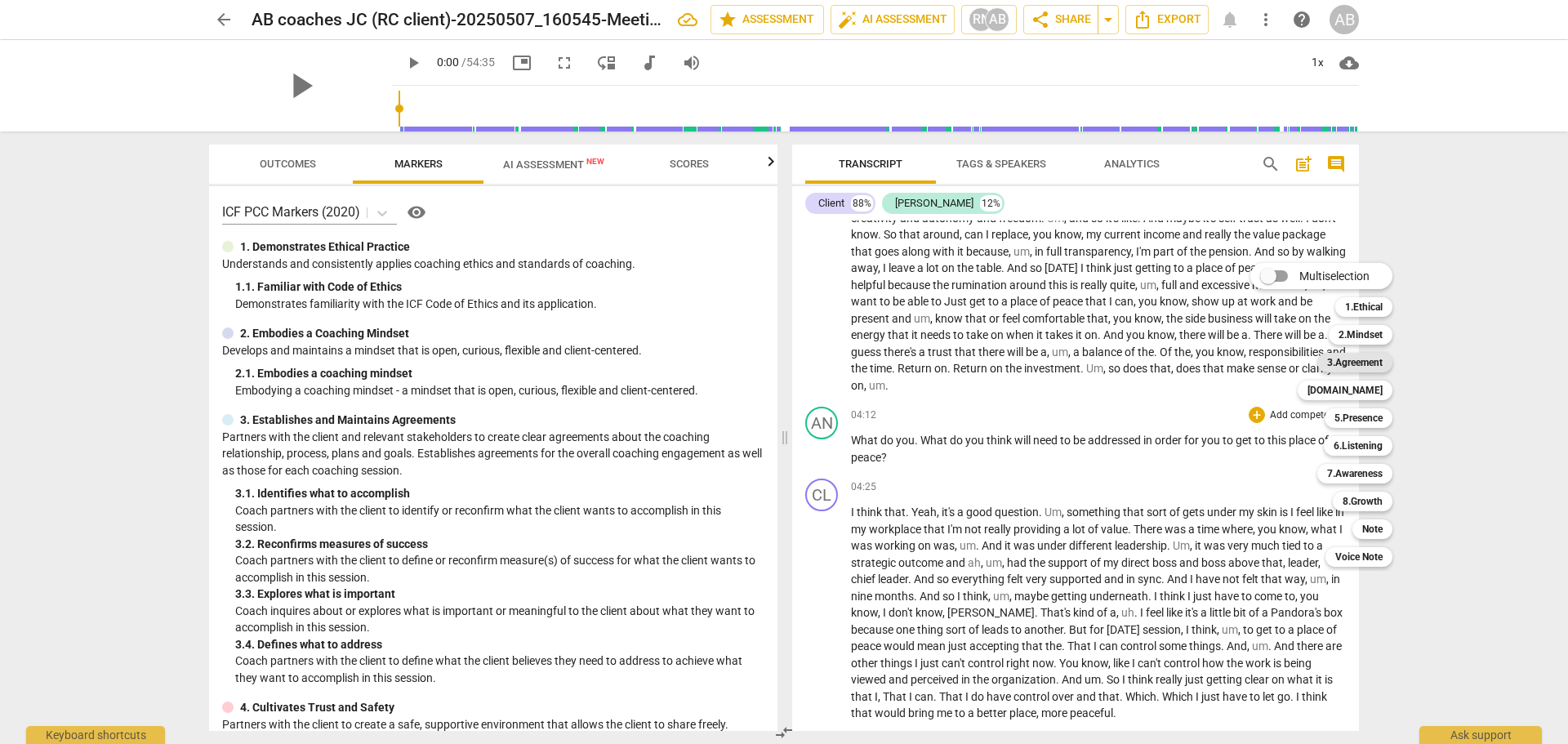
click at [1361, 356] on b "3.Agreement" at bounding box center [1355, 363] width 56 height 20
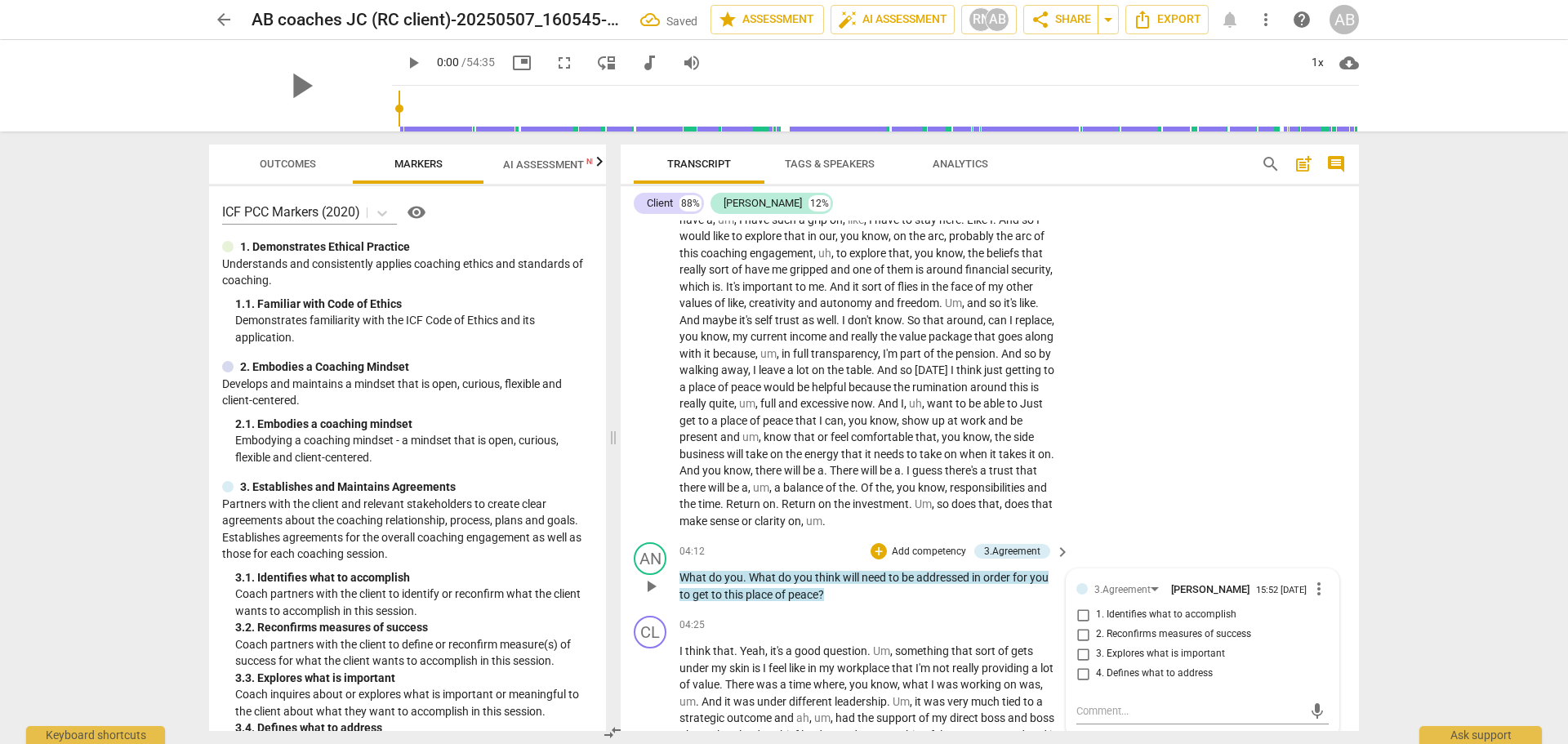
click at [1195, 662] on span "3. Explores what is important" at bounding box center [1161, 654] width 129 height 15
click at [1096, 662] on input "3. Explores what is important" at bounding box center [1083, 655] width 26 height 20
checkbox input "true"
click at [1176, 679] on span "4. Defines what to address" at bounding box center [1155, 673] width 117 height 15
click at [1096, 679] on input "4. Defines what to address" at bounding box center [1083, 673] width 26 height 20
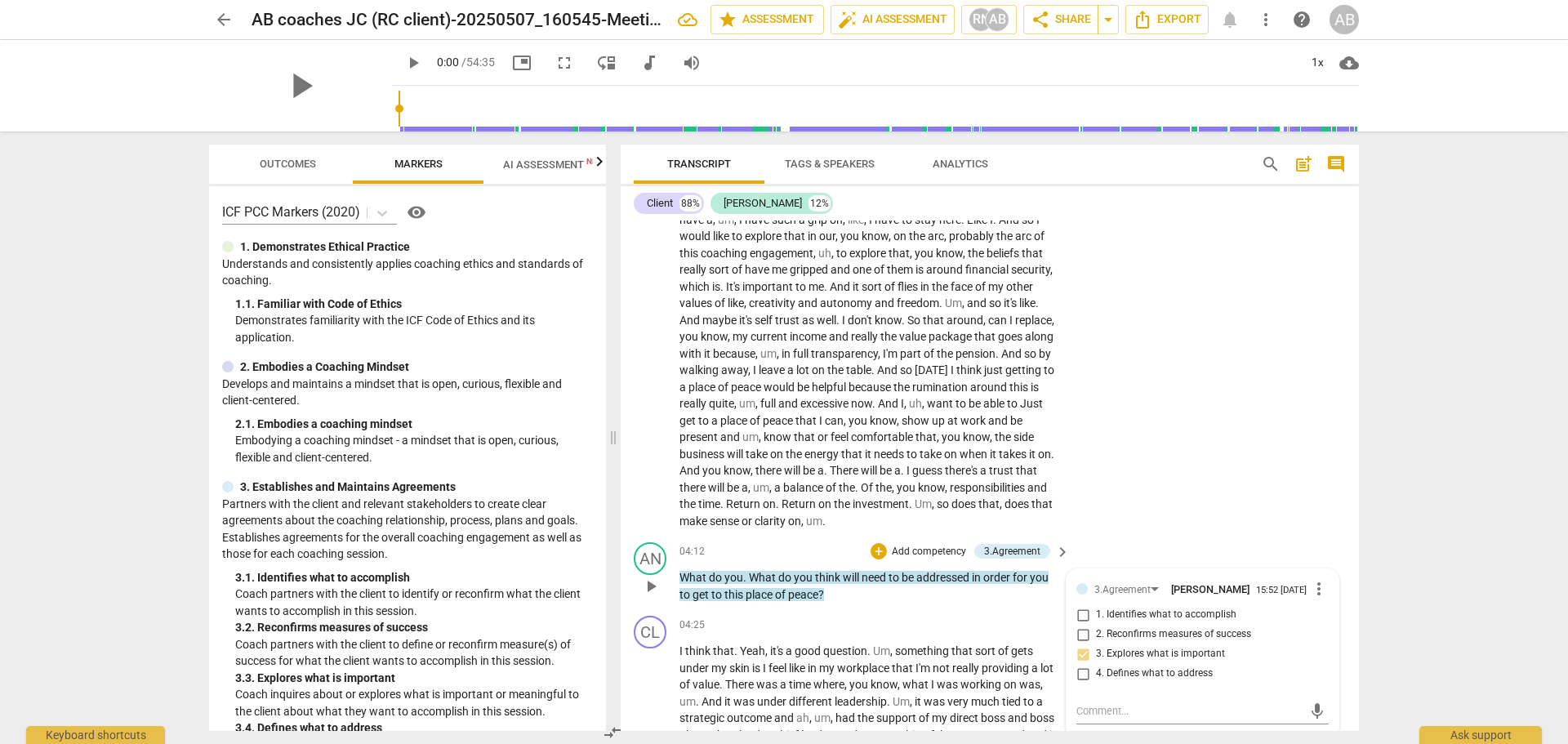
checkbox input "true"
click at [1081, 664] on input "3. Explores what is important" at bounding box center [1083, 655] width 26 height 20
click at [1079, 662] on input "3. Explores what is important" at bounding box center [1083, 655] width 26 height 20
checkbox input "false"
click at [830, 544] on div "04:12 + Add competency 3.Agreement keyboard_arrow_right" at bounding box center [875, 551] width 392 height 18
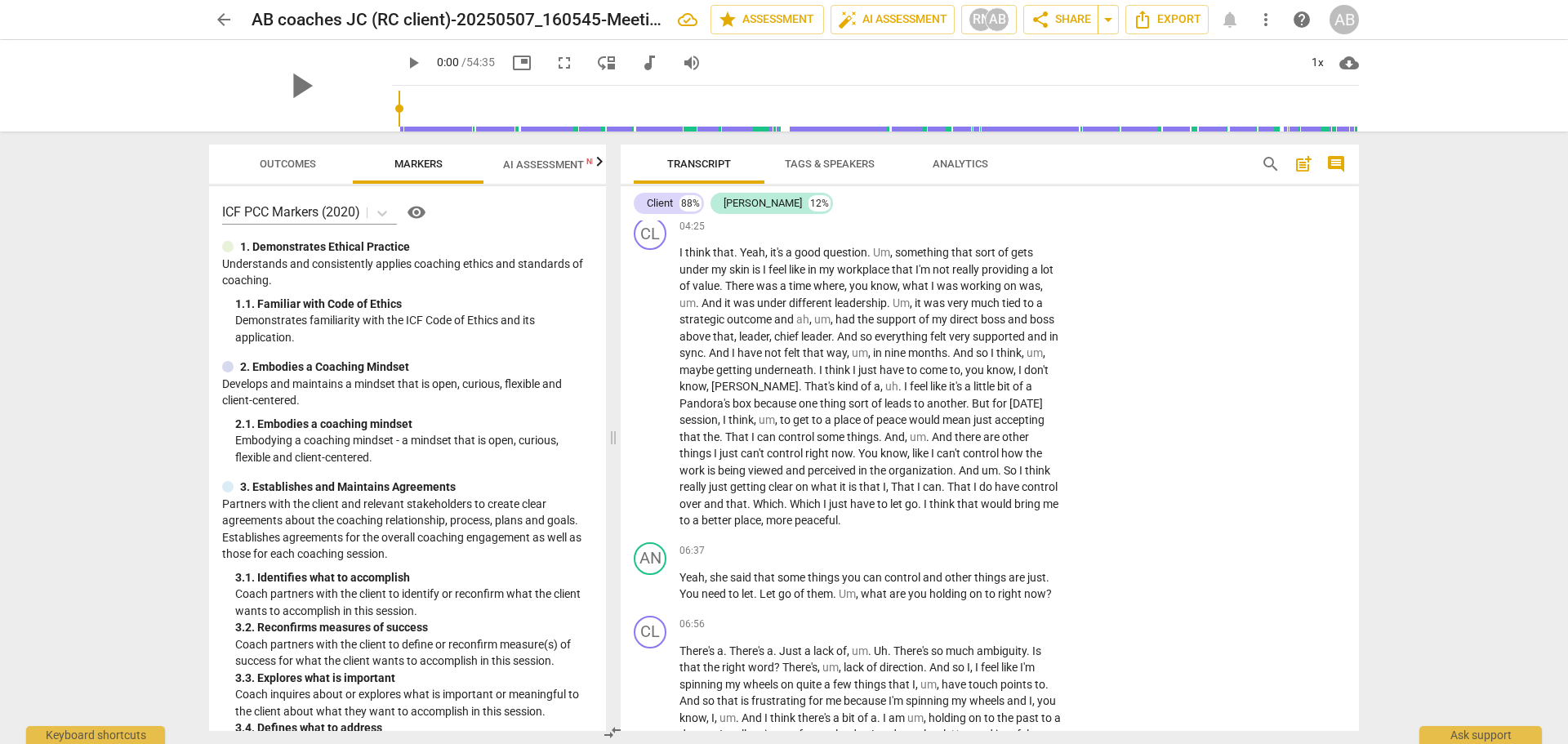
scroll to position [1014, 0]
click at [1058, 545] on span "keyboard_arrow_right" at bounding box center [1063, 551] width 20 height 20
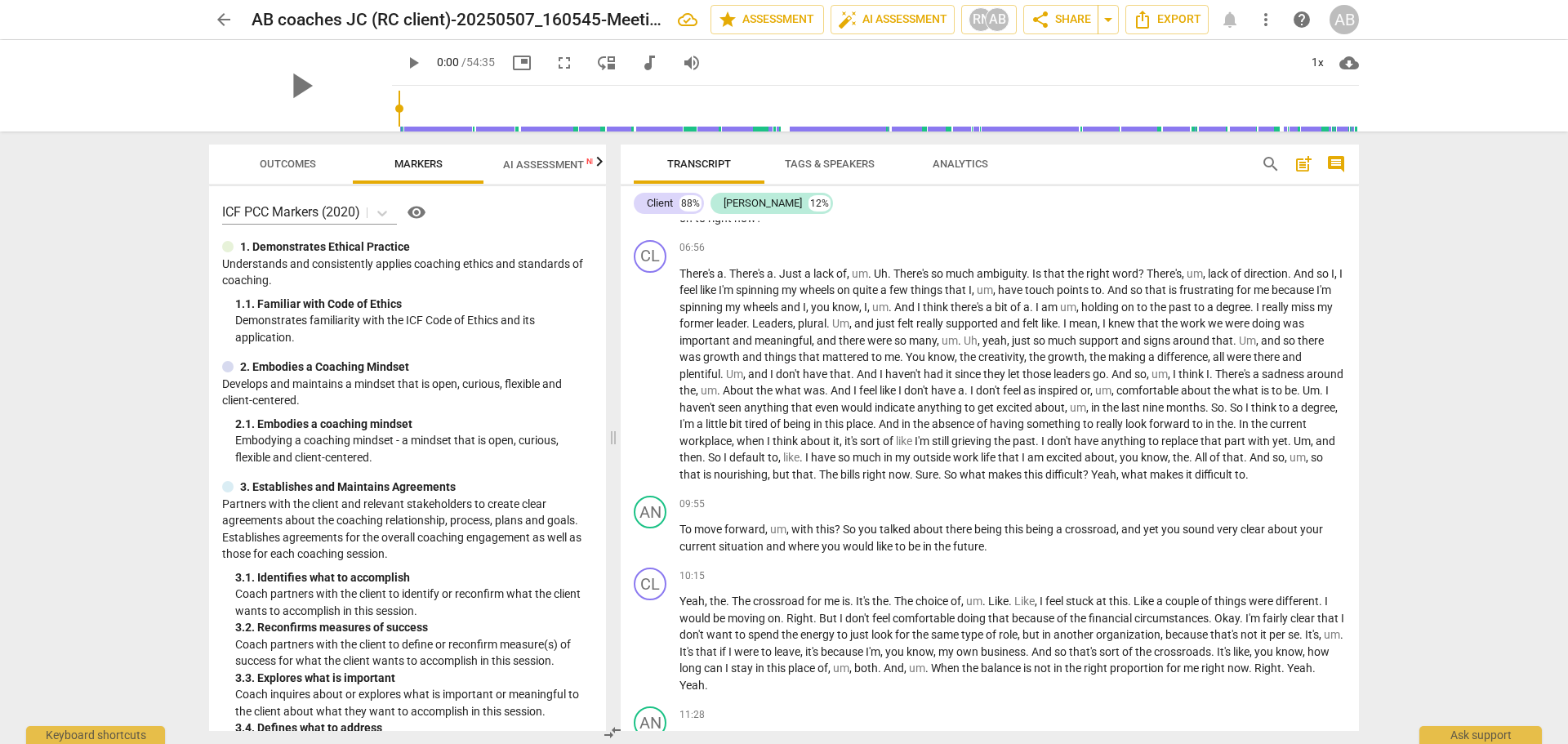
scroll to position [879, 0]
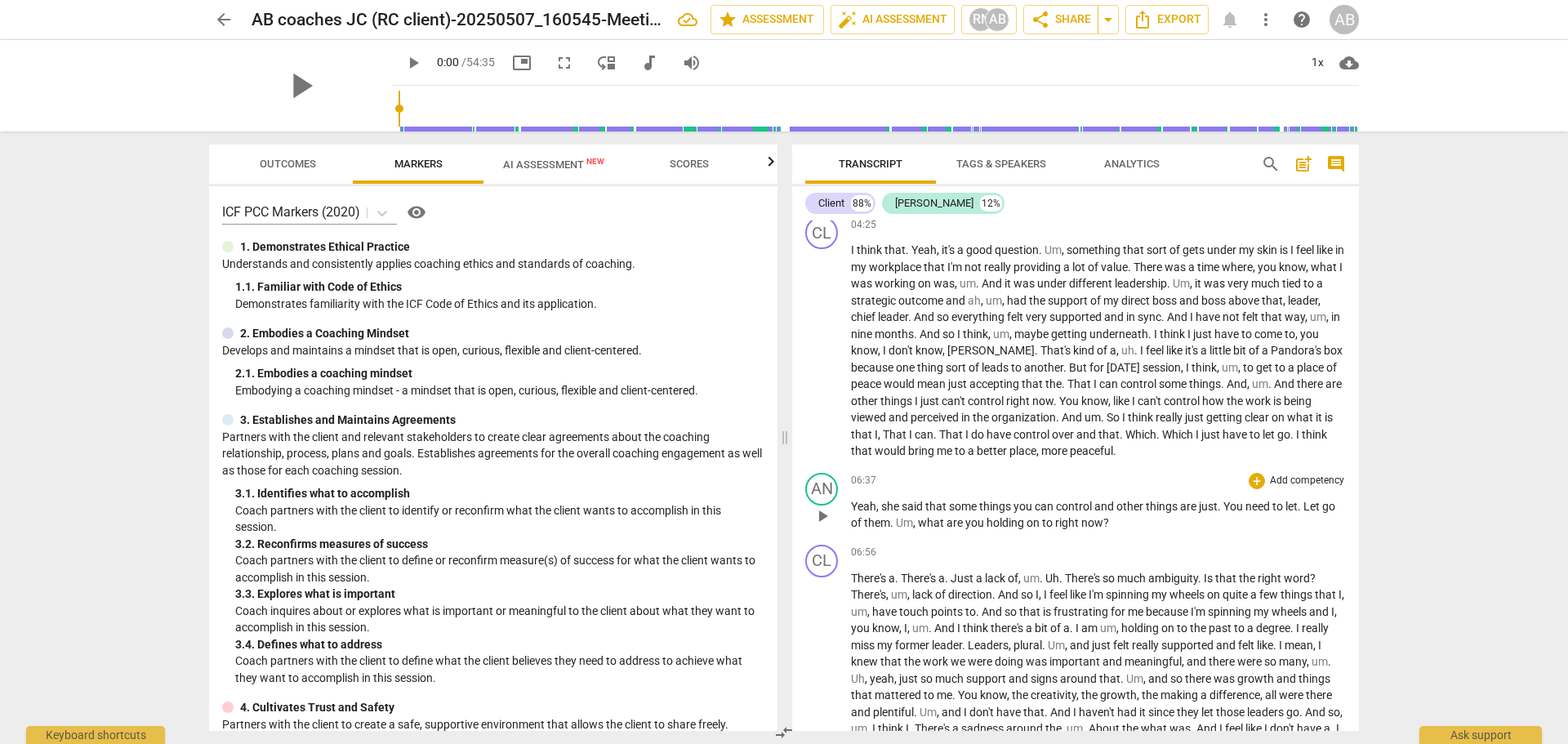
click at [1104, 510] on span "and" at bounding box center [1106, 506] width 22 height 13
click at [1253, 479] on div "+" at bounding box center [1257, 481] width 16 height 16
click at [1334, 509] on b "6.Listening" at bounding box center [1357, 513] width 49 height 20
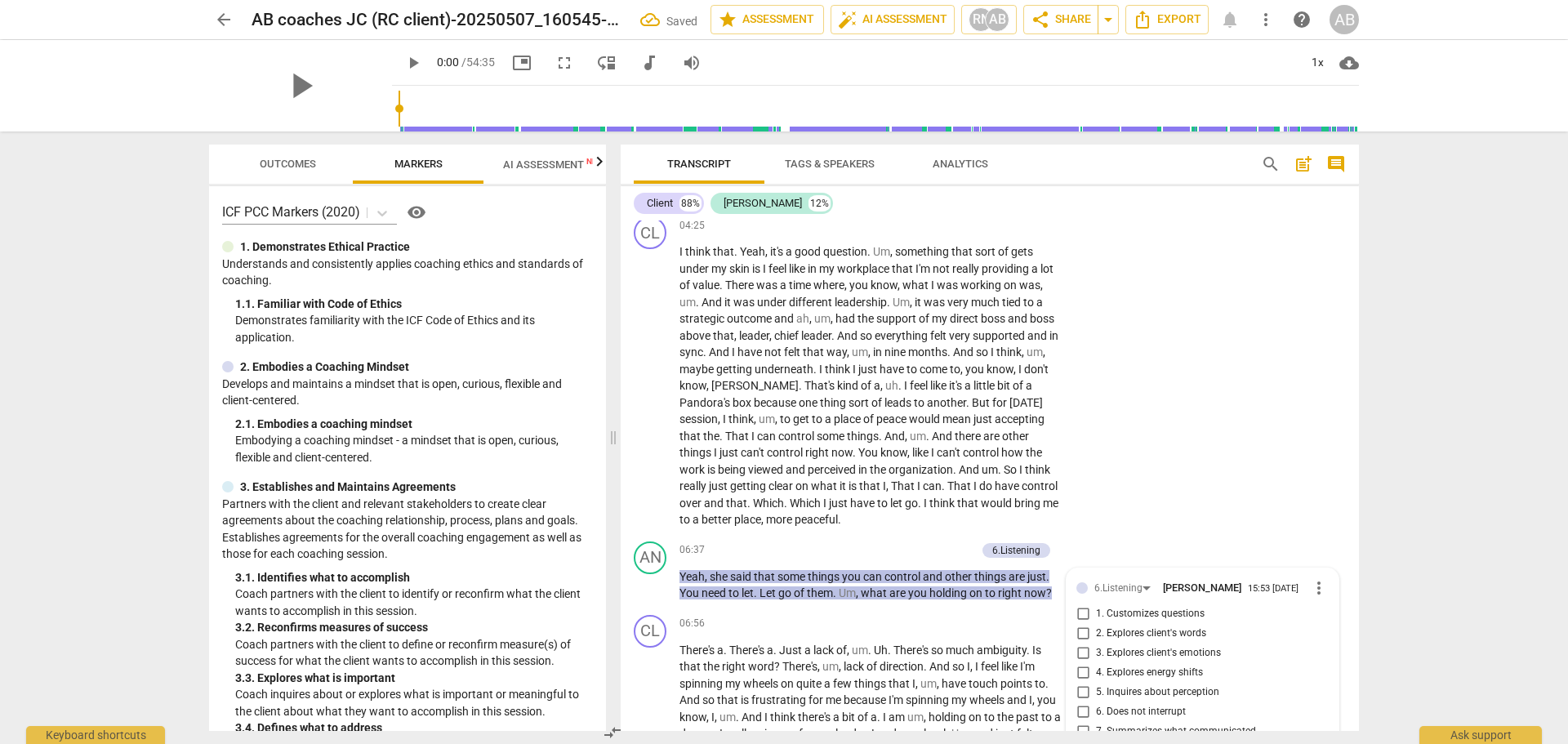
scroll to position [1307, 0]
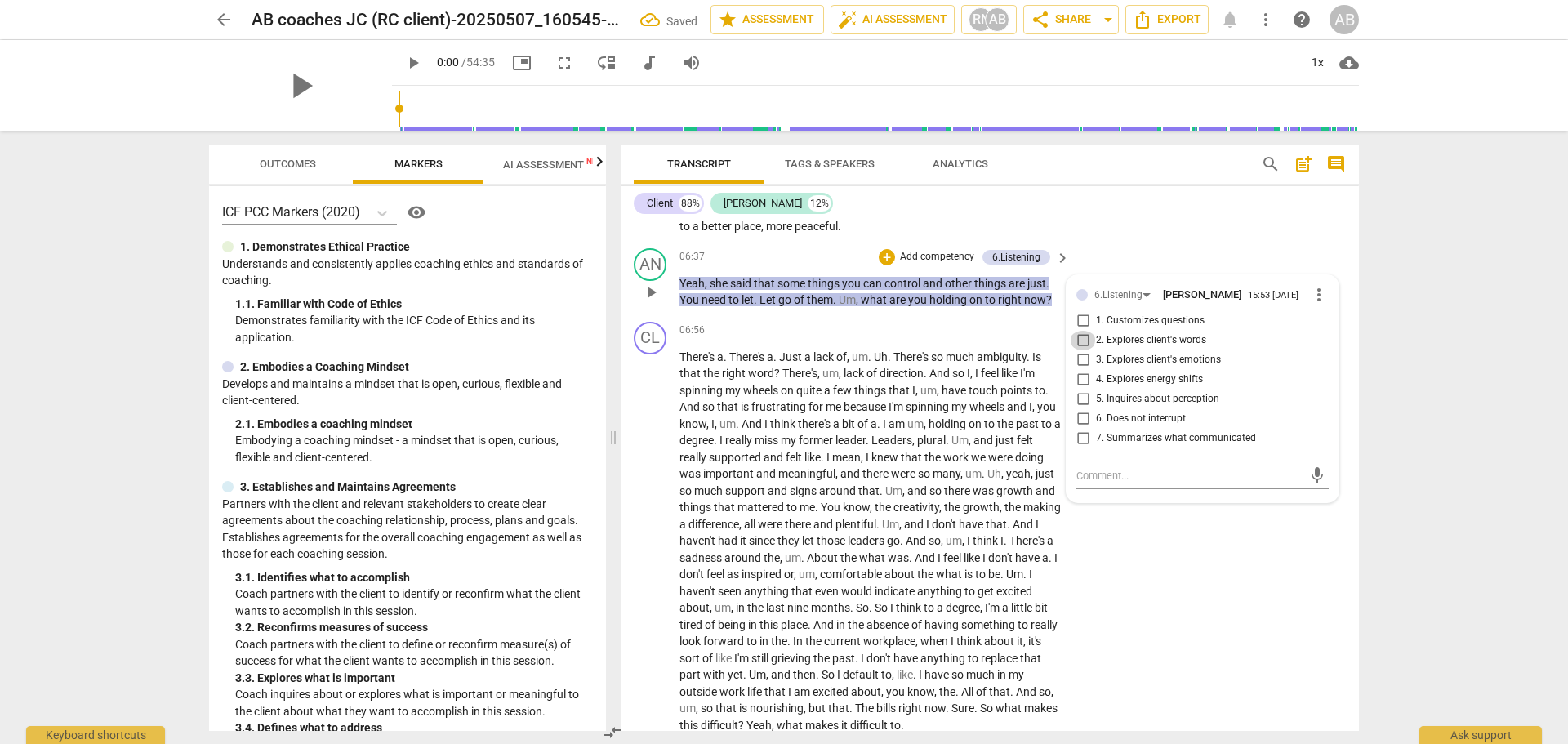
click at [1081, 335] on input "2. Explores client's words" at bounding box center [1083, 341] width 26 height 20
checkbox input "true"
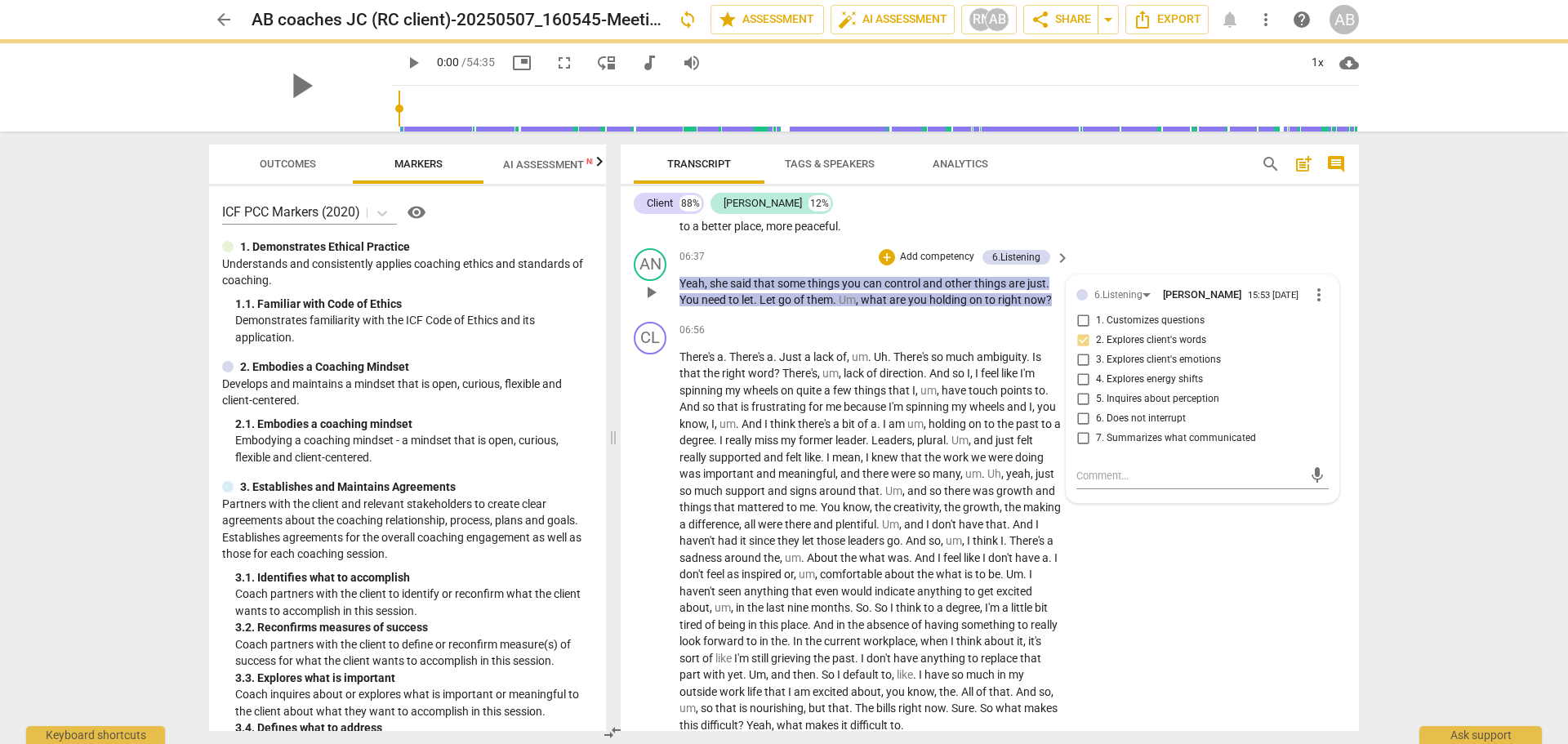
click at [1082, 397] on input "5. Inquires about perception" at bounding box center [1083, 399] width 26 height 20
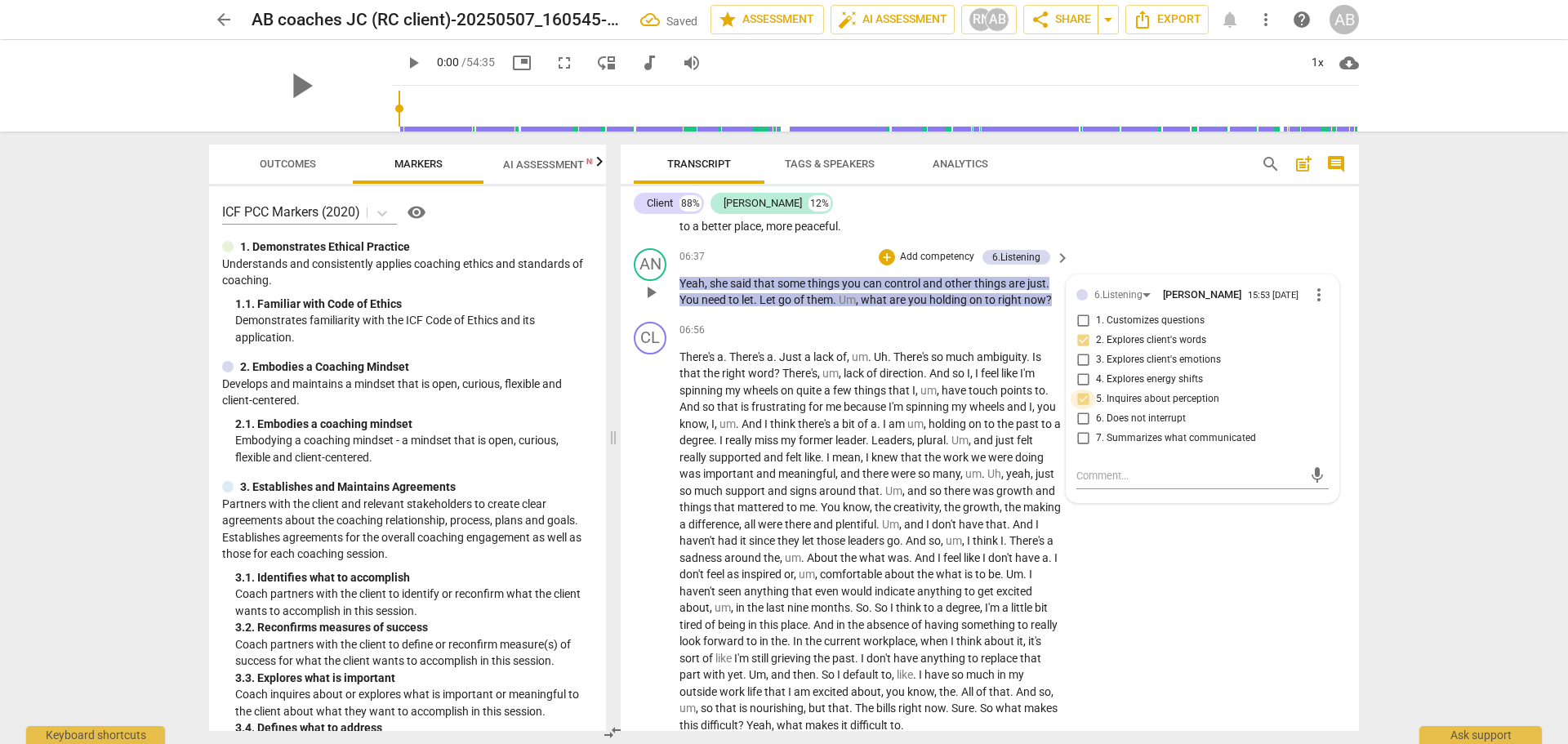
click at [1082, 397] on input "5. Inquires about perception" at bounding box center [1083, 399] width 26 height 20
click at [1079, 396] on input "5. Inquires about perception" at bounding box center [1083, 399] width 26 height 20
checkbox input "false"
click at [1079, 438] on input "7. Summarizes what communicated" at bounding box center [1083, 439] width 26 height 20
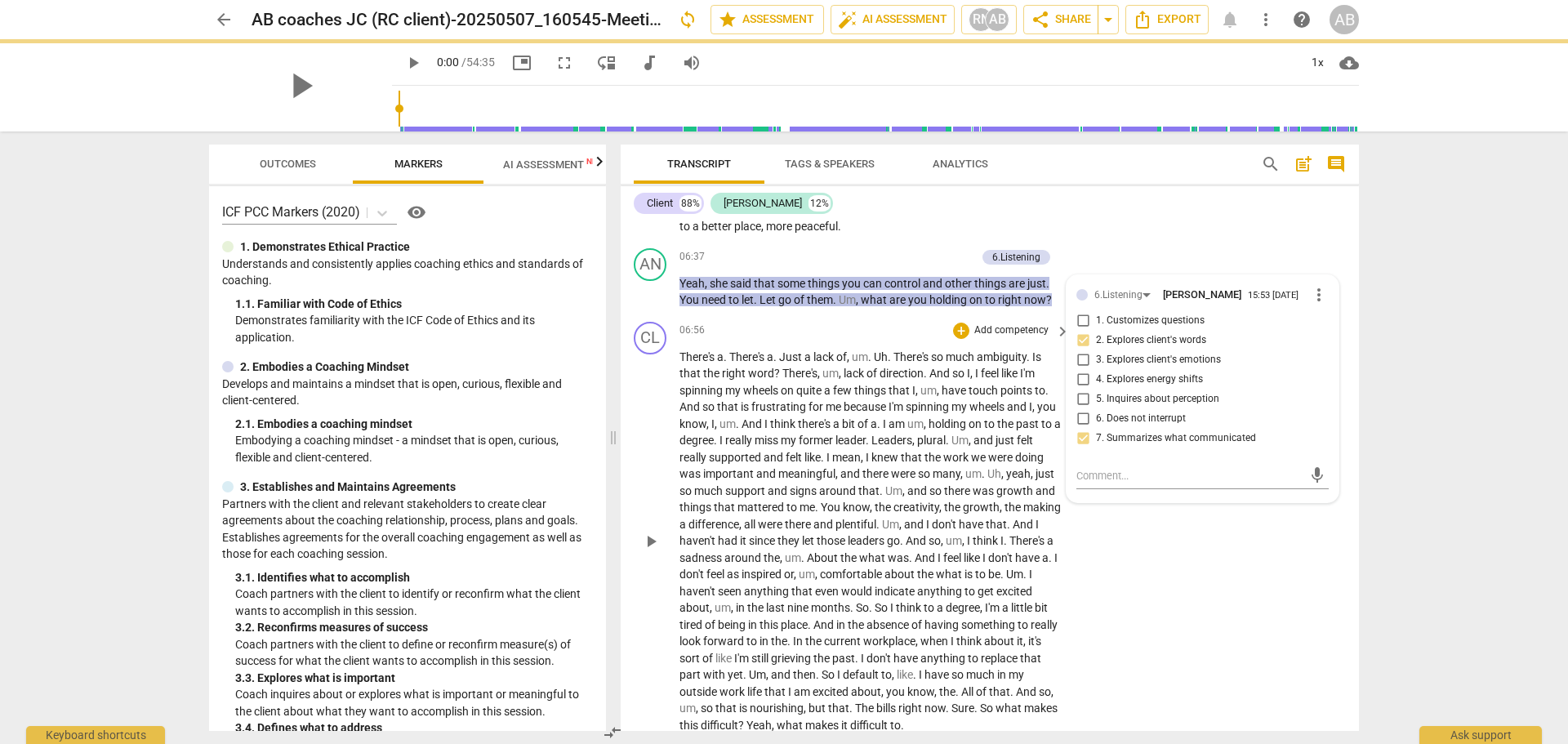
click at [888, 338] on div "06:56 + Add competency keyboard_arrow_right" at bounding box center [875, 331] width 392 height 18
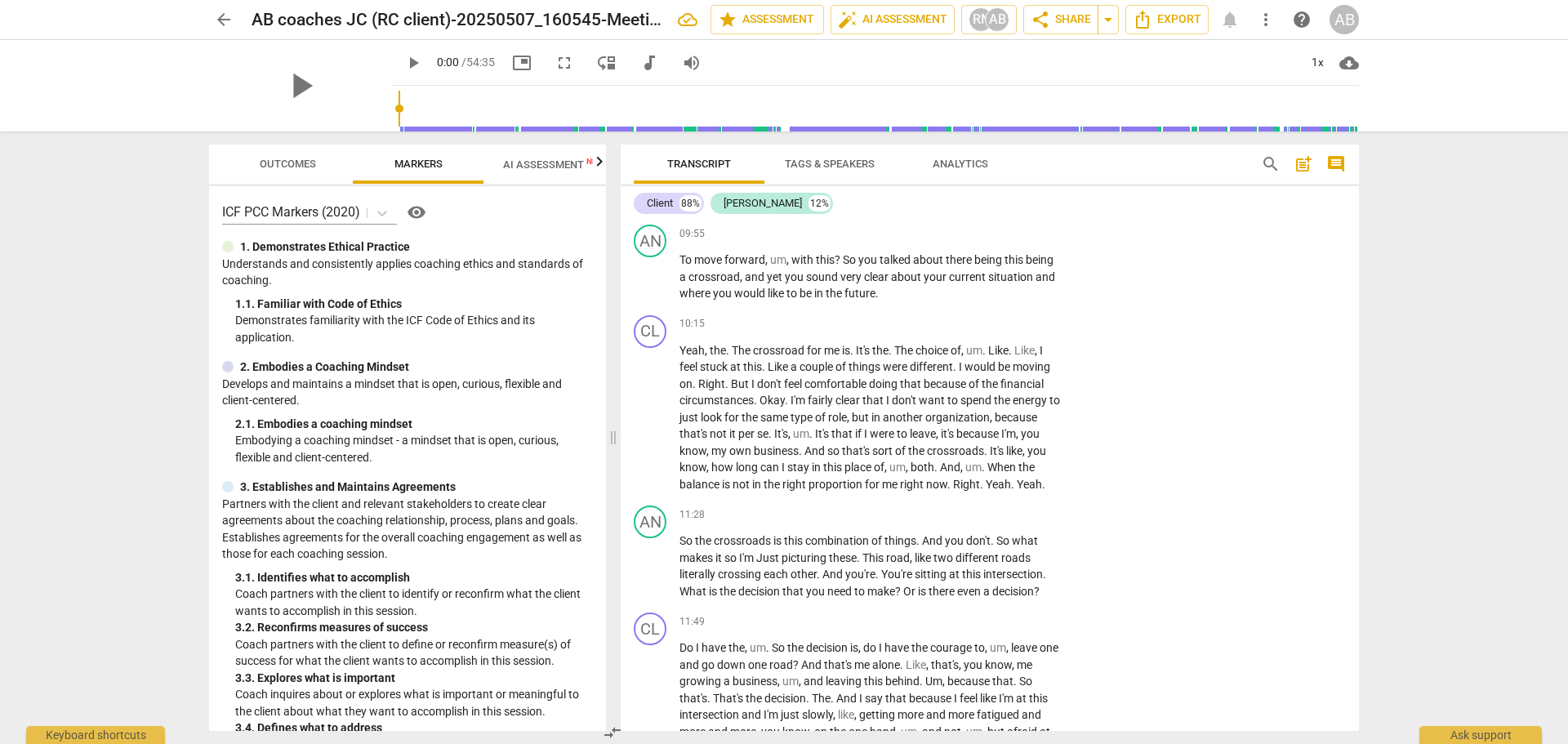
scroll to position [1837, 0]
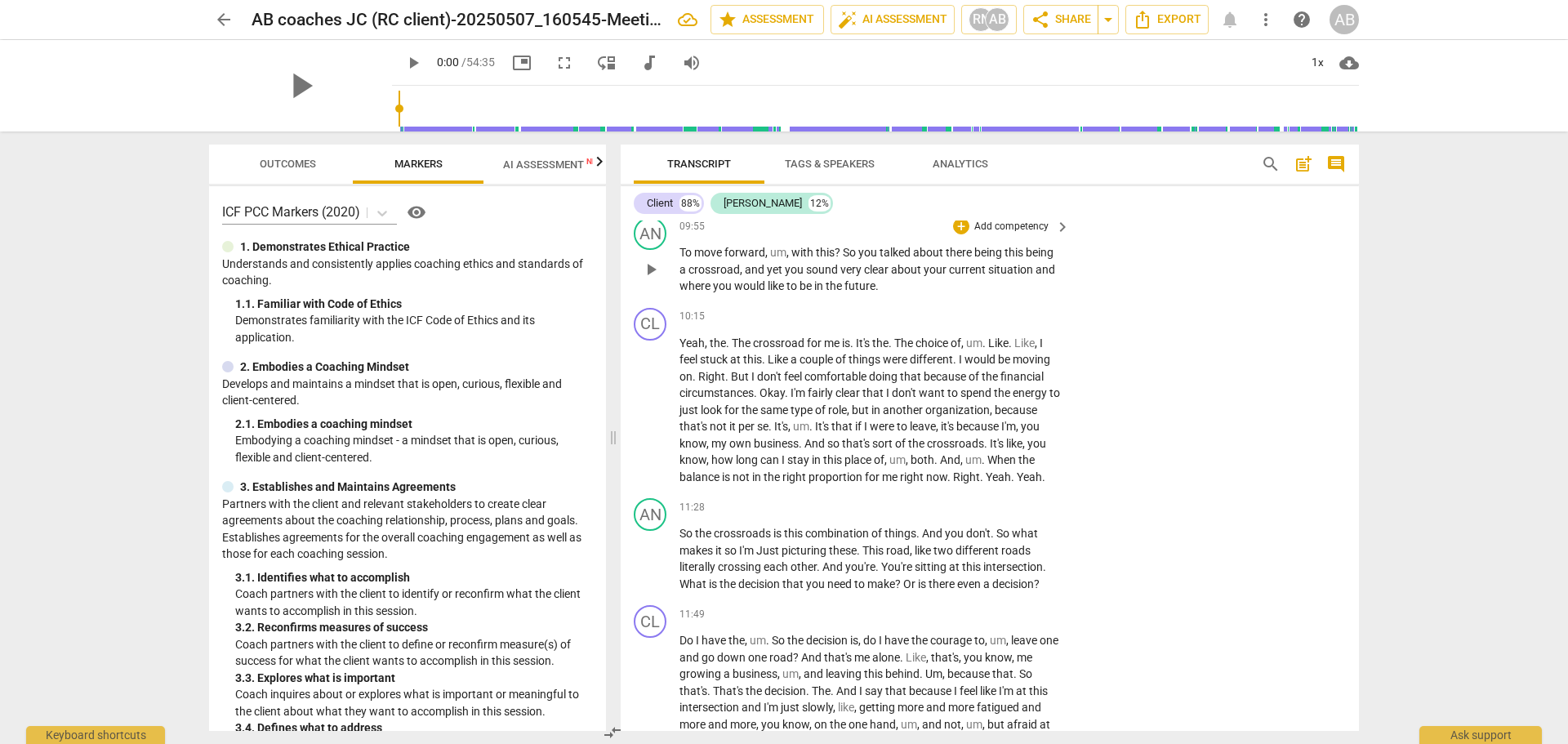
click at [1058, 223] on span "keyboard_arrow_right" at bounding box center [1063, 227] width 20 height 20
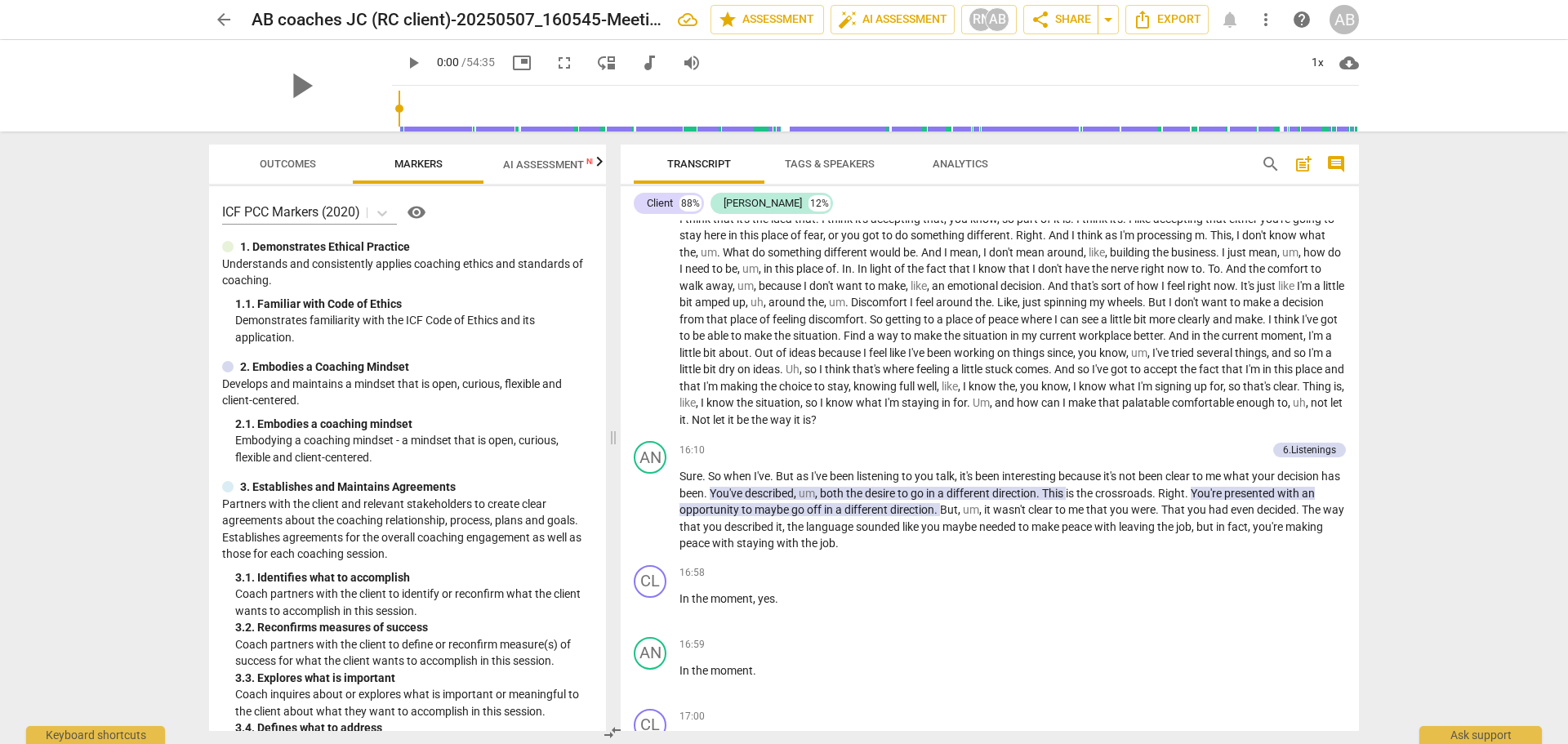
scroll to position [1547, 0]
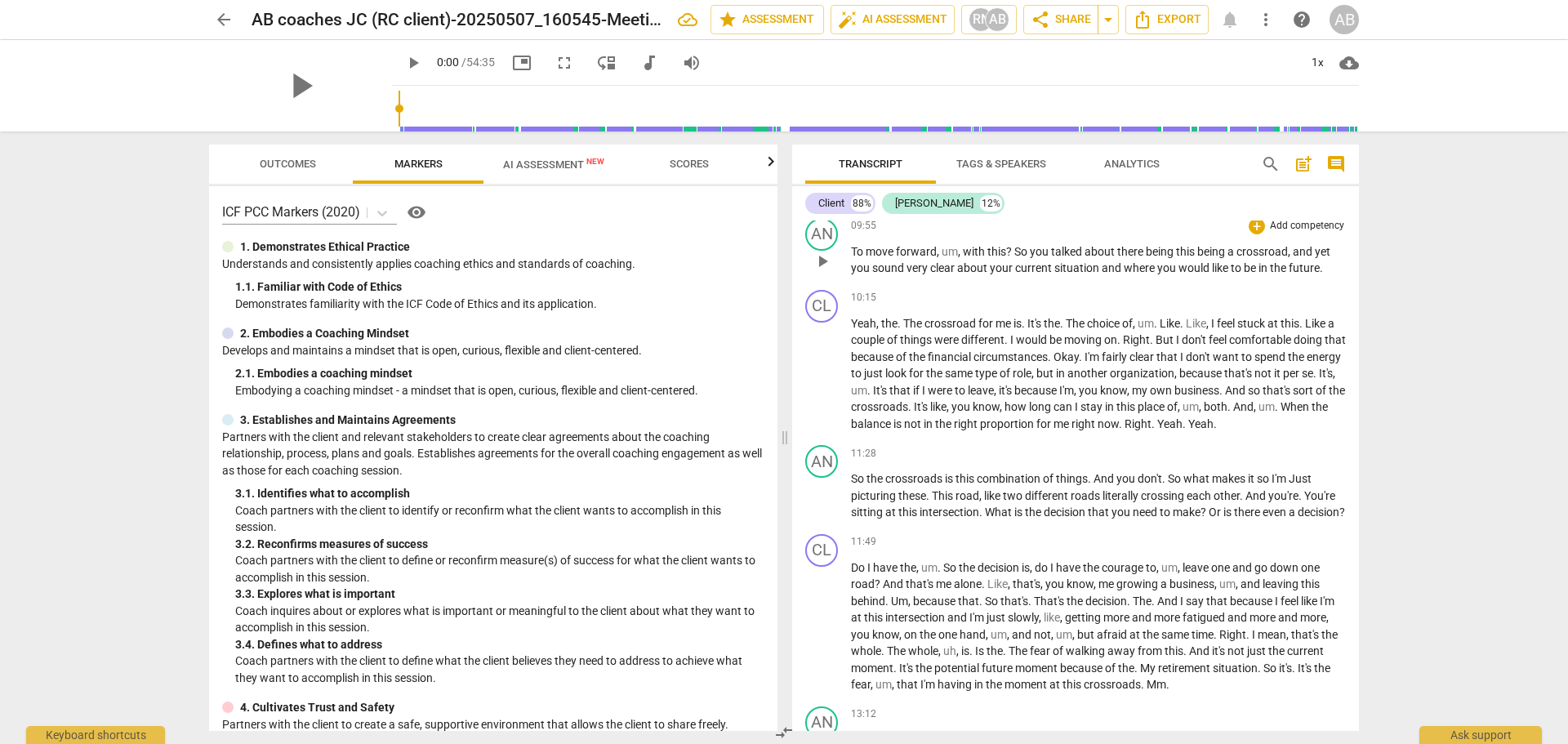
click at [1245, 259] on p "To move forward , um , with this ? So you talked about there being this being a…" at bounding box center [1099, 260] width 495 height 34
click at [1255, 228] on div "+" at bounding box center [1257, 225] width 16 height 16
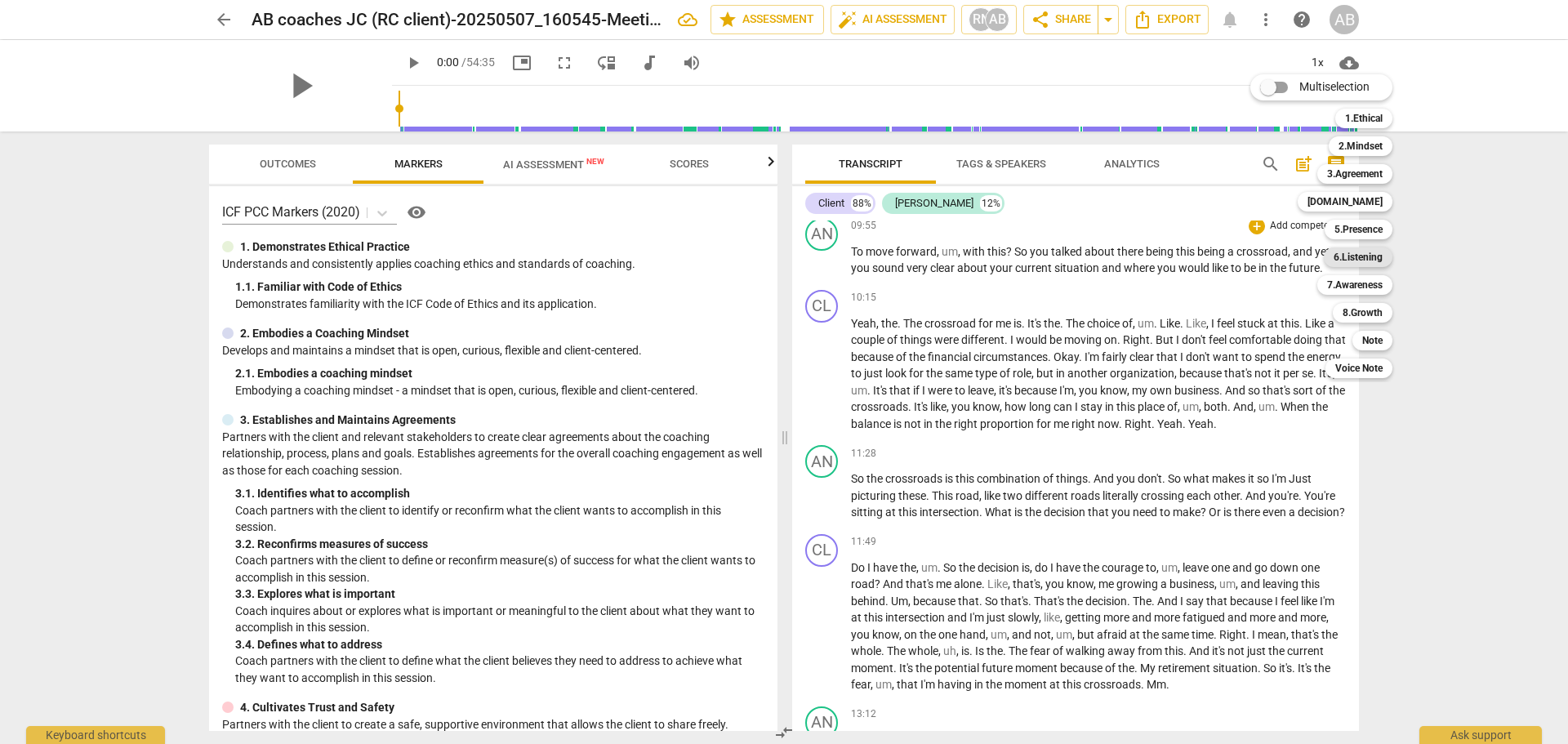
click at [1353, 252] on b "6.Listening" at bounding box center [1357, 257] width 49 height 20
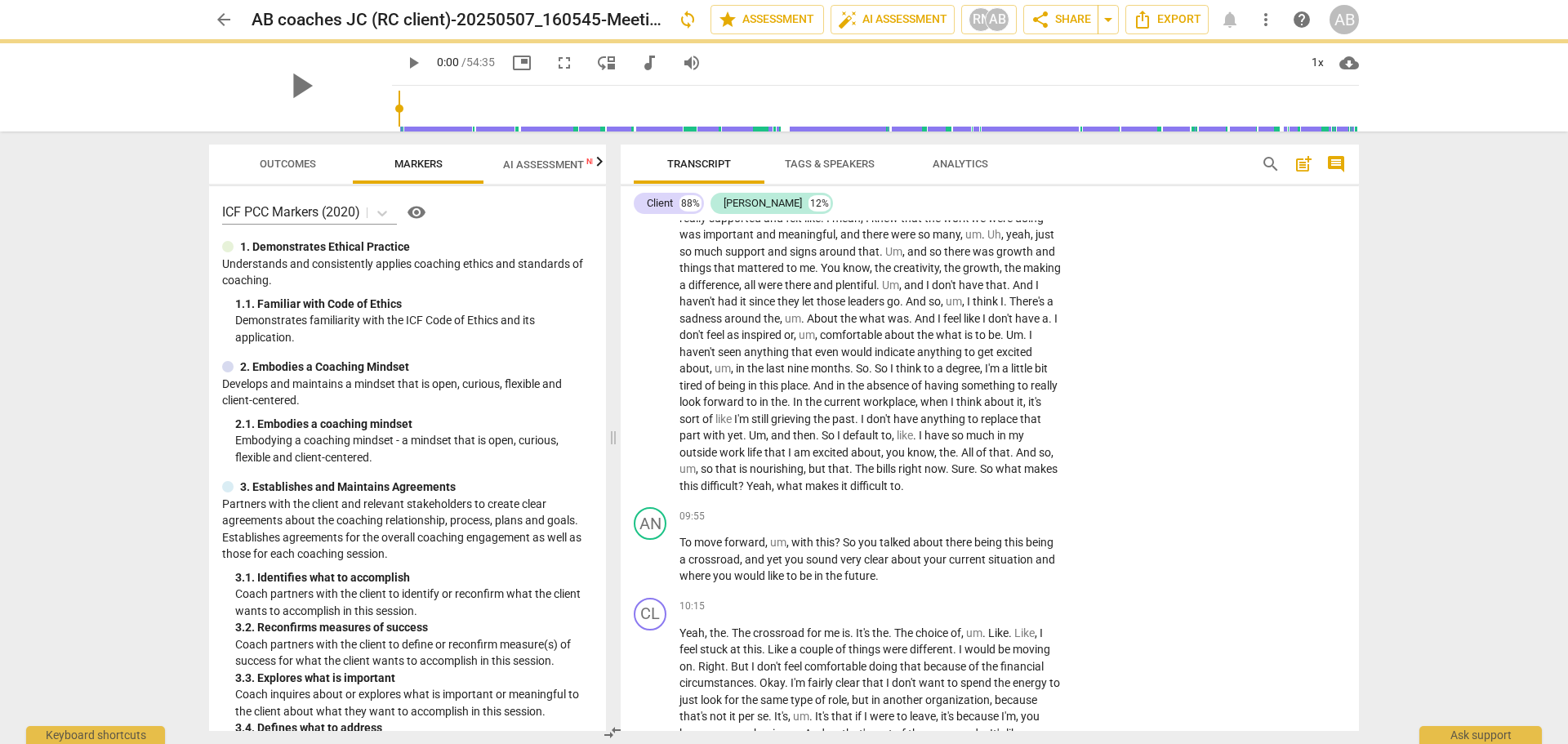
scroll to position [1837, 0]
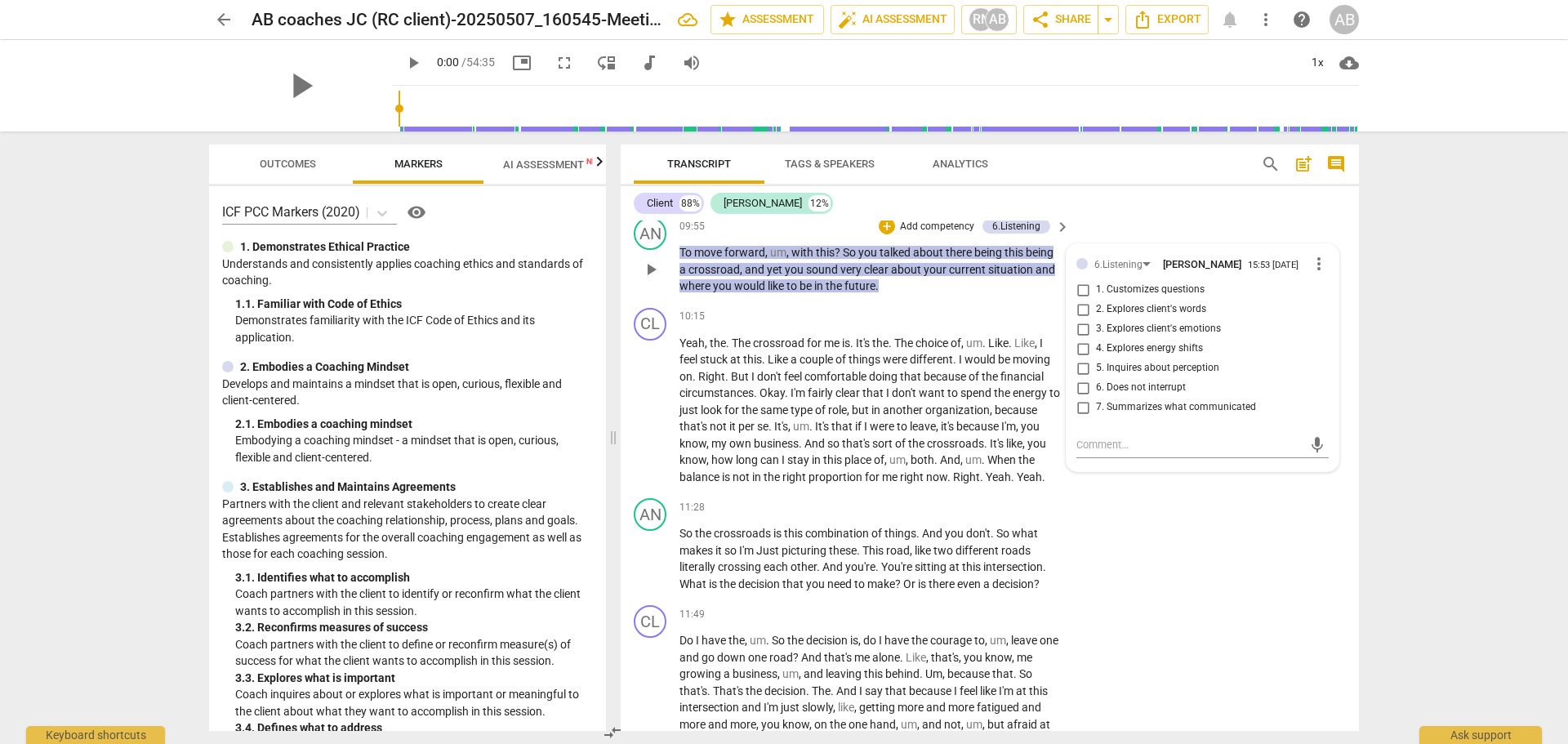
click at [1159, 403] on span "7. Summarizes what communicated" at bounding box center [1176, 407] width 160 height 15
click at [1096, 403] on input "7. Summarizes what communicated" at bounding box center [1083, 407] width 26 height 20
click at [921, 355] on span "different" at bounding box center [932, 359] width 44 height 13
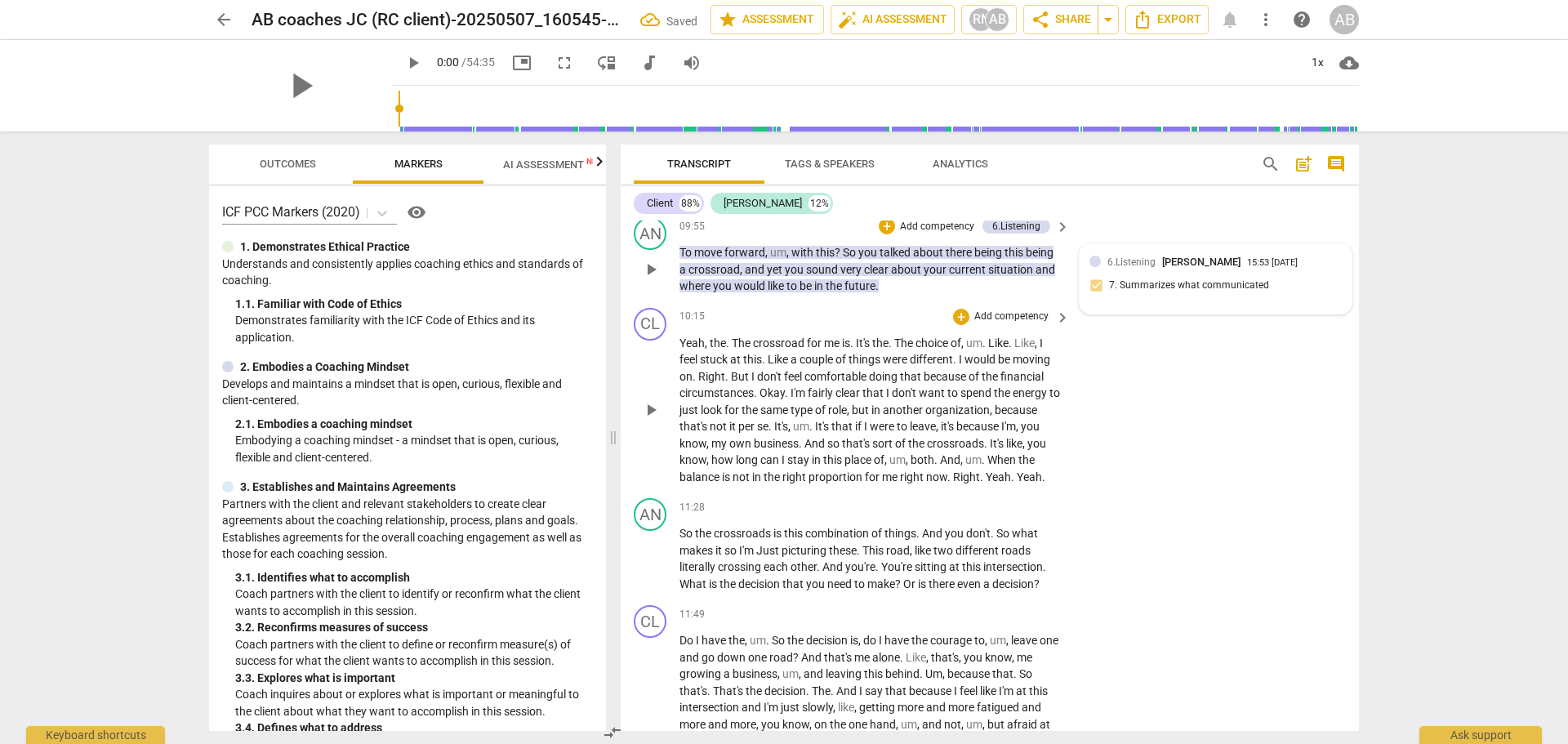
click at [1115, 267] on span "6.Listening" at bounding box center [1132, 262] width 49 height 12
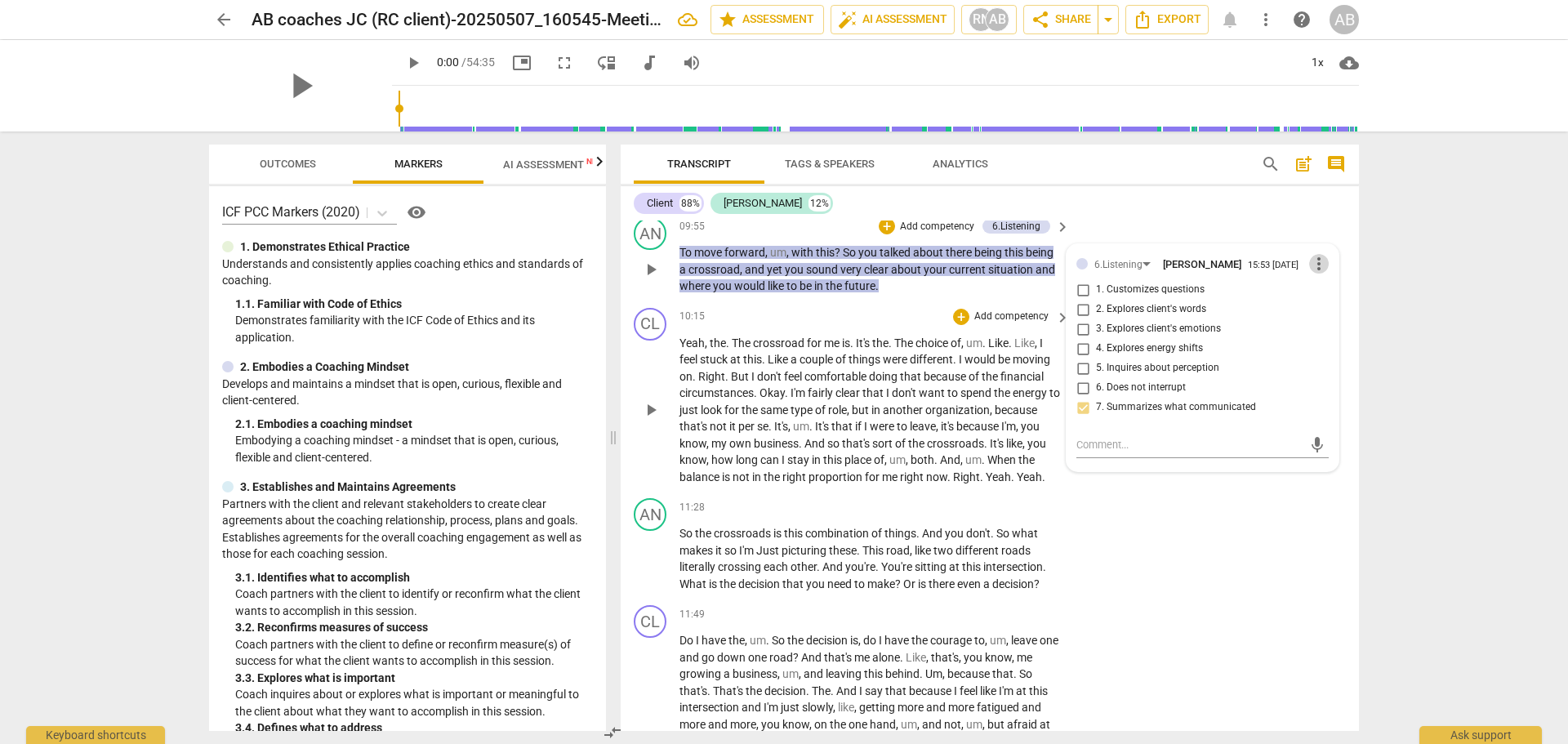
click at [1314, 256] on span "more_vert" at bounding box center [1320, 264] width 20 height 20
click at [1326, 259] on li "Edit" at bounding box center [1332, 263] width 57 height 31
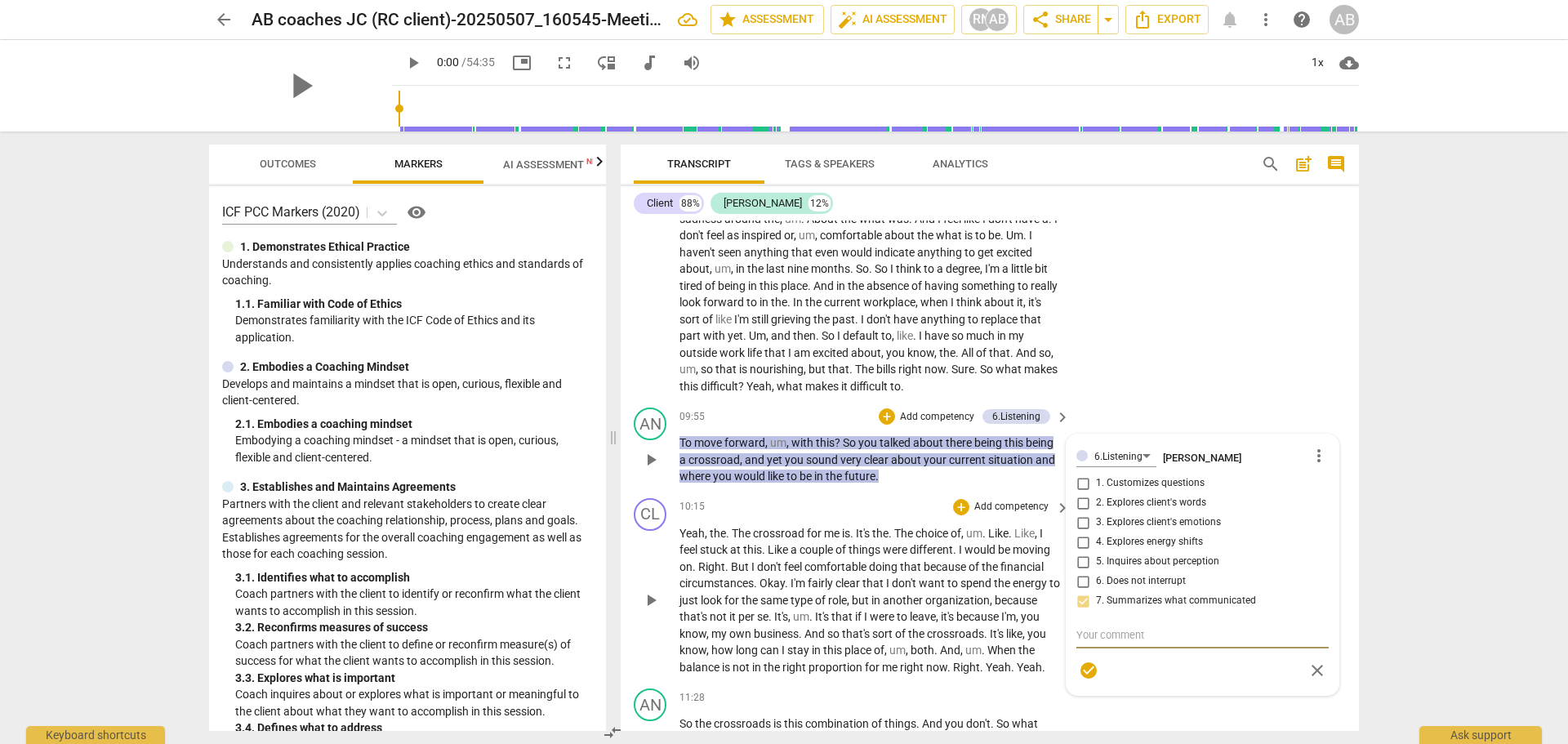
scroll to position [1645, 0]
click at [1146, 450] on div "6.Listening" at bounding box center [1116, 456] width 80 height 23
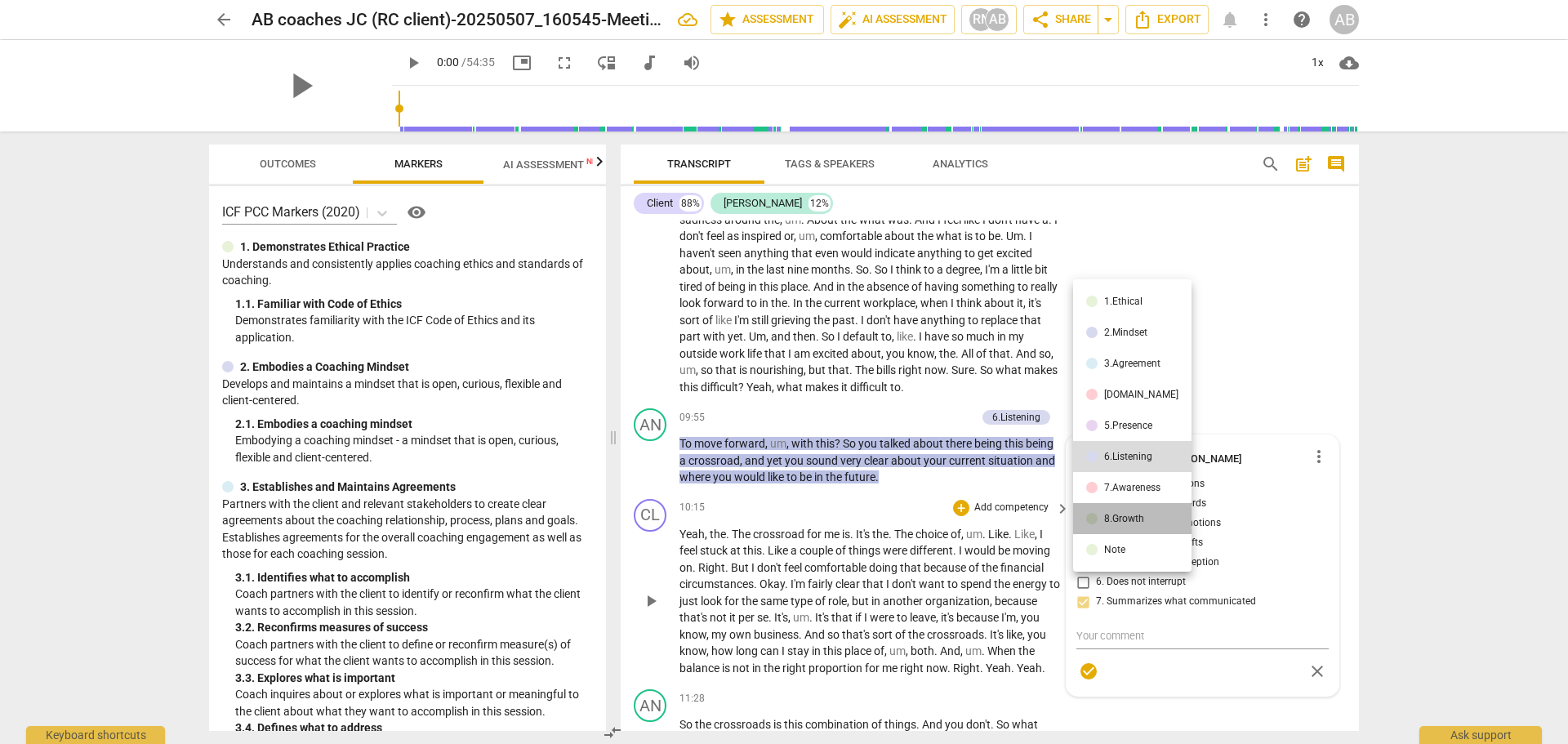
click at [1132, 517] on div "8.Growth" at bounding box center [1124, 519] width 40 height 10
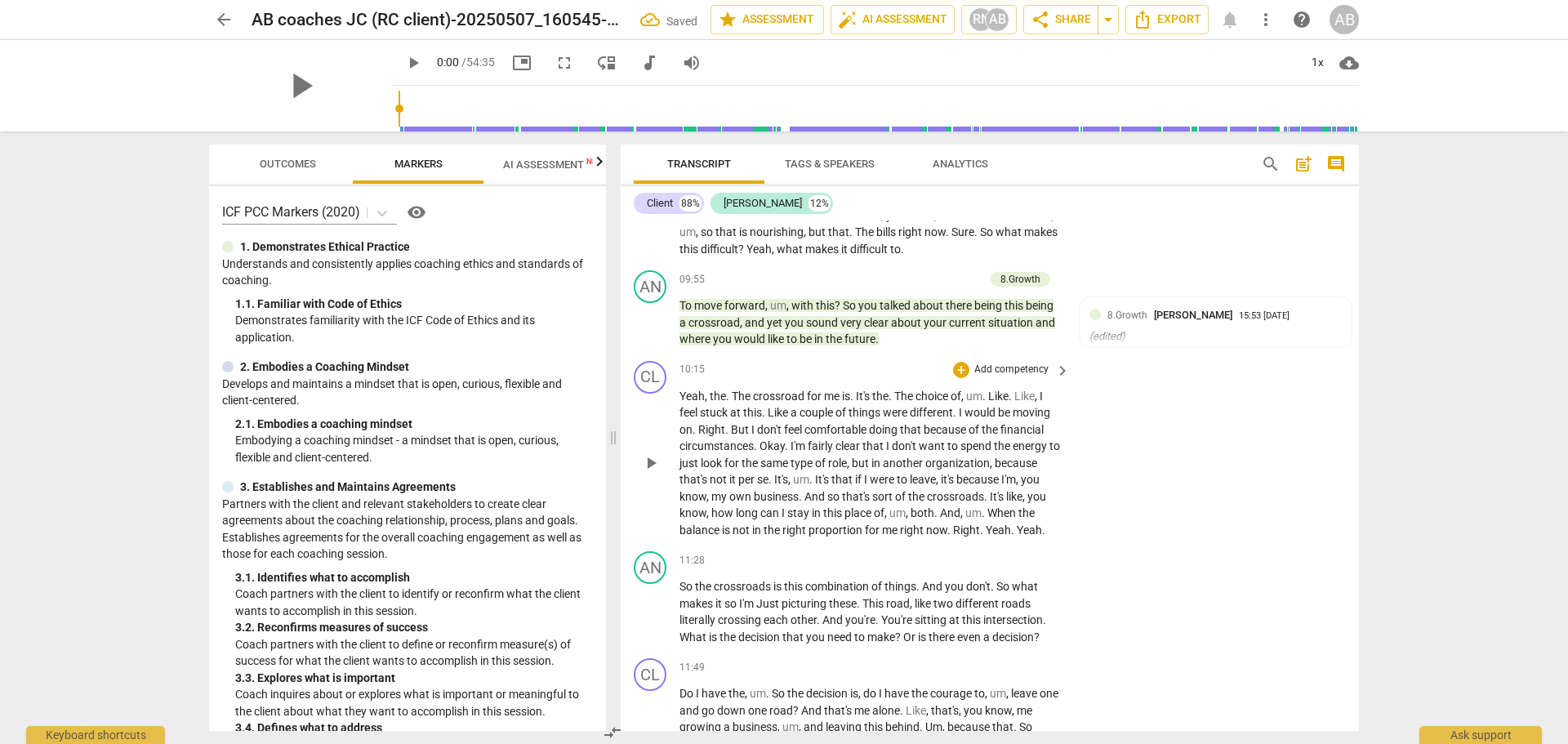
scroll to position [1787, 0]
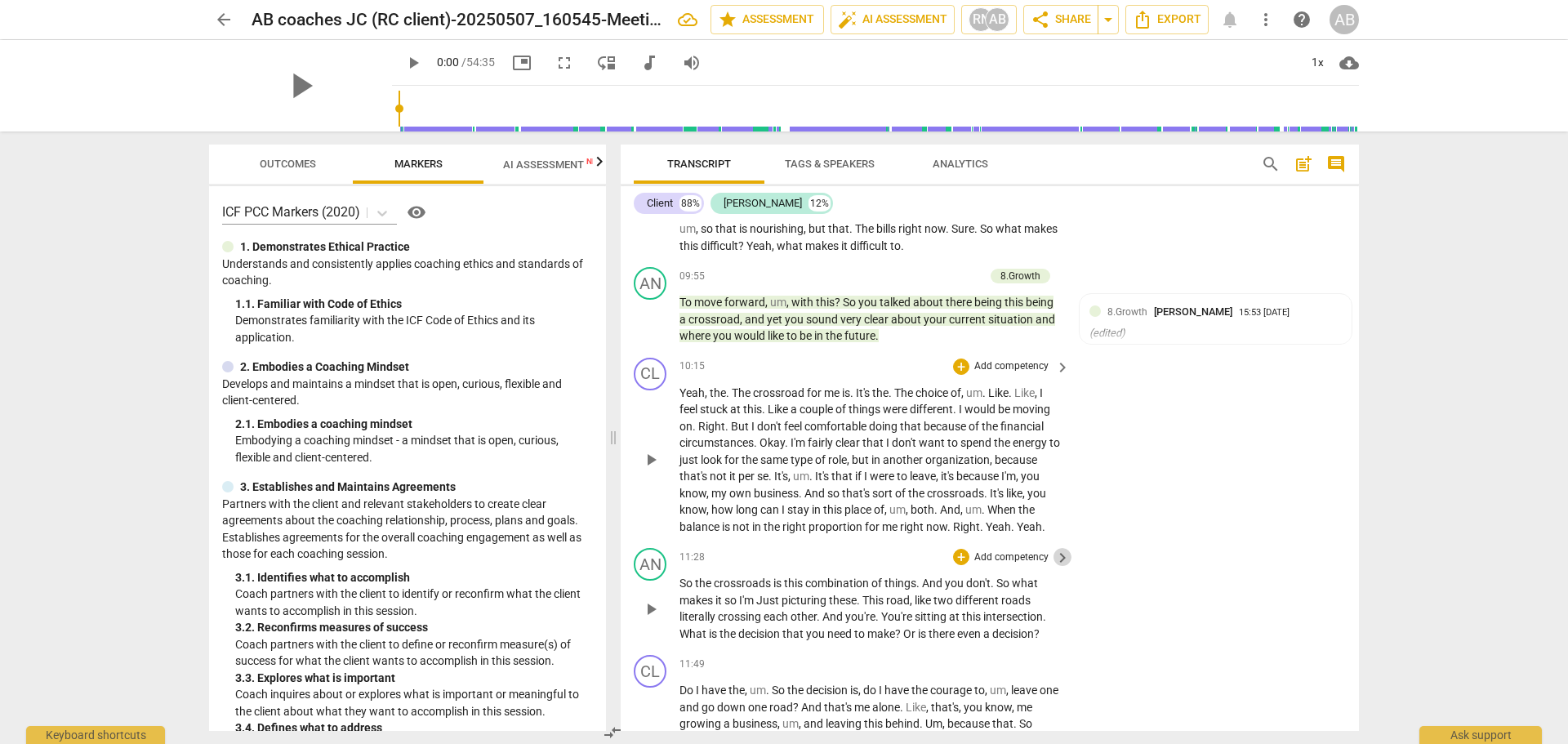
click at [1058, 556] on span "keyboard_arrow_right" at bounding box center [1063, 558] width 20 height 20
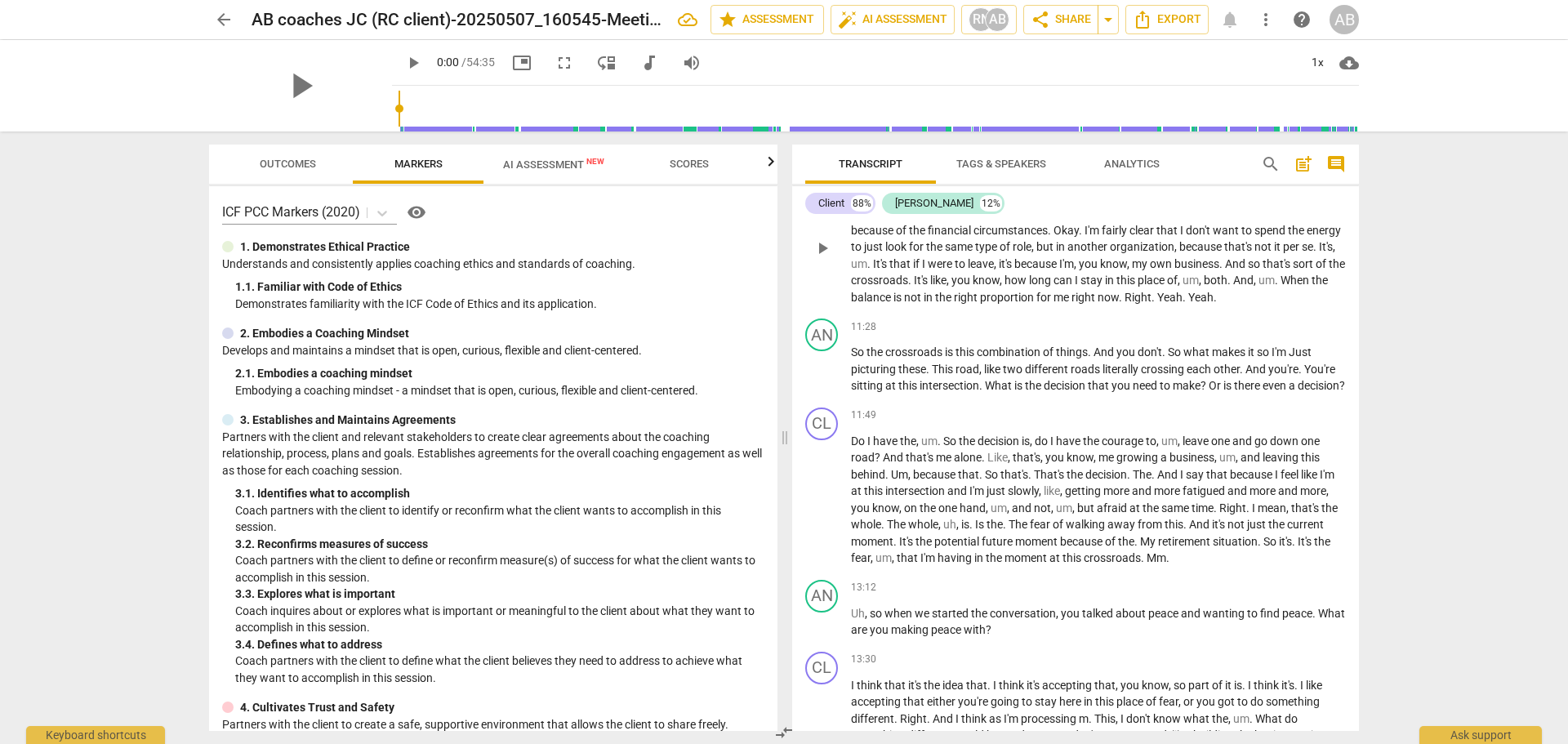
click at [403, 67] on span "play_arrow" at bounding box center [413, 63] width 20 height 20
click at [1315, 52] on div "1x" at bounding box center [1317, 63] width 31 height 26
click at [1325, 183] on li "2x" at bounding box center [1329, 188] width 55 height 31
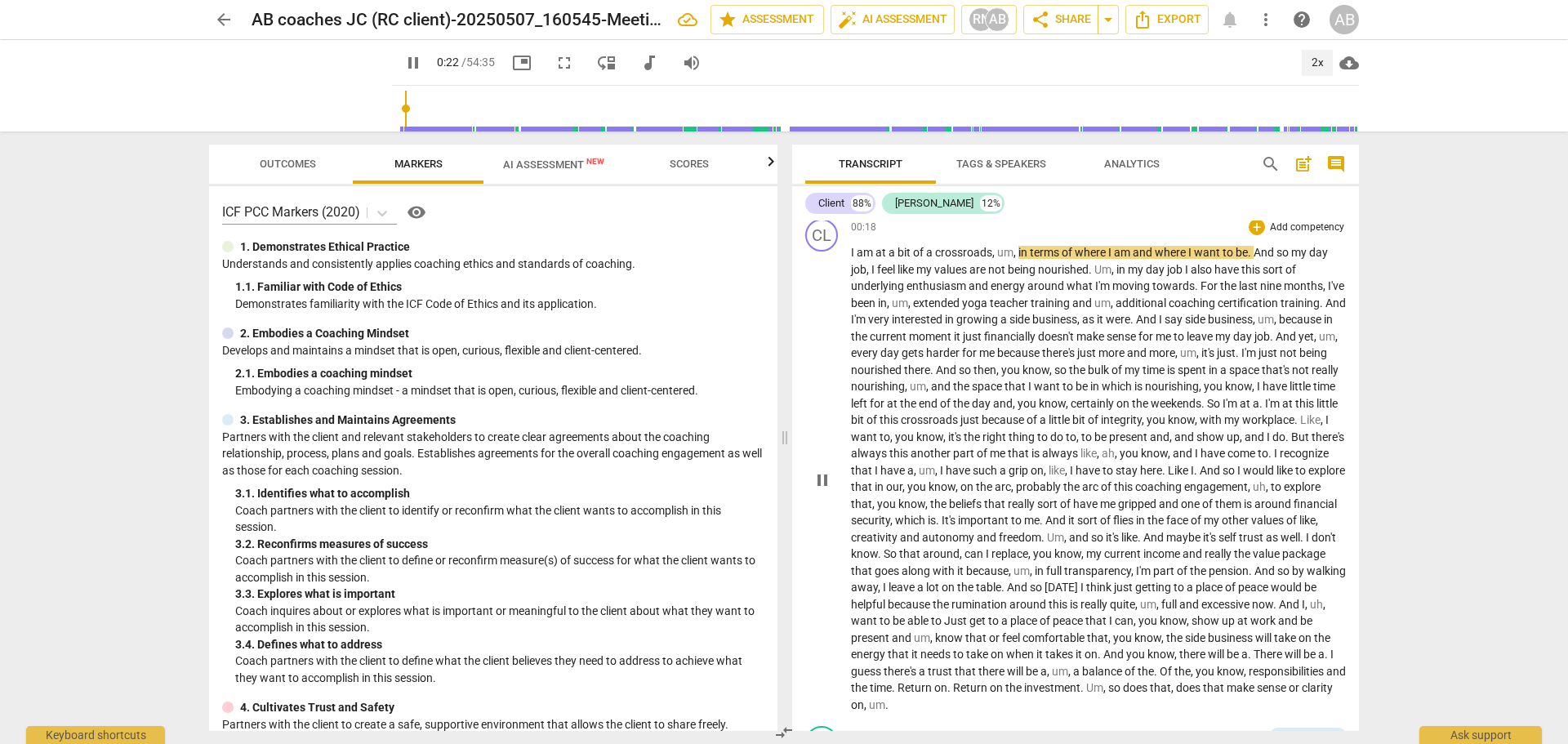
scroll to position [296, 0]
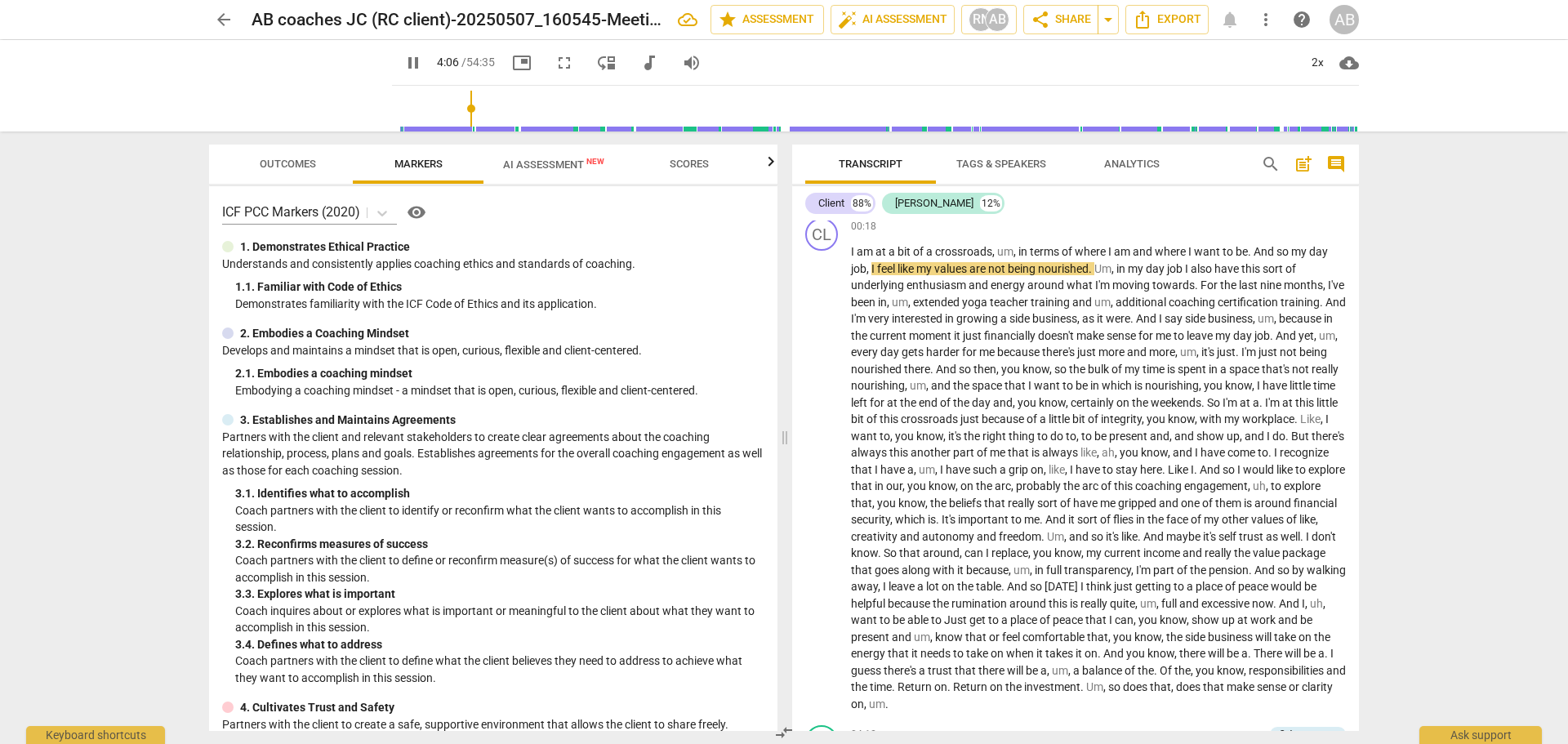
click at [452, 130] on input "range" at bounding box center [878, 108] width 961 height 53
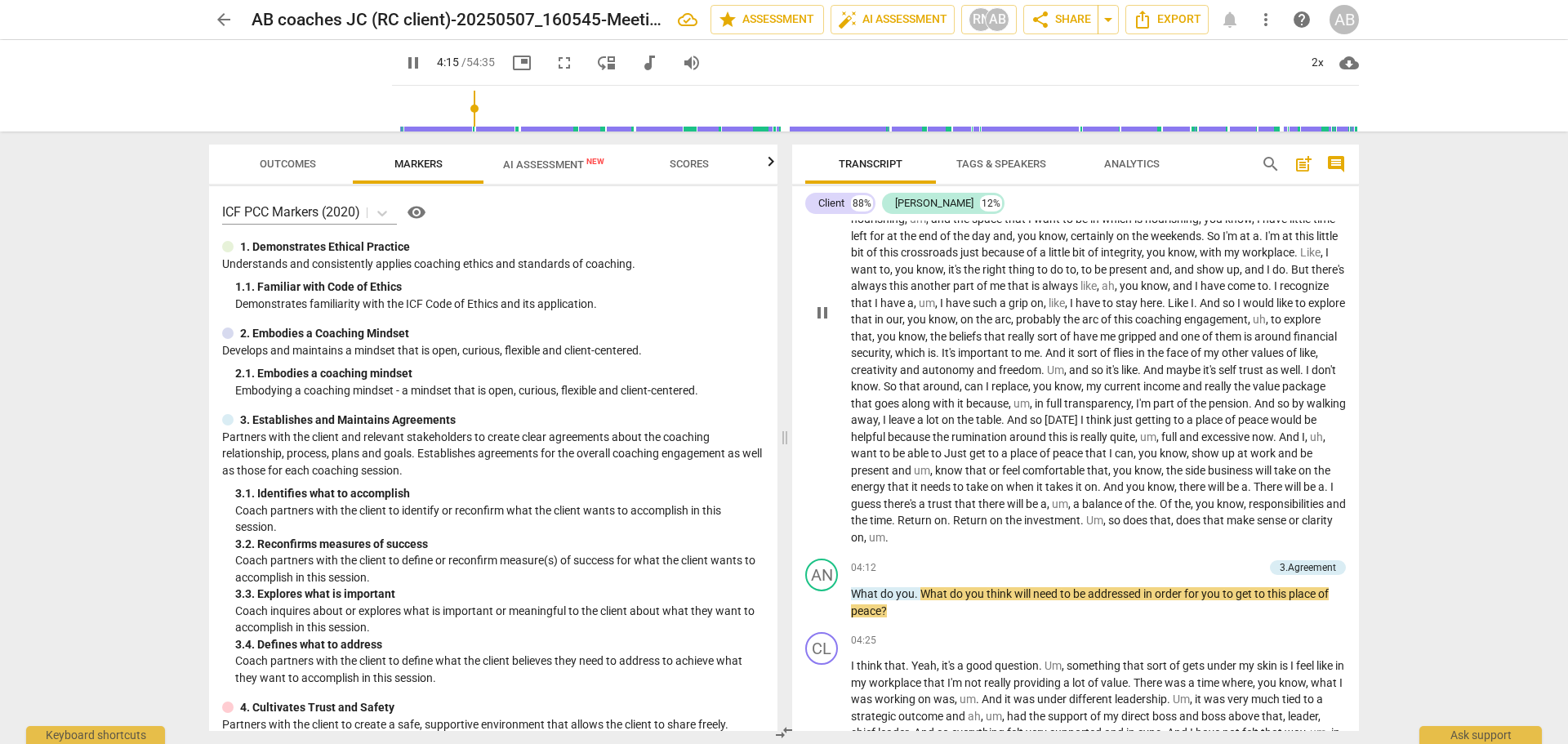
scroll to position [466, 0]
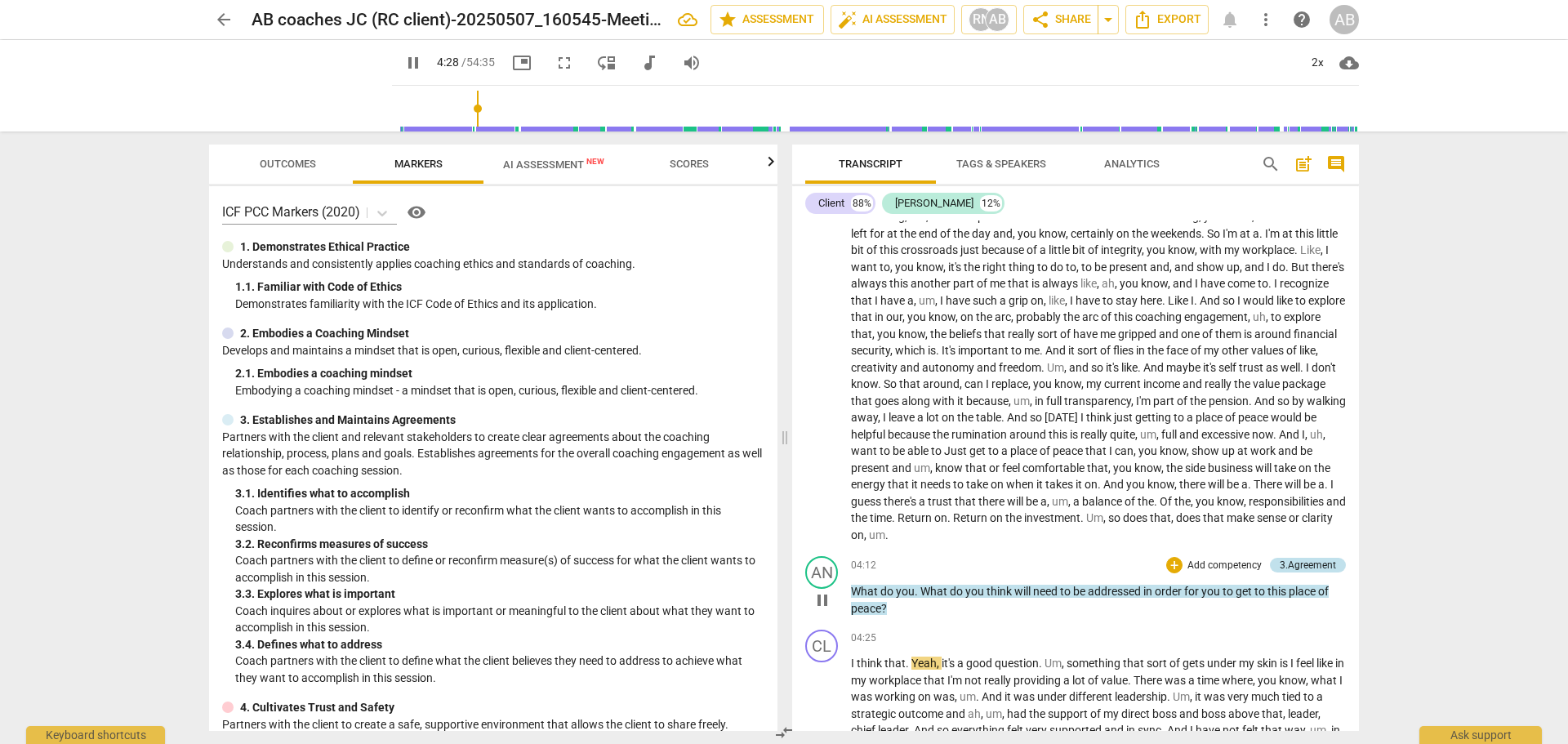
click at [1298, 567] on div "3.Agreement" at bounding box center [1308, 564] width 57 height 15
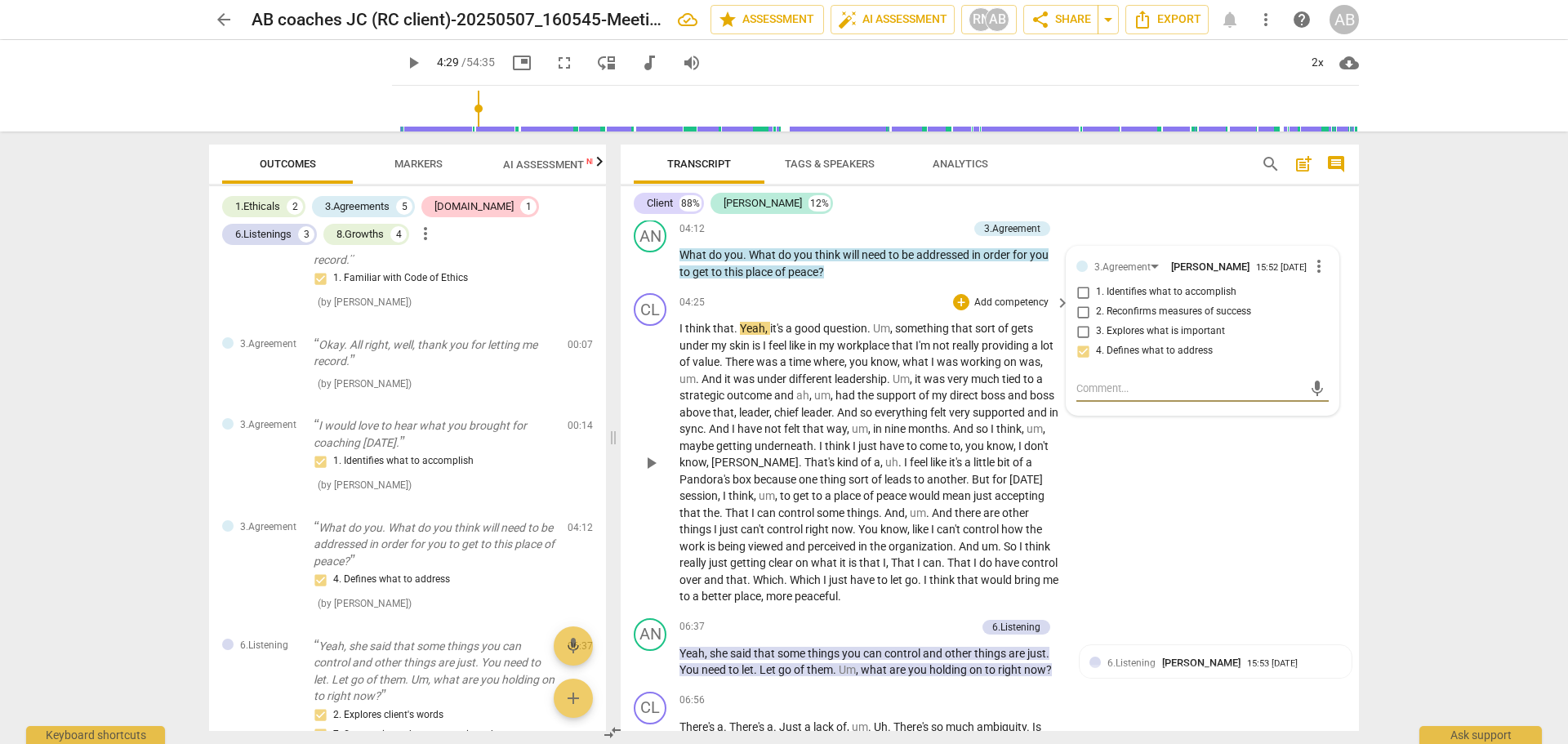
scroll to position [938, 0]
click at [1169, 390] on textarea at bounding box center [1189, 388] width 227 height 16
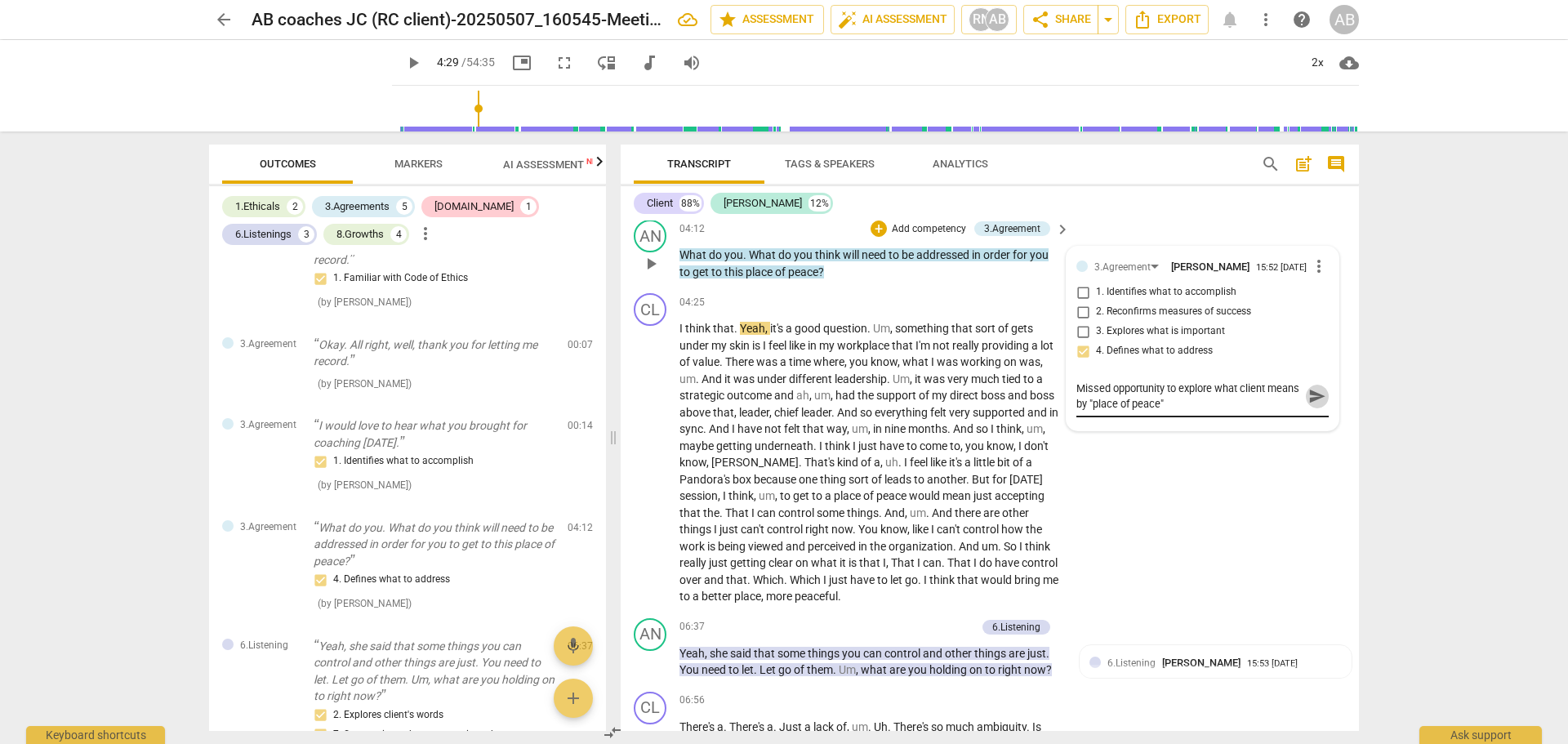
click at [1311, 403] on span "send" at bounding box center [1318, 396] width 18 height 18
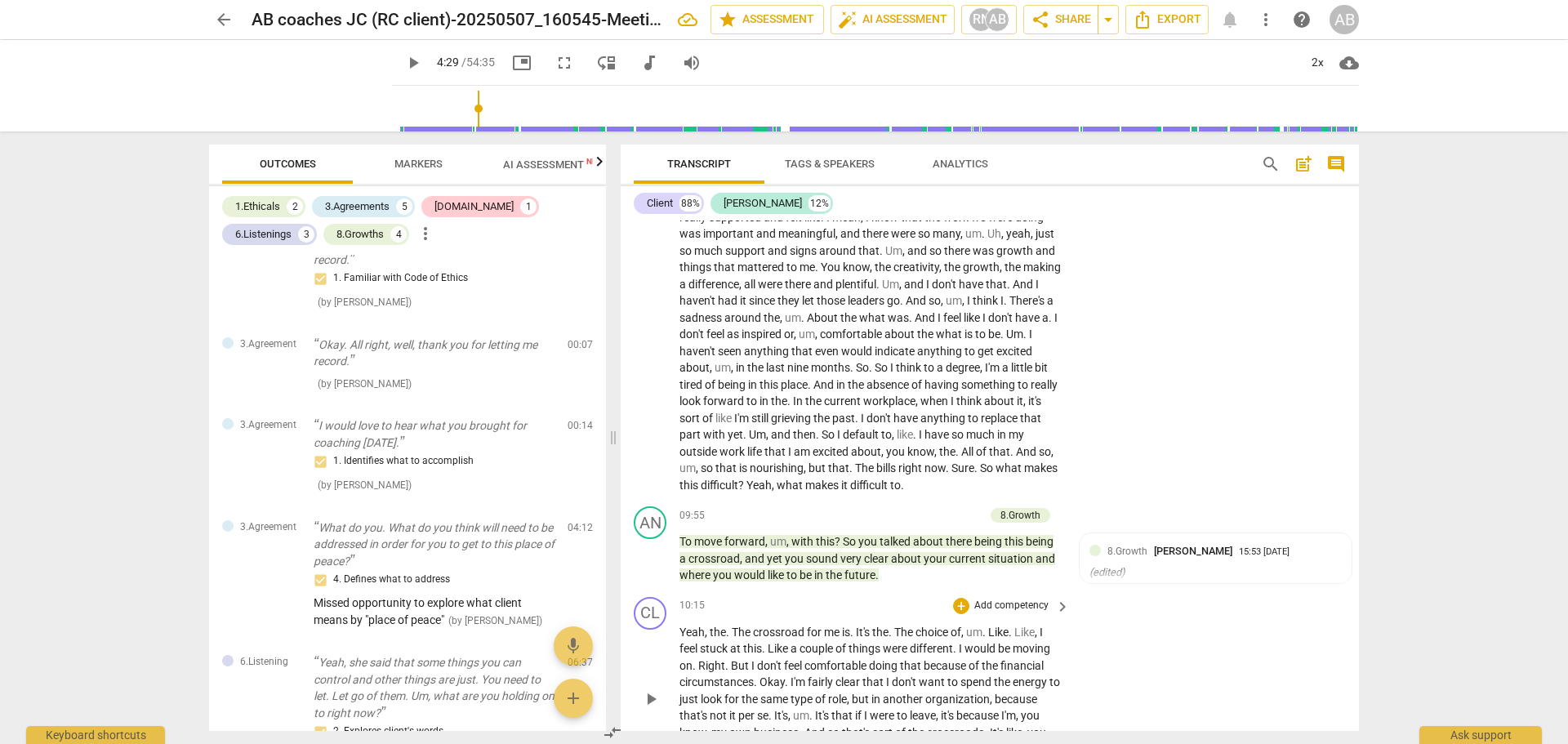
scroll to position [1549, 0]
click at [731, 368] on span "um" at bounding box center [722, 367] width 16 height 13
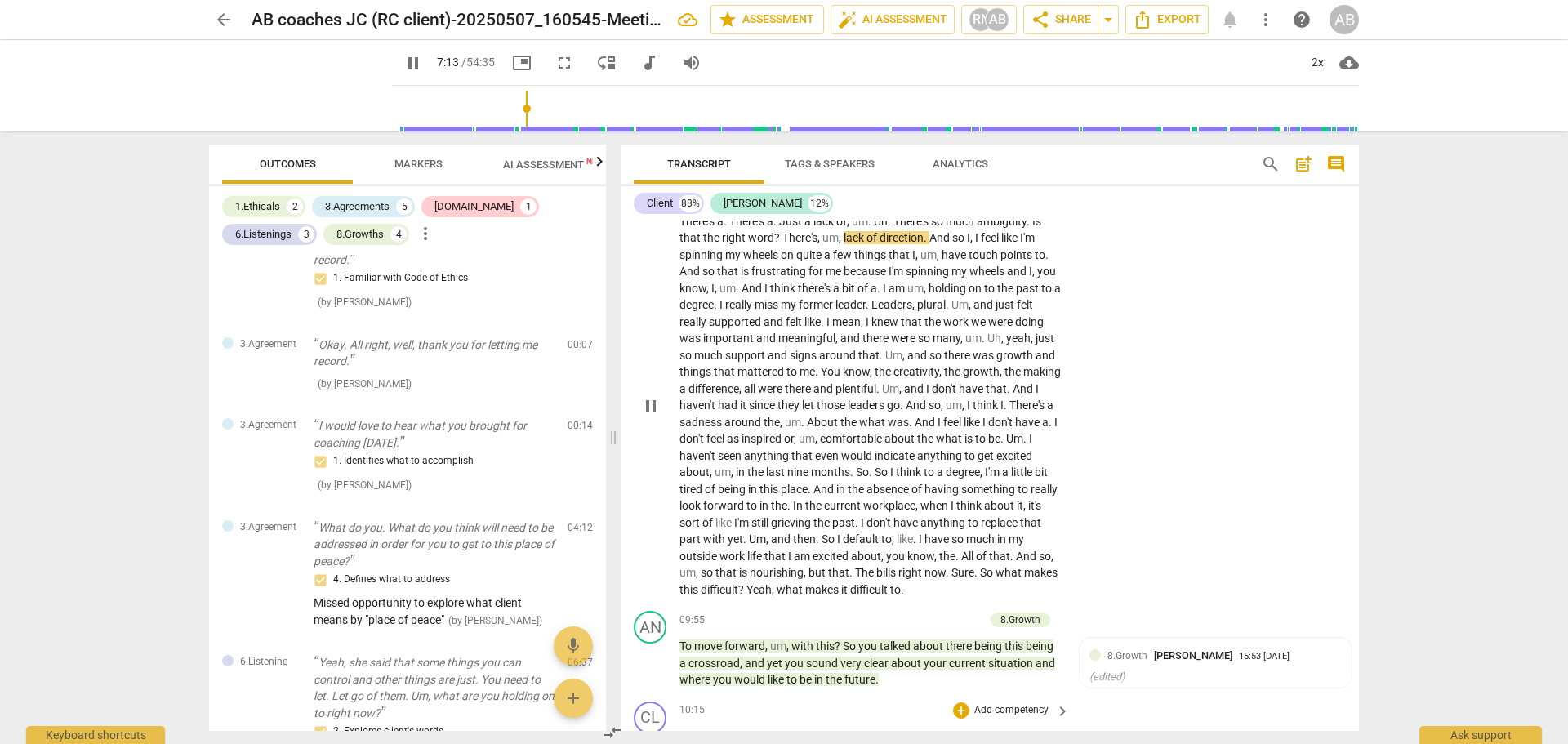
scroll to position [1443, 0]
click at [861, 622] on div "09:55 + Add competency 8.Growth keyboard_arrow_right" at bounding box center [875, 619] width 392 height 18
click at [403, 69] on span "pause" at bounding box center [413, 63] width 20 height 20
